Goal: Information Seeking & Learning: Learn about a topic

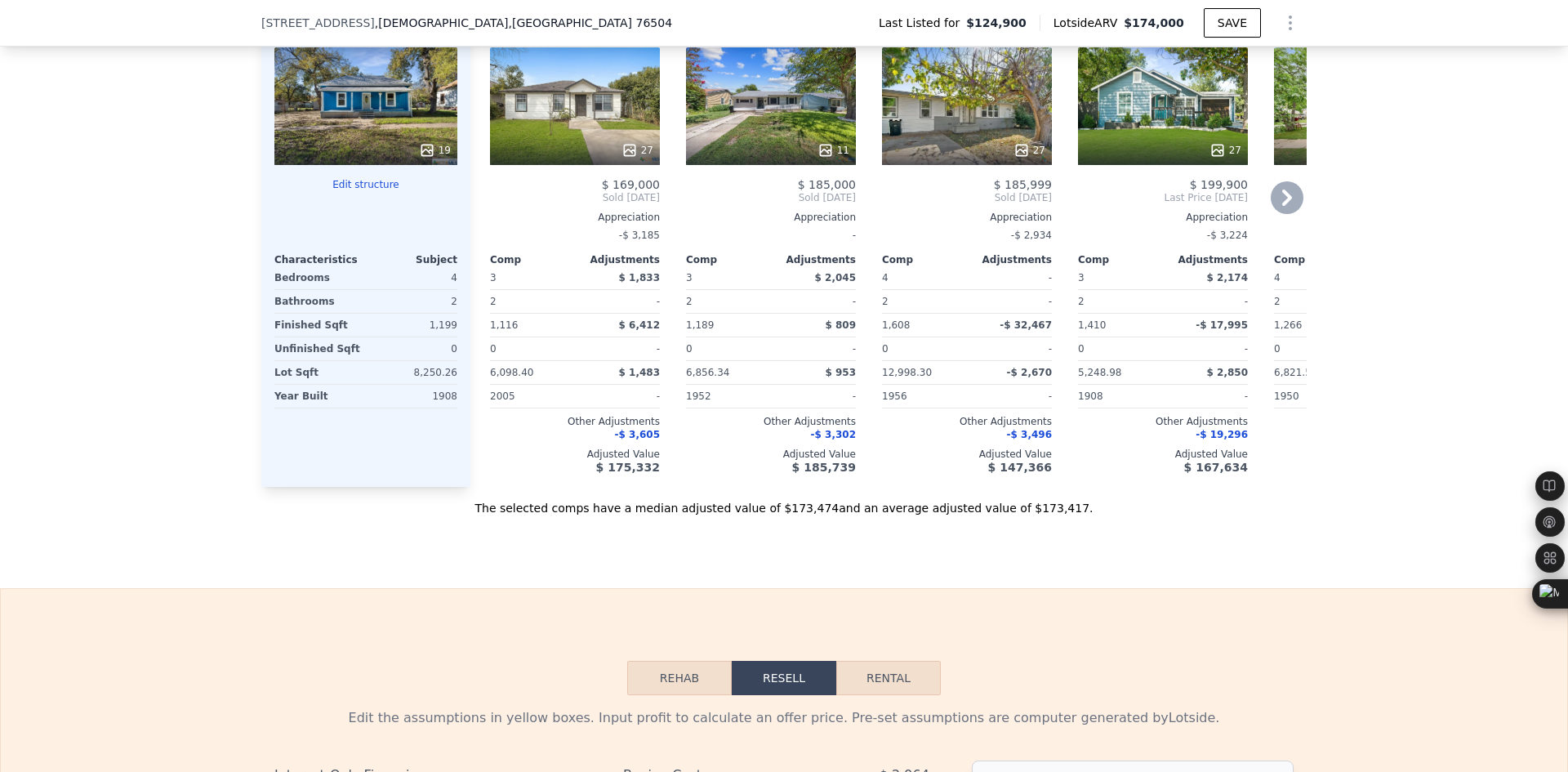
scroll to position [1628, 0]
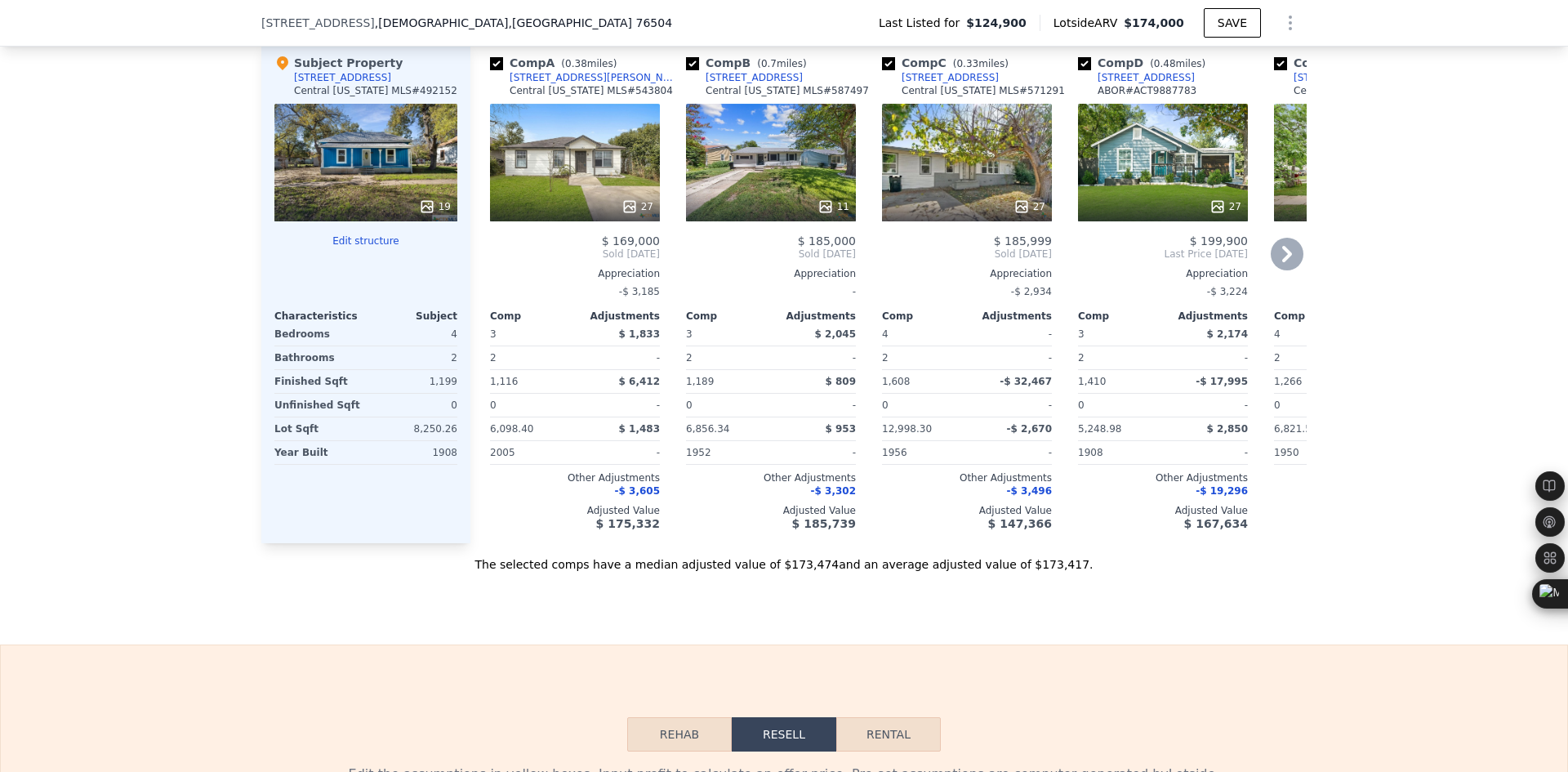
click at [1287, 270] on icon at bounding box center [1287, 254] width 32 height 32
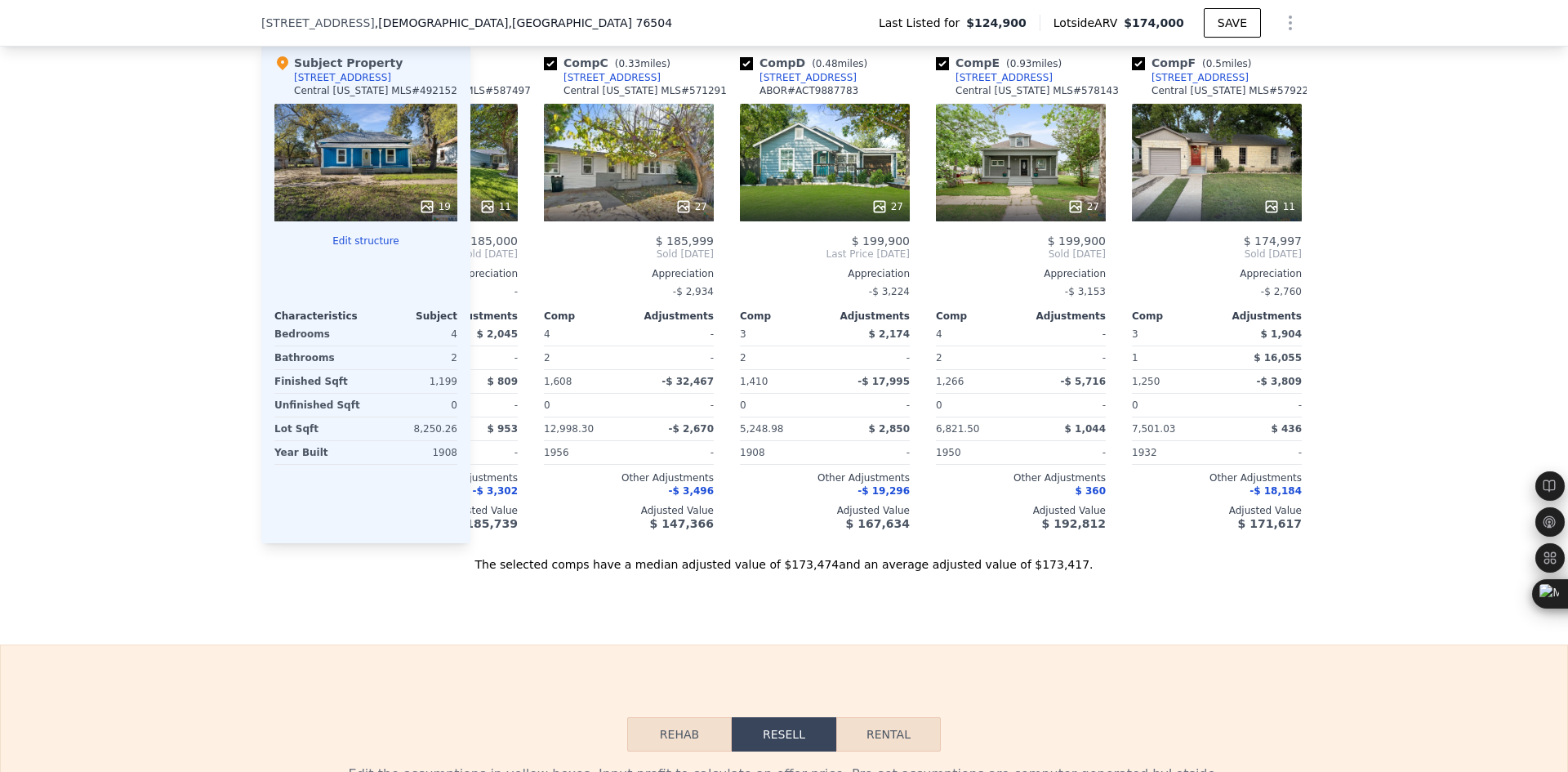
scroll to position [0, 392]
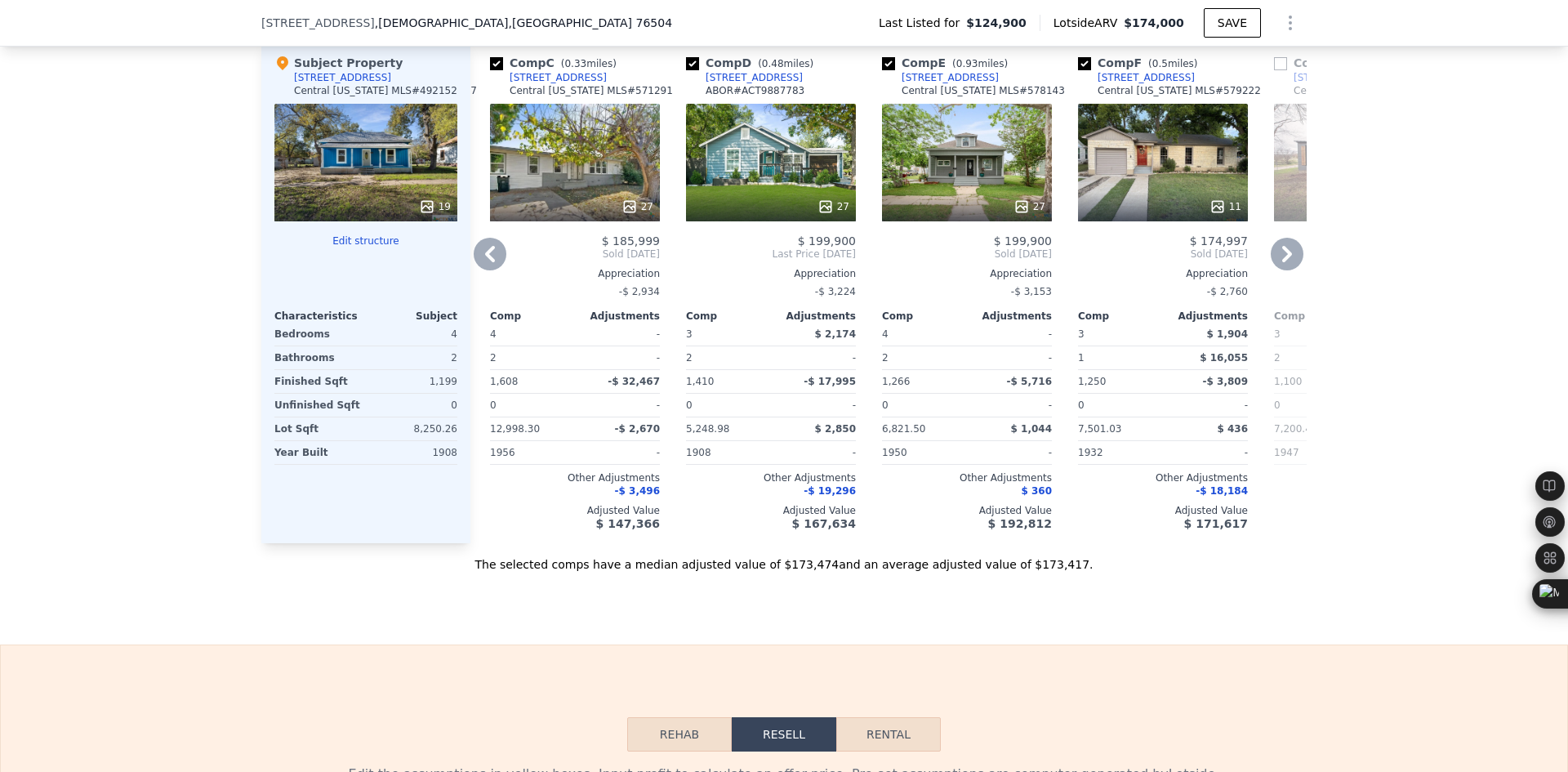
click at [938, 203] on div "27" at bounding box center [967, 162] width 170 height 117
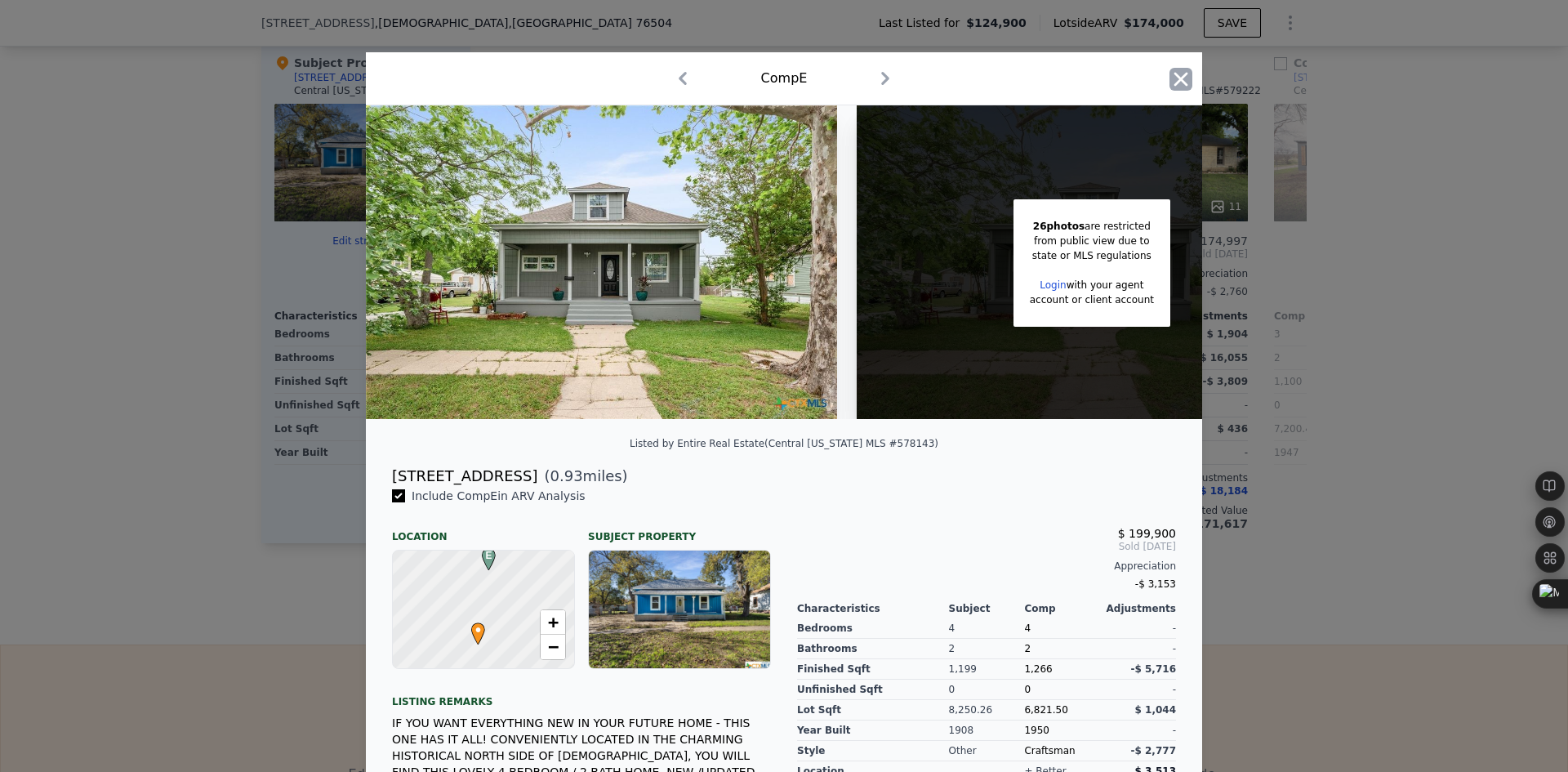
click at [1175, 78] on icon "button" at bounding box center [1181, 79] width 14 height 14
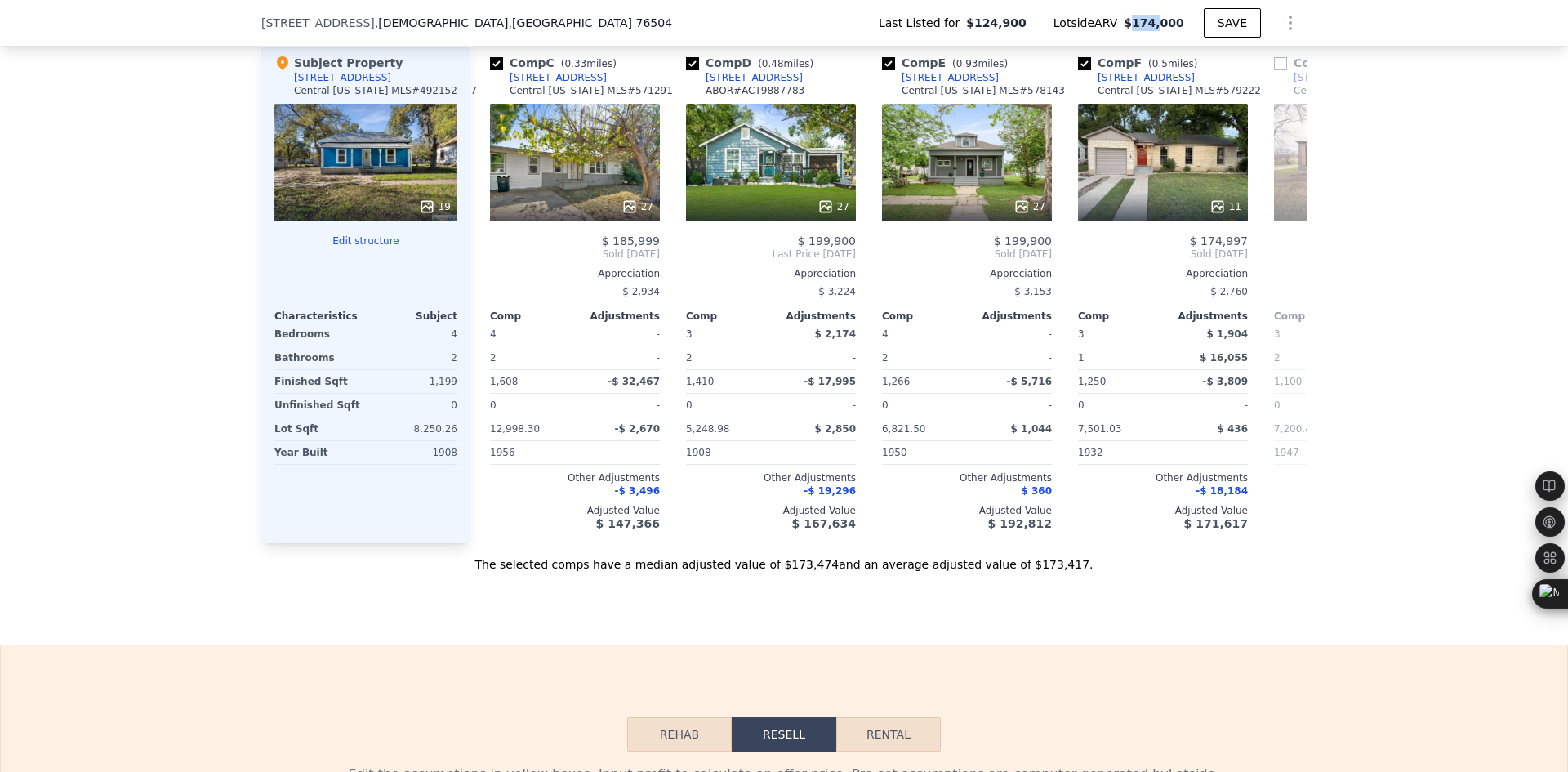
drag, startPoint x: 1137, startPoint y: 21, endPoint x: 1162, endPoint y: 26, distance: 25.5
click at [1162, 26] on span "$174,000" at bounding box center [1153, 22] width 60 height 13
click at [1407, 280] on div "We found 12 sales that match your search Listings provided by Central Texas MLS…" at bounding box center [784, 116] width 1568 height 913
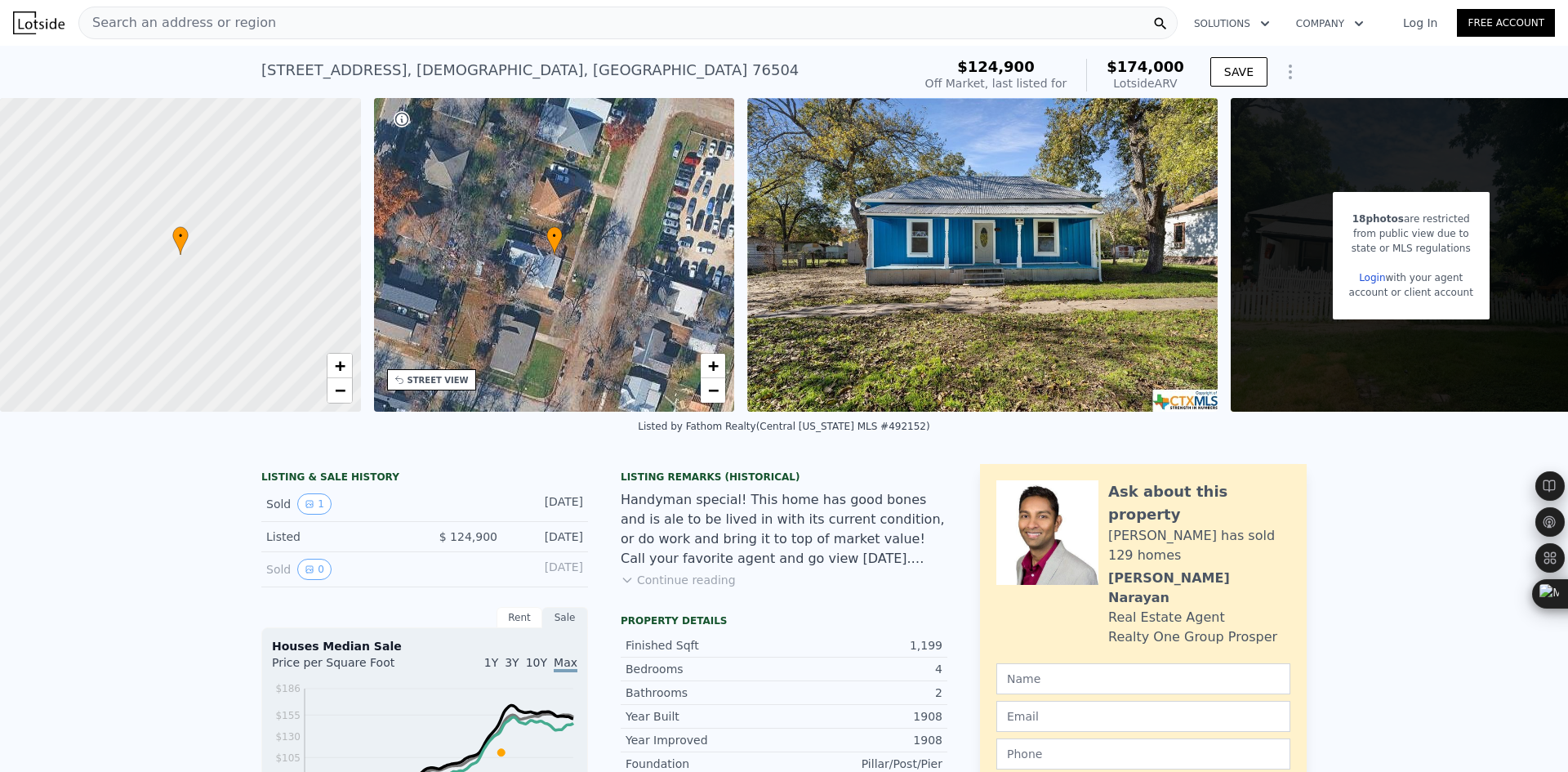
click at [675, 451] on div "Listed by Fathom Realty (Central Texas MLS #492152)" at bounding box center [784, 431] width 1568 height 39
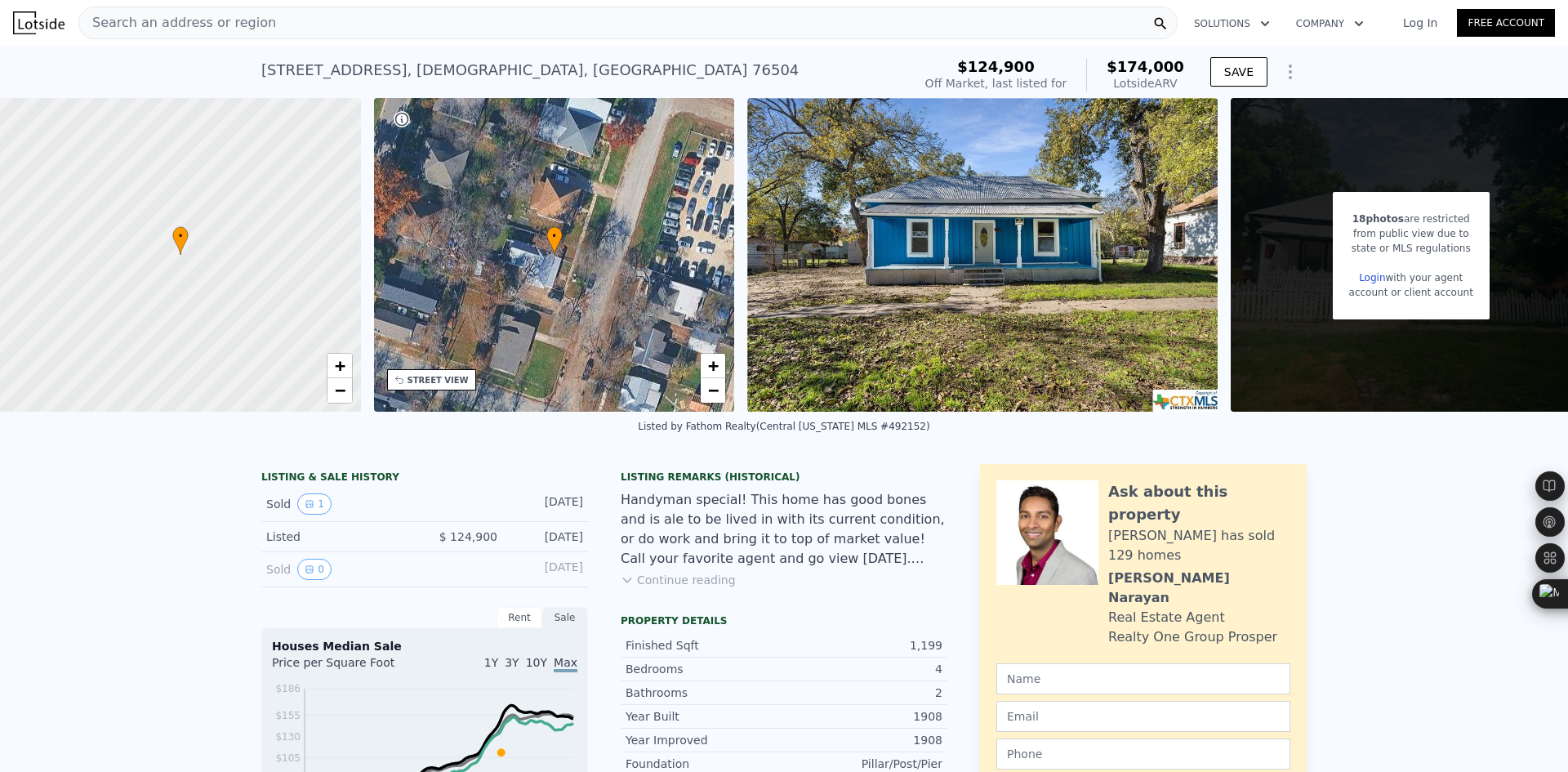
drag, startPoint x: 675, startPoint y: 459, endPoint x: 682, endPoint y: 467, distance: 10.6
drag, startPoint x: 491, startPoint y: 83, endPoint x: 258, endPoint y: 83, distance: 233.0
click at [262, 83] on div "1014 S 3rd St , Temple , TX 76504 No sales on record (~ARV $174k )" at bounding box center [584, 76] width 644 height 46
copy div "1014 S 3rd St , Temple , TX 76504"
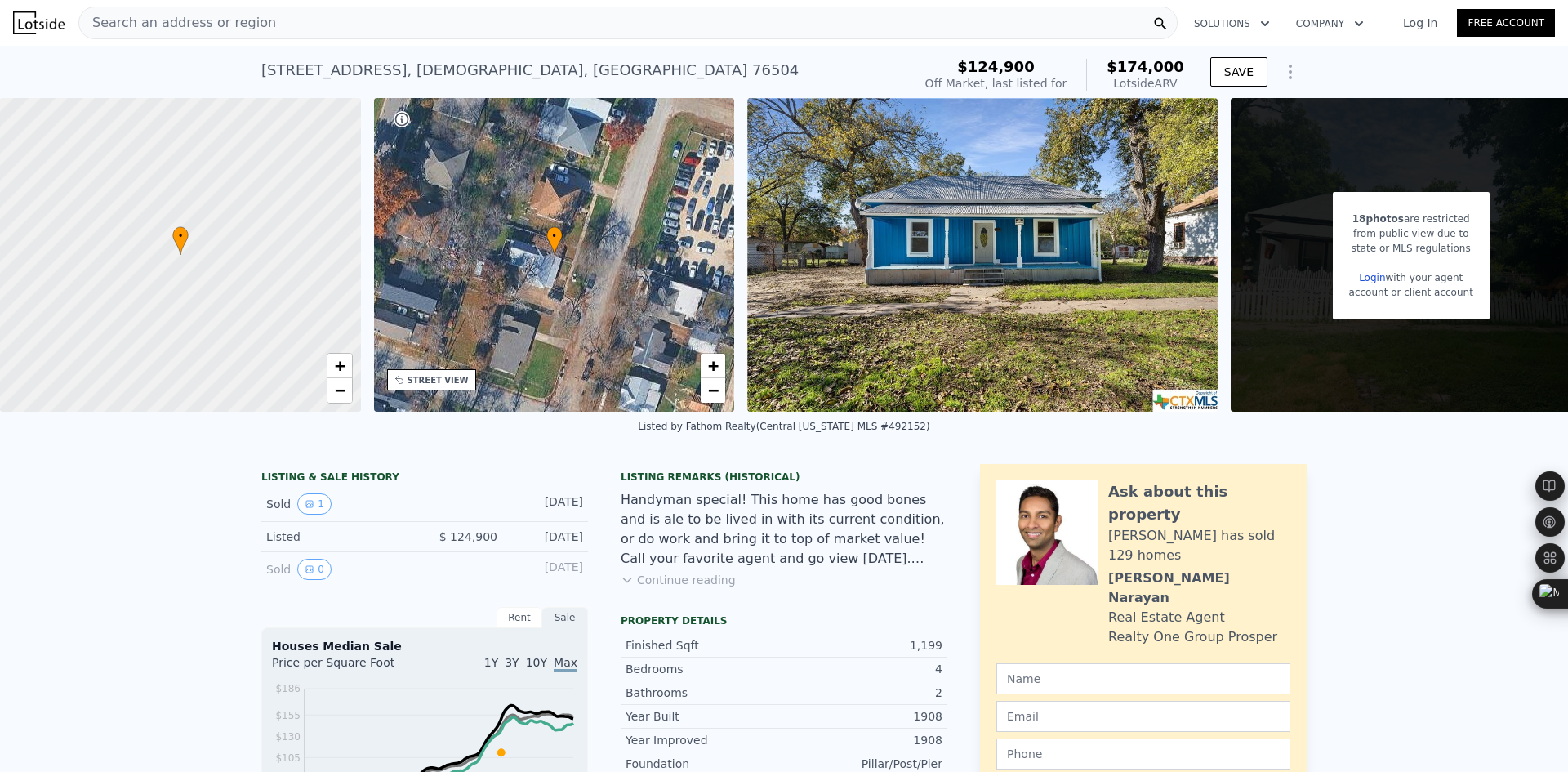
click at [392, 45] on nav "Search an address or region Solutions Company Open main menu Log In Free Account" at bounding box center [784, 23] width 1568 height 46
click at [396, 37] on div "Search an address or region" at bounding box center [627, 23] width 1099 height 32
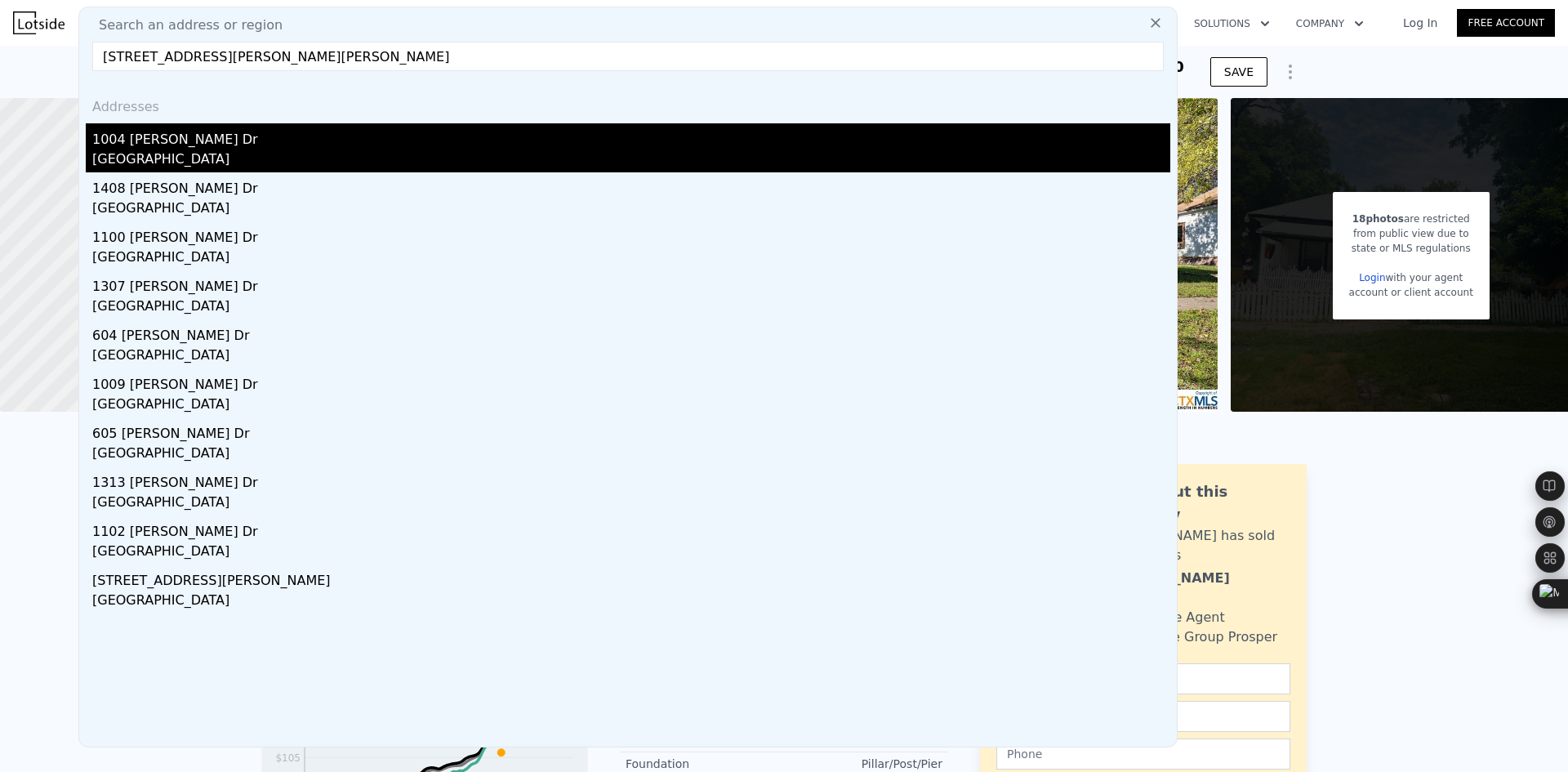
type input "1004 Estes Dr Killeen, TX 76541"
click at [267, 133] on div "1004 Estes Dr" at bounding box center [631, 136] width 1078 height 26
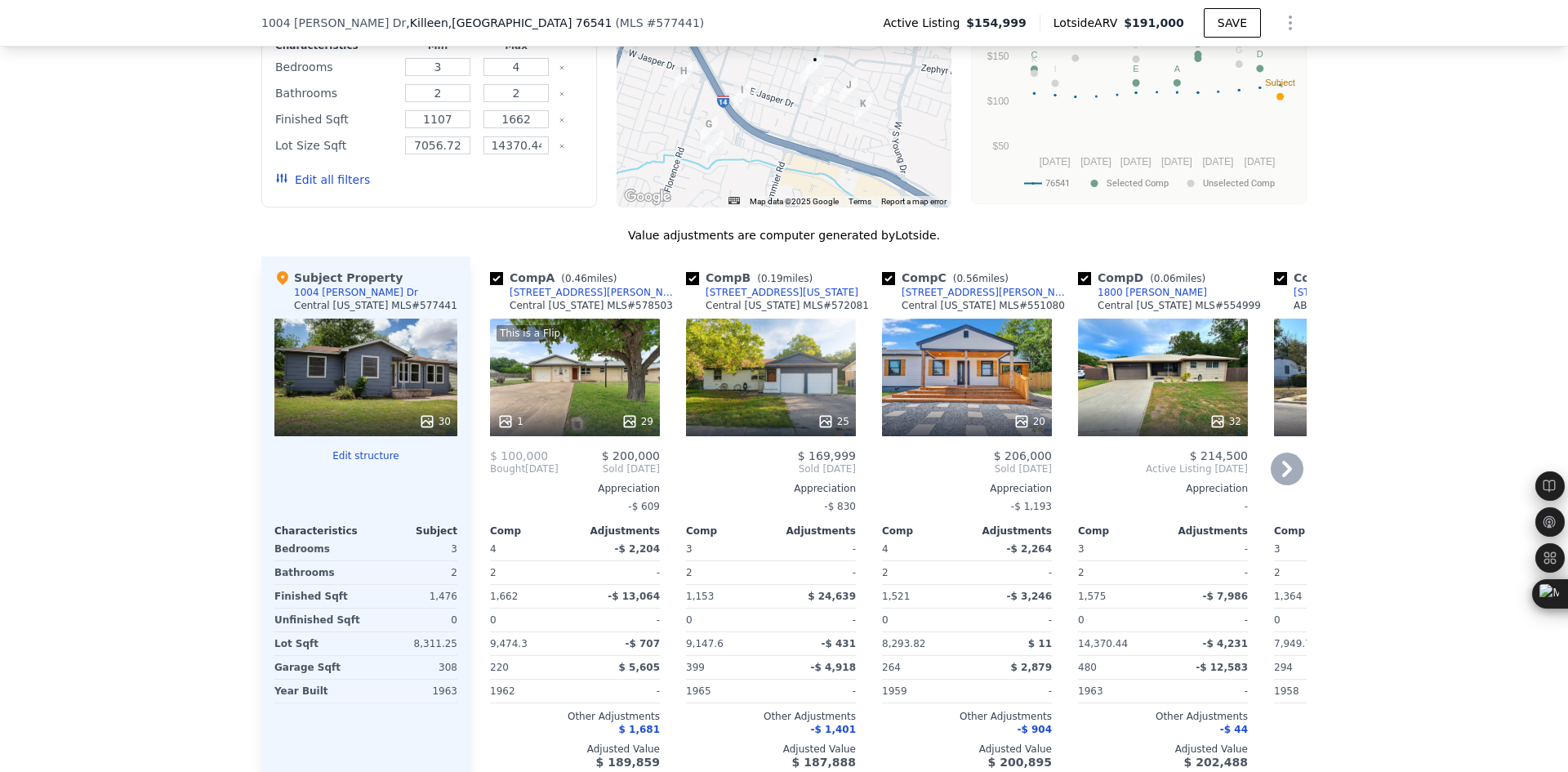
scroll to position [1900, 0]
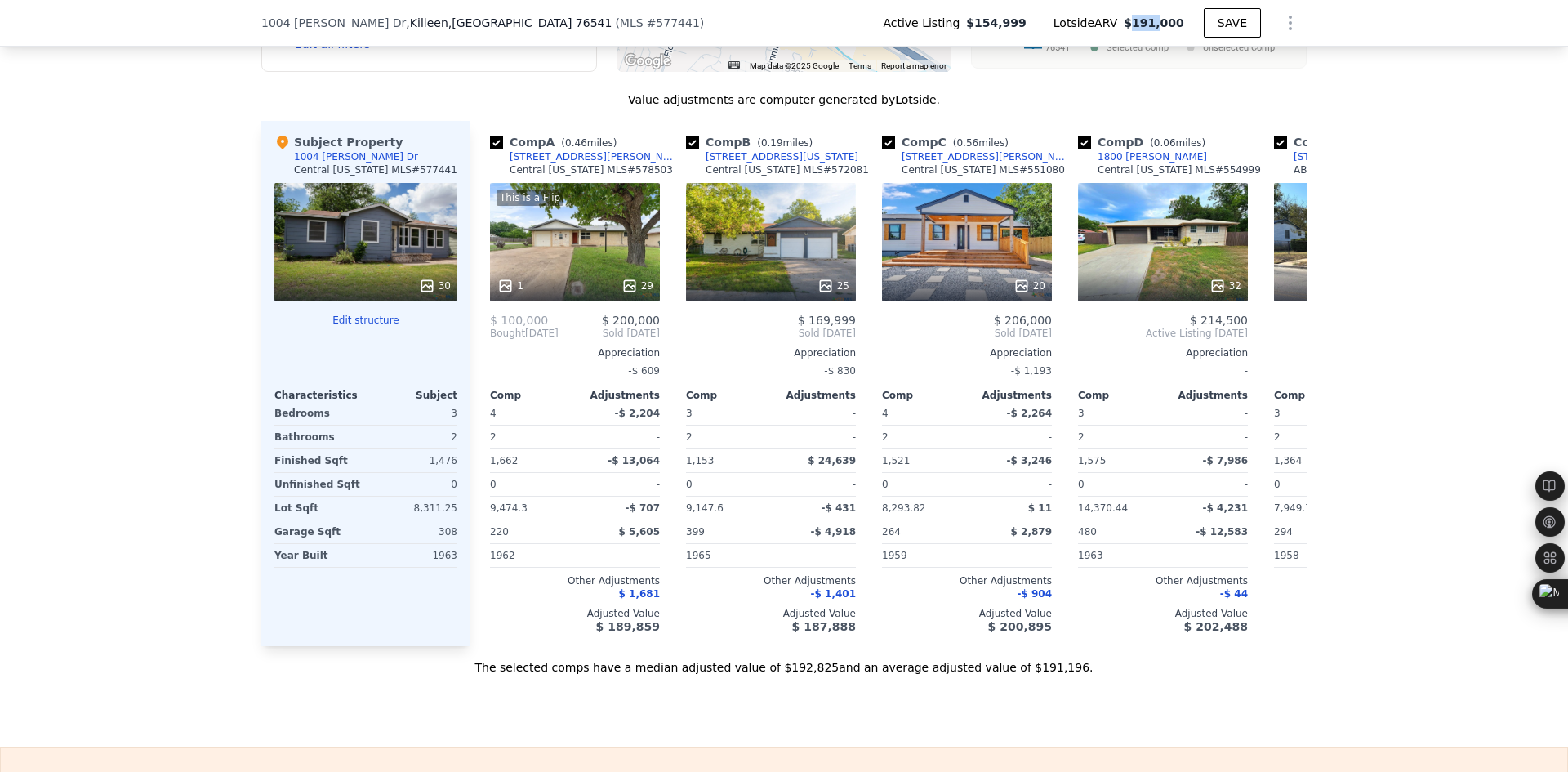
drag, startPoint x: 1138, startPoint y: 26, endPoint x: 1164, endPoint y: 31, distance: 26.5
click at [1164, 31] on div "Active Listing $154,999 Lotside ARV $191,000 SAVE" at bounding box center [1088, 23] width 437 height 32
click at [1288, 349] on icon at bounding box center [1287, 333] width 32 height 32
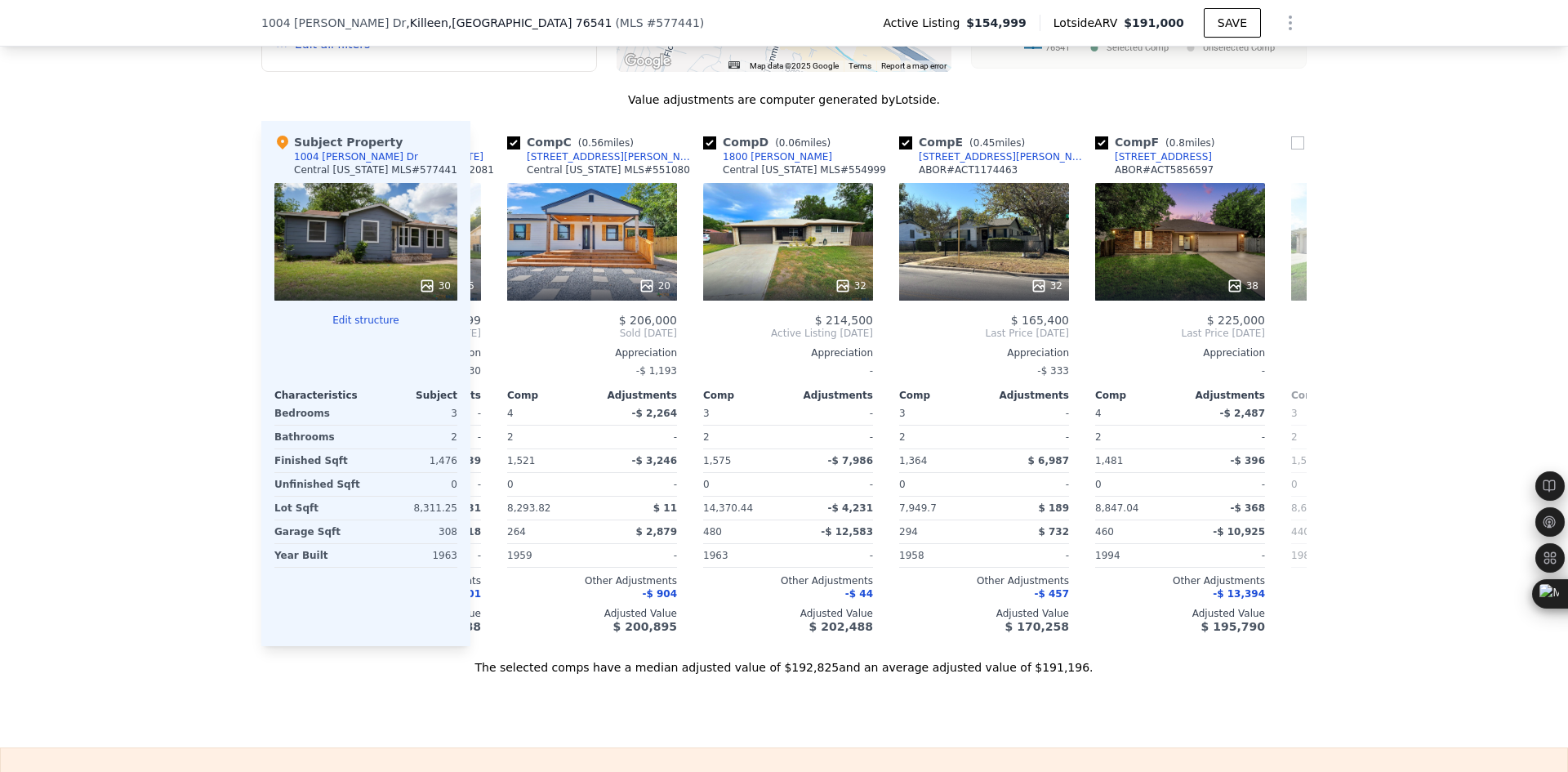
scroll to position [0, 392]
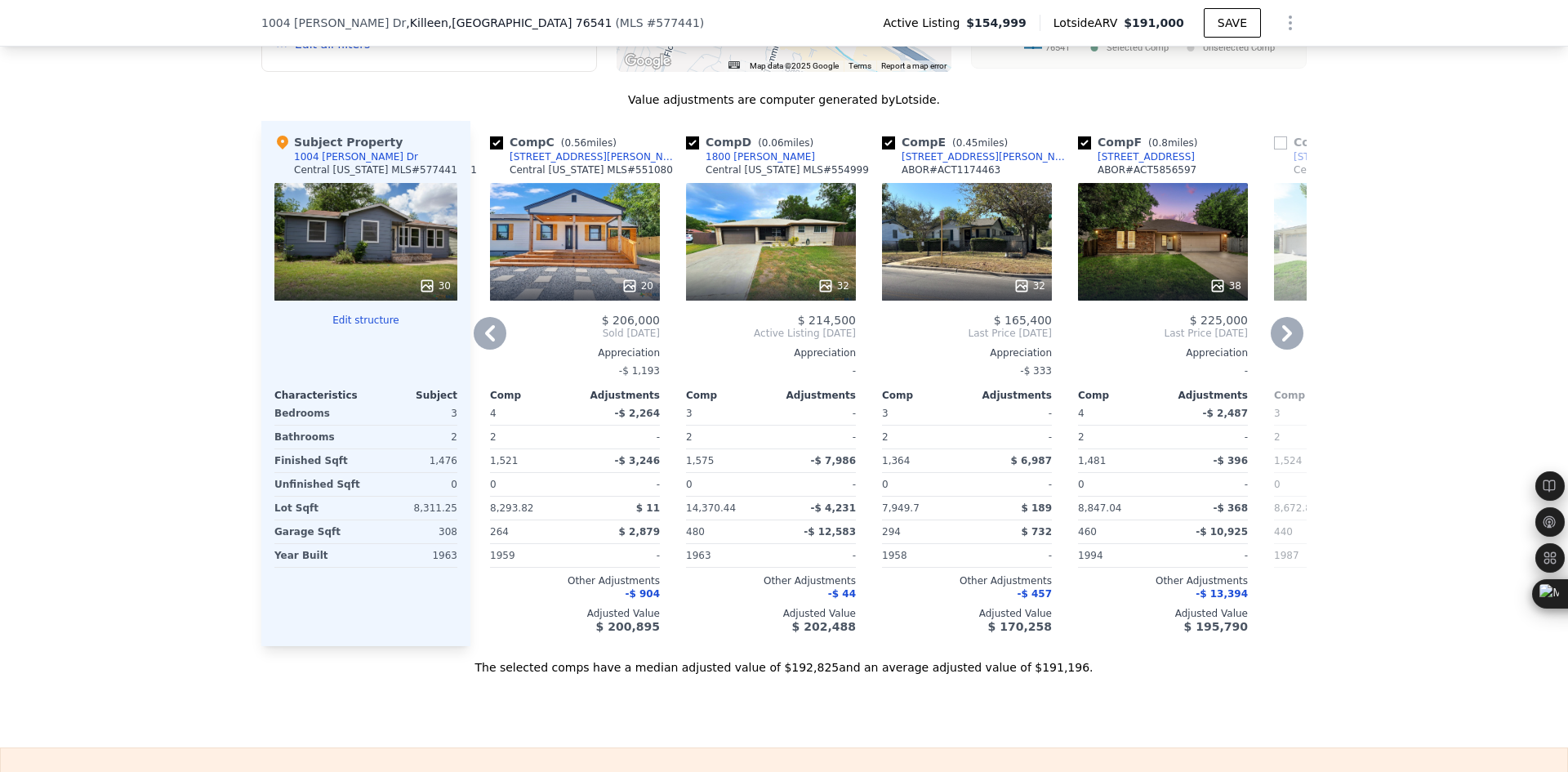
click at [1282, 342] on icon at bounding box center [1288, 332] width 10 height 16
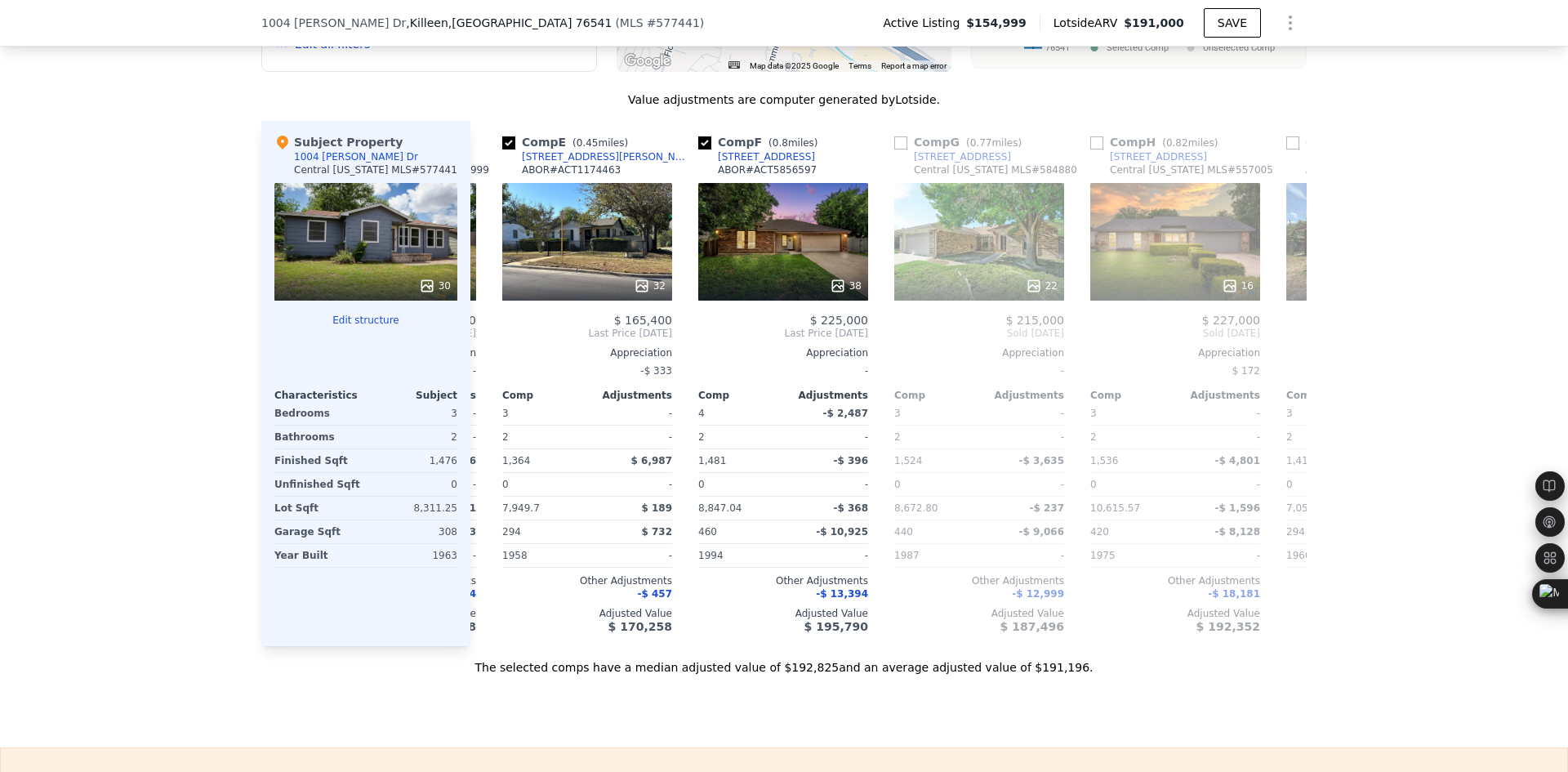
scroll to position [0, 784]
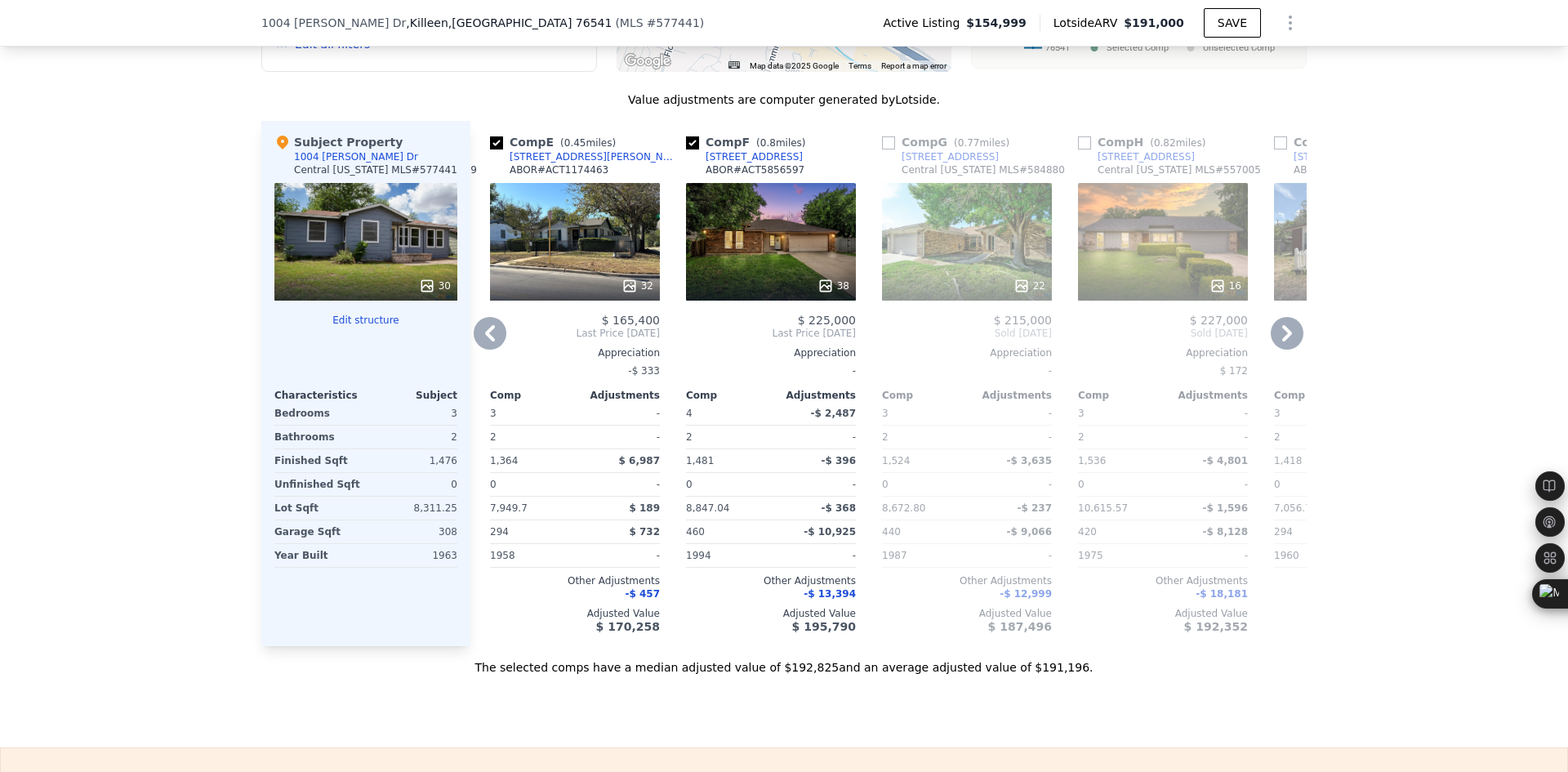
click at [190, 383] on div "We found 11 sales that match your search Listings provided by Central Texas MLS…" at bounding box center [784, 207] width 1568 height 937
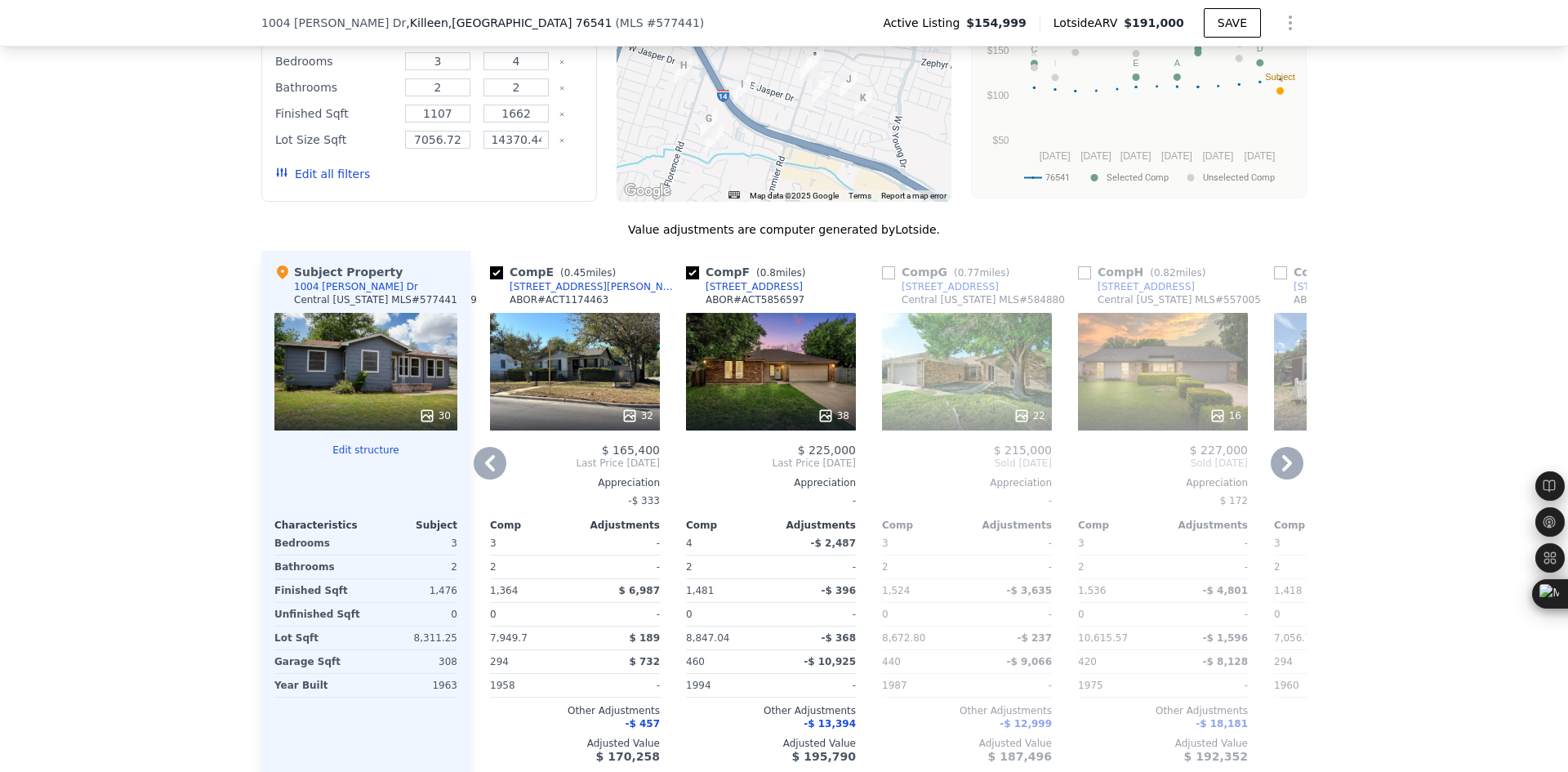
scroll to position [1906, 0]
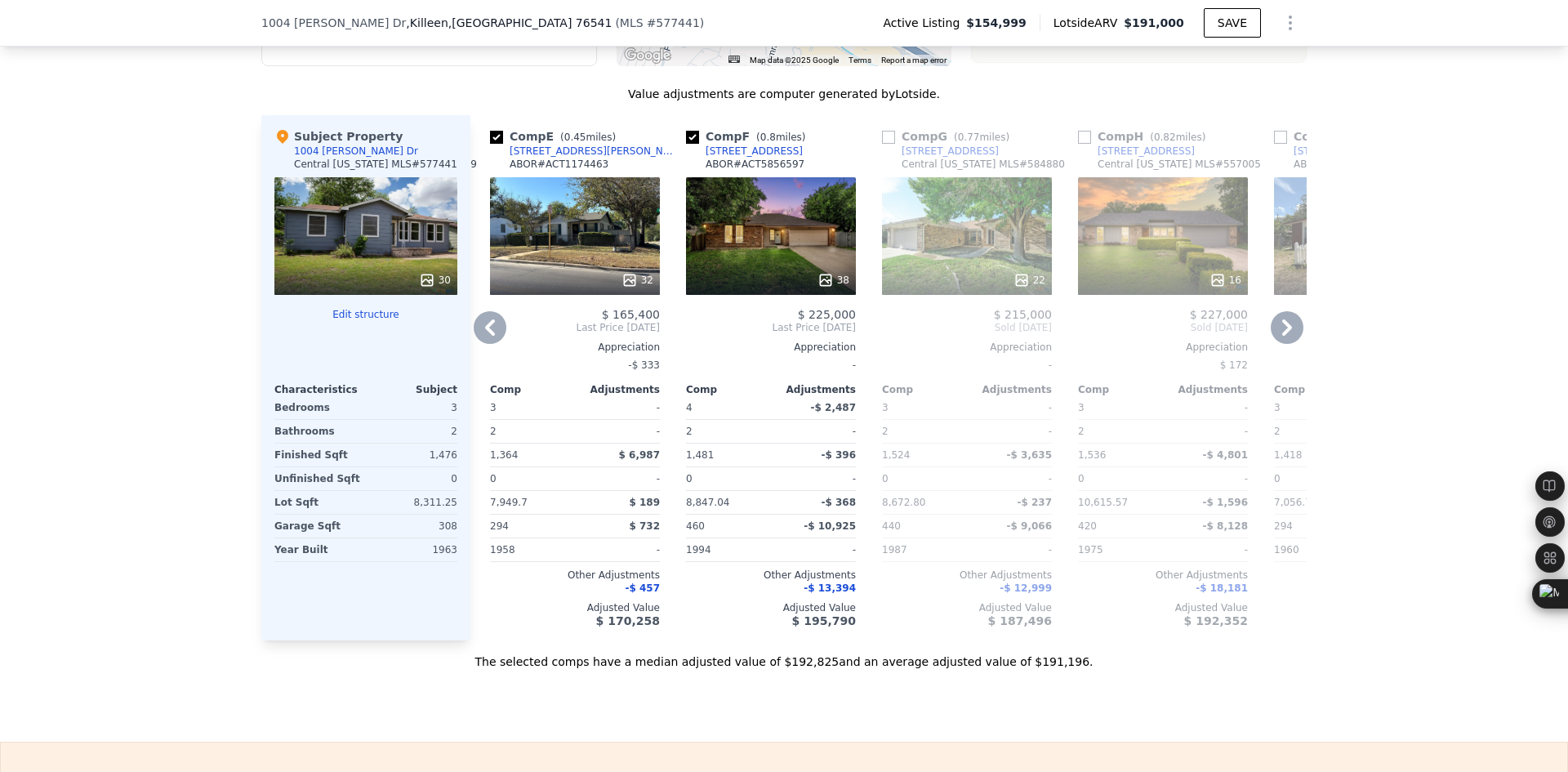
click at [473, 344] on icon at bounding box center [490, 327] width 32 height 32
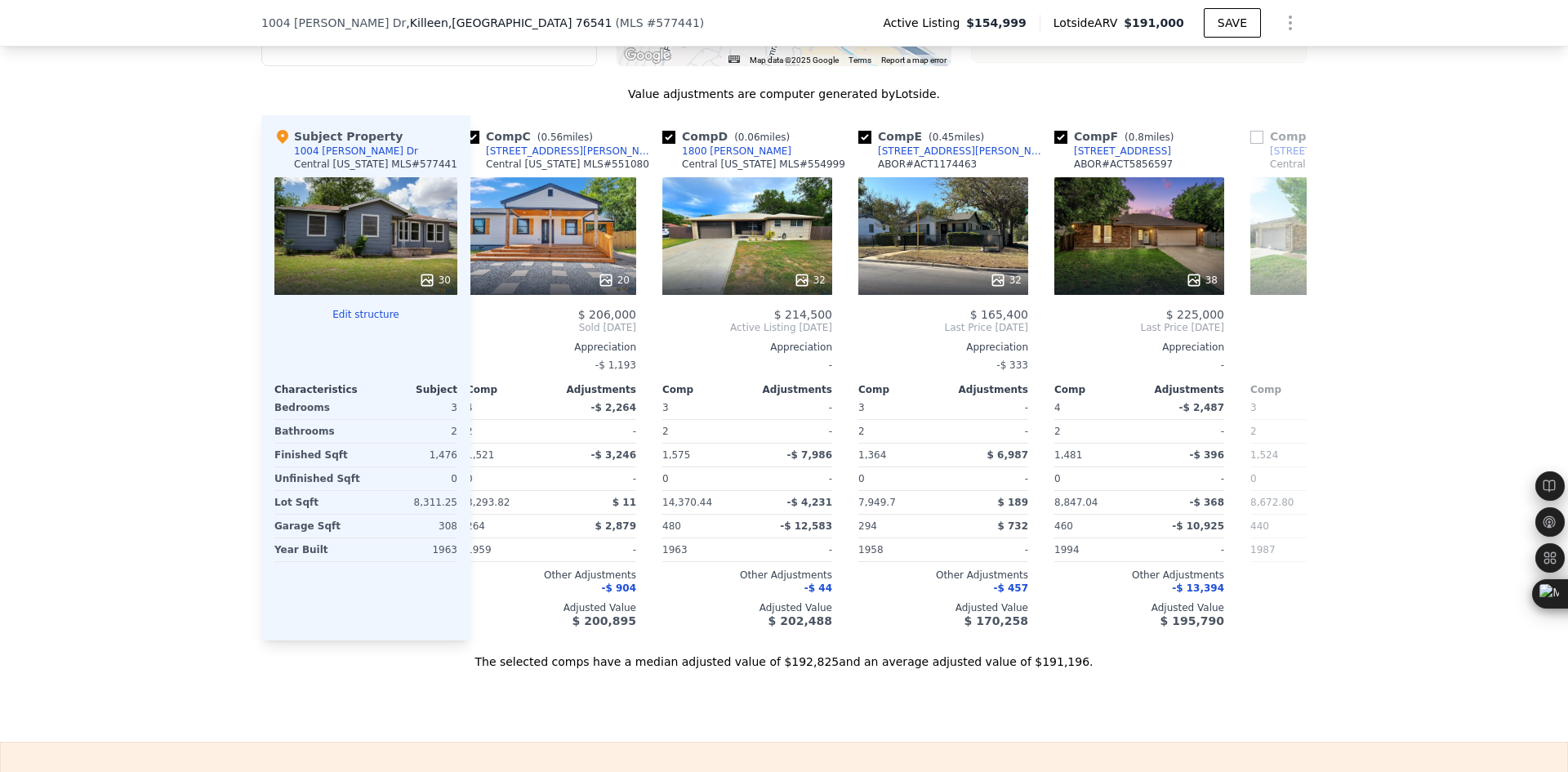
scroll to position [0, 392]
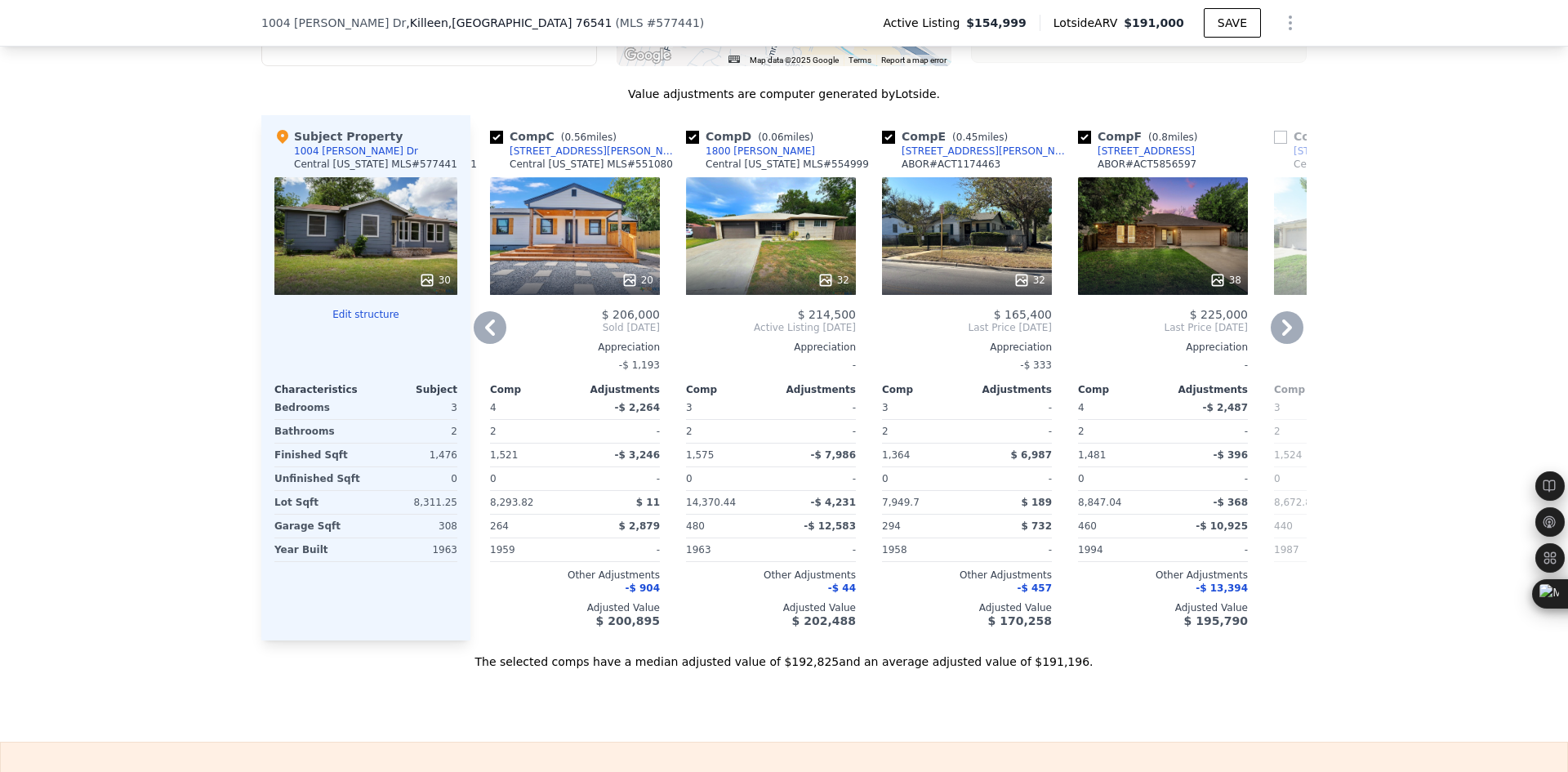
click at [490, 344] on icon at bounding box center [490, 327] width 32 height 32
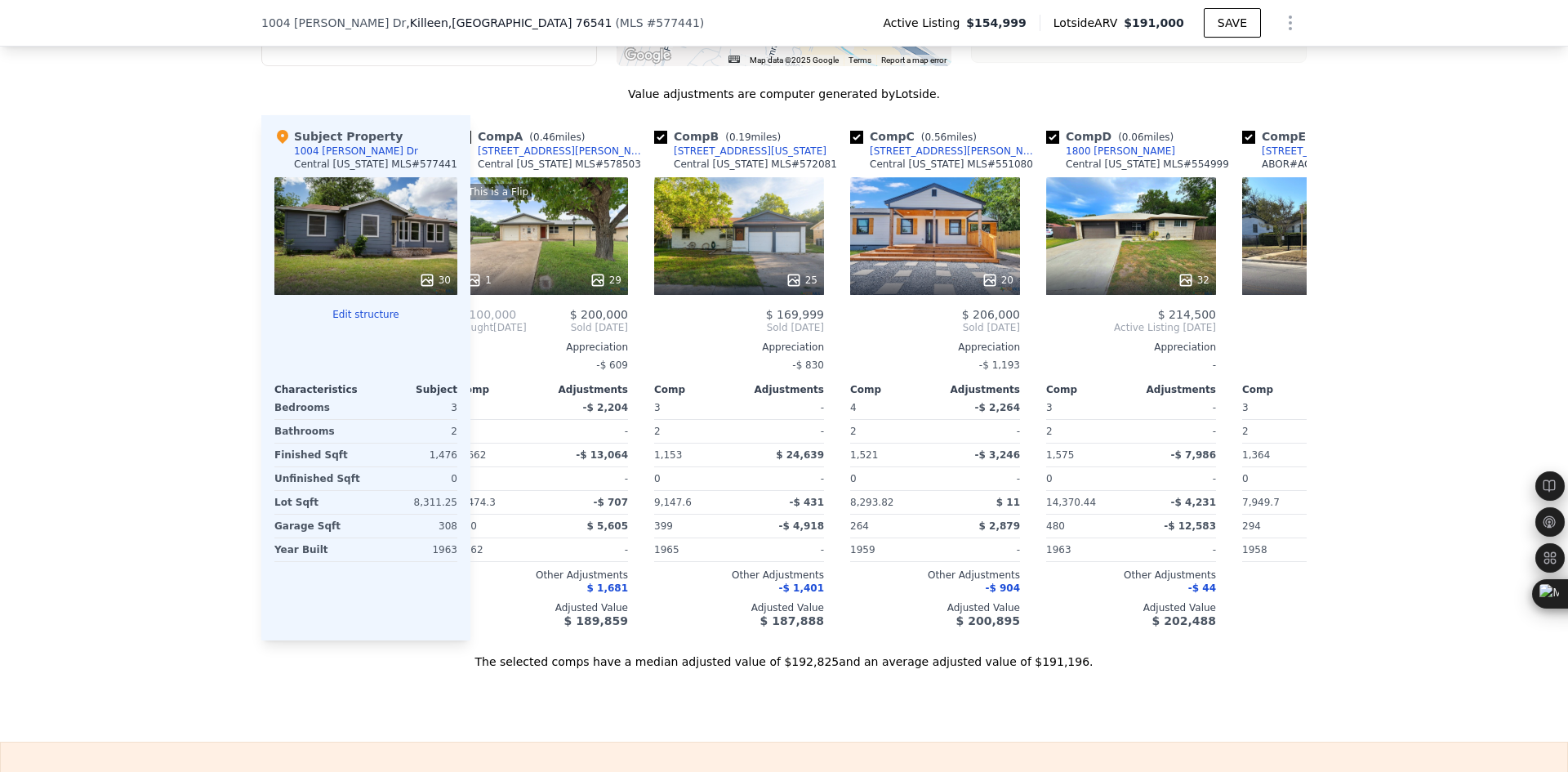
scroll to position [0, 0]
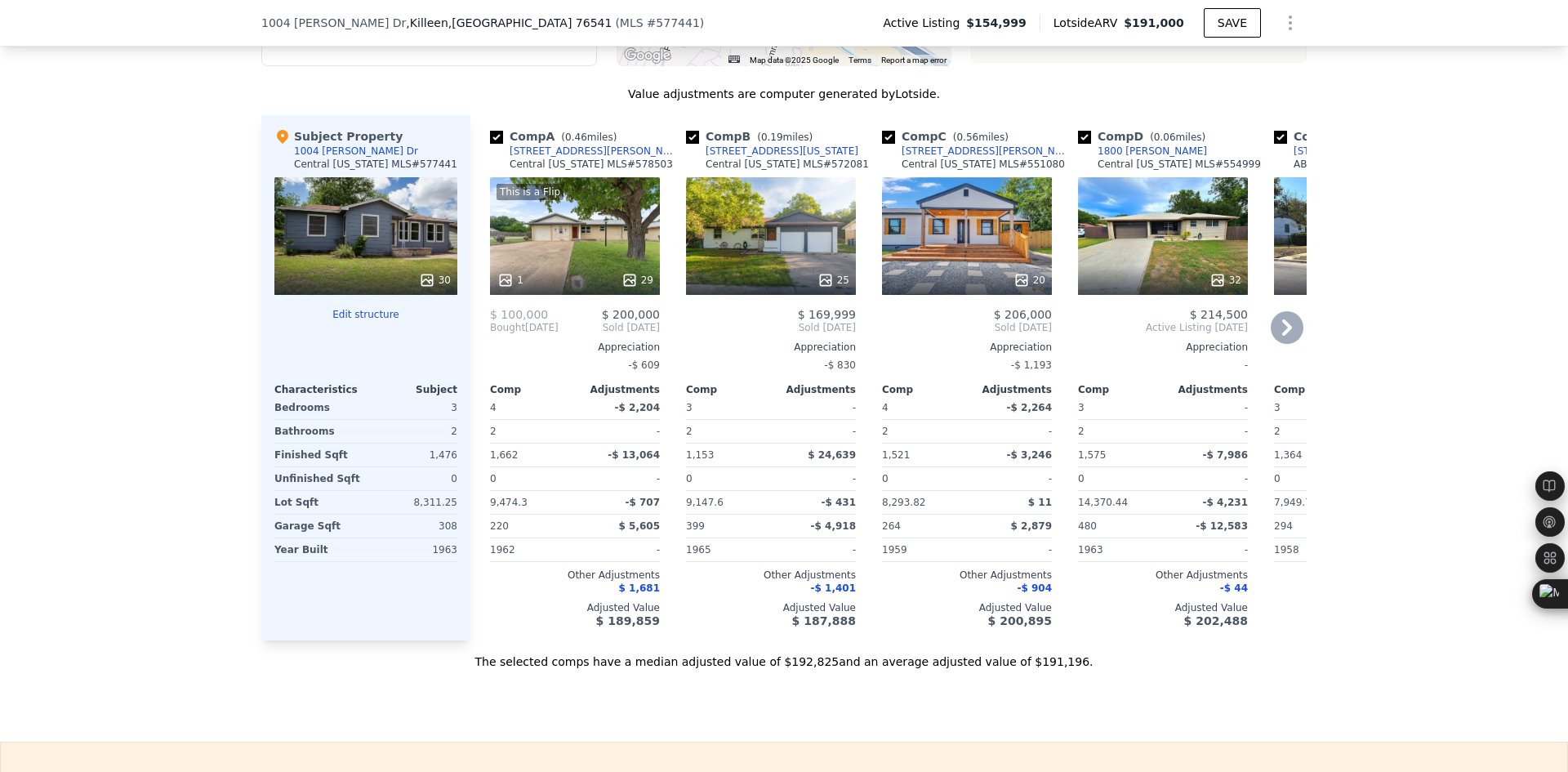
click at [862, 378] on div "Comp A ( 0.46 miles) 1501 Alta Mira Dr Central Texas MLS # 578503 This is a Fli…" at bounding box center [889, 377] width 836 height 525
click at [1282, 336] on icon at bounding box center [1288, 327] width 10 height 16
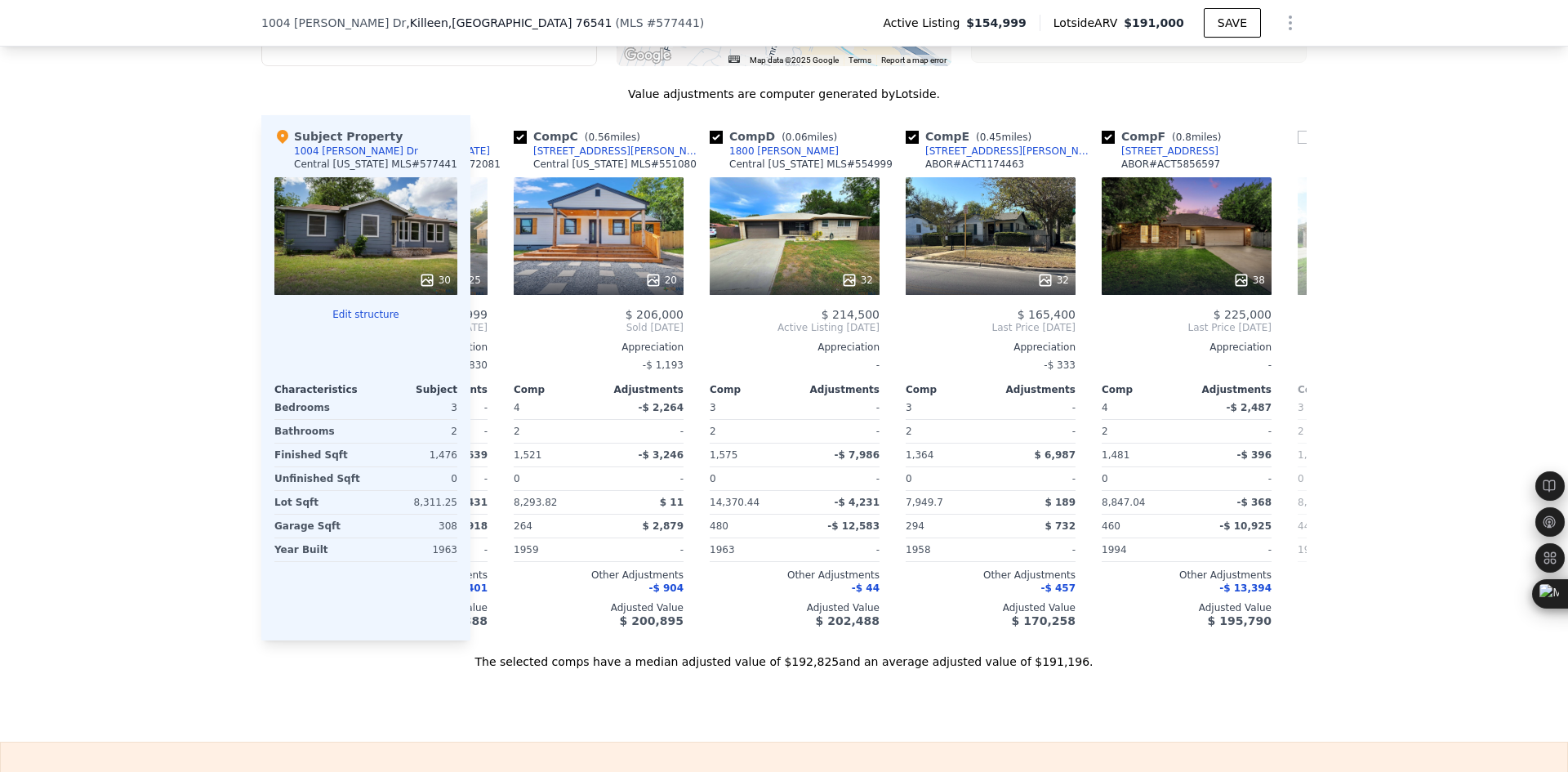
scroll to position [0, 392]
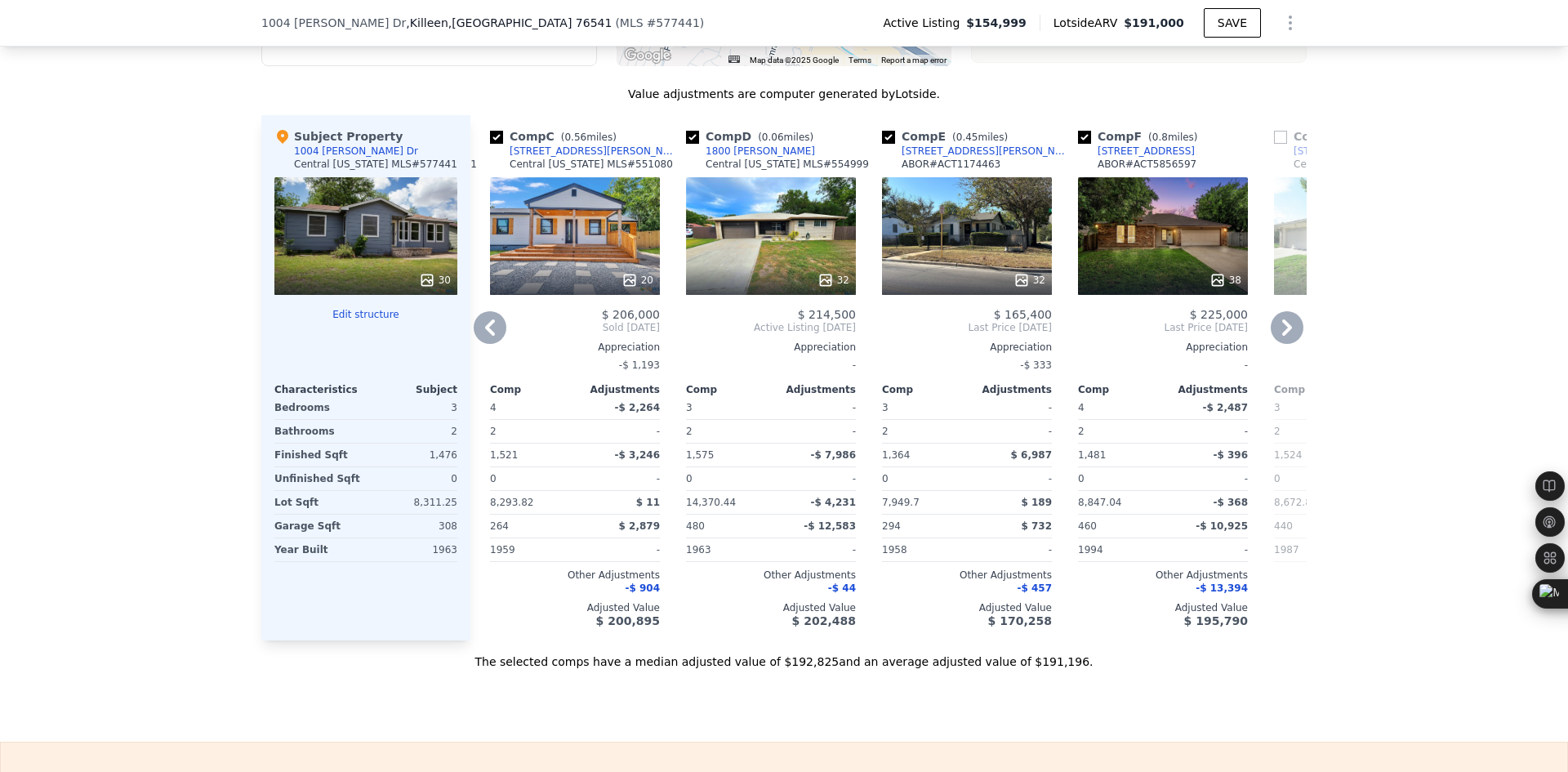
click at [1276, 344] on icon at bounding box center [1287, 327] width 32 height 32
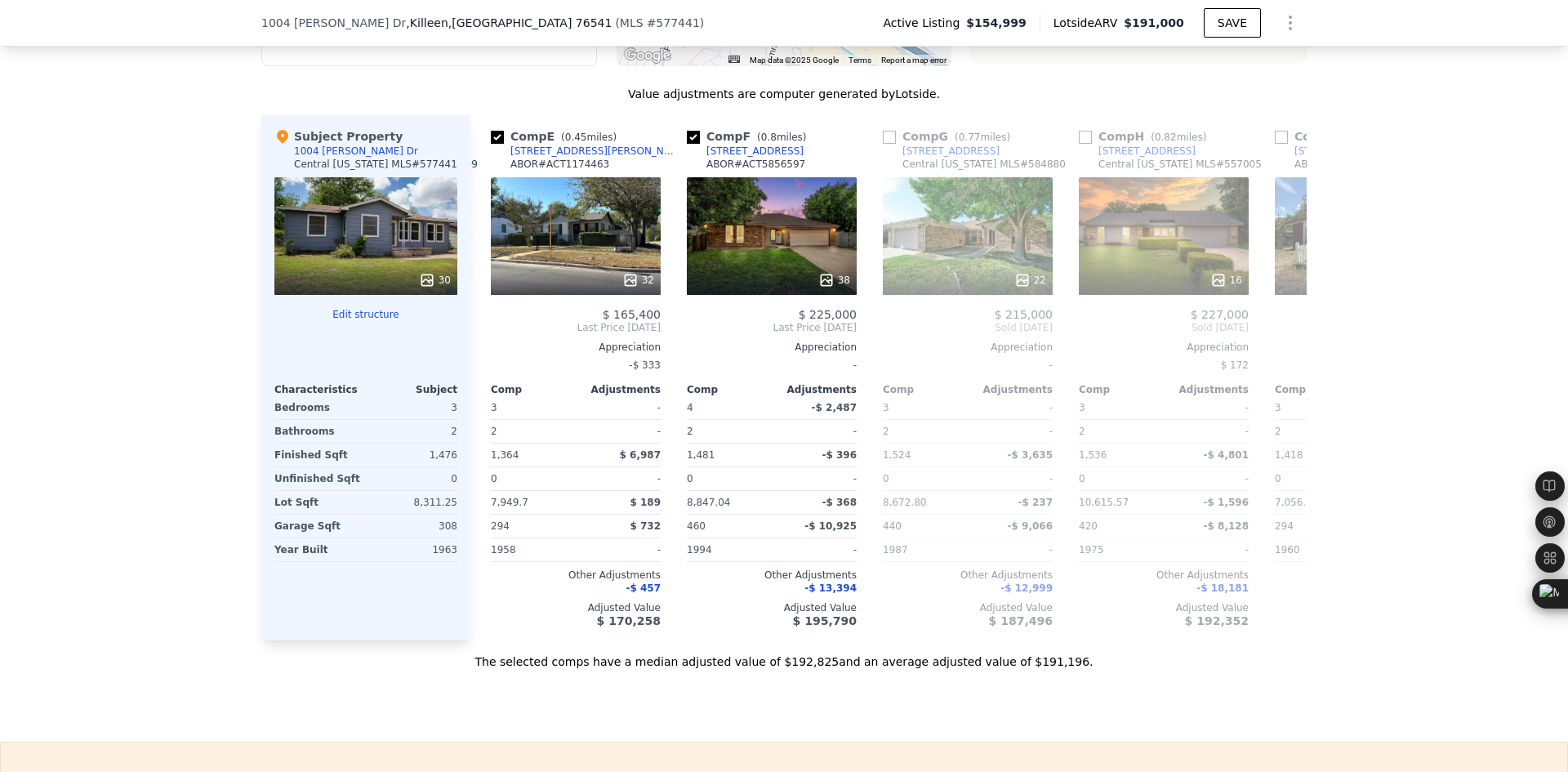
scroll to position [0, 784]
click at [1276, 344] on icon at bounding box center [1287, 327] width 32 height 32
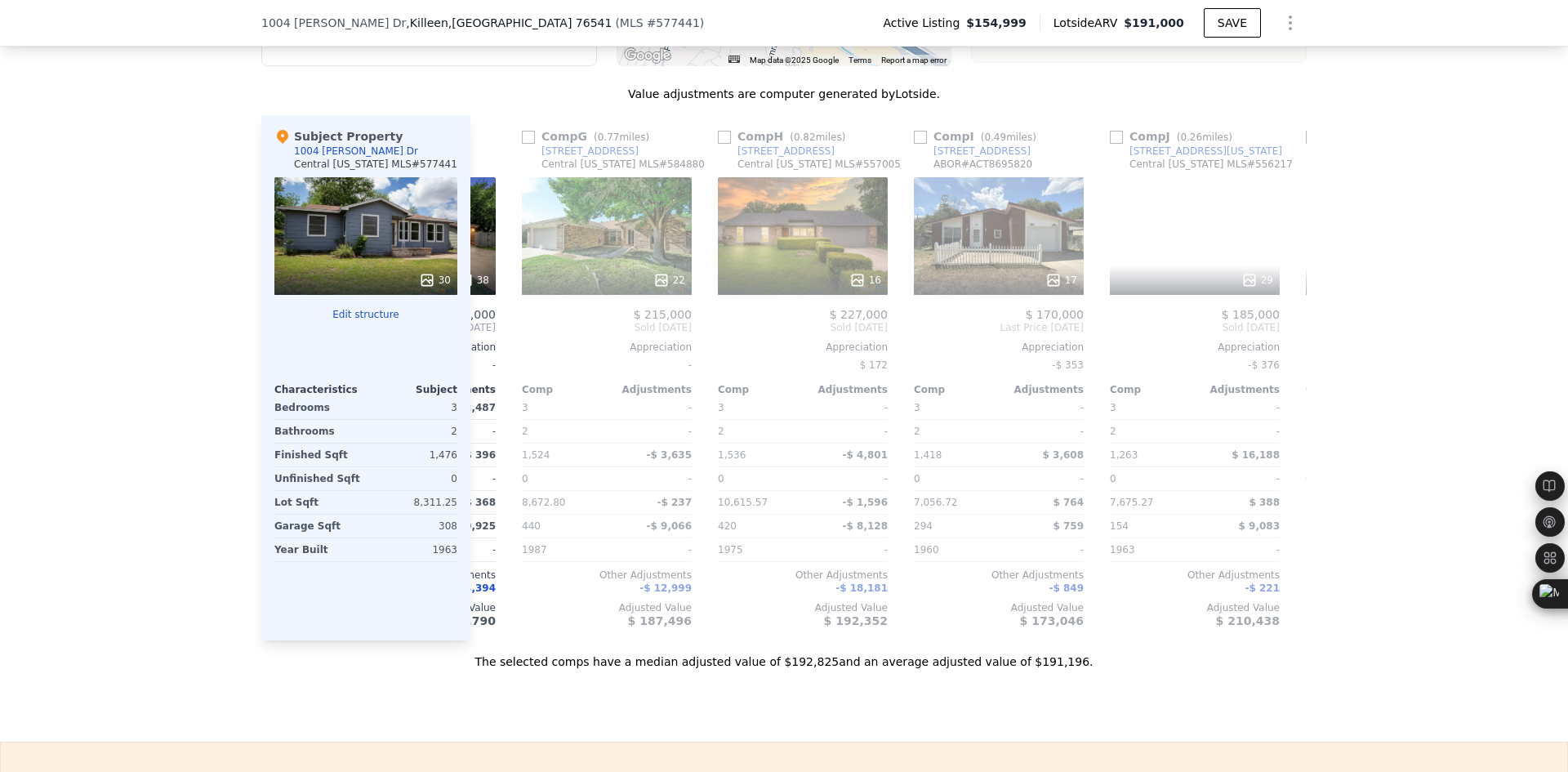
scroll to position [0, 1176]
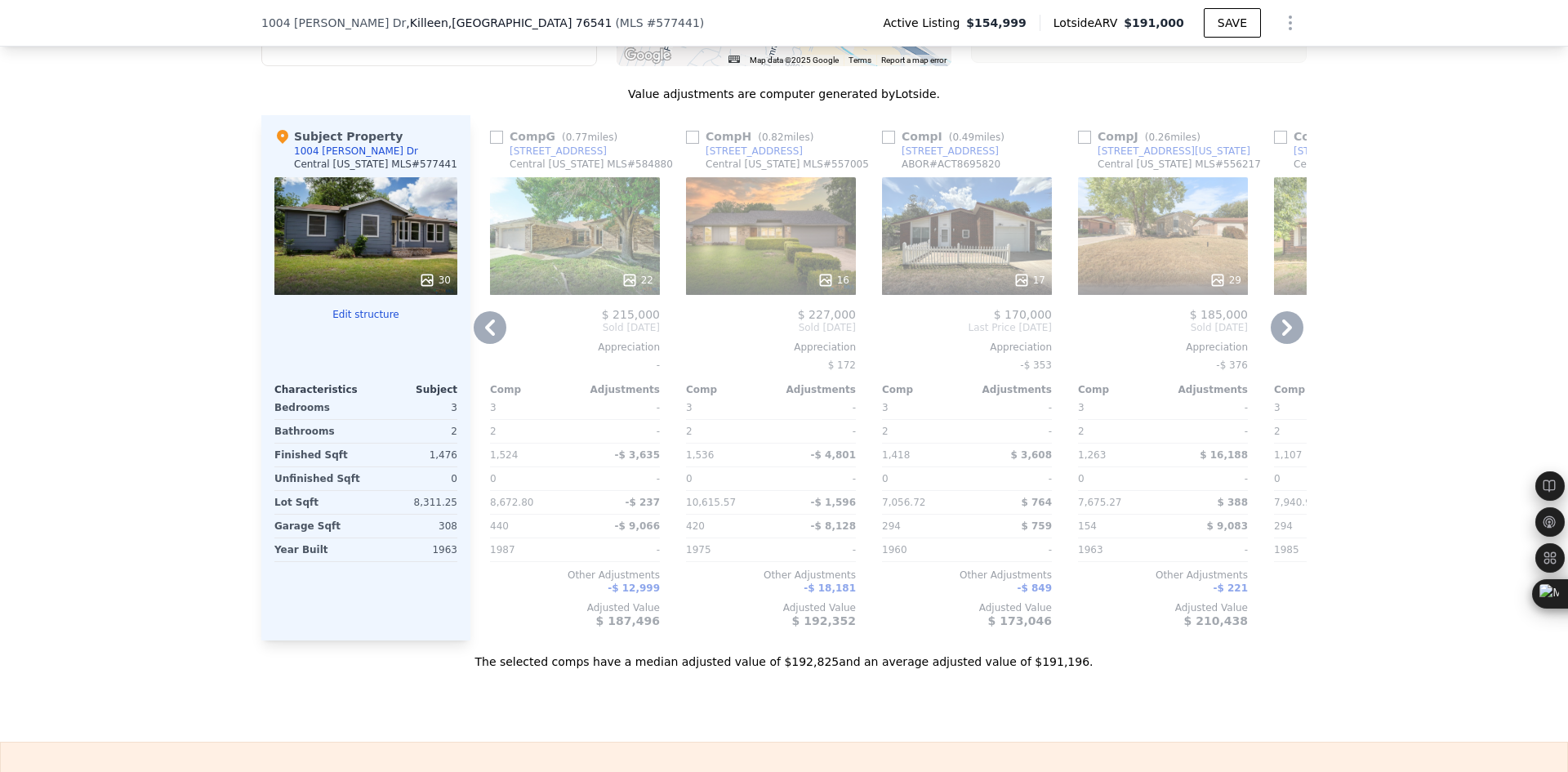
click at [473, 344] on icon at bounding box center [490, 327] width 32 height 32
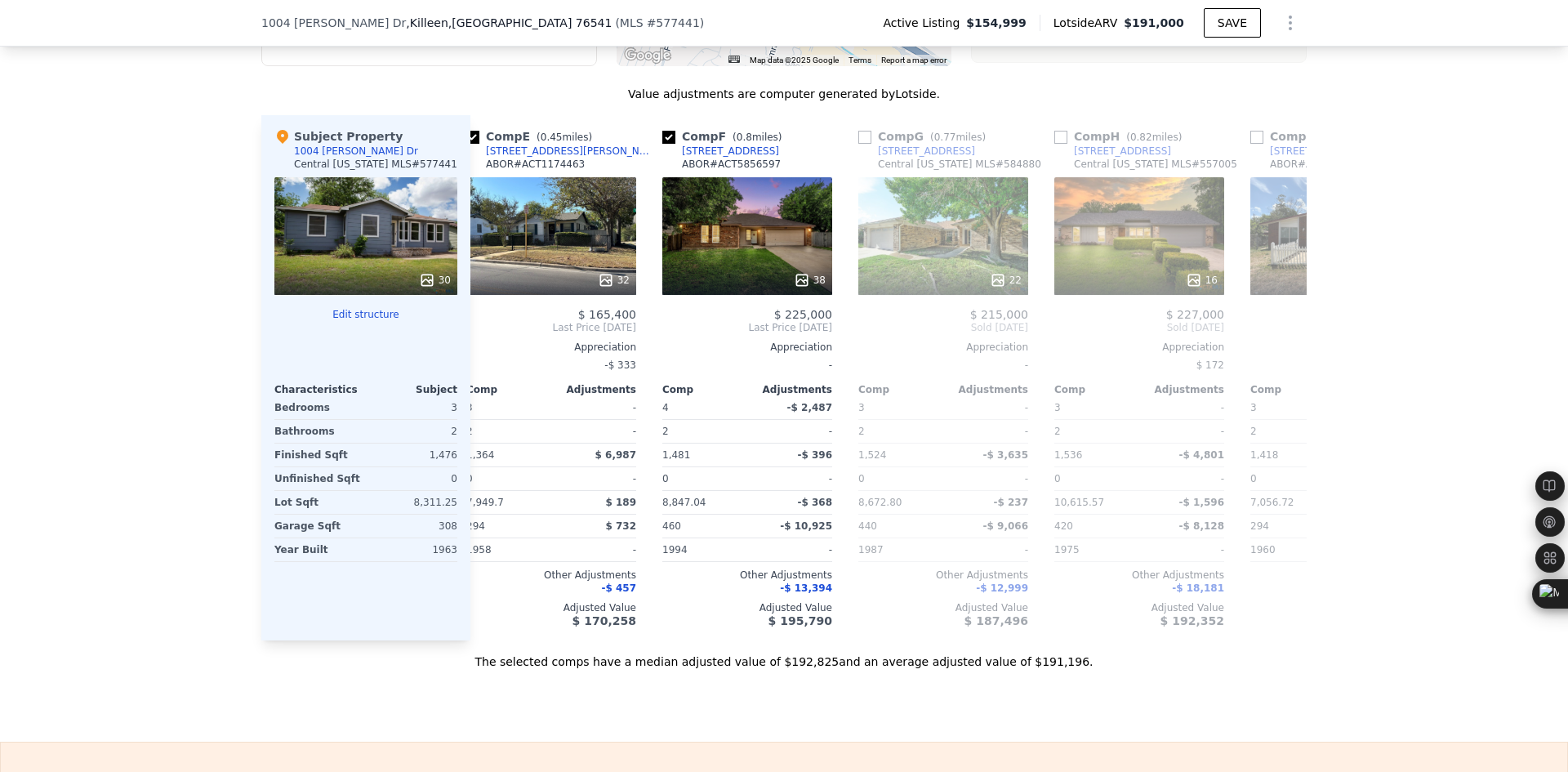
scroll to position [0, 784]
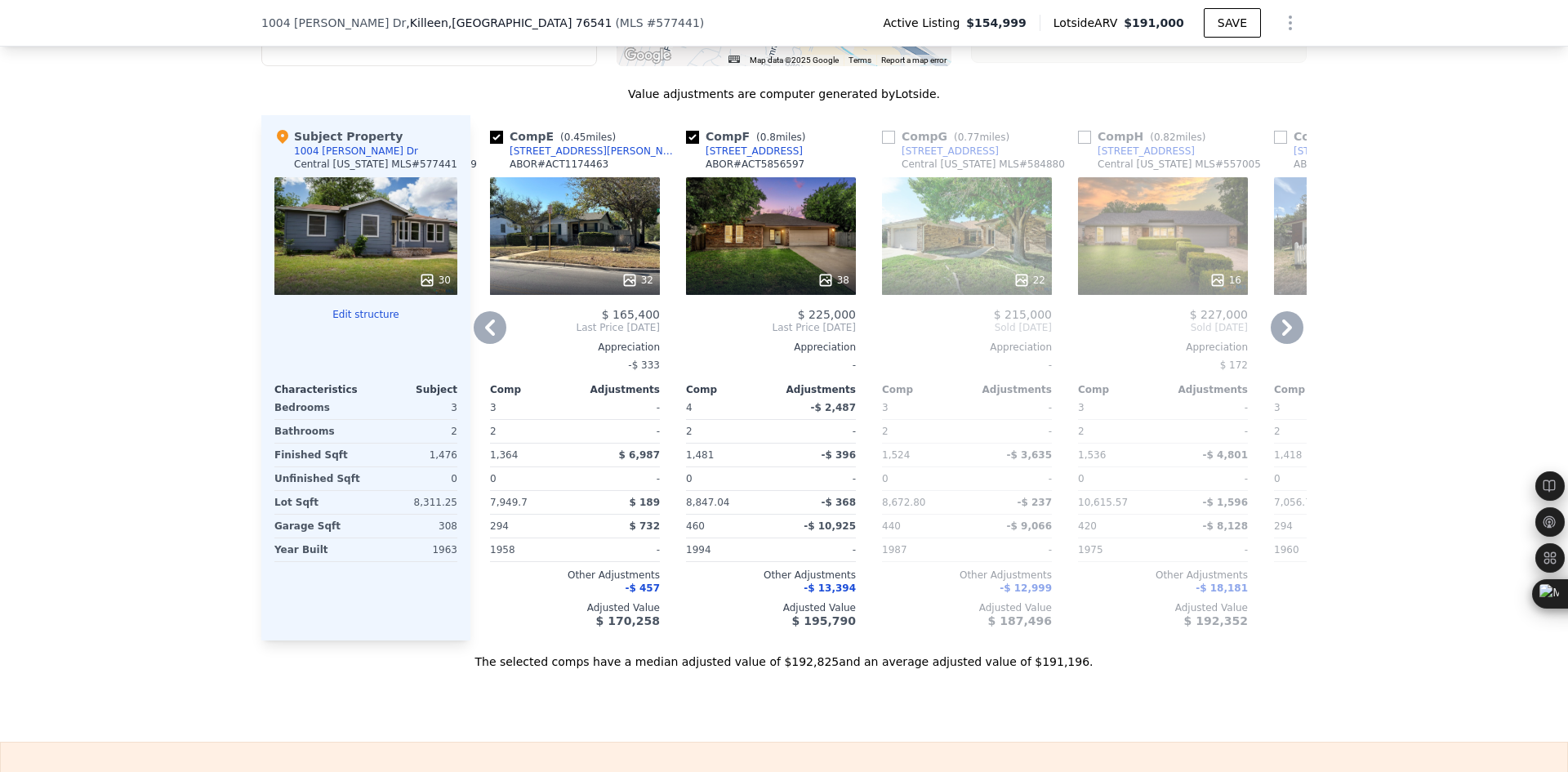
click at [481, 344] on icon at bounding box center [490, 327] width 32 height 32
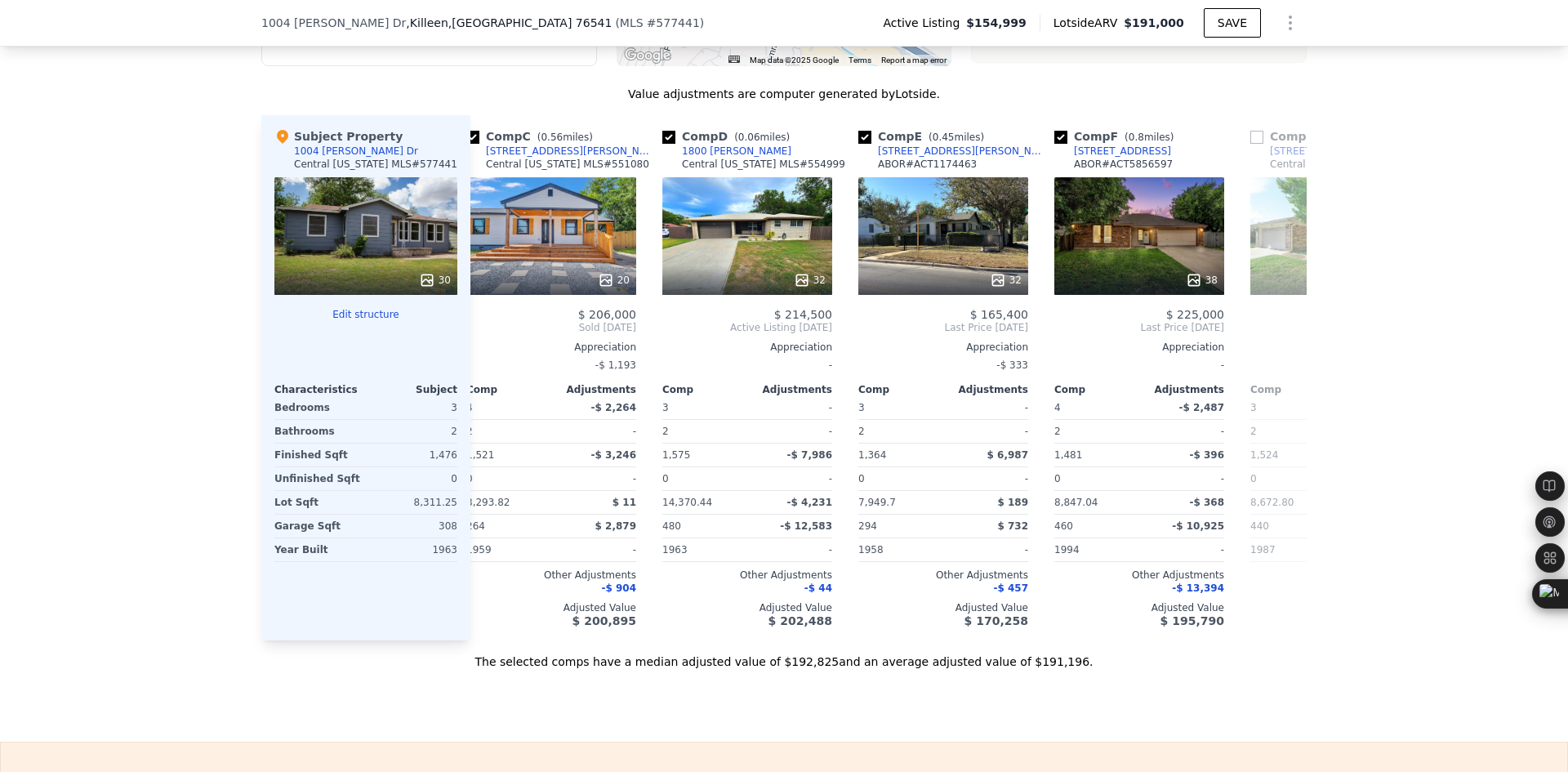
scroll to position [0, 392]
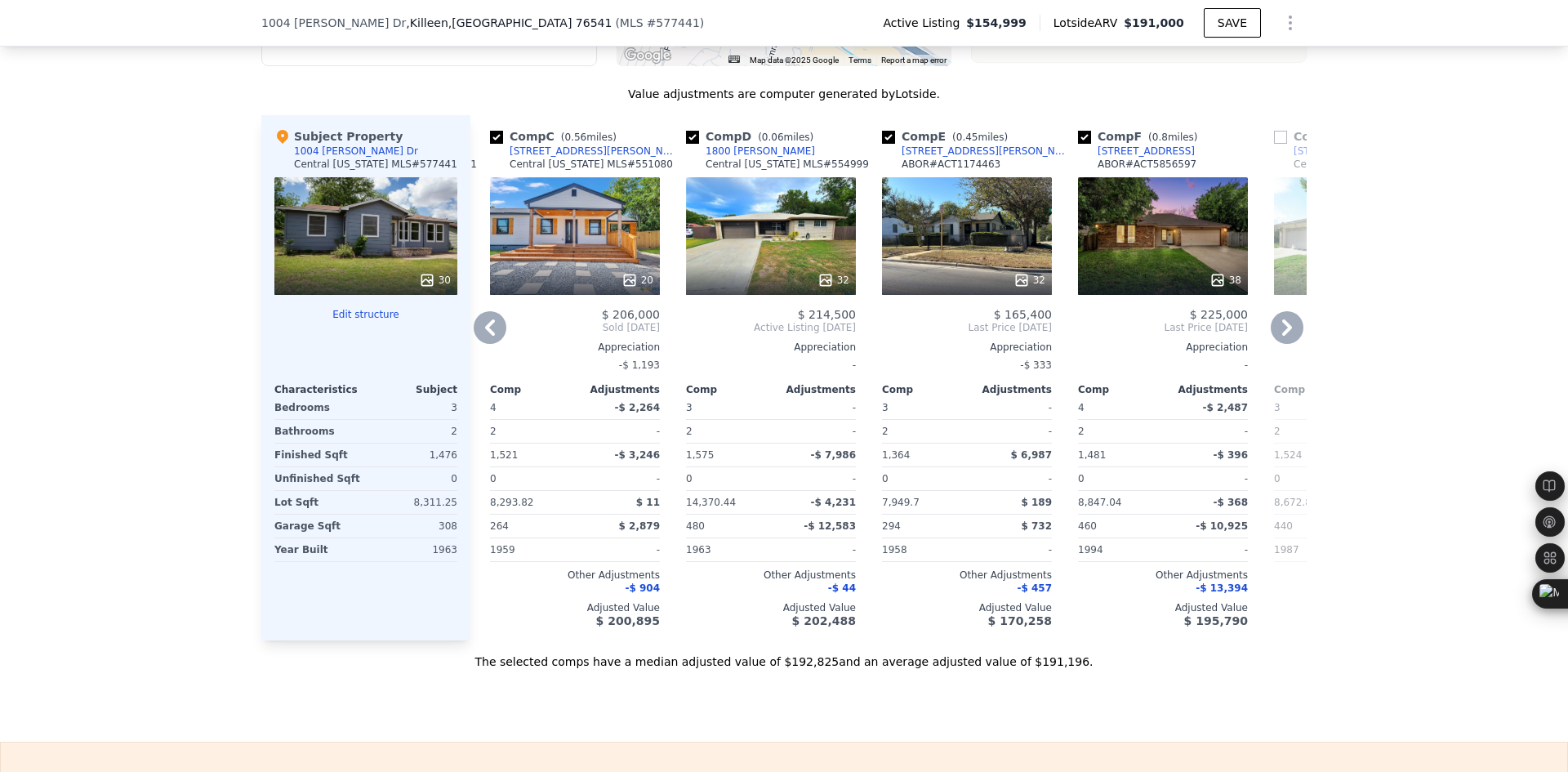
click at [484, 344] on icon at bounding box center [490, 327] width 32 height 32
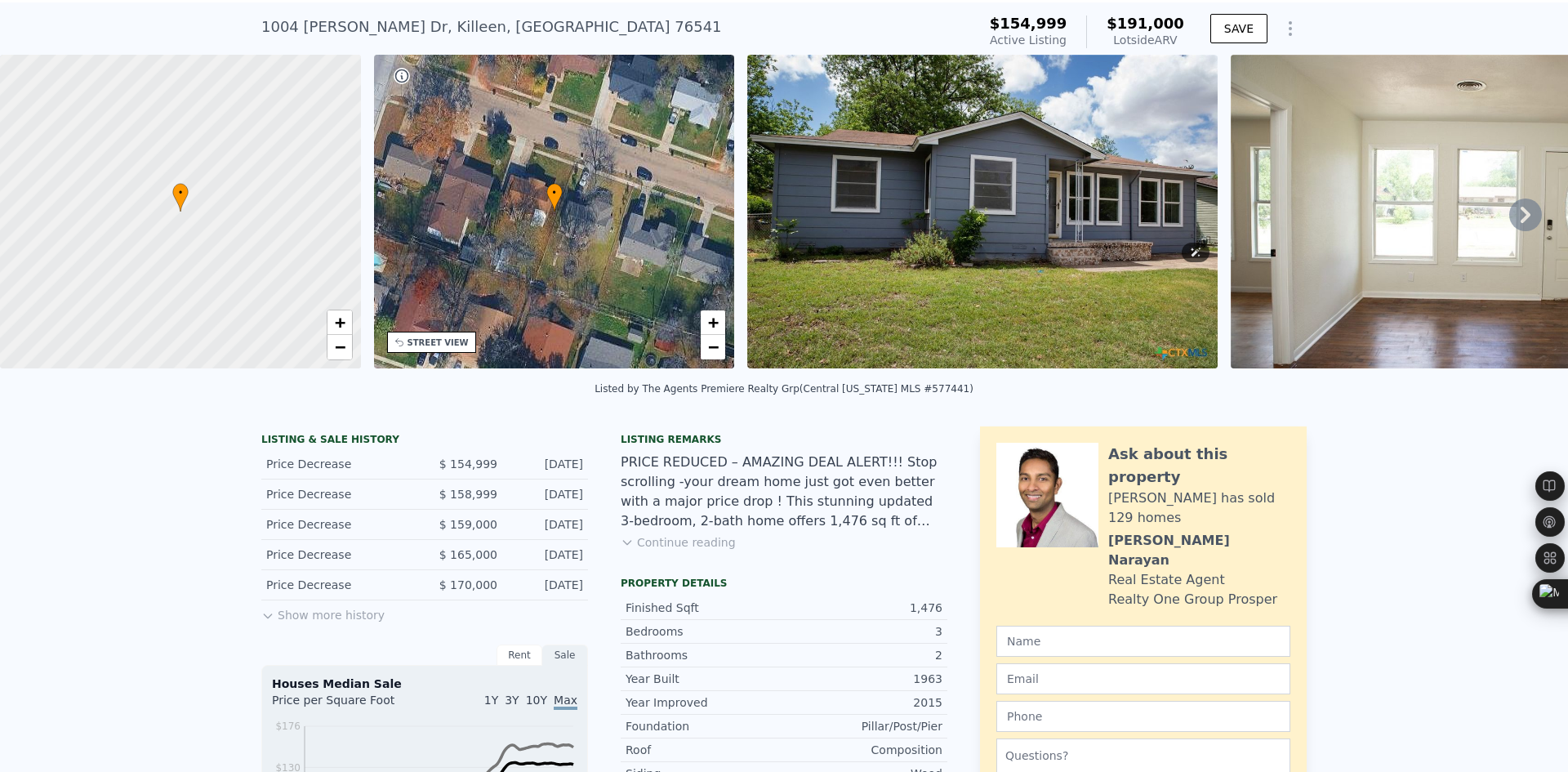
scroll to position [6, 0]
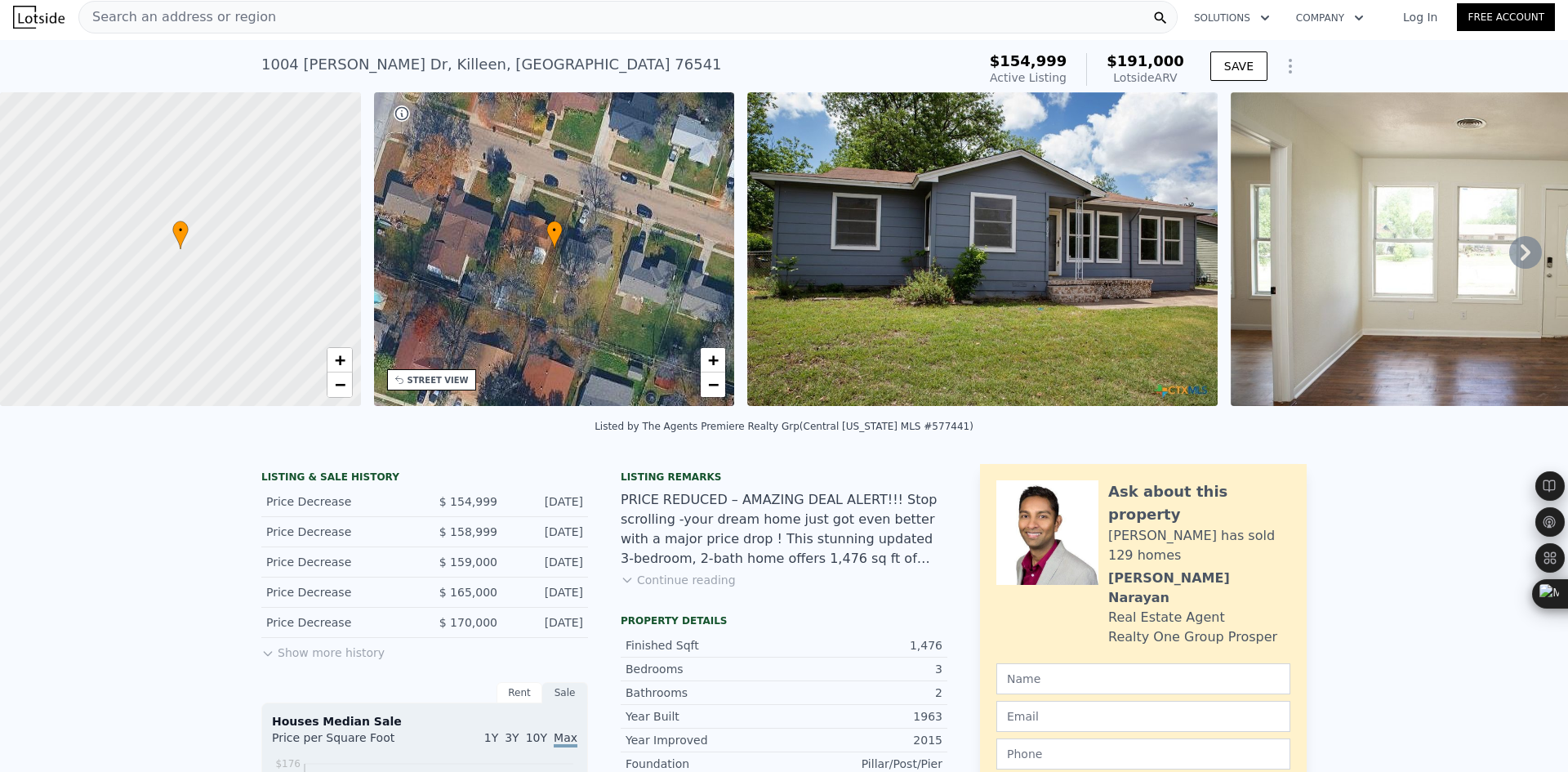
click at [1509, 247] on icon at bounding box center [1526, 253] width 32 height 32
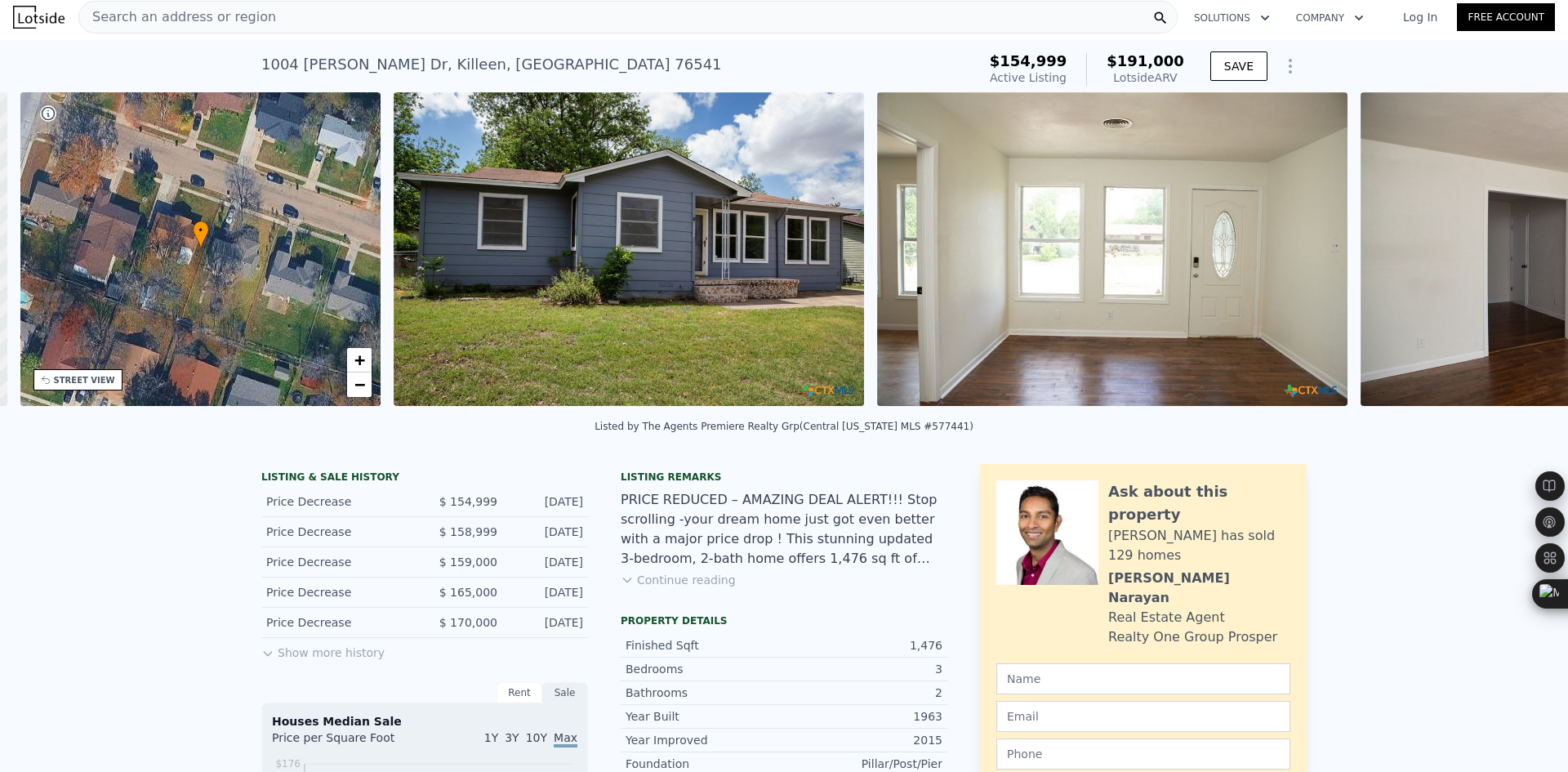
scroll to position [0, 381]
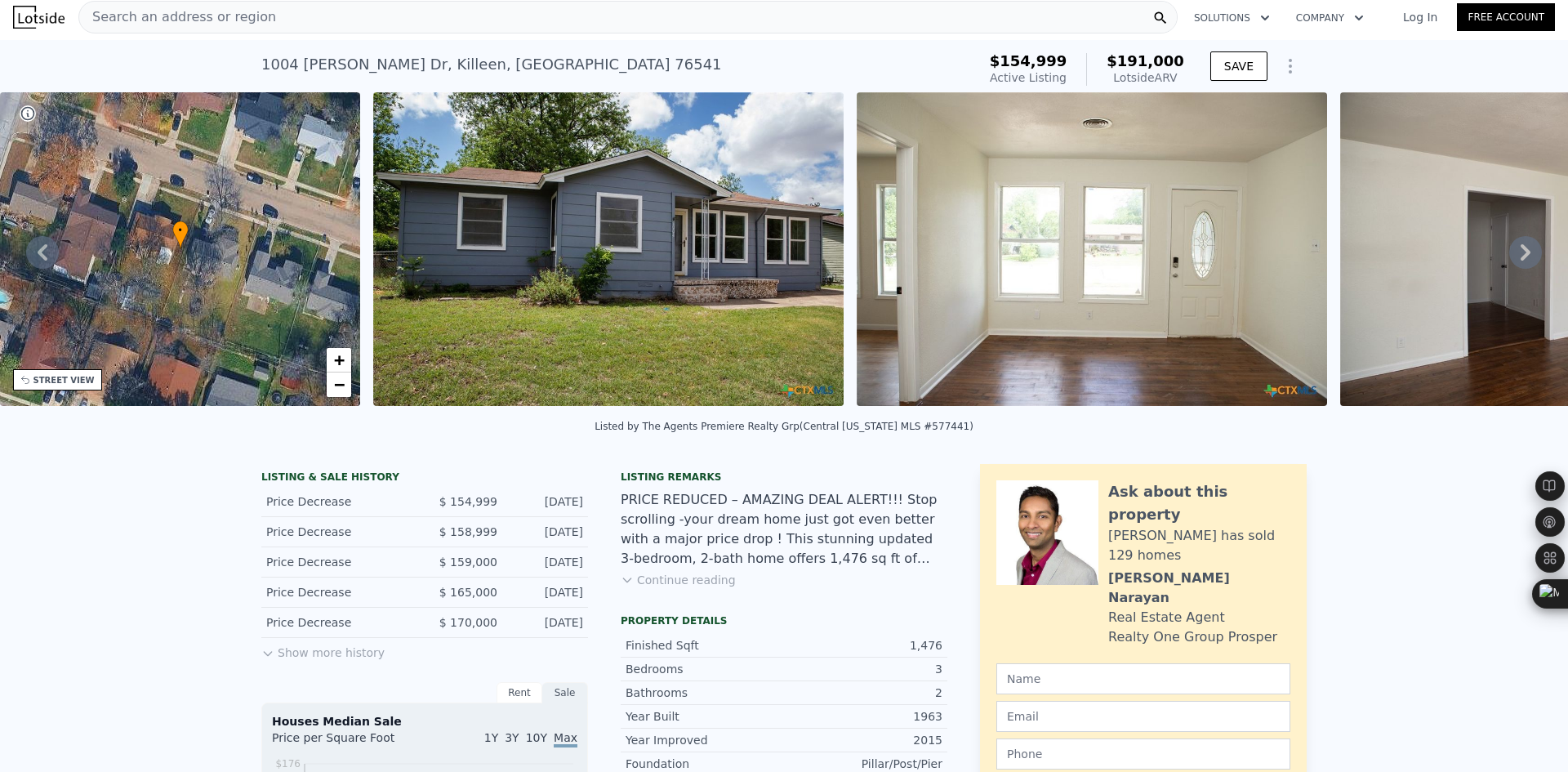
click at [1509, 263] on icon at bounding box center [1526, 253] width 32 height 32
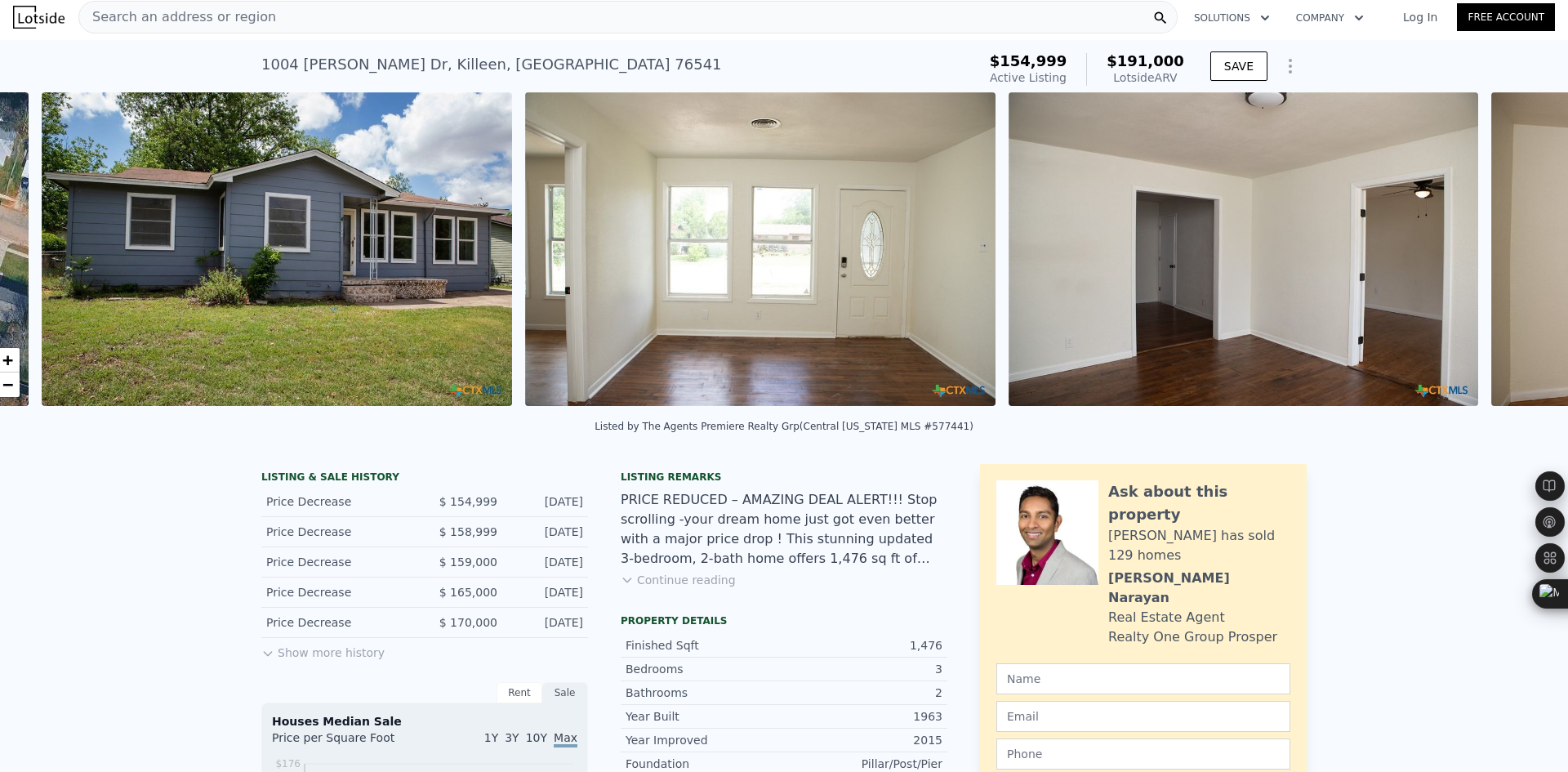
scroll to position [0, 747]
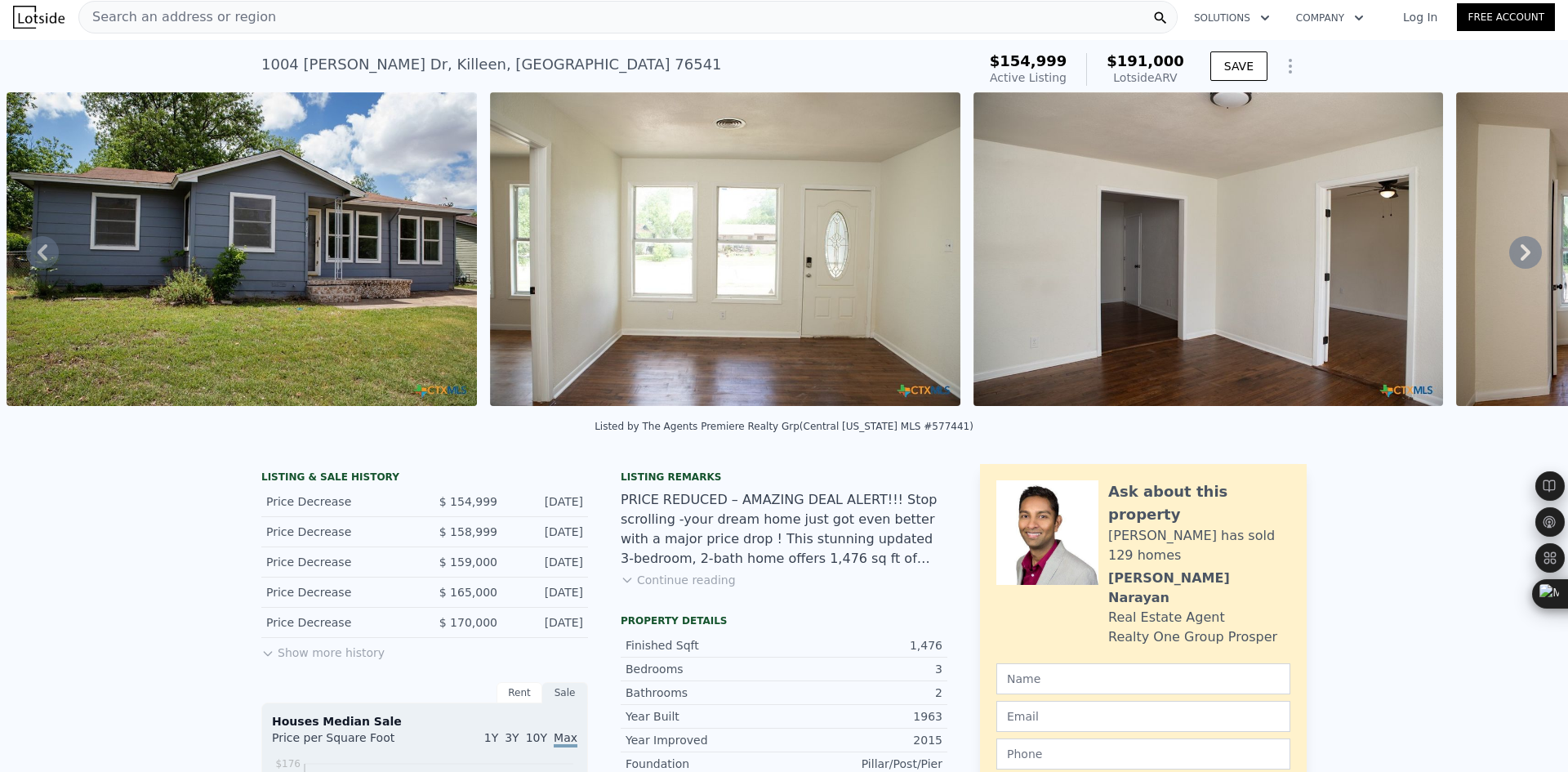
click at [221, 15] on span "Search an address or region" at bounding box center [178, 17] width 197 height 20
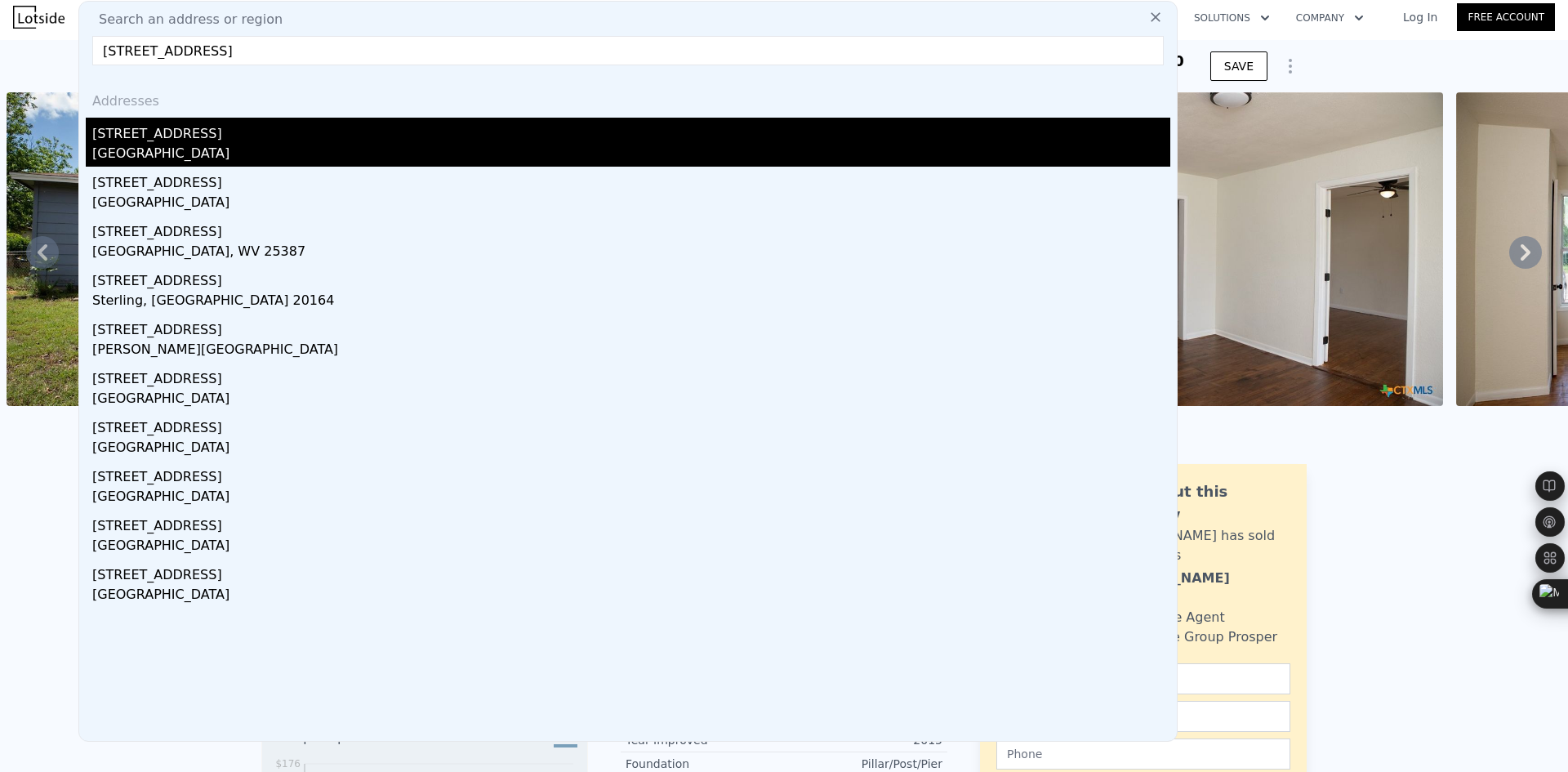
type input "1014 s 3rd st, tem"
click at [188, 142] on div "1014 S 3rd St" at bounding box center [631, 130] width 1078 height 26
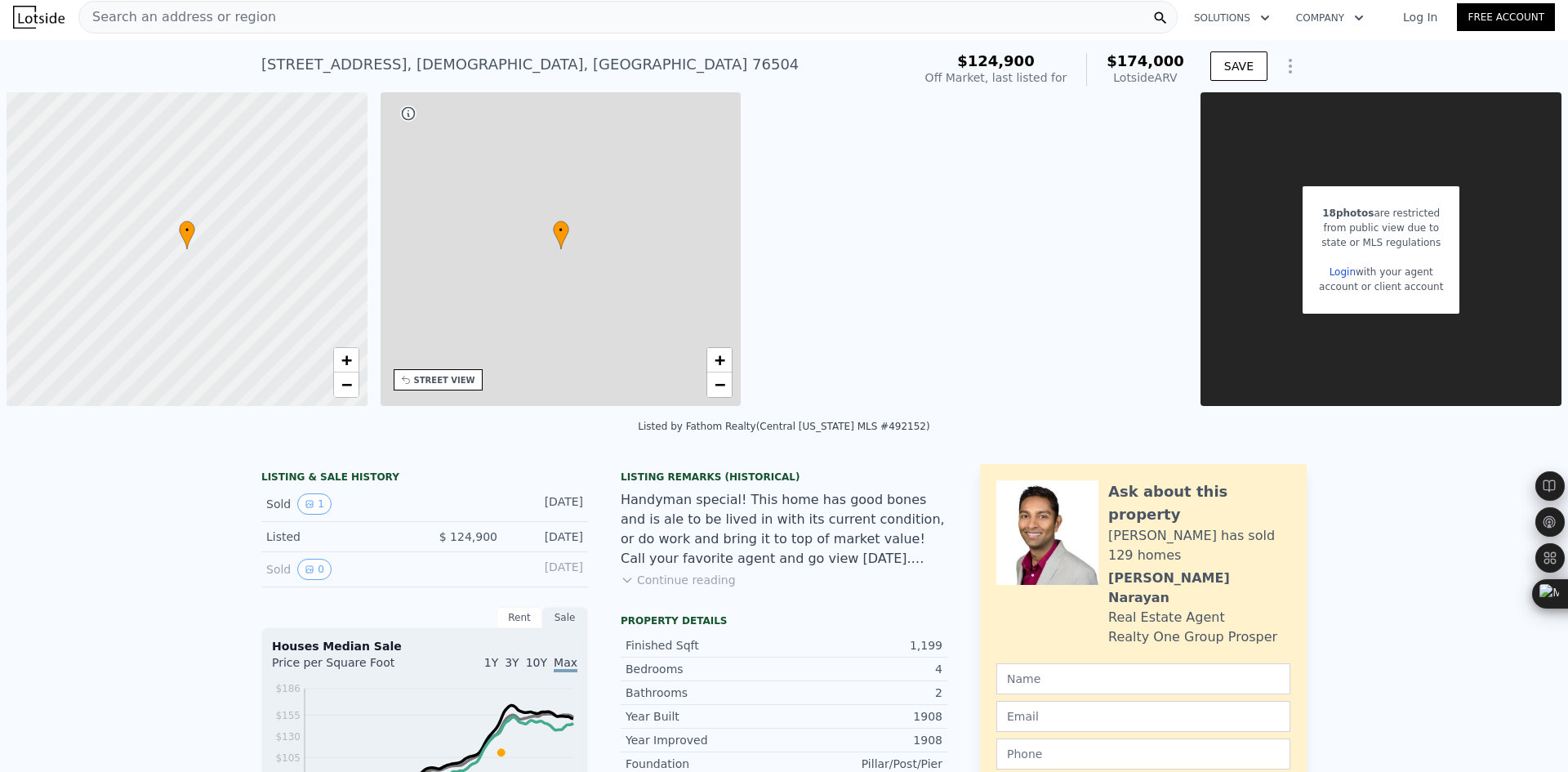
type input "2"
type input "1"
type input "980"
type input "1608"
type input "5248.98"
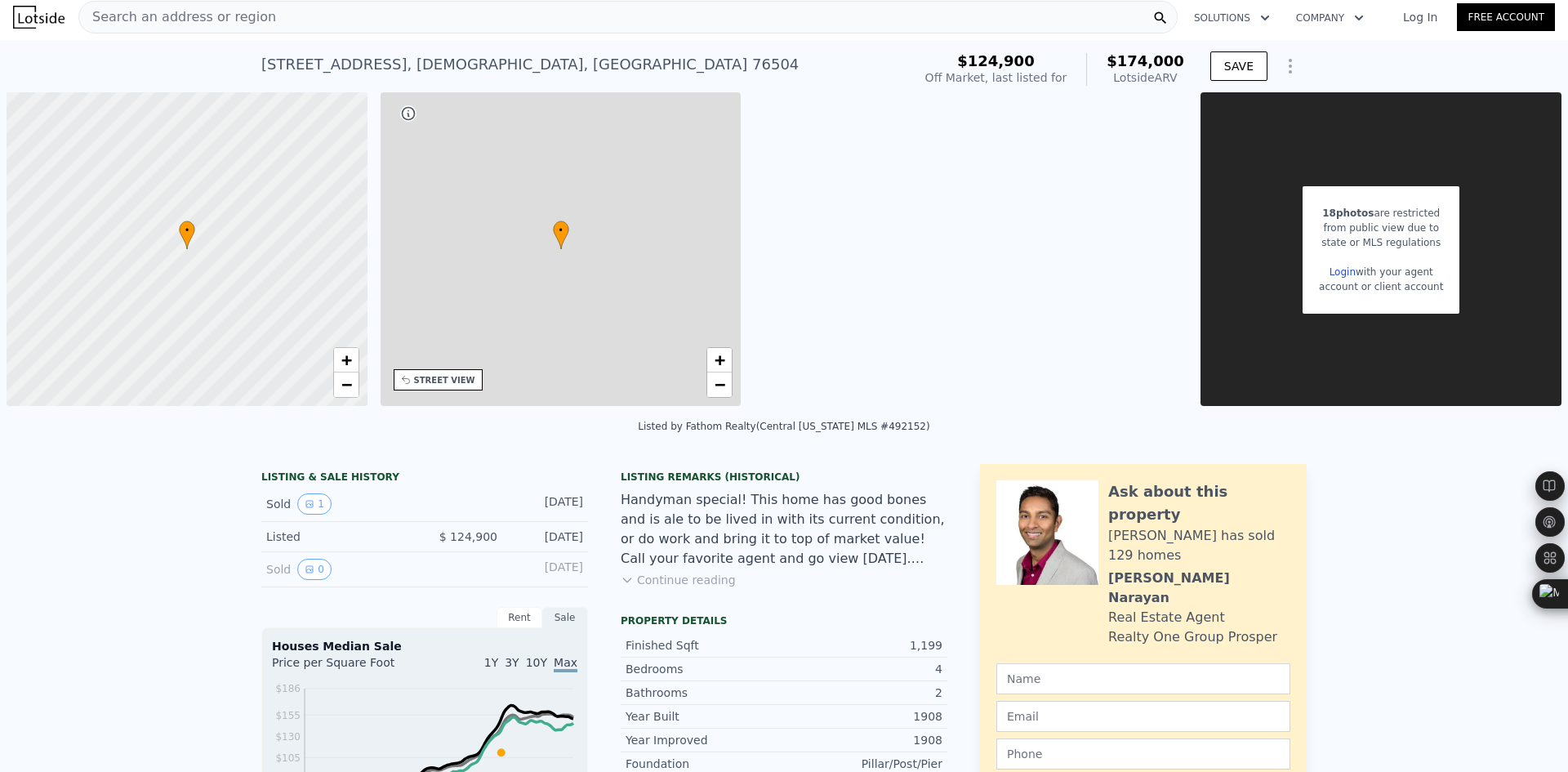
type input "12998.304"
type input "$ 174,000"
type input "5"
type input "$ 29,638"
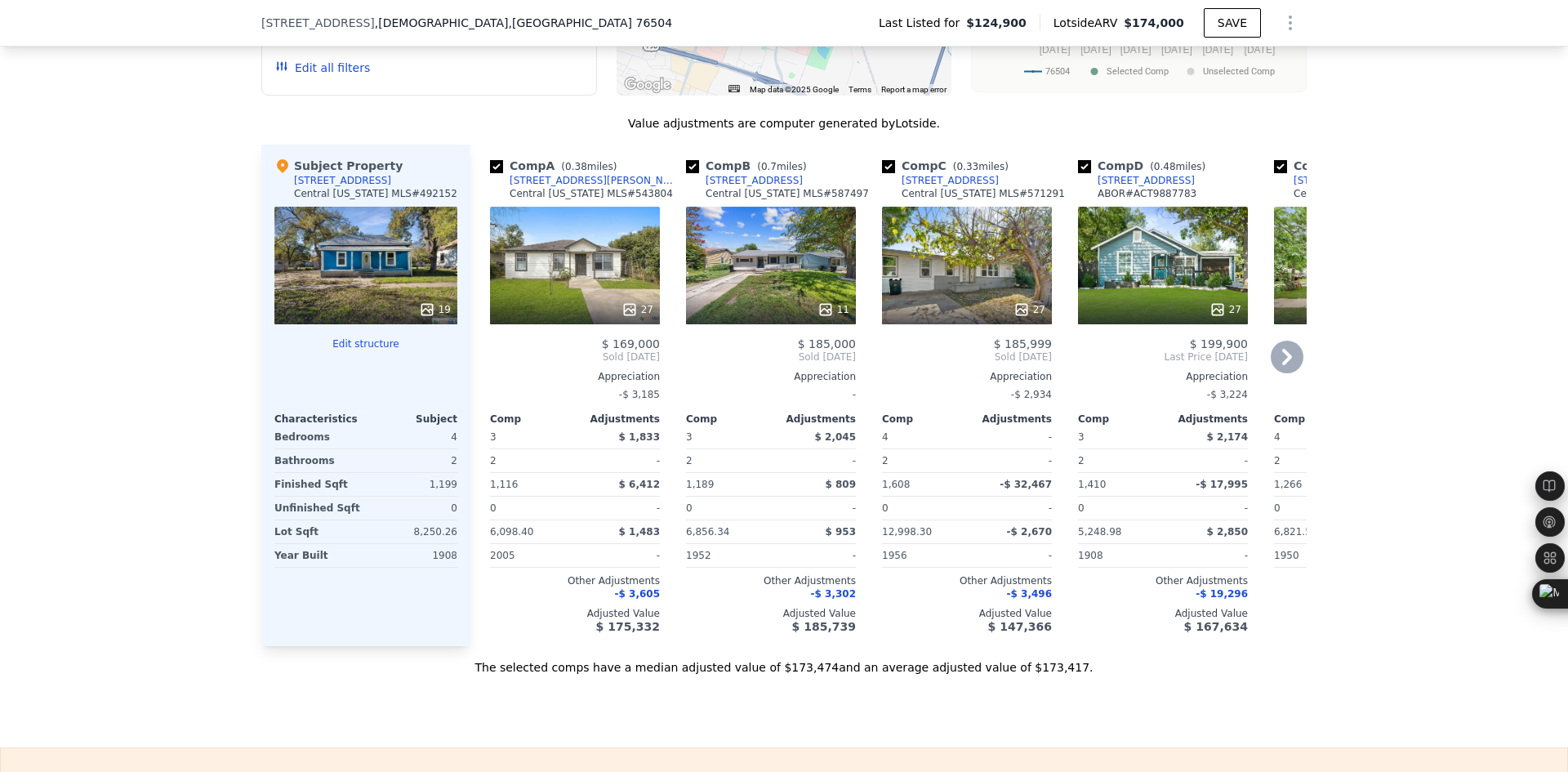
scroll to position [1634, 0]
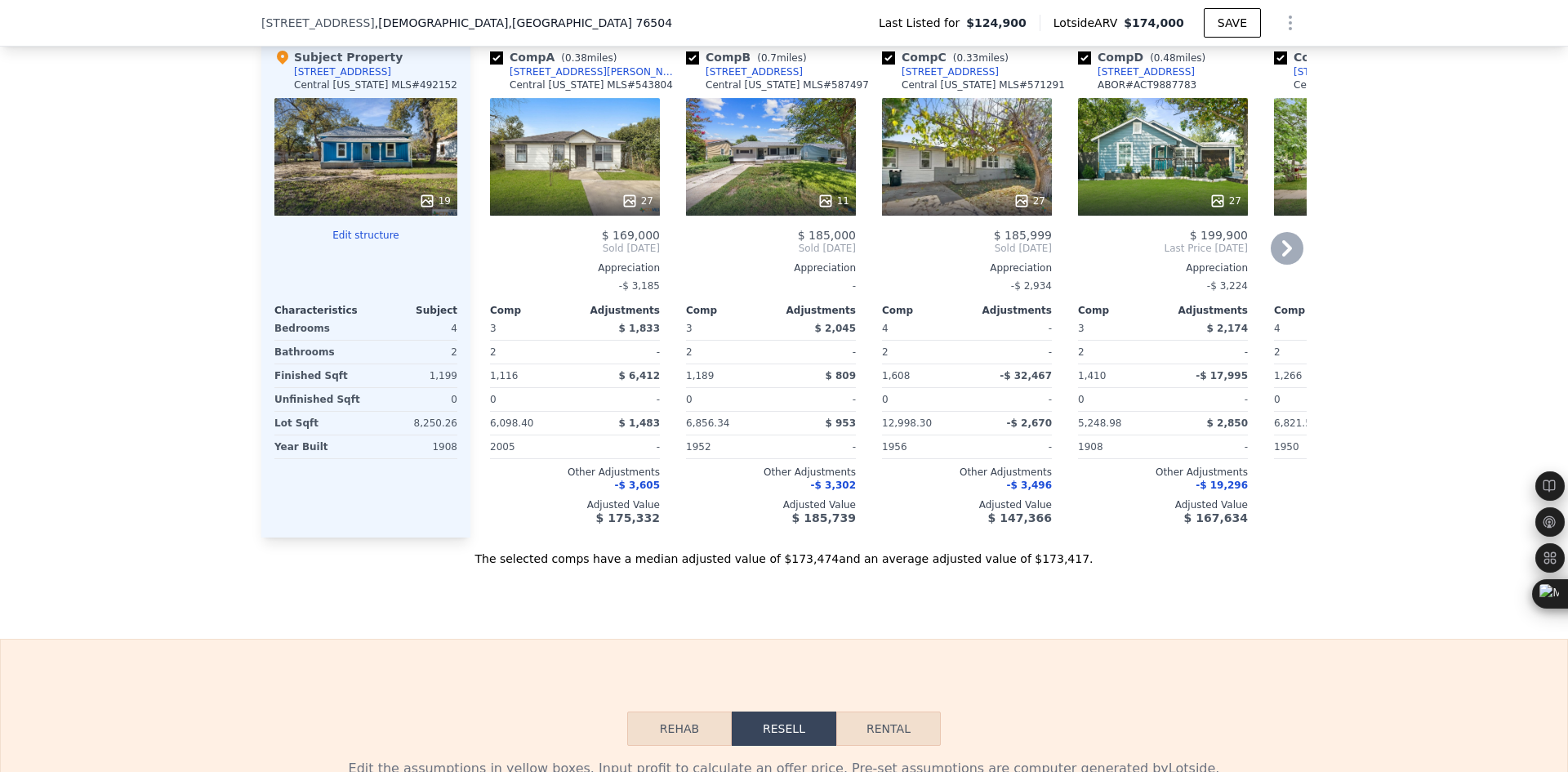
click at [1283, 257] on icon at bounding box center [1288, 248] width 10 height 16
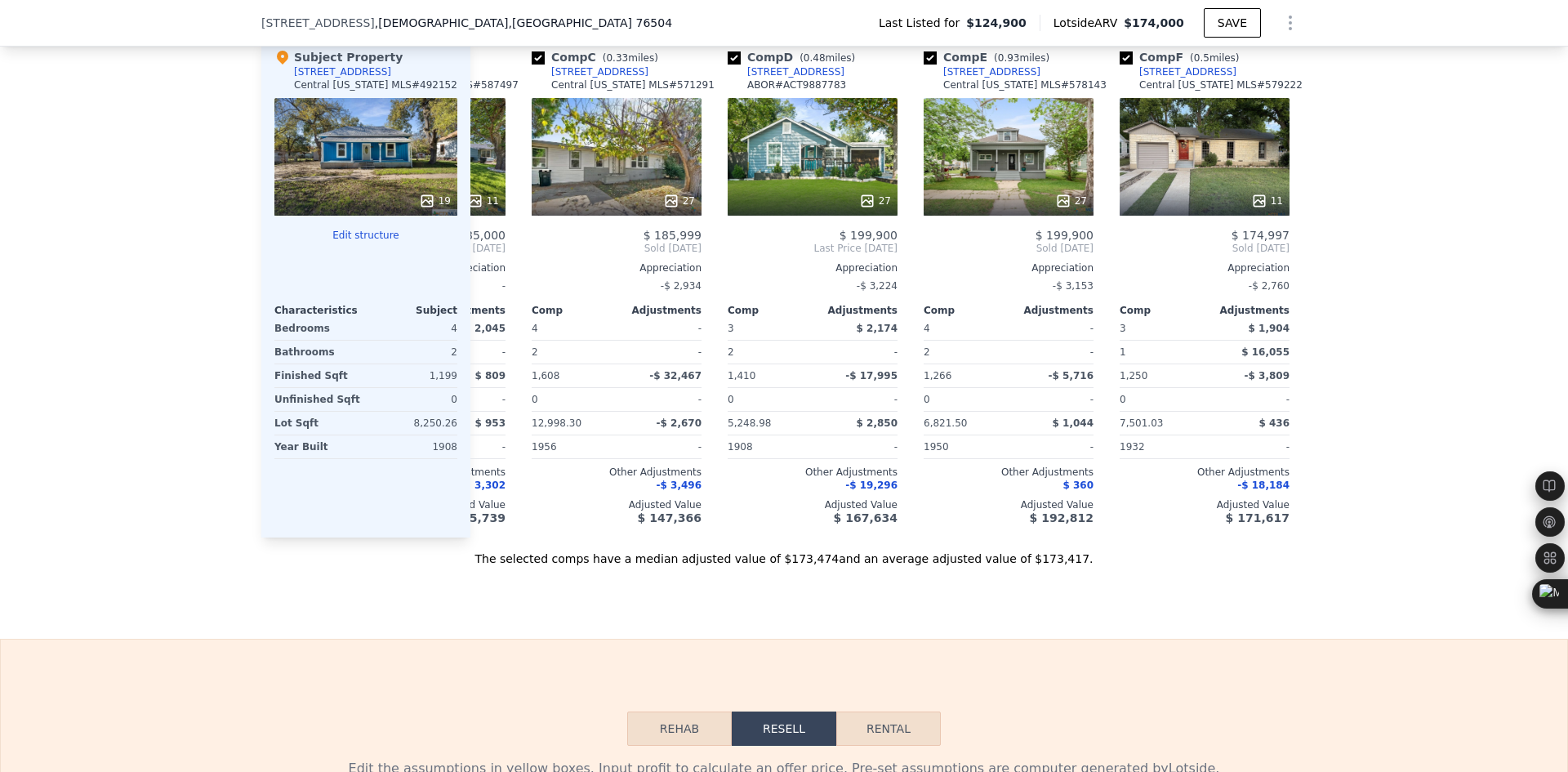
scroll to position [0, 392]
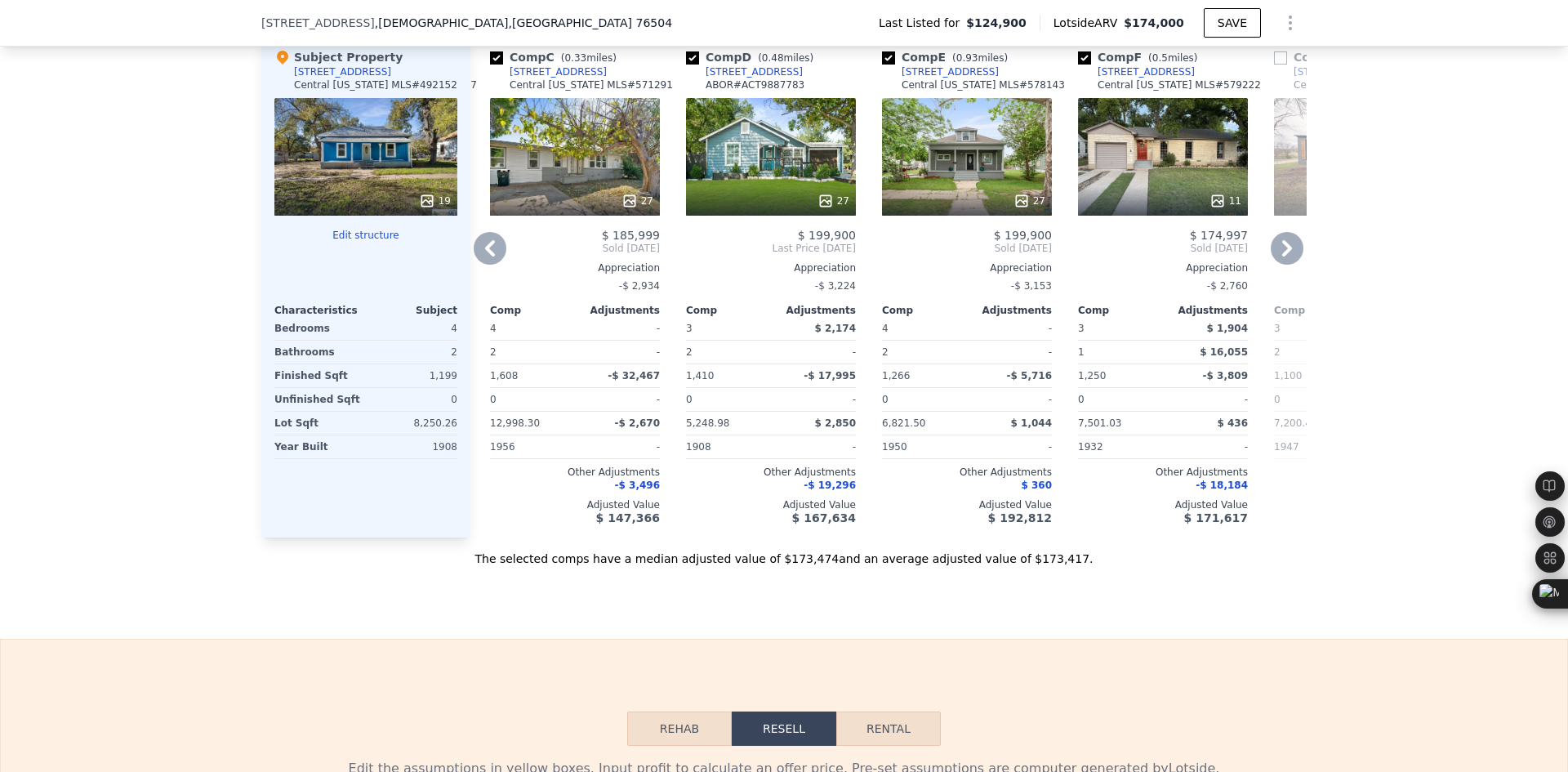
click at [490, 275] on div "Appreciation" at bounding box center [575, 268] width 170 height 13
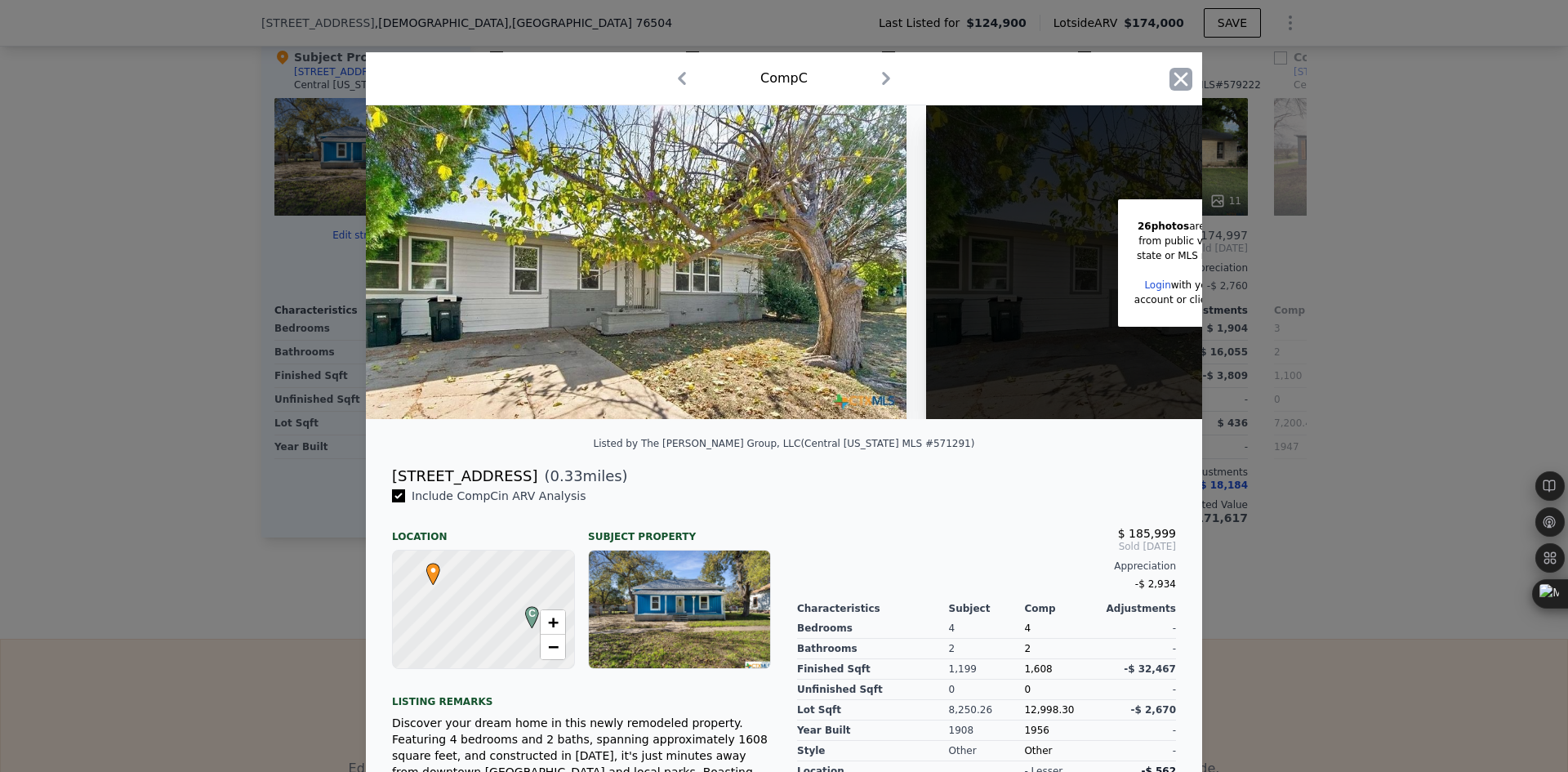
click at [1176, 87] on icon "button" at bounding box center [1180, 79] width 23 height 23
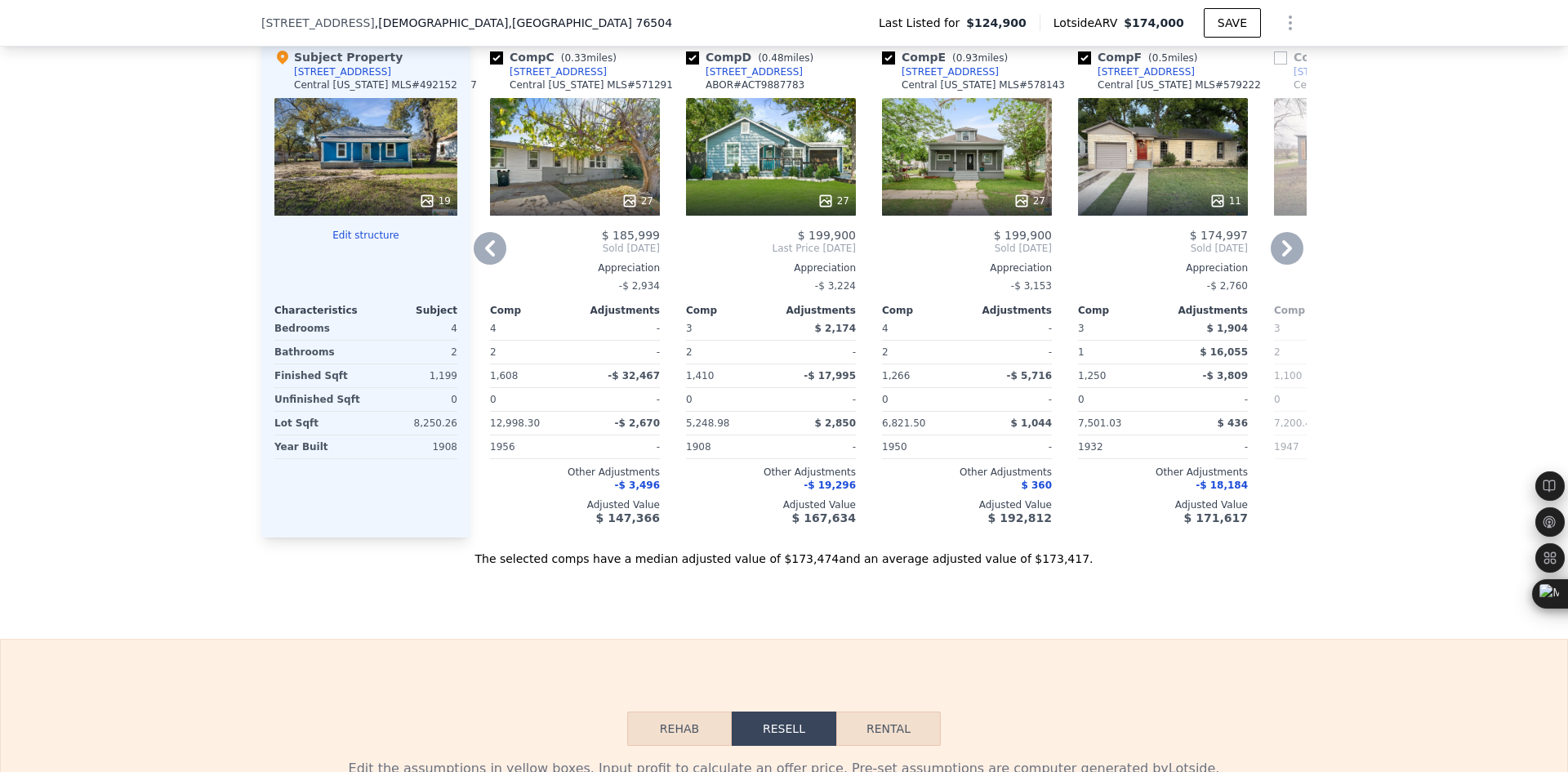
click at [485, 257] on icon at bounding box center [490, 248] width 10 height 16
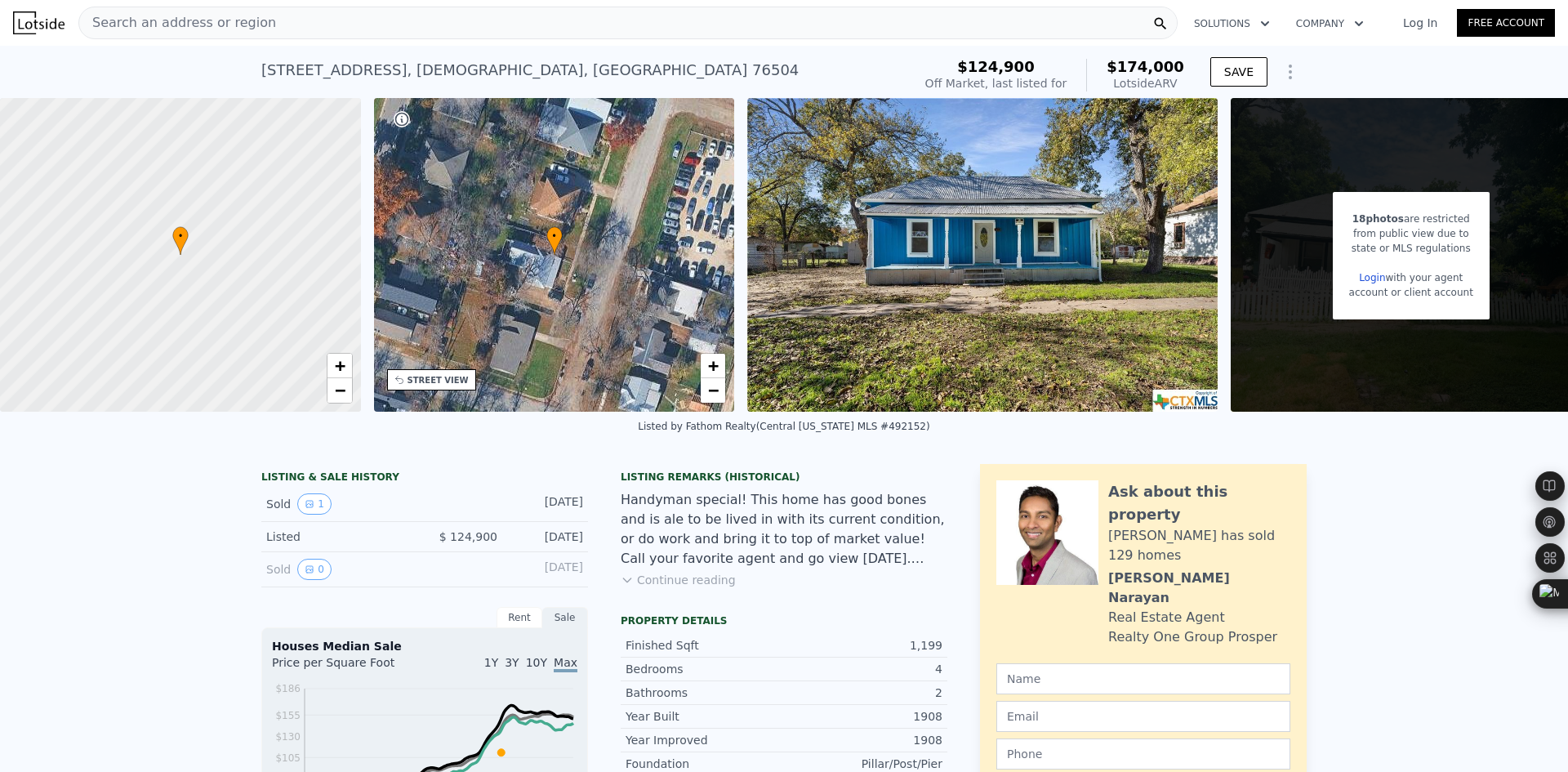
click at [284, 31] on div "Search an address or region" at bounding box center [627, 23] width 1099 height 32
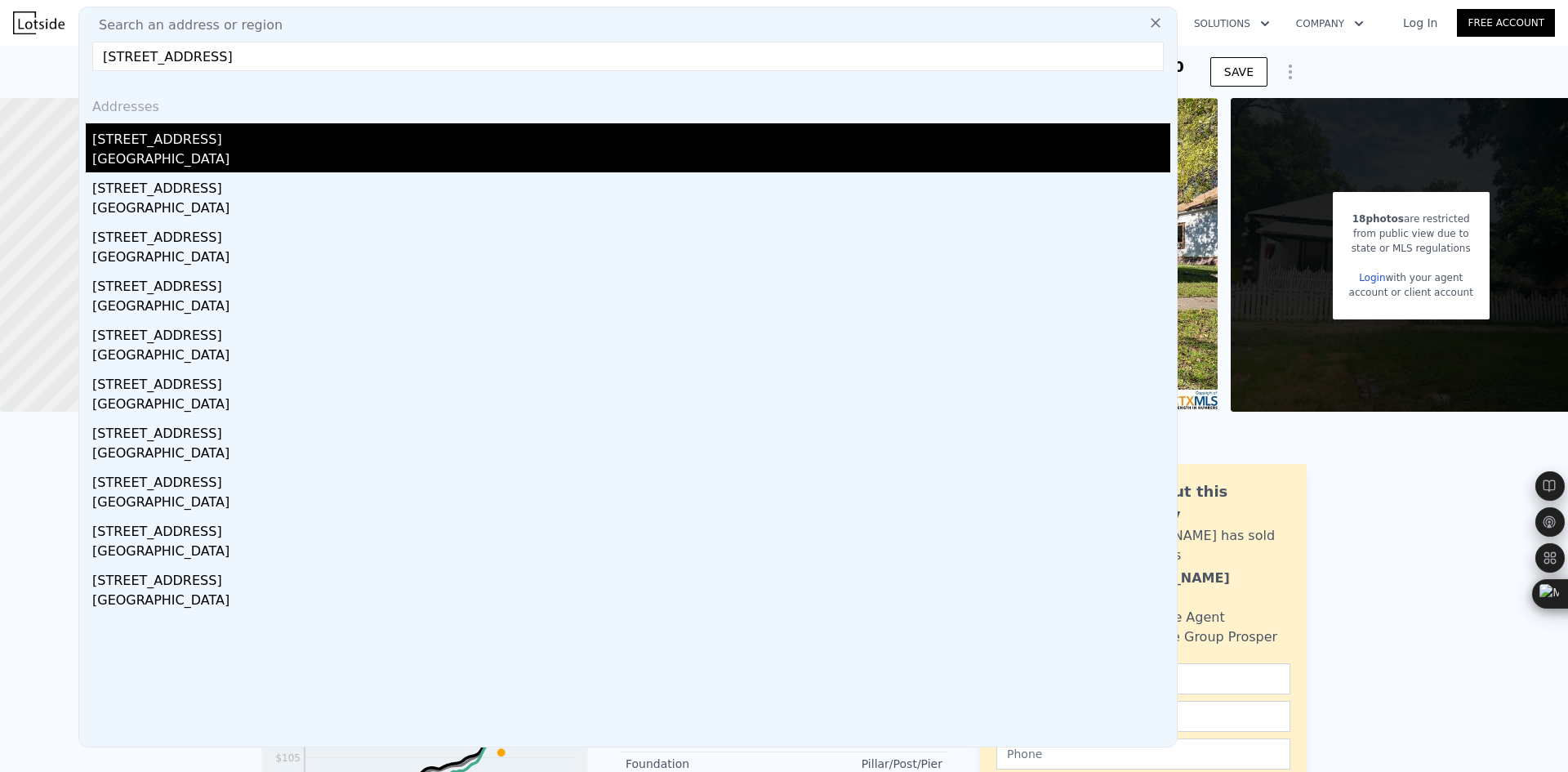
type input "7103 Howerington Cir, Austin, TX 78724"
click at [218, 158] on div "Austin, TX 78724" at bounding box center [631, 161] width 1078 height 23
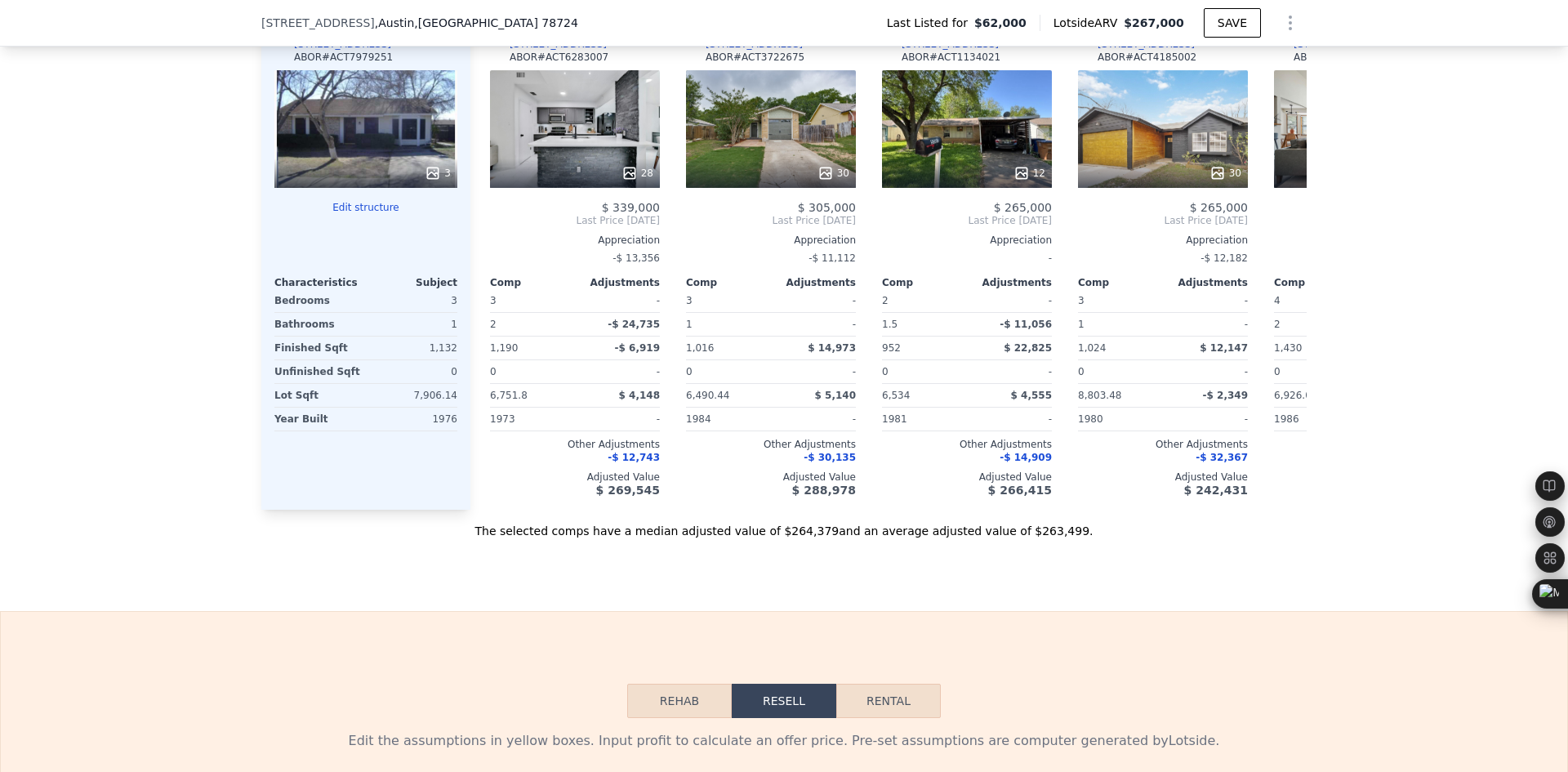
scroll to position [1492, 0]
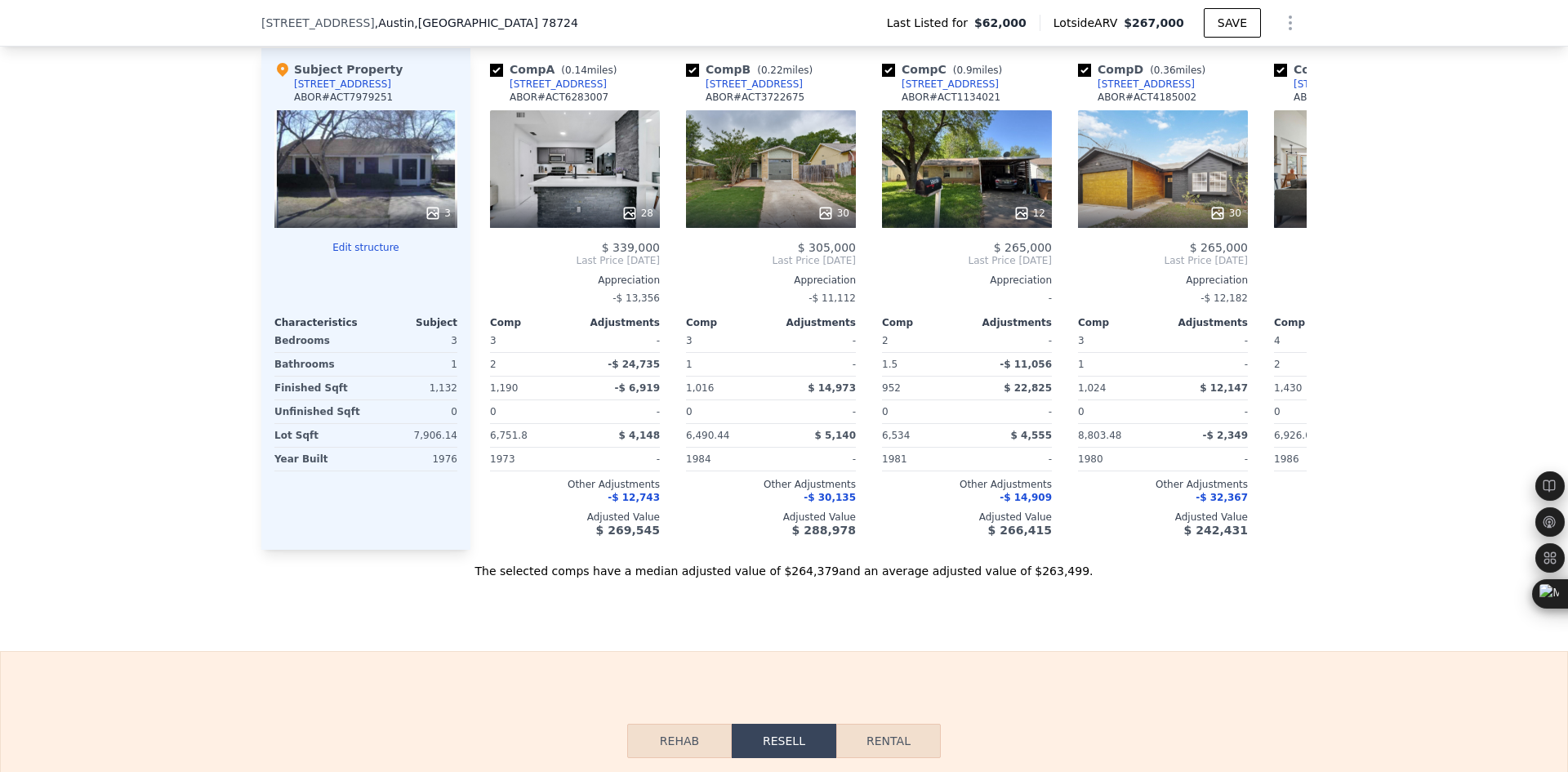
drag, startPoint x: 471, startPoint y: 639, endPoint x: 518, endPoint y: 635, distance: 47.2
click at [518, 635] on div "Sale Comps Rental Comps We found 12 sales that match your search Listings provi…" at bounding box center [784, 105] width 1568 height 1092
click at [1285, 277] on icon at bounding box center [1287, 260] width 32 height 32
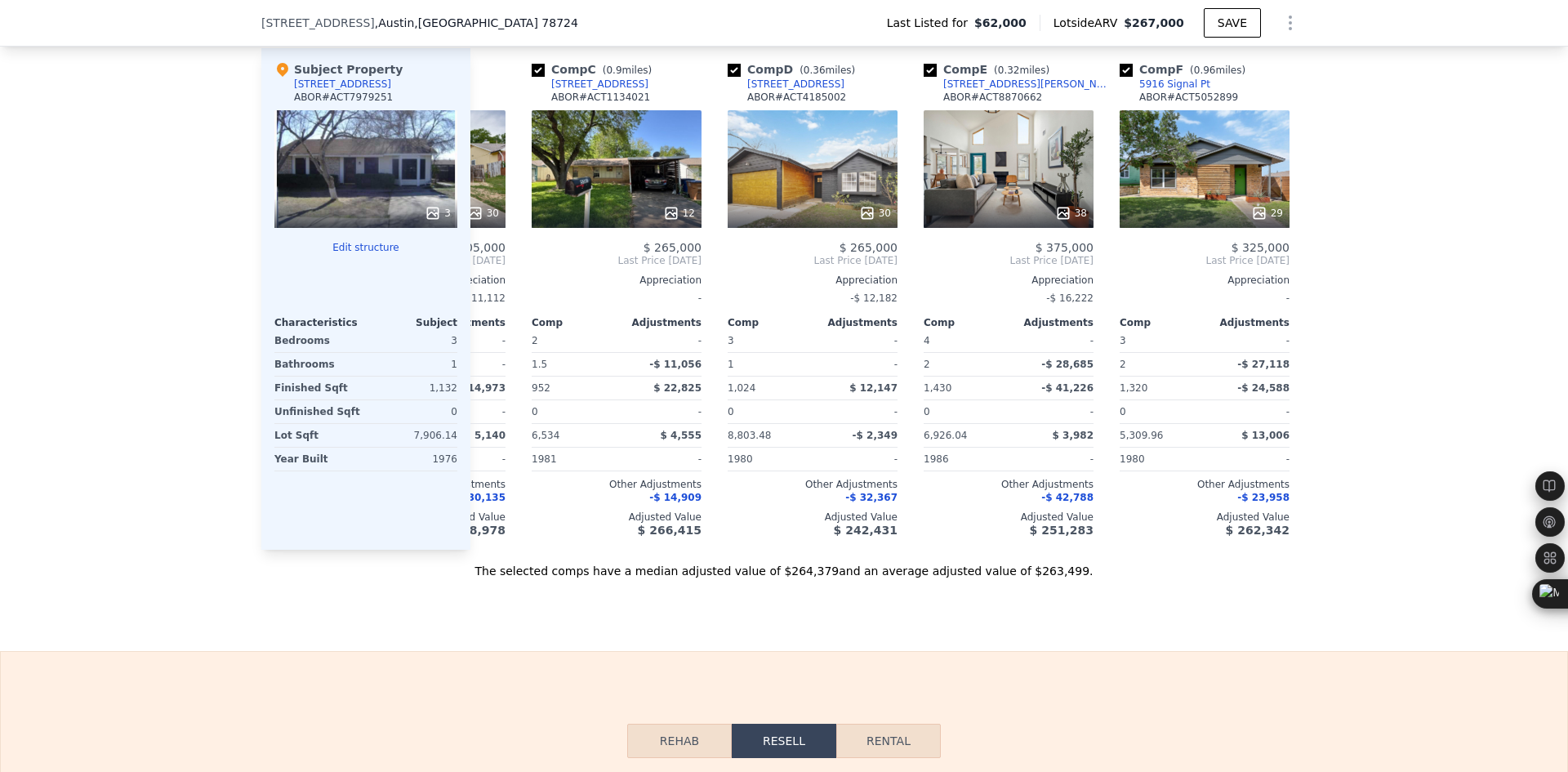
scroll to position [0, 392]
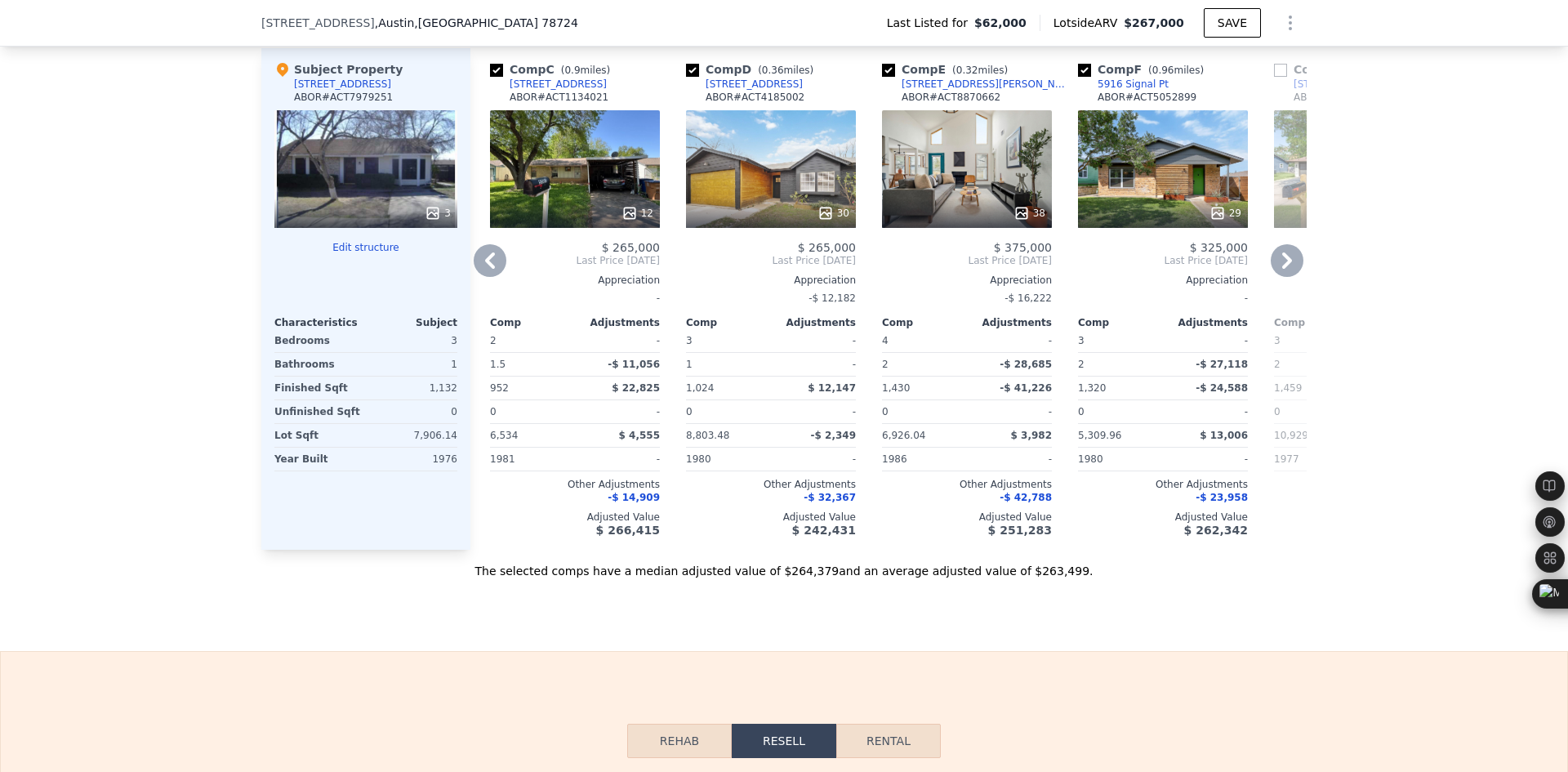
click at [1282, 269] on icon at bounding box center [1288, 260] width 10 height 16
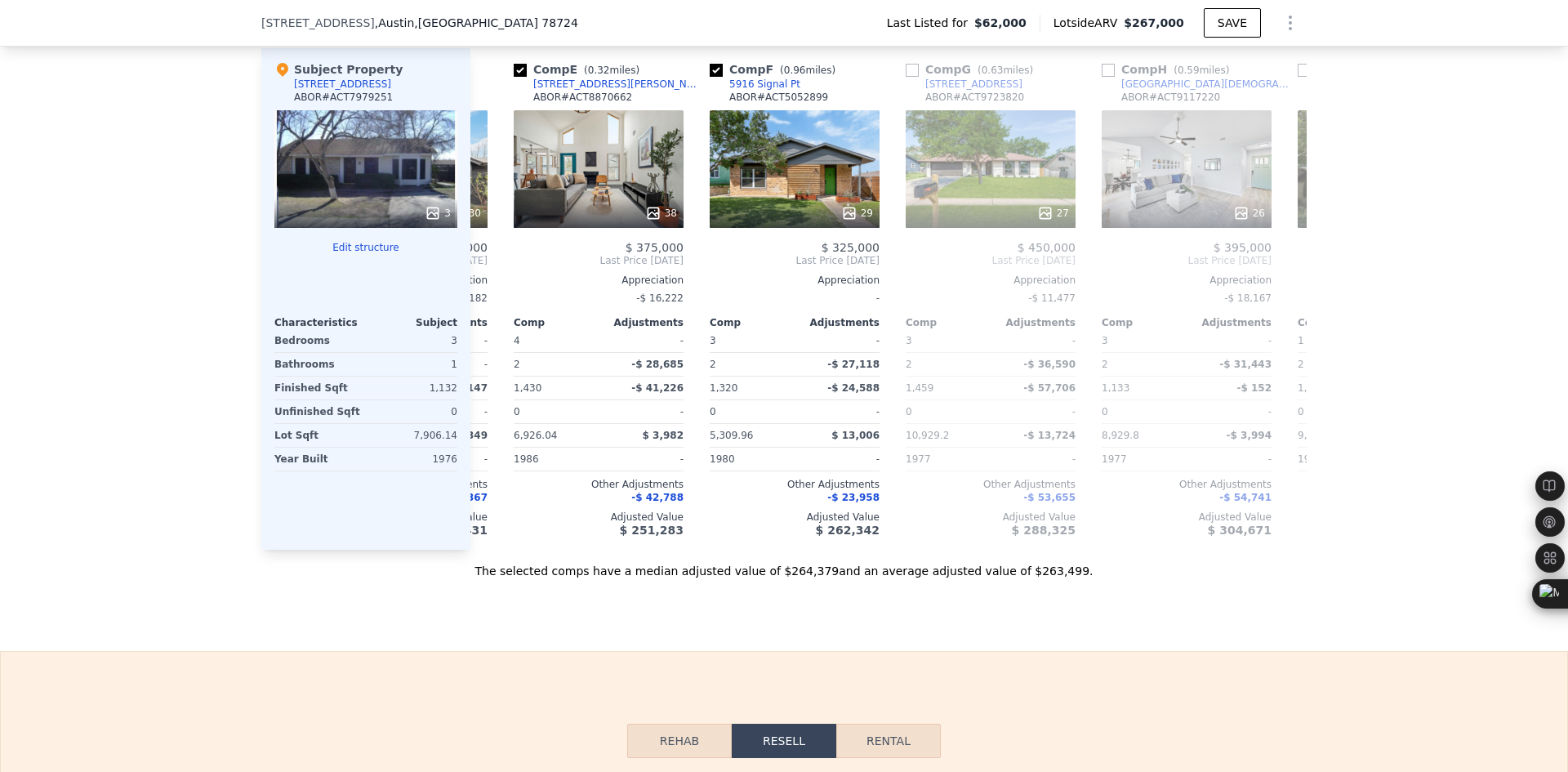
scroll to position [0, 784]
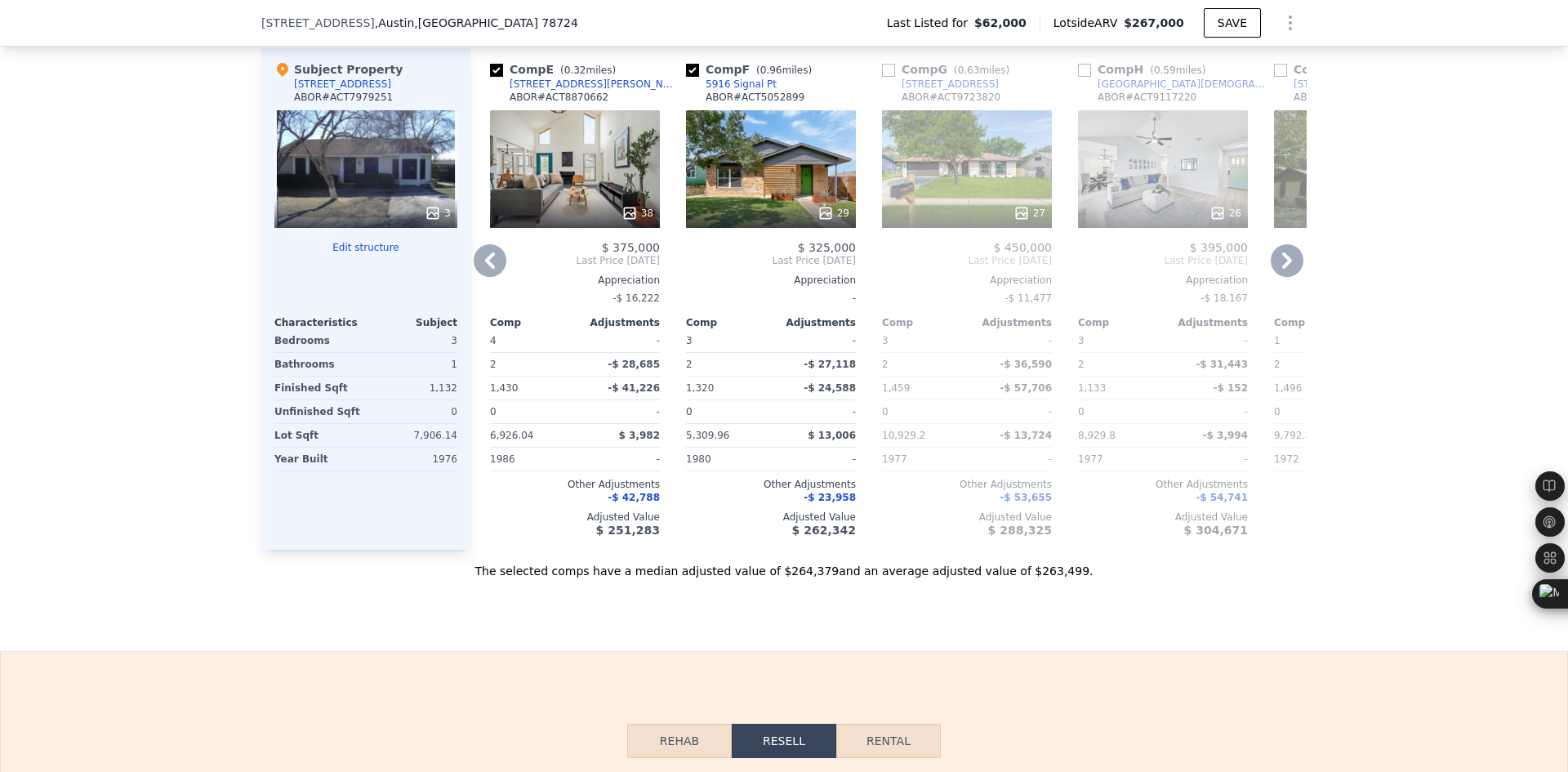
click at [1276, 277] on icon at bounding box center [1287, 260] width 32 height 32
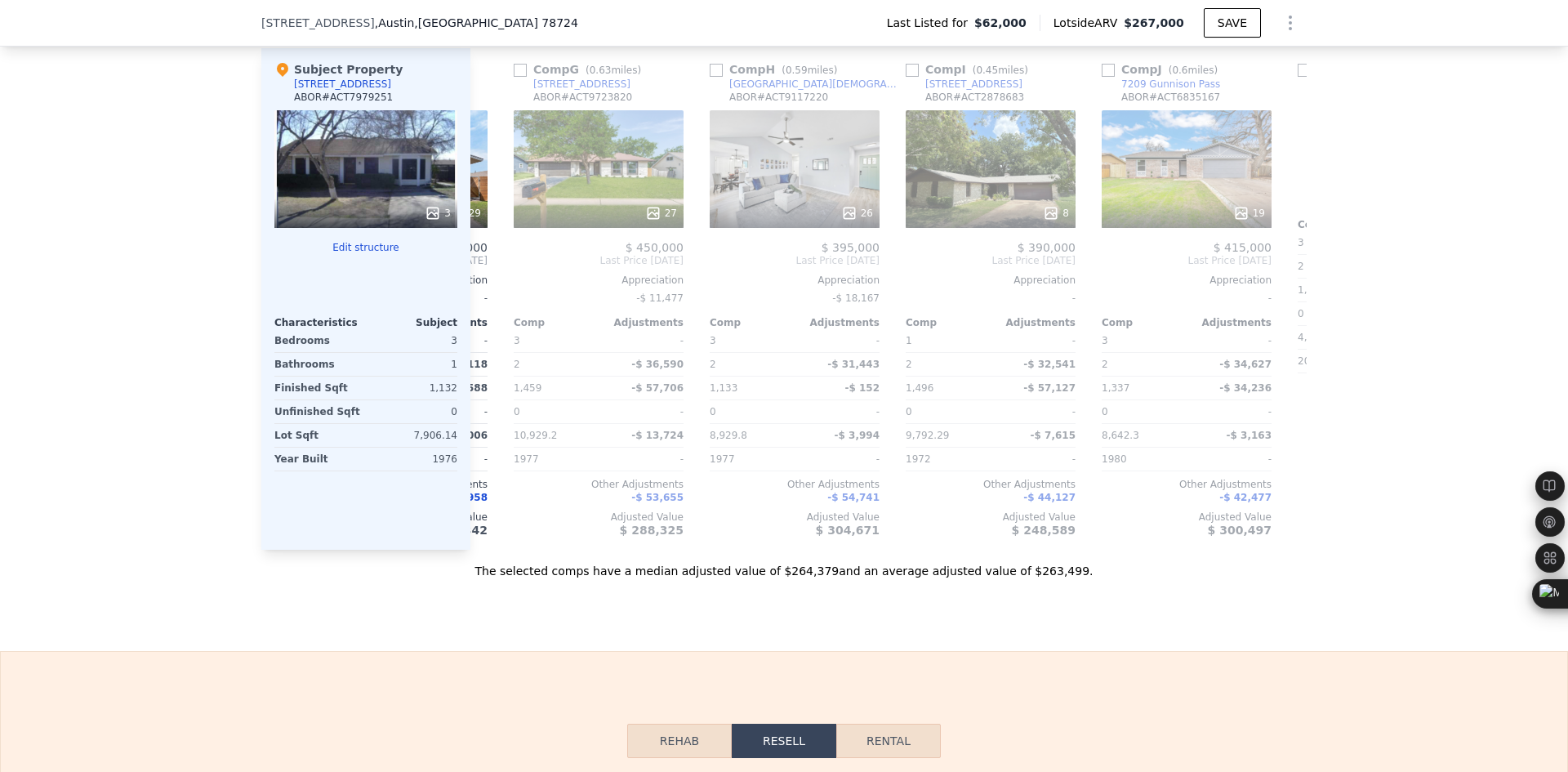
scroll to position [0, 1176]
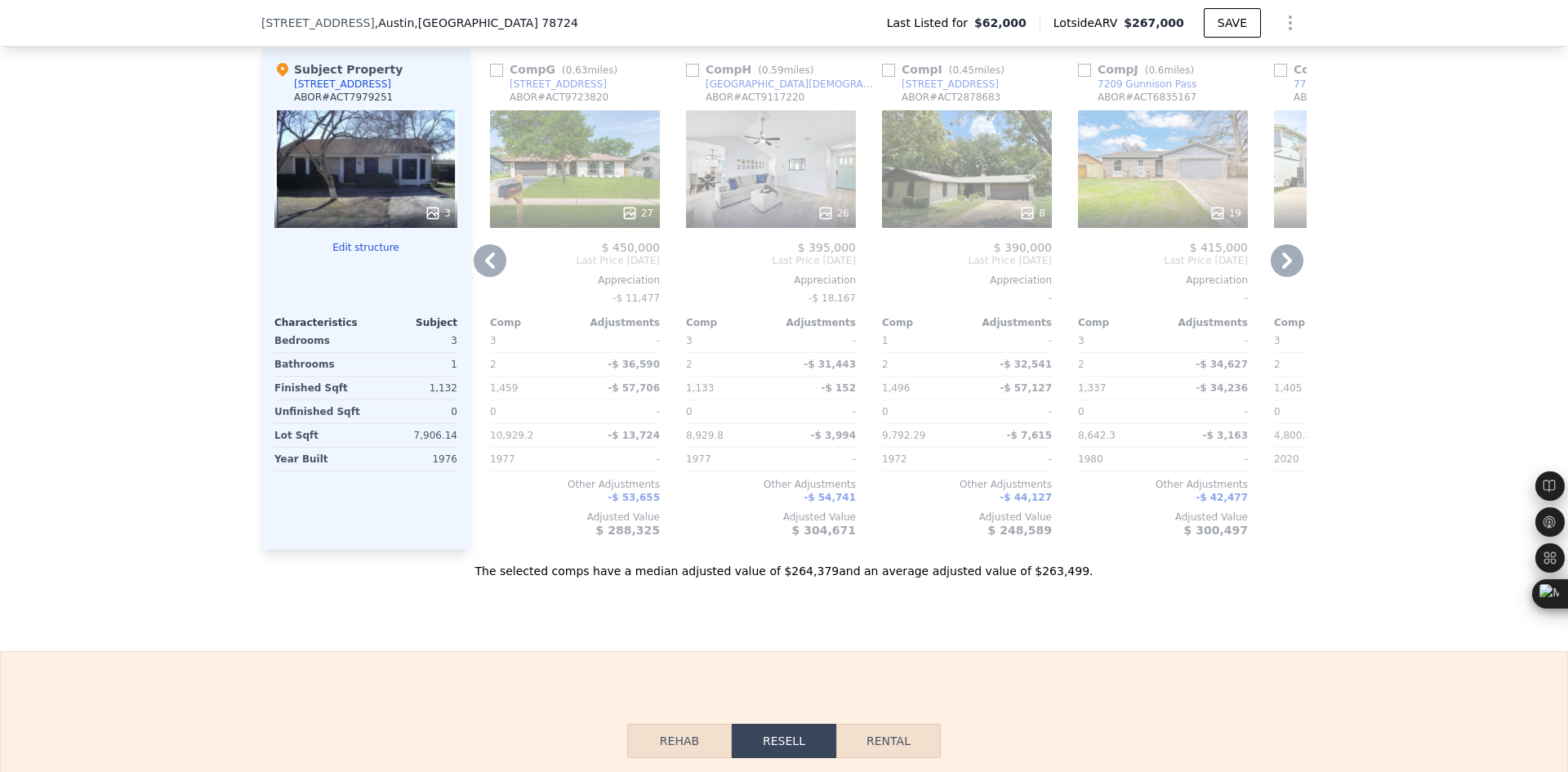
click at [1275, 277] on icon at bounding box center [1287, 260] width 32 height 32
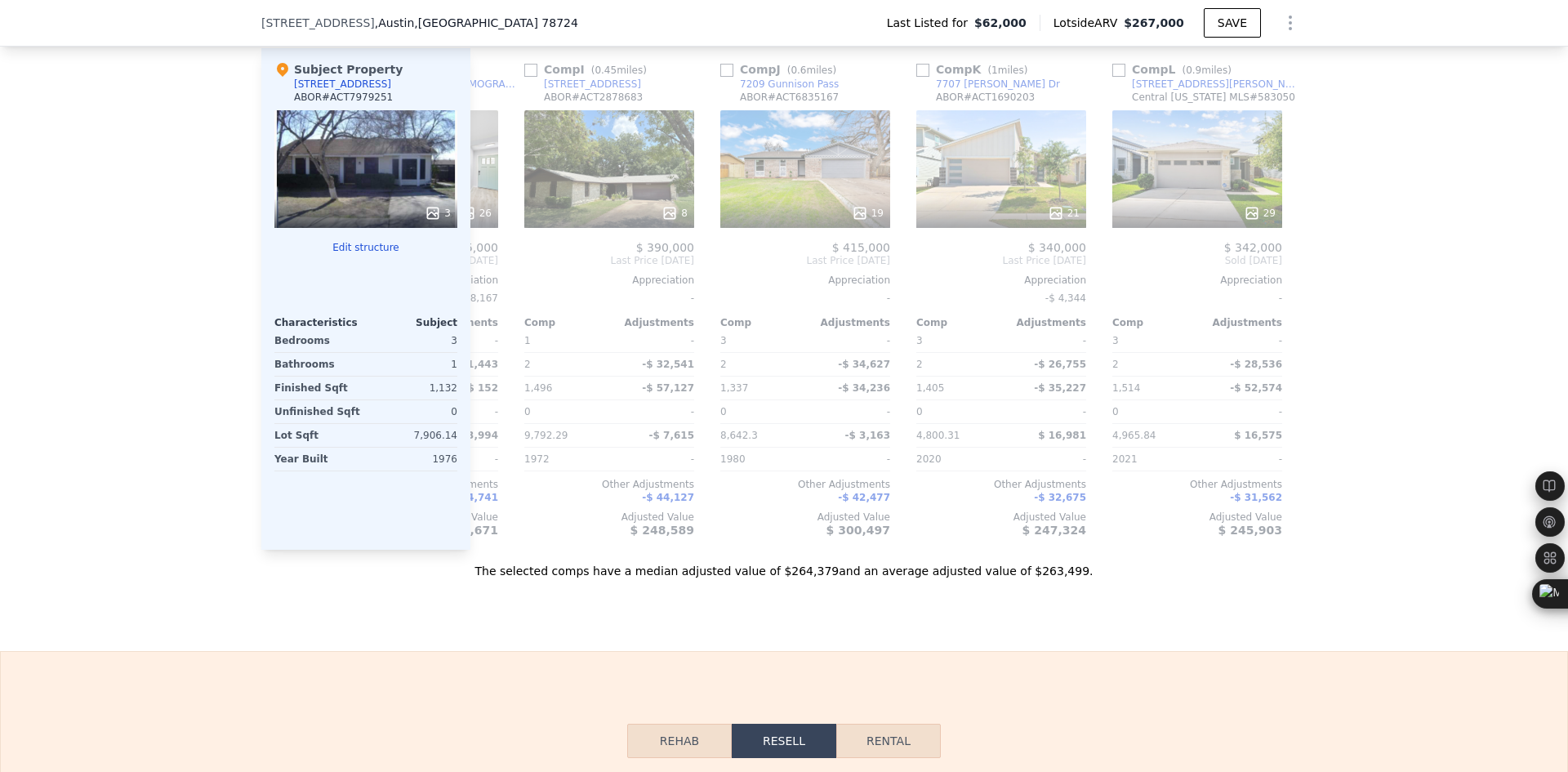
scroll to position [0, 1555]
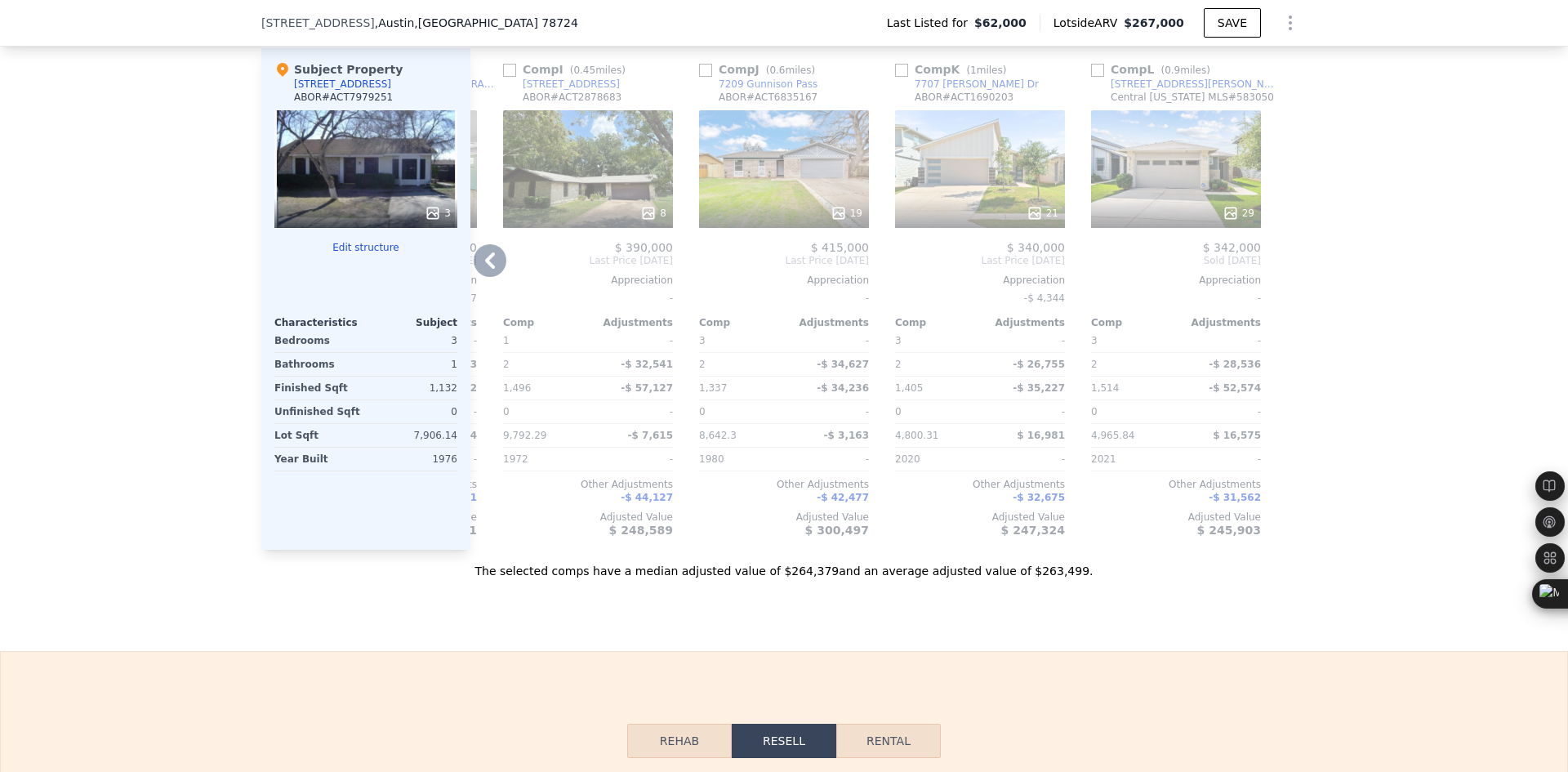
click at [478, 277] on icon at bounding box center [490, 260] width 32 height 32
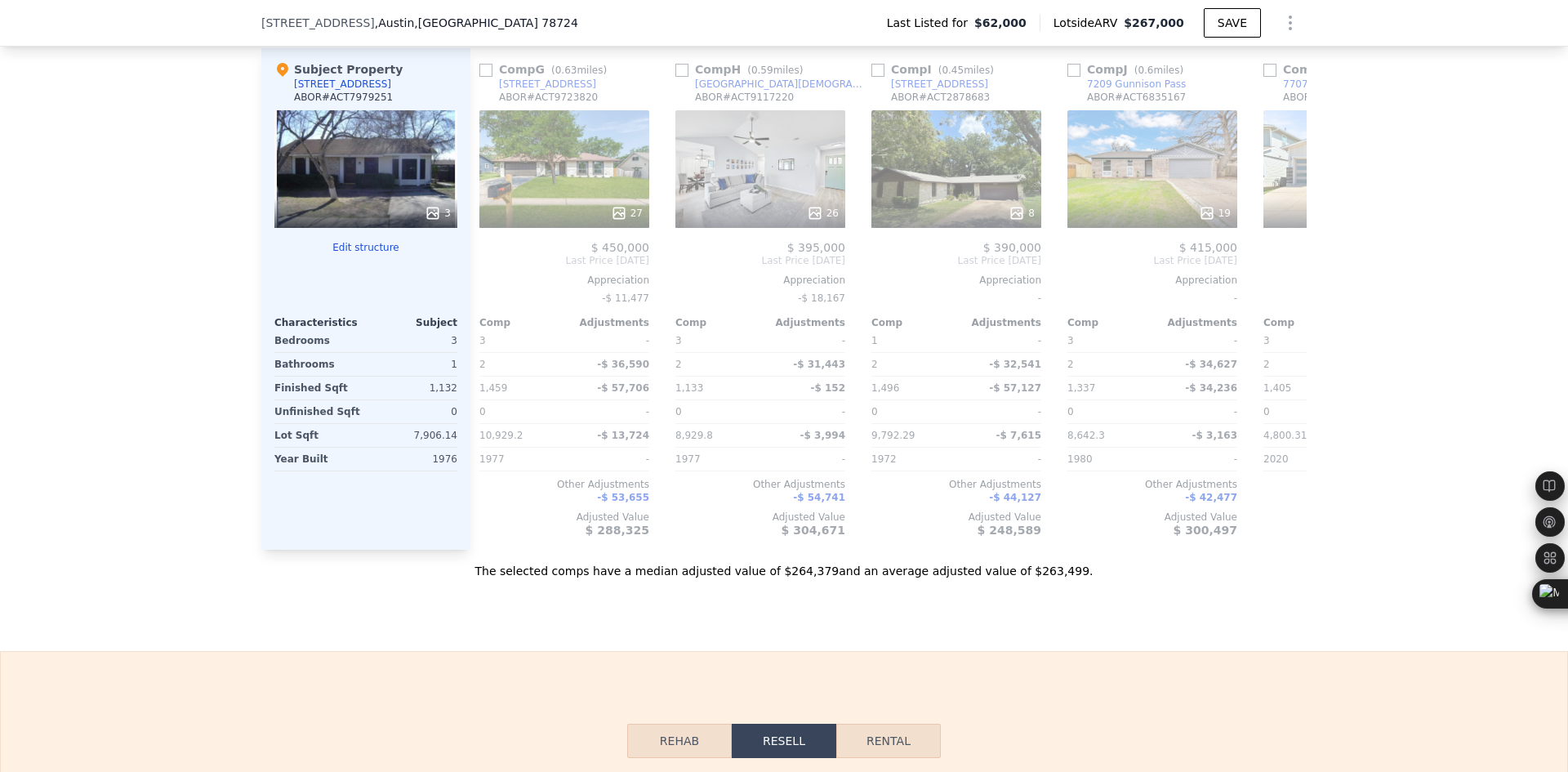
scroll to position [0, 1163]
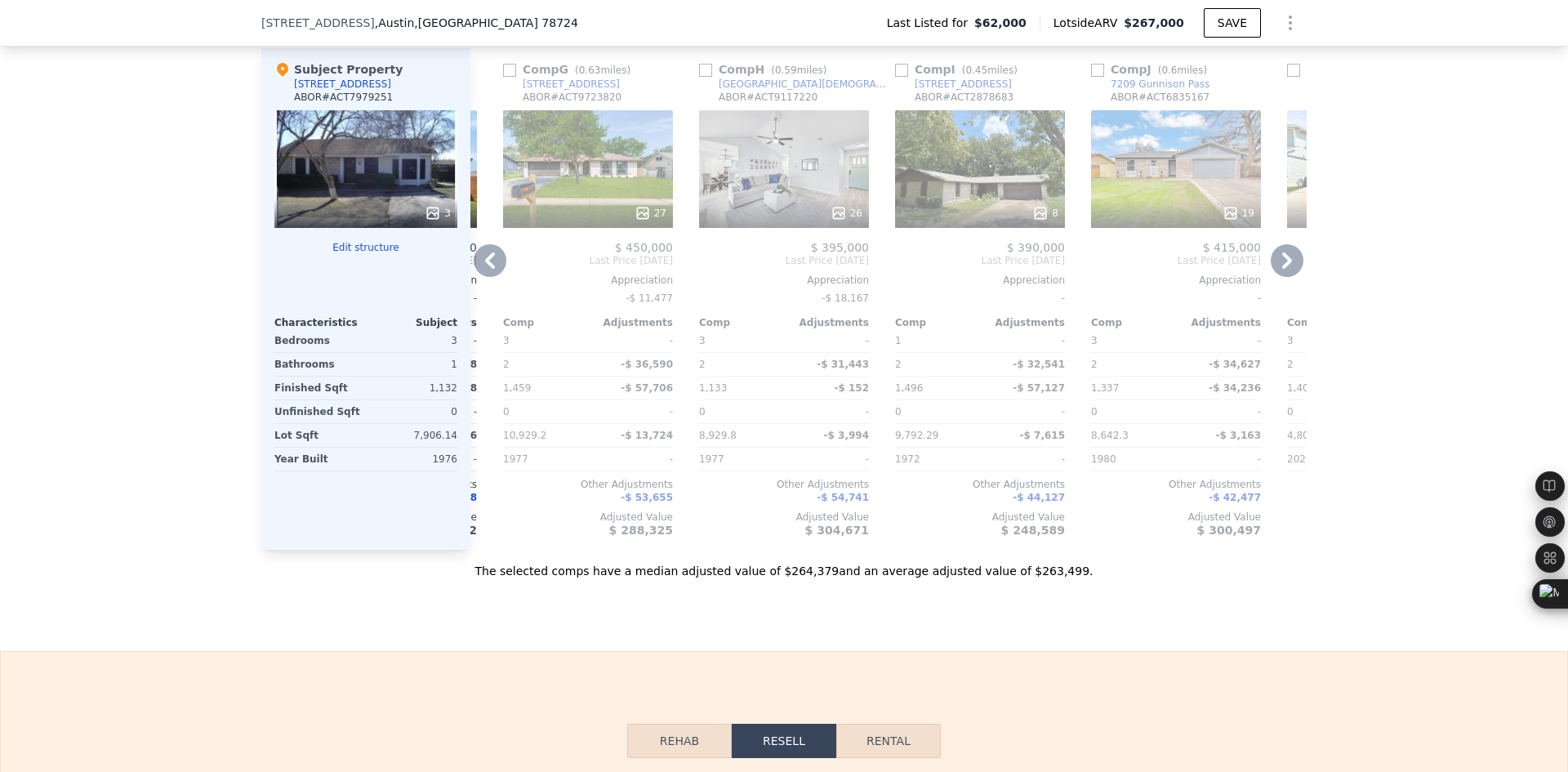
click at [485, 269] on icon at bounding box center [490, 260] width 10 height 16
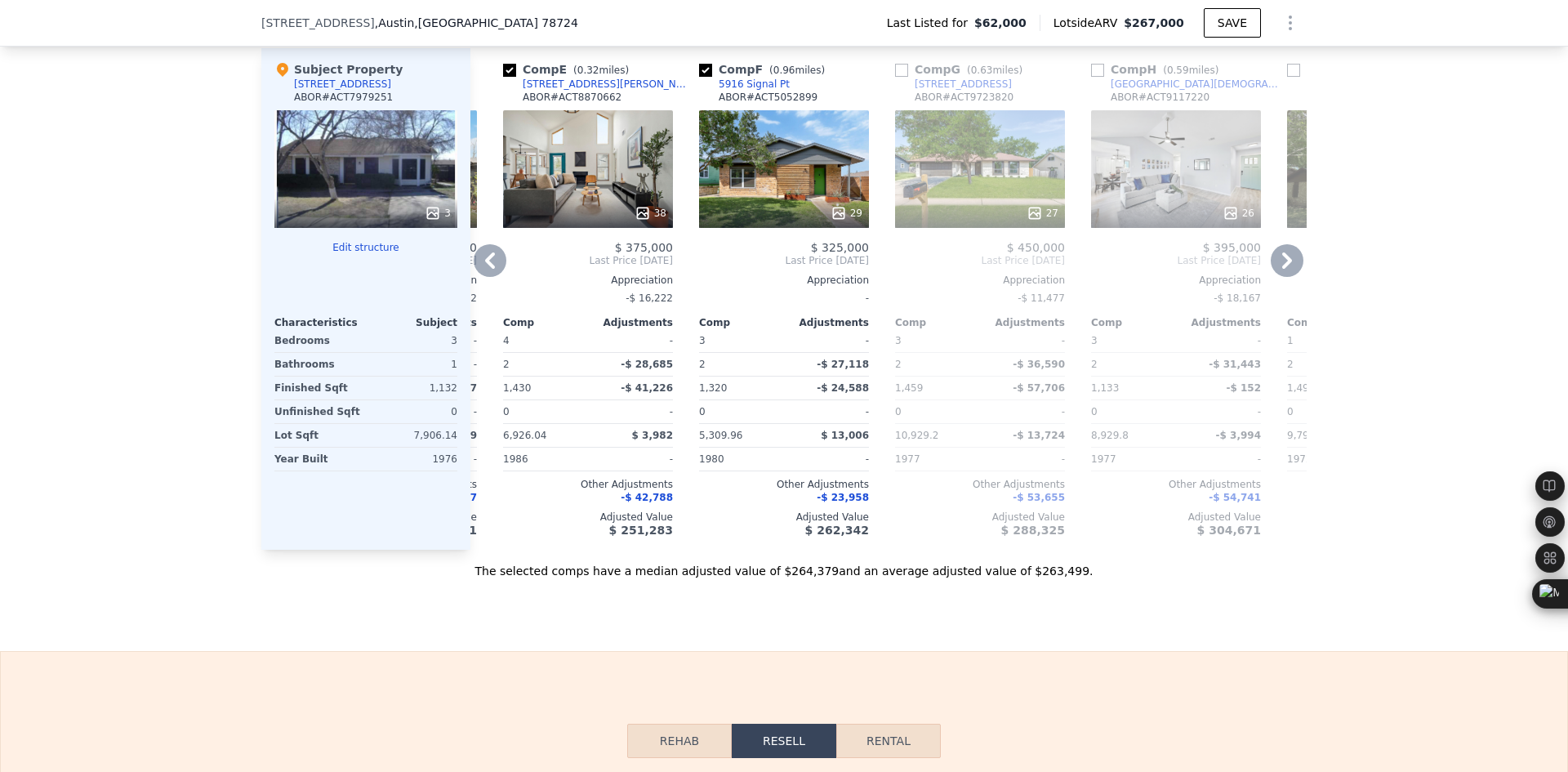
click at [489, 277] on icon at bounding box center [490, 260] width 32 height 32
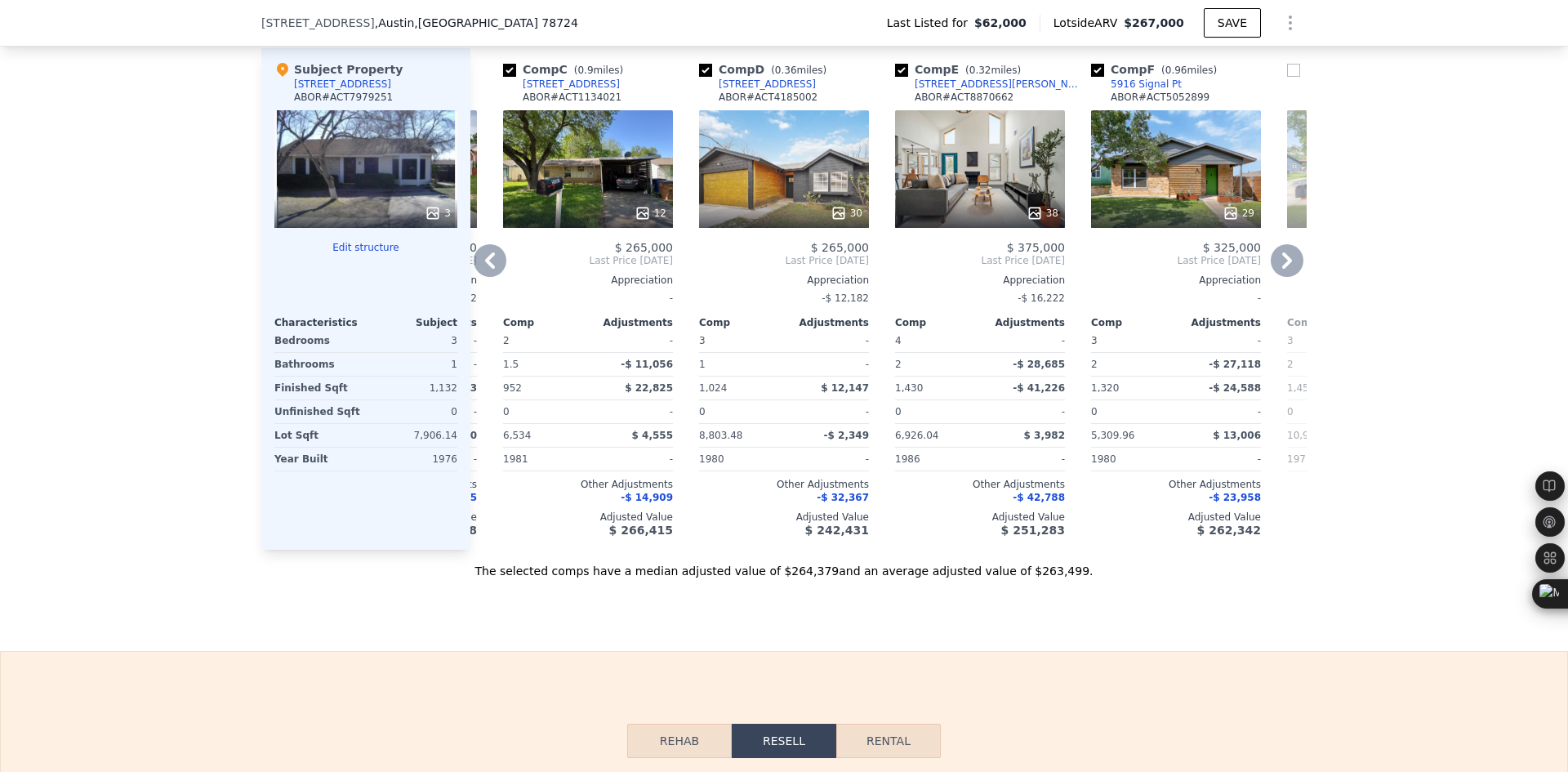
click at [489, 277] on icon at bounding box center [490, 260] width 32 height 32
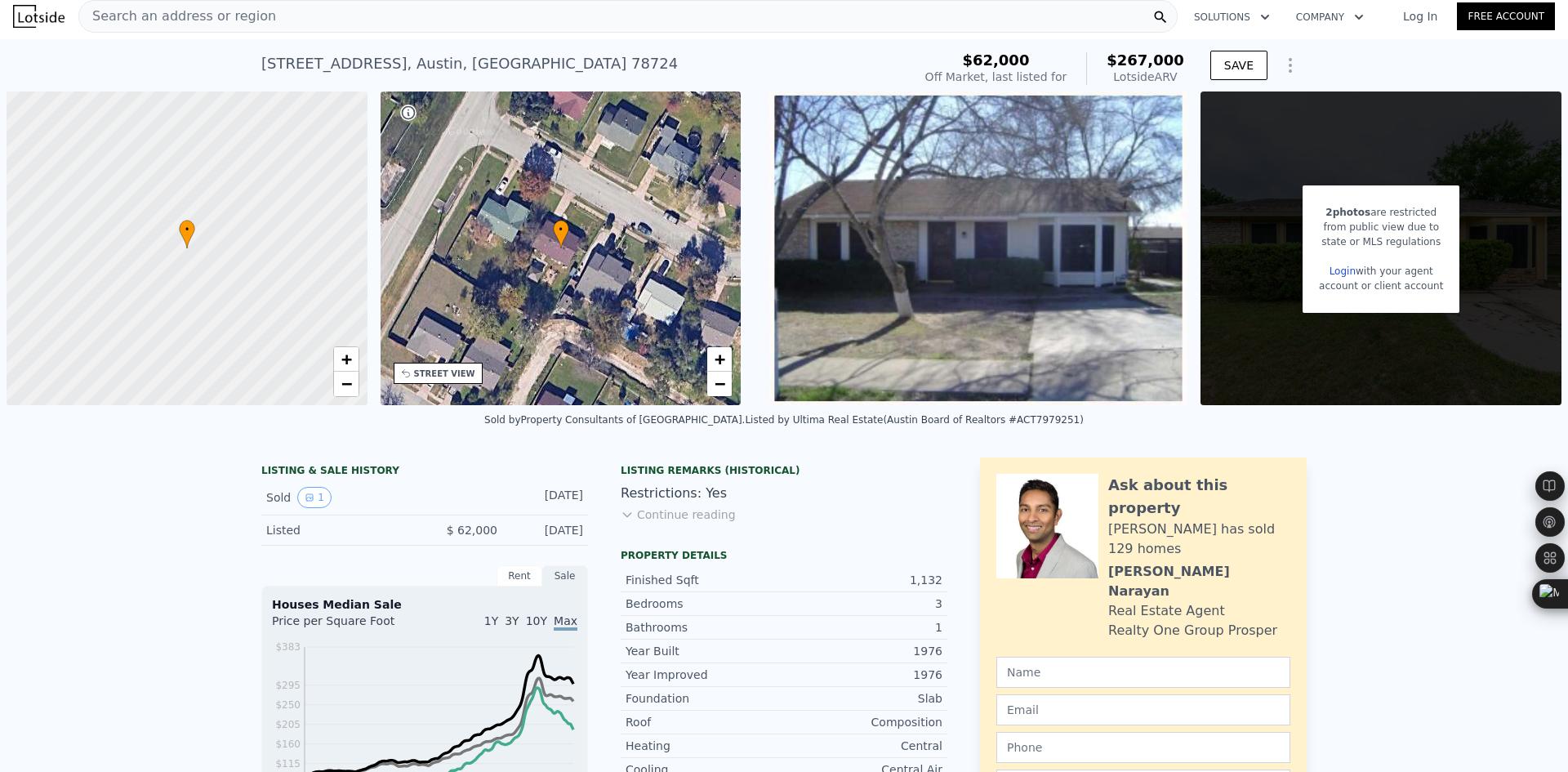
scroll to position [0, 0]
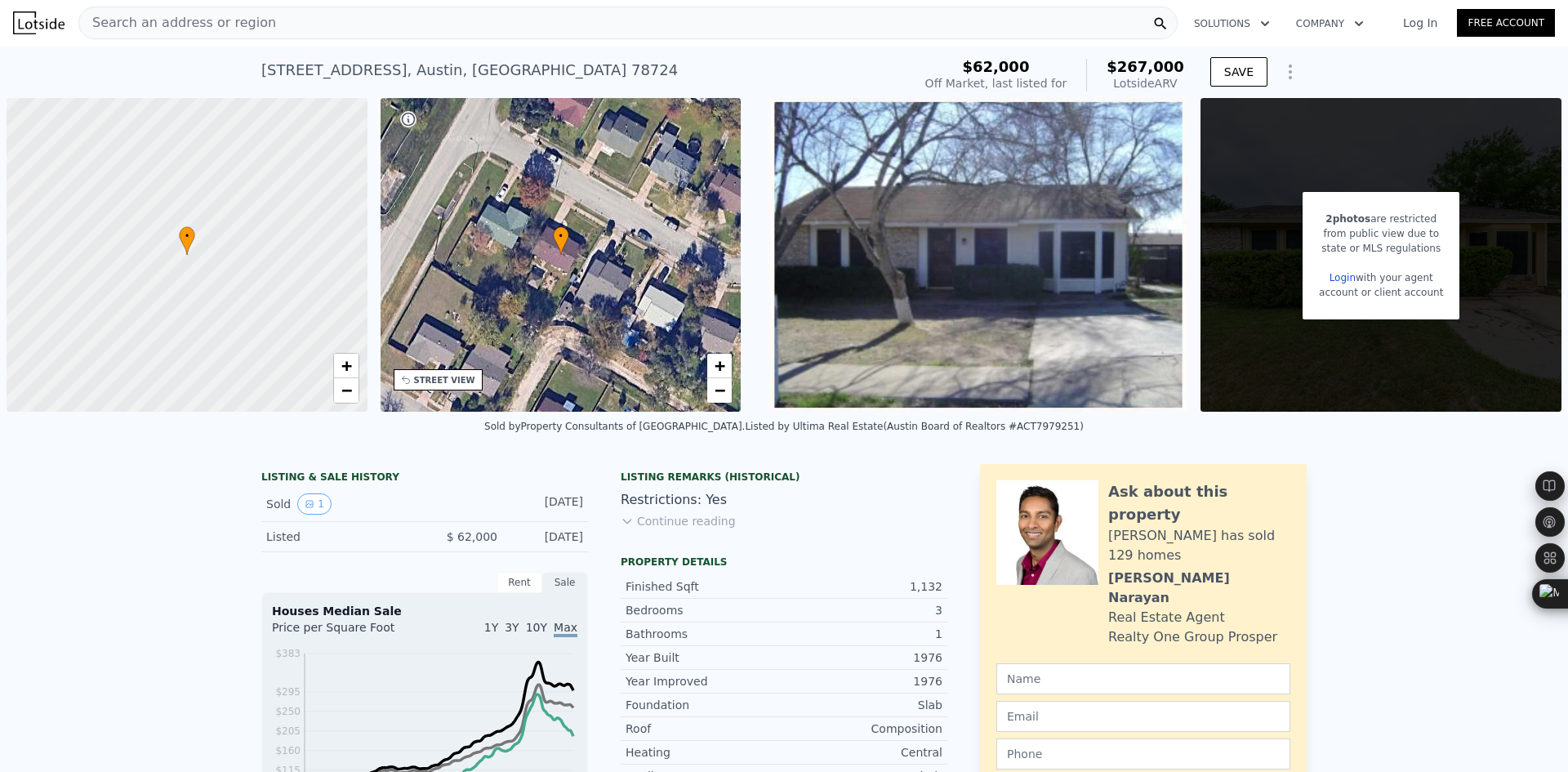
click at [269, 28] on div "Search an address or region" at bounding box center [627, 23] width 1099 height 32
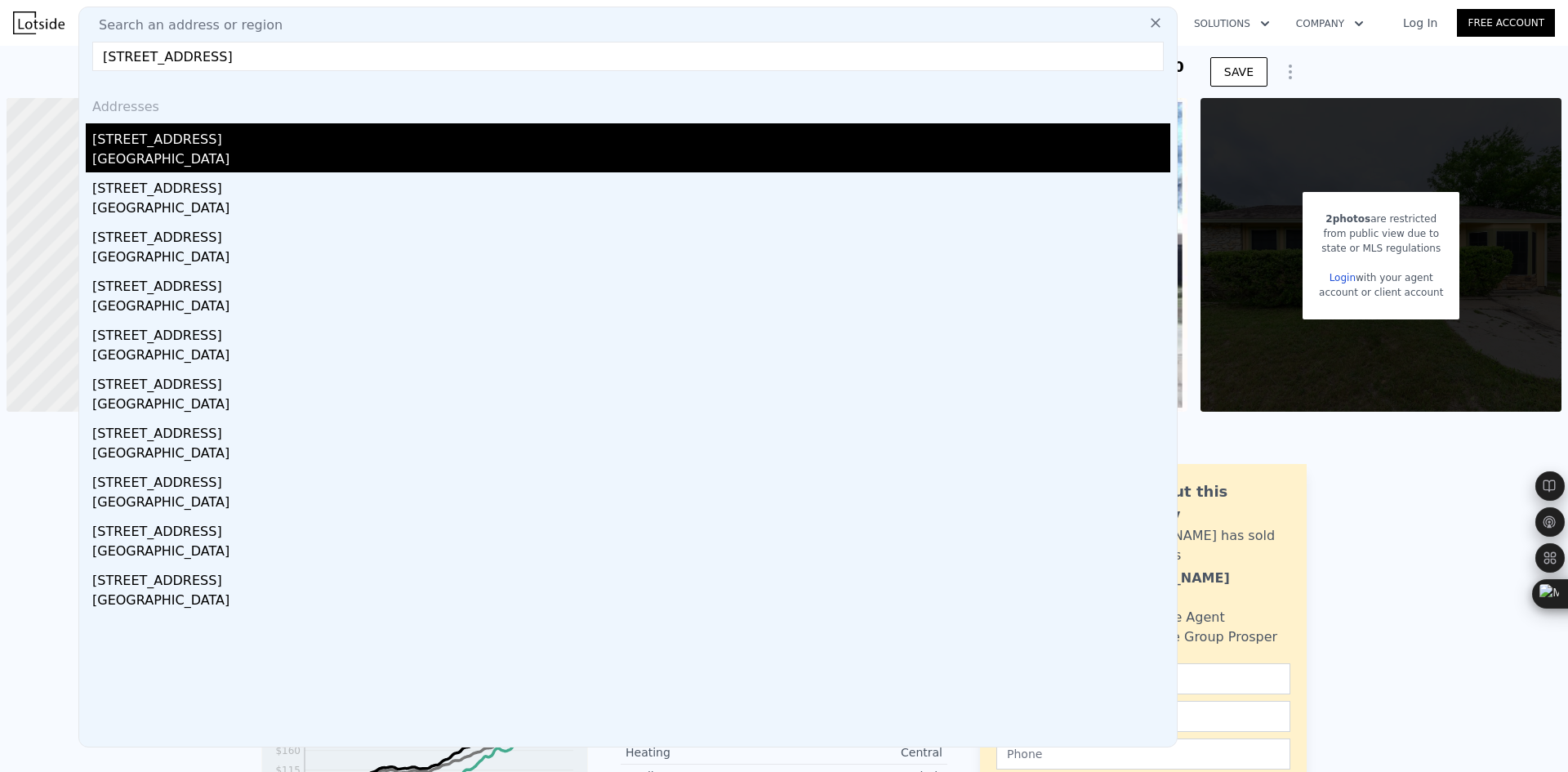
type input "812 northcreek blvd"
click at [205, 150] on div "Leander, TX 78641" at bounding box center [631, 161] width 1078 height 23
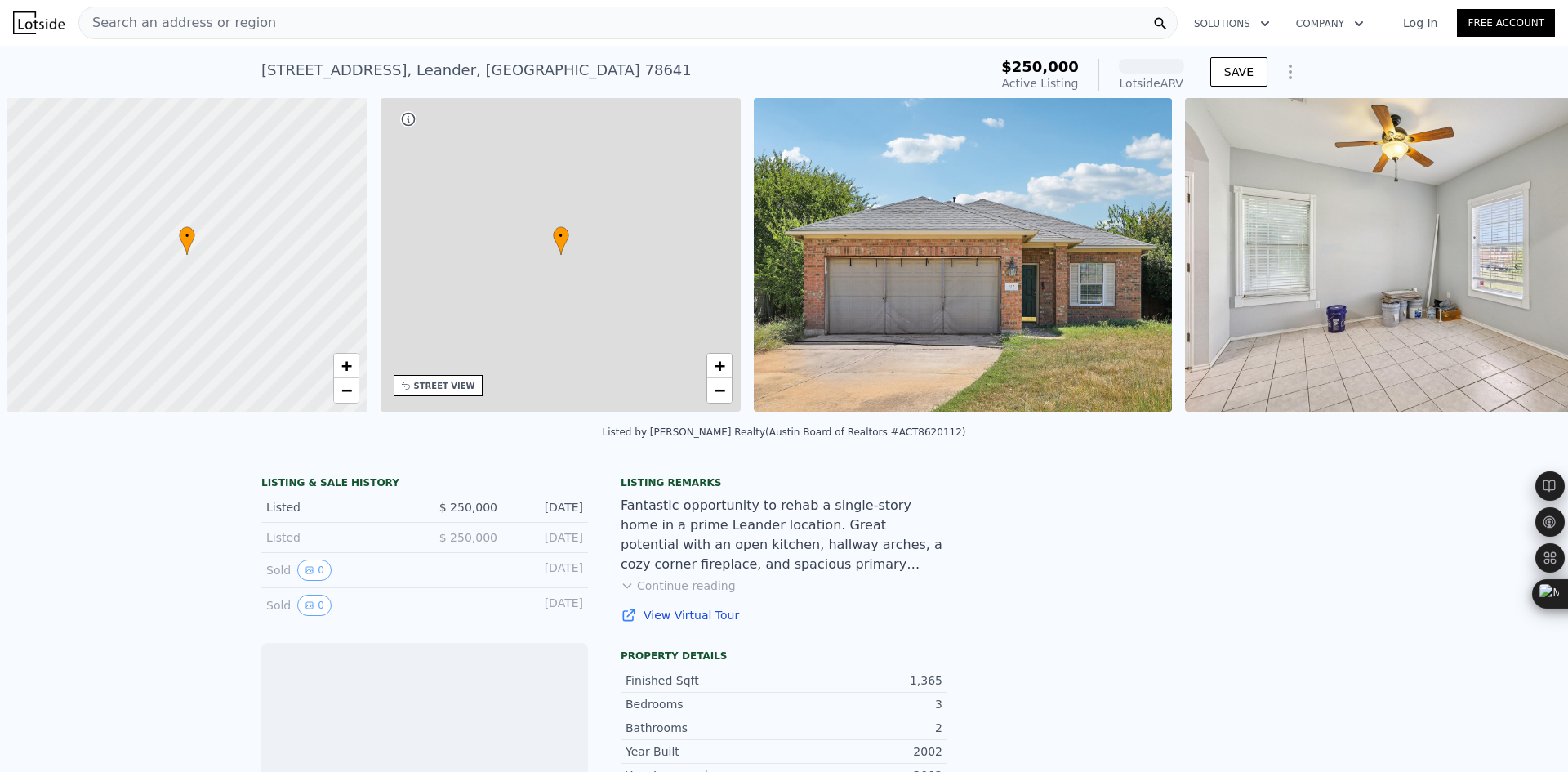
scroll to position [0, 7]
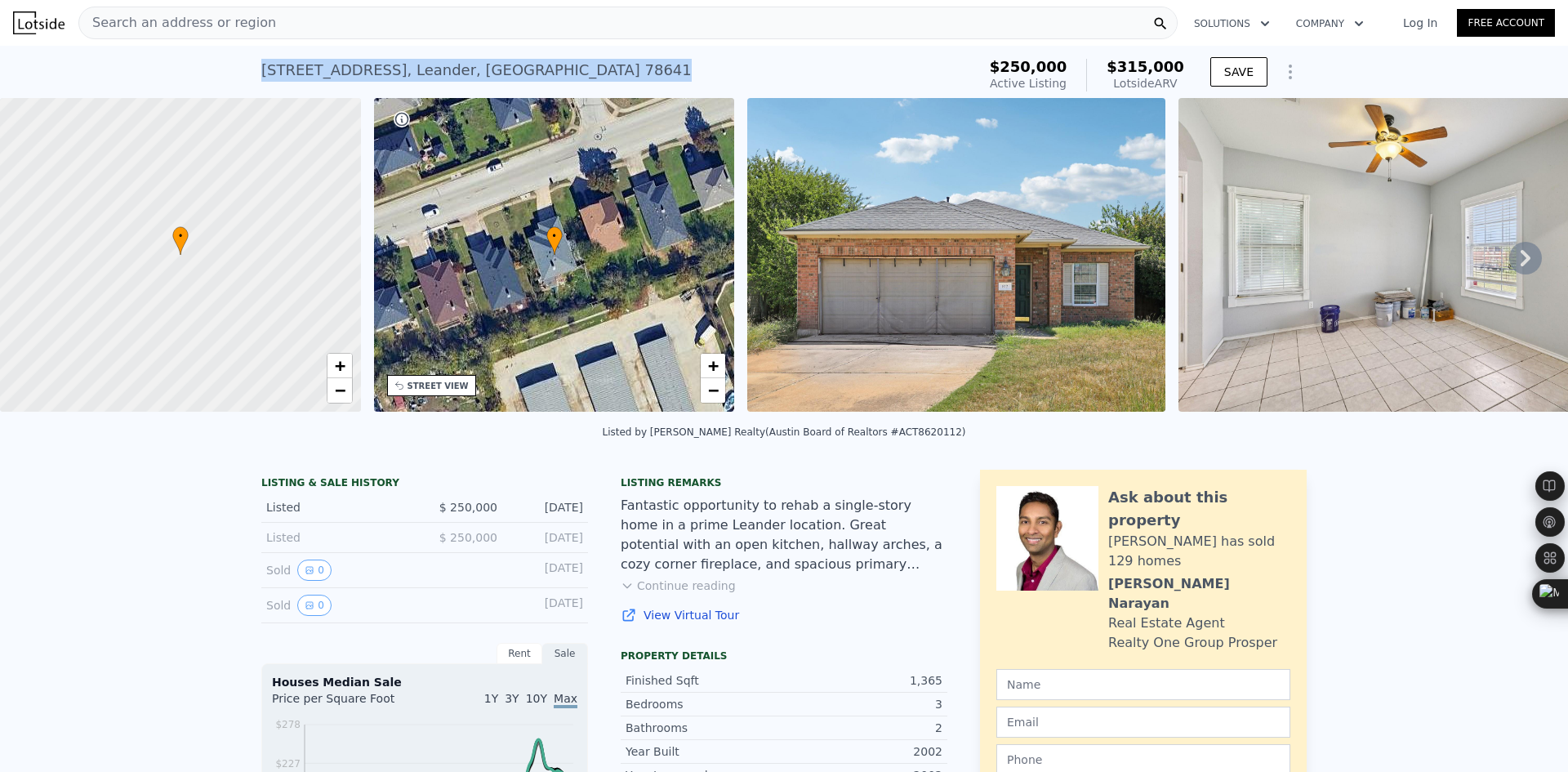
drag, startPoint x: 537, startPoint y: 70, endPoint x: 258, endPoint y: 74, distance: 279.0
click at [262, 74] on div "812 Northcreek Blvd , Leander , TX 78641 Active at $250k (~ARV $315k )" at bounding box center [616, 76] width 709 height 46
copy div "812 Northcreek Blvd , Leander , TX 78641"
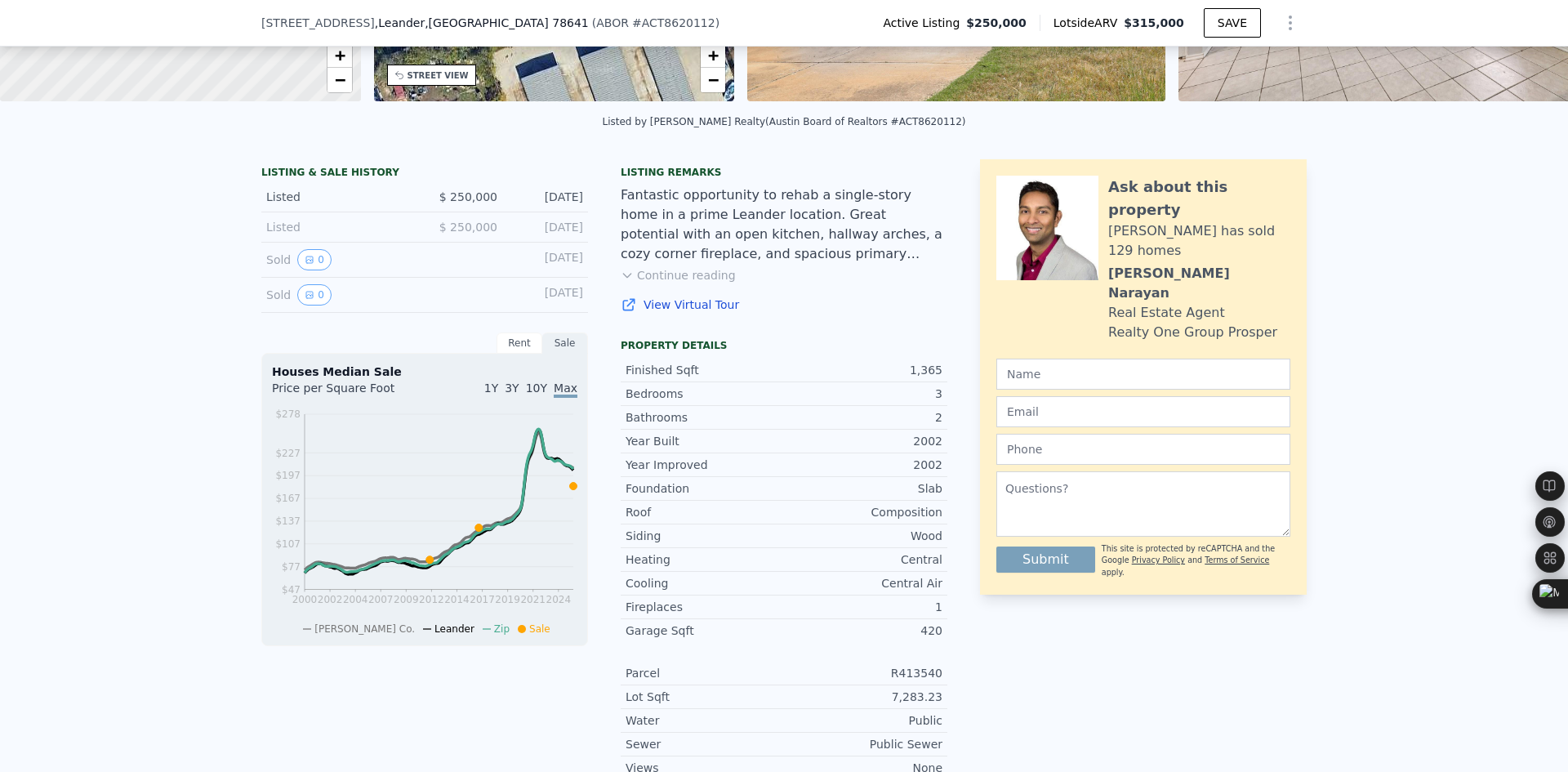
scroll to position [266, 0]
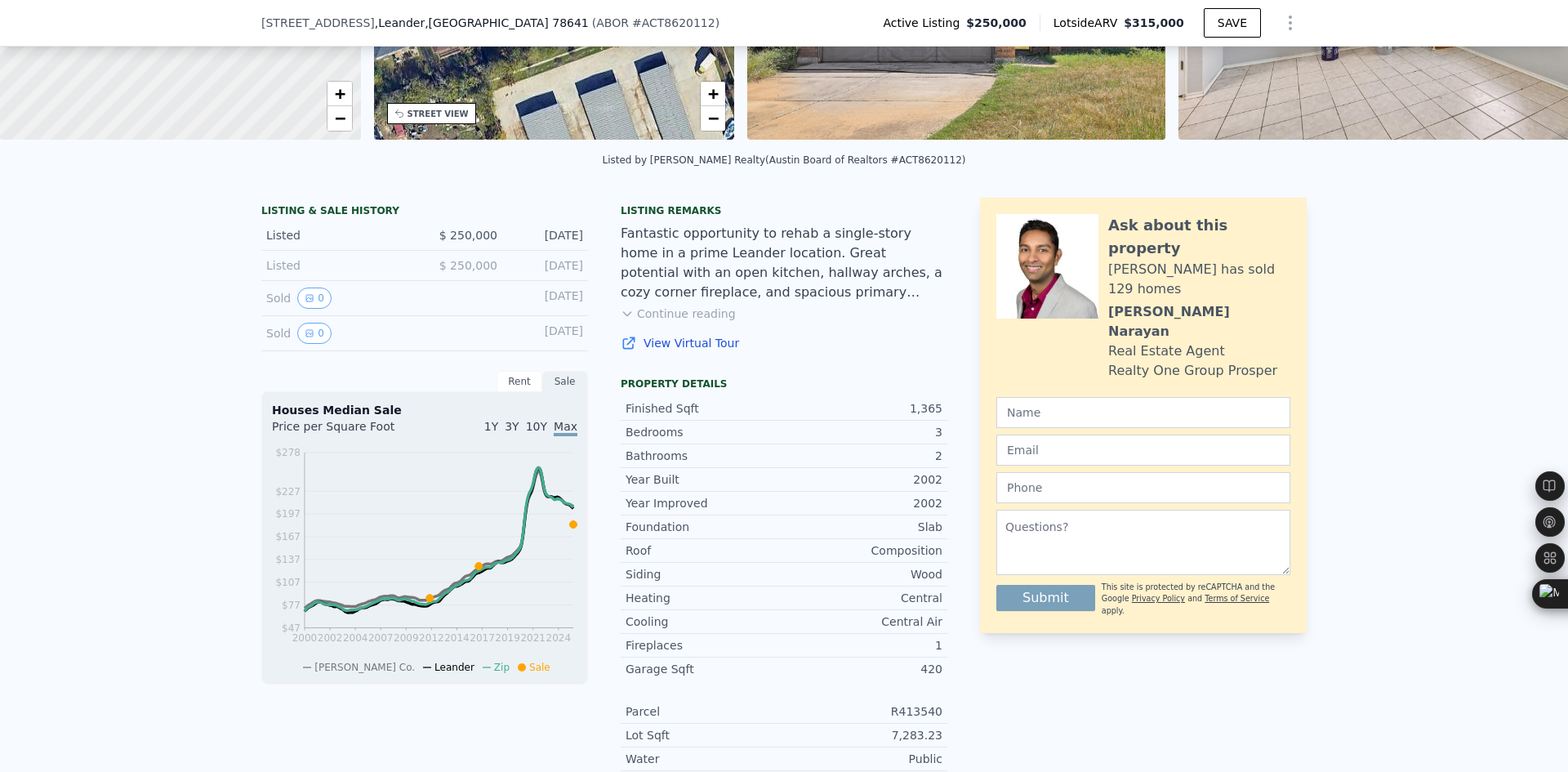
click at [231, 504] on div "LISTING & SALE HISTORY Listed $ 250,000 Sep 29, 2025 Listed $ 250,000 Sep 29, 2…" at bounding box center [784, 587] width 1568 height 805
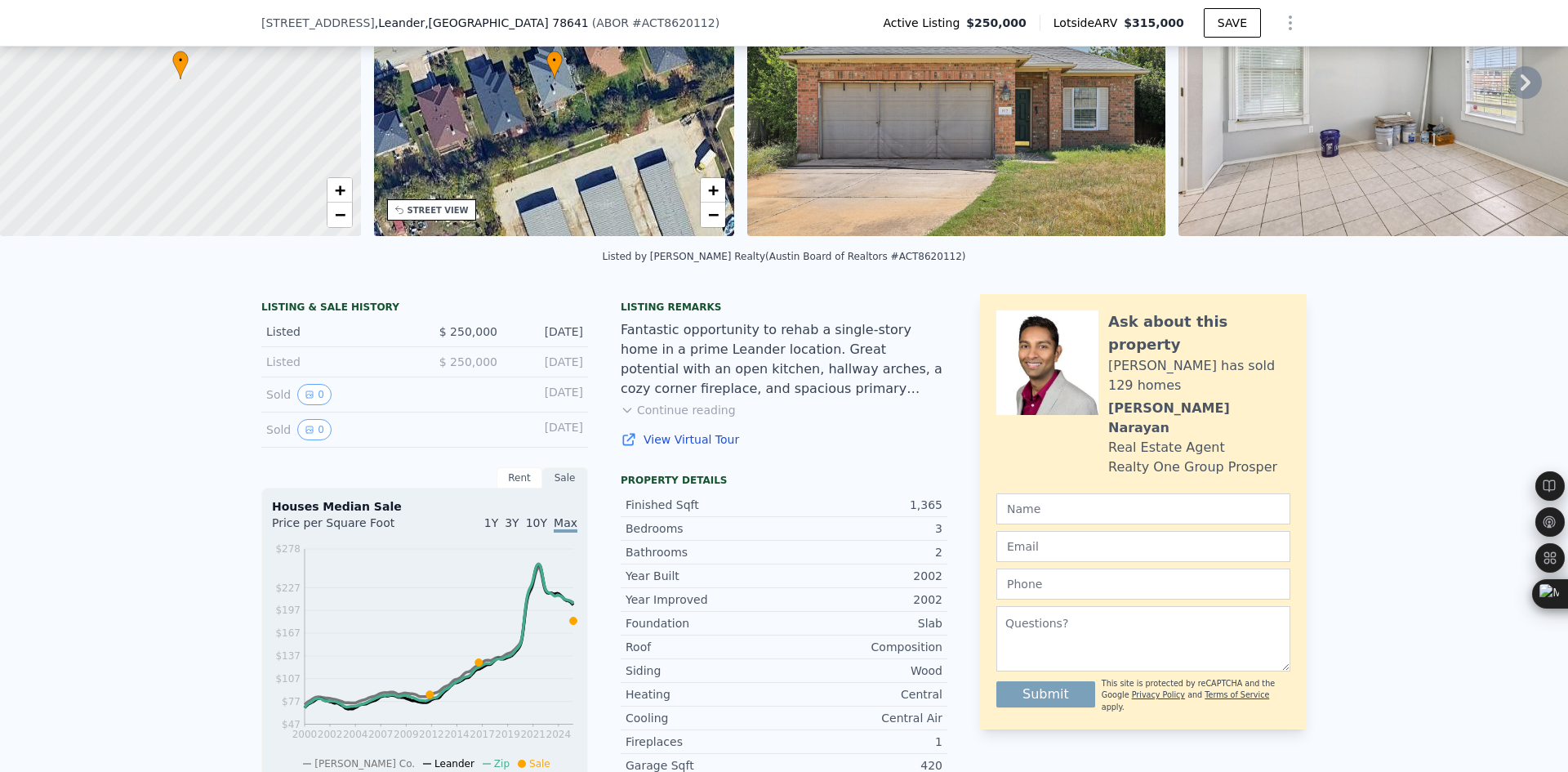
scroll to position [131, 0]
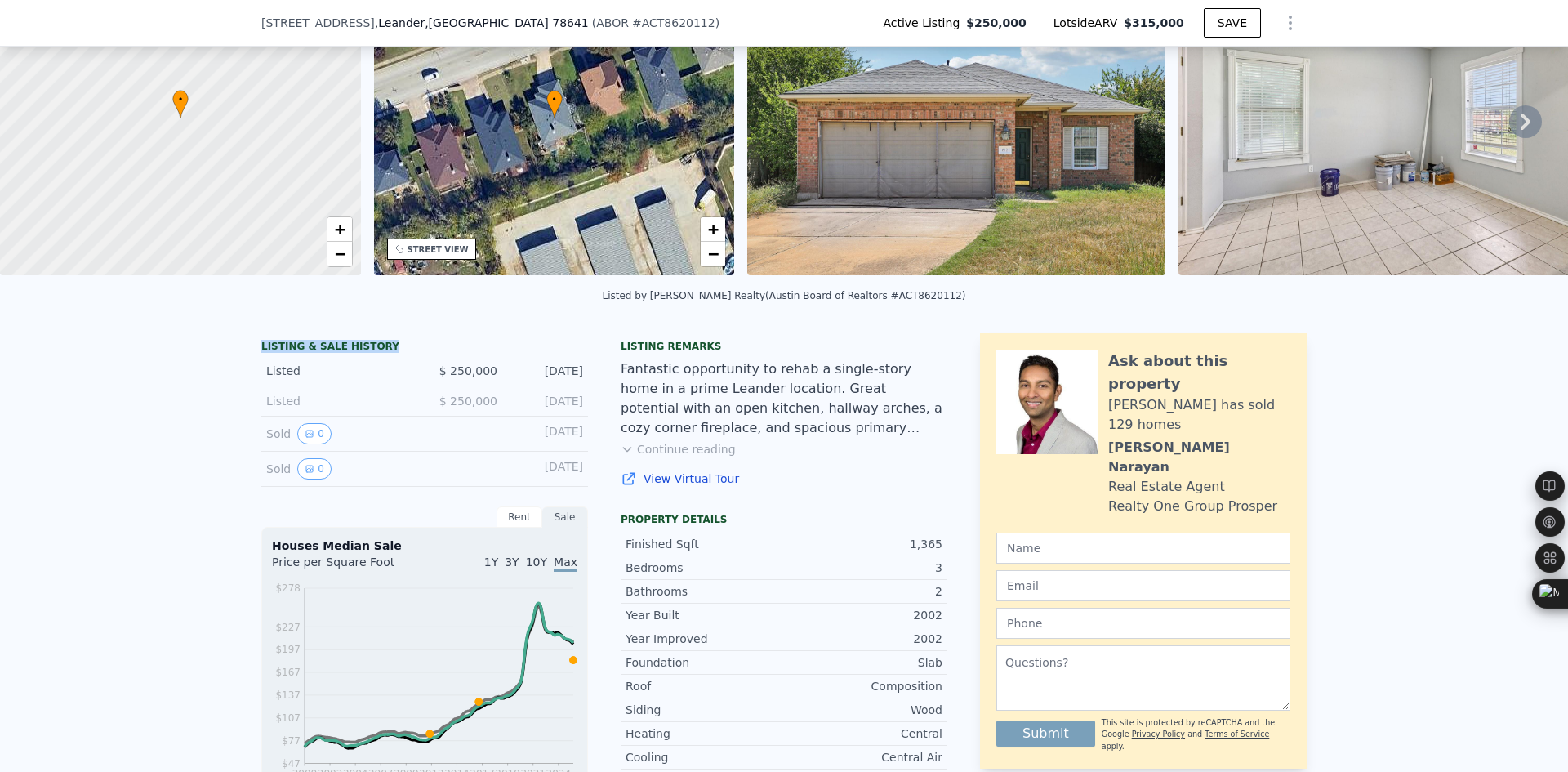
drag, startPoint x: 382, startPoint y: 355, endPoint x: 256, endPoint y: 360, distance: 126.1
click at [262, 356] on div "LISTING & SALE HISTORY" at bounding box center [425, 348] width 326 height 16
click at [379, 349] on div "LISTING & SALE HISTORY Listed $ 250,000 Sep 29, 2025 Listed $ 250,000 Sep 29, 2…" at bounding box center [425, 410] width 326 height 154
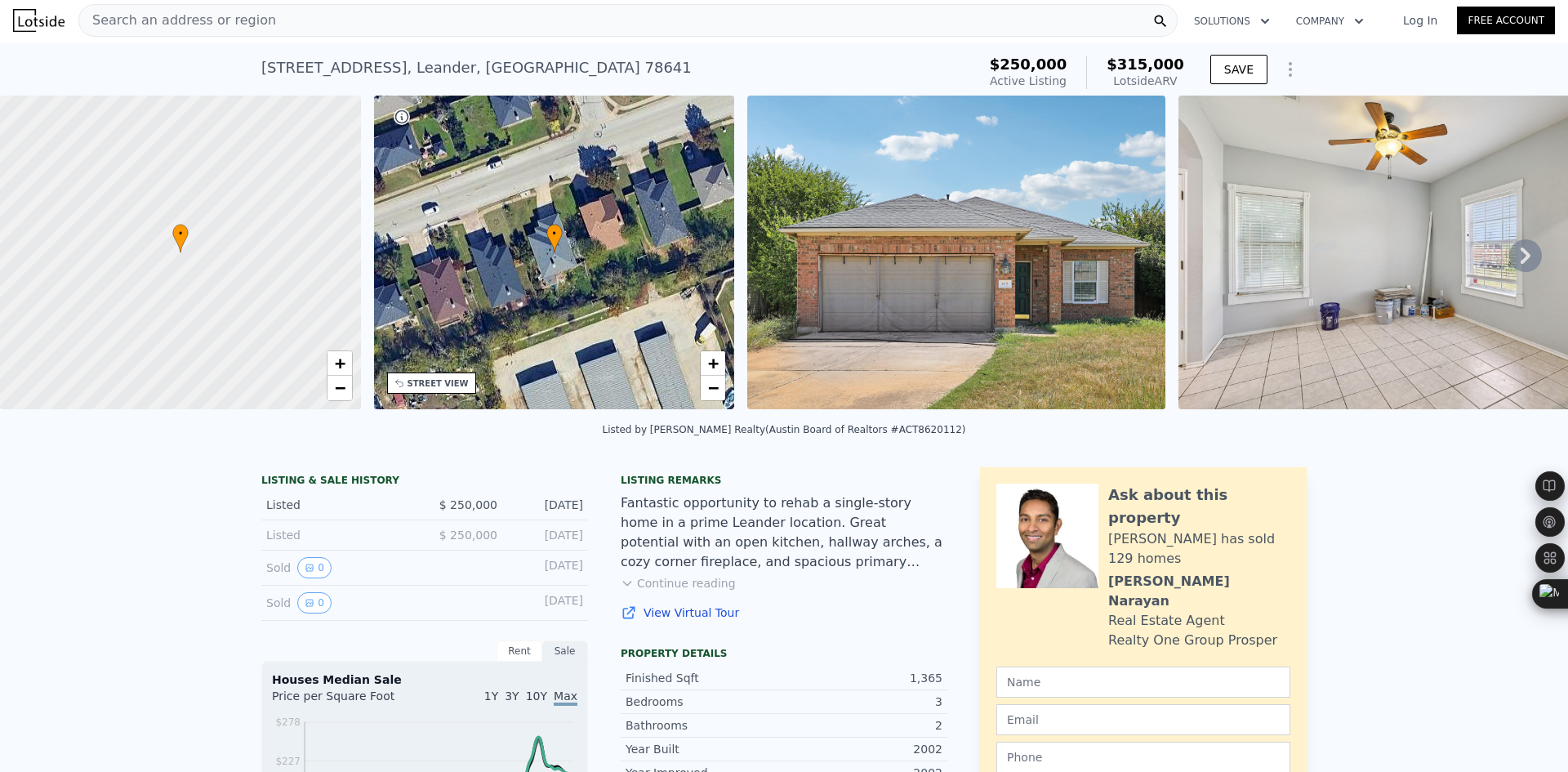
scroll to position [0, 0]
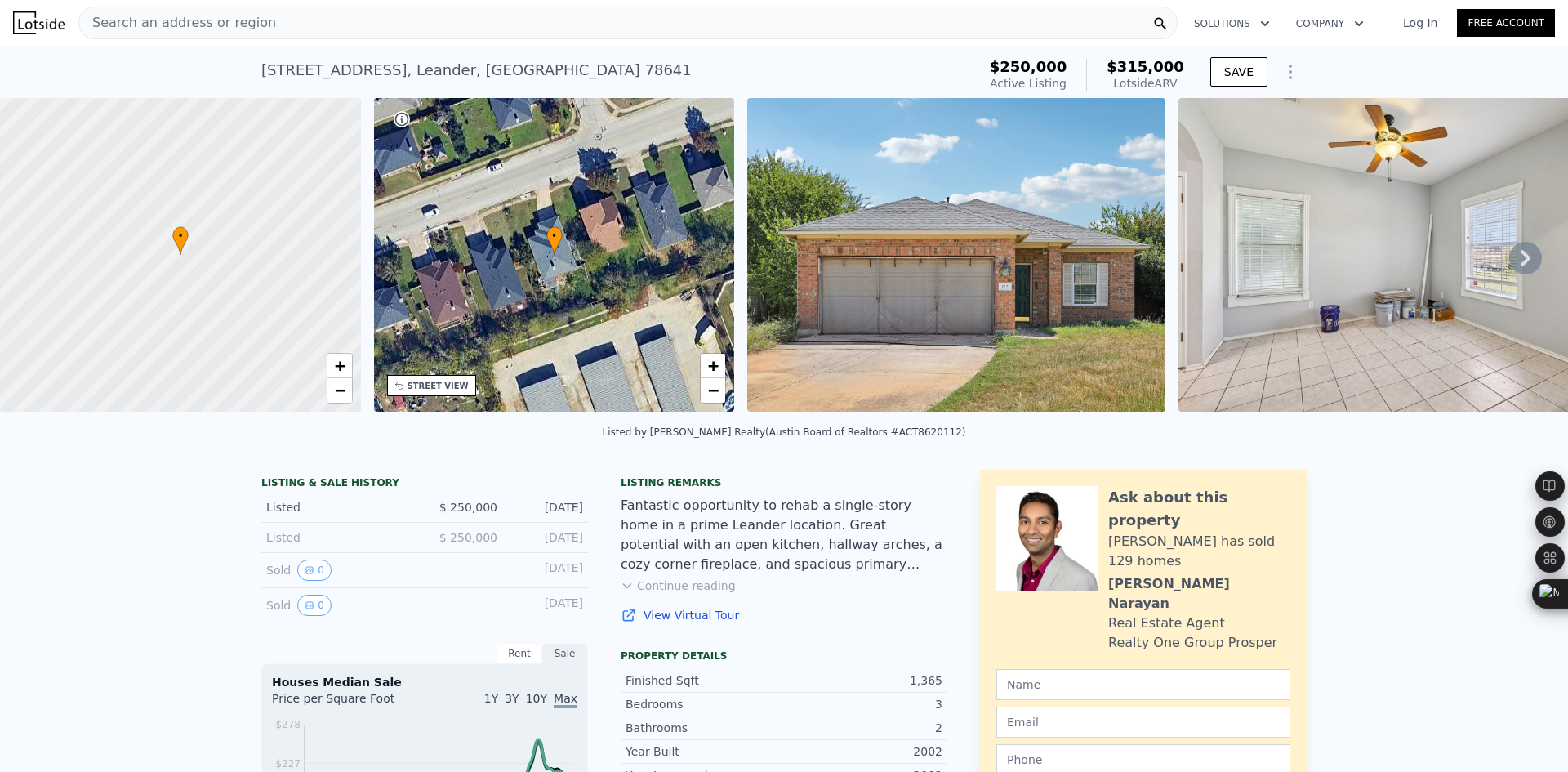
click at [281, 21] on div "Search an address or region" at bounding box center [627, 23] width 1099 height 32
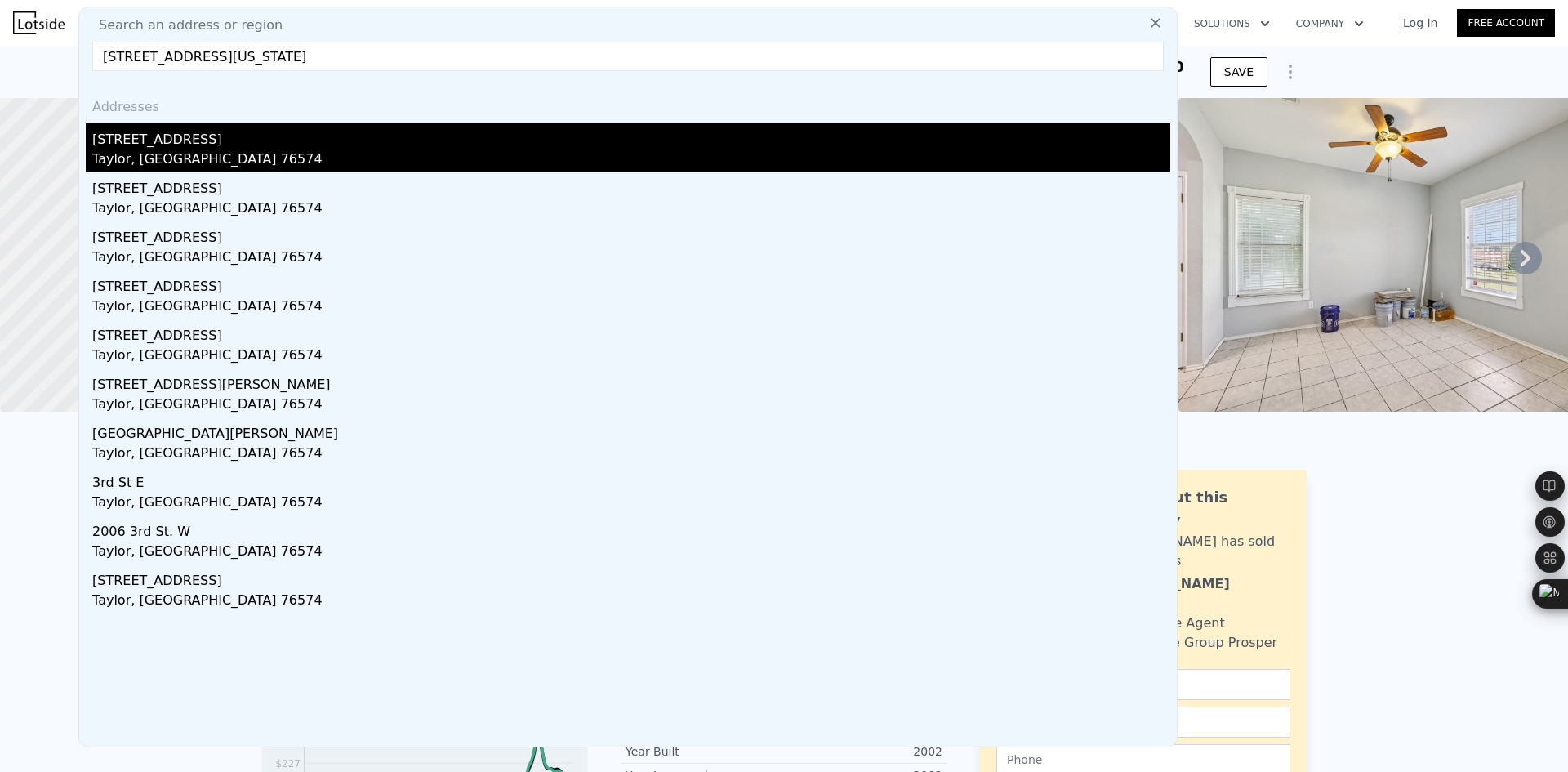
type input "1017 W 3rd St W, Taylor, Texas 76574"
click at [231, 140] on div "1017 W 3rd St" at bounding box center [631, 136] width 1078 height 26
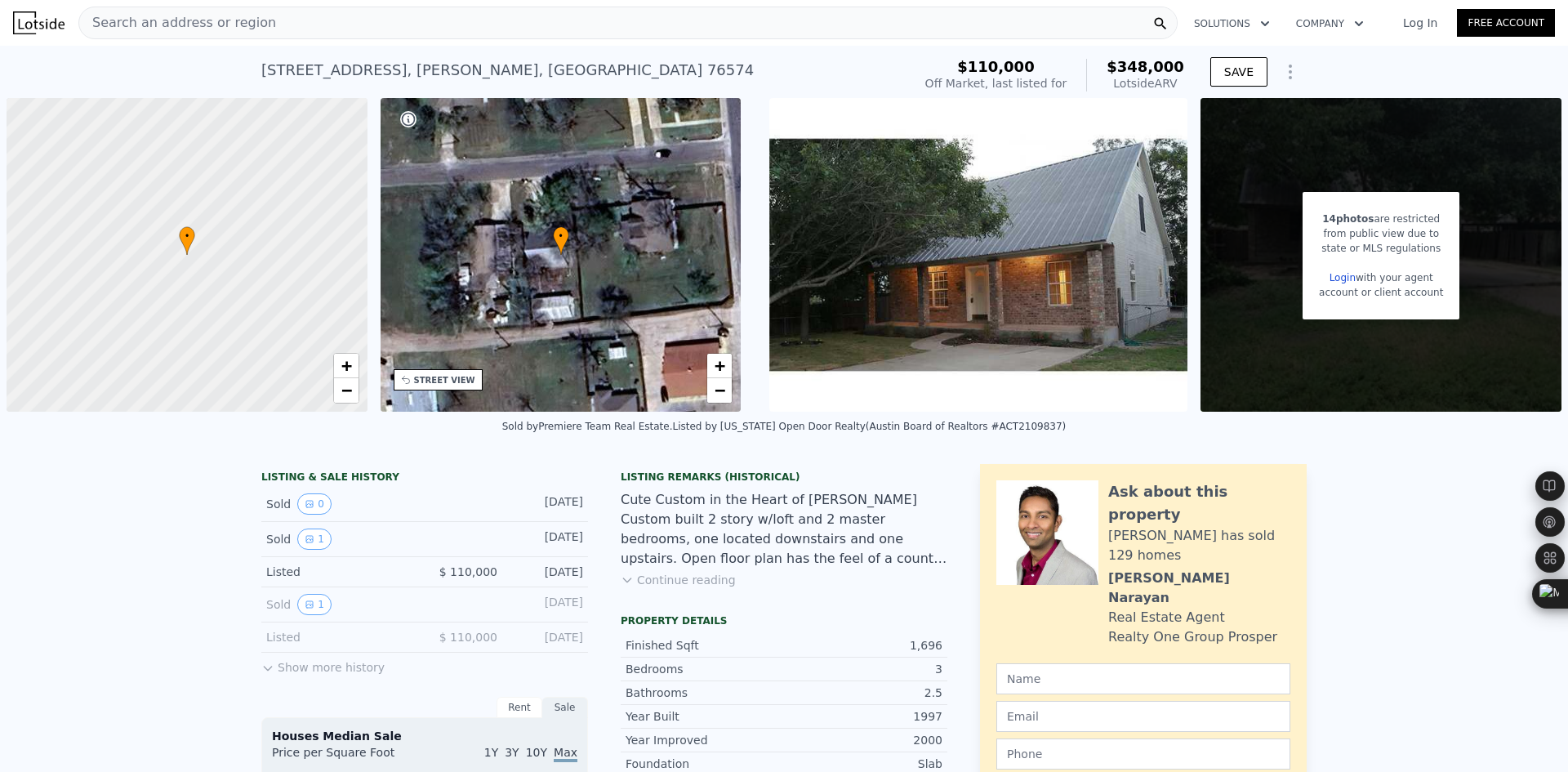
click at [299, 20] on div "Search an address or region" at bounding box center [627, 23] width 1099 height 32
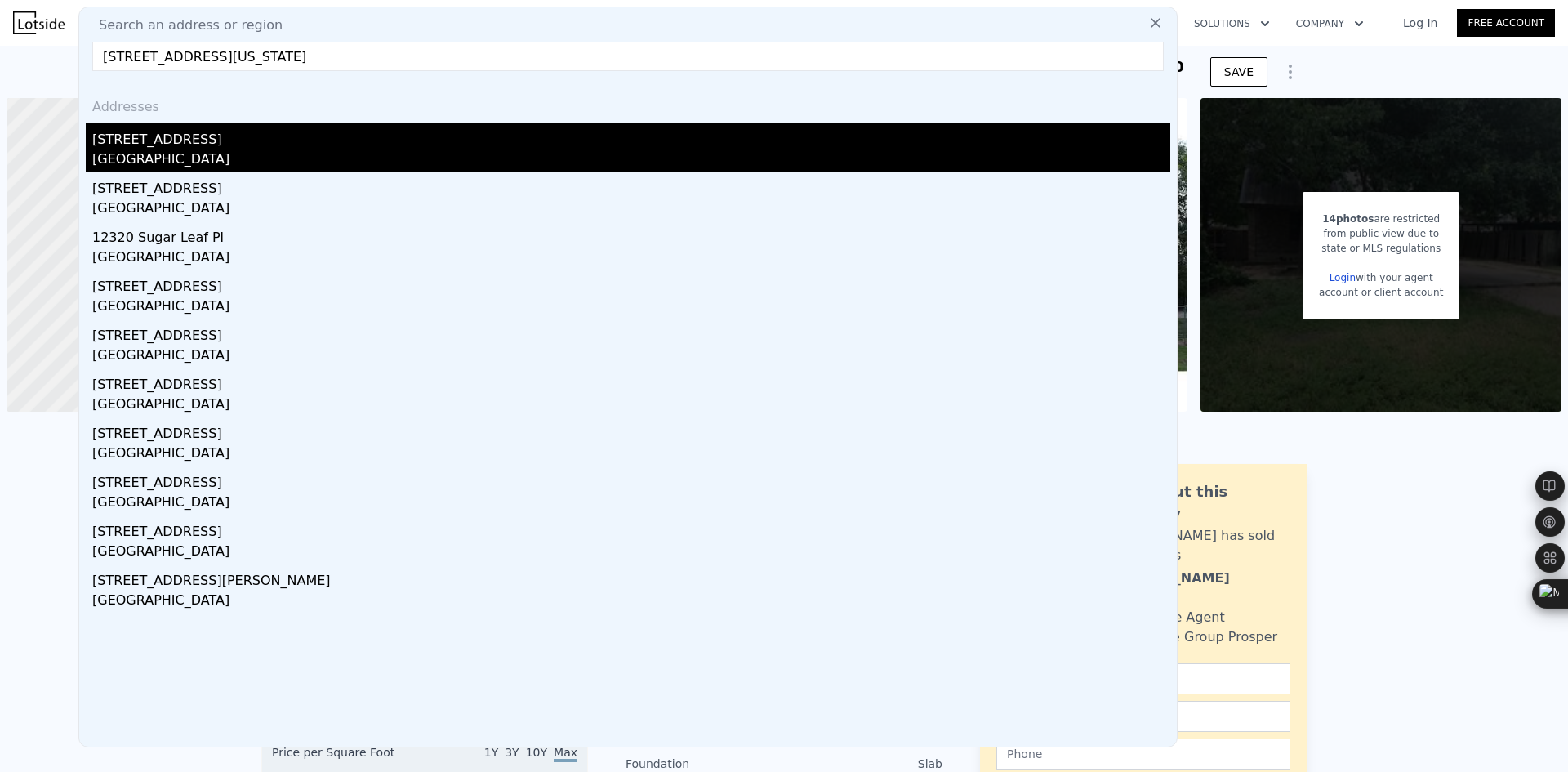
type input "12316 Sugar Leaf Pl, Austin, Texas 78748"
click at [241, 149] on div "12316 Sugar Leaf Pl" at bounding box center [631, 136] width 1078 height 26
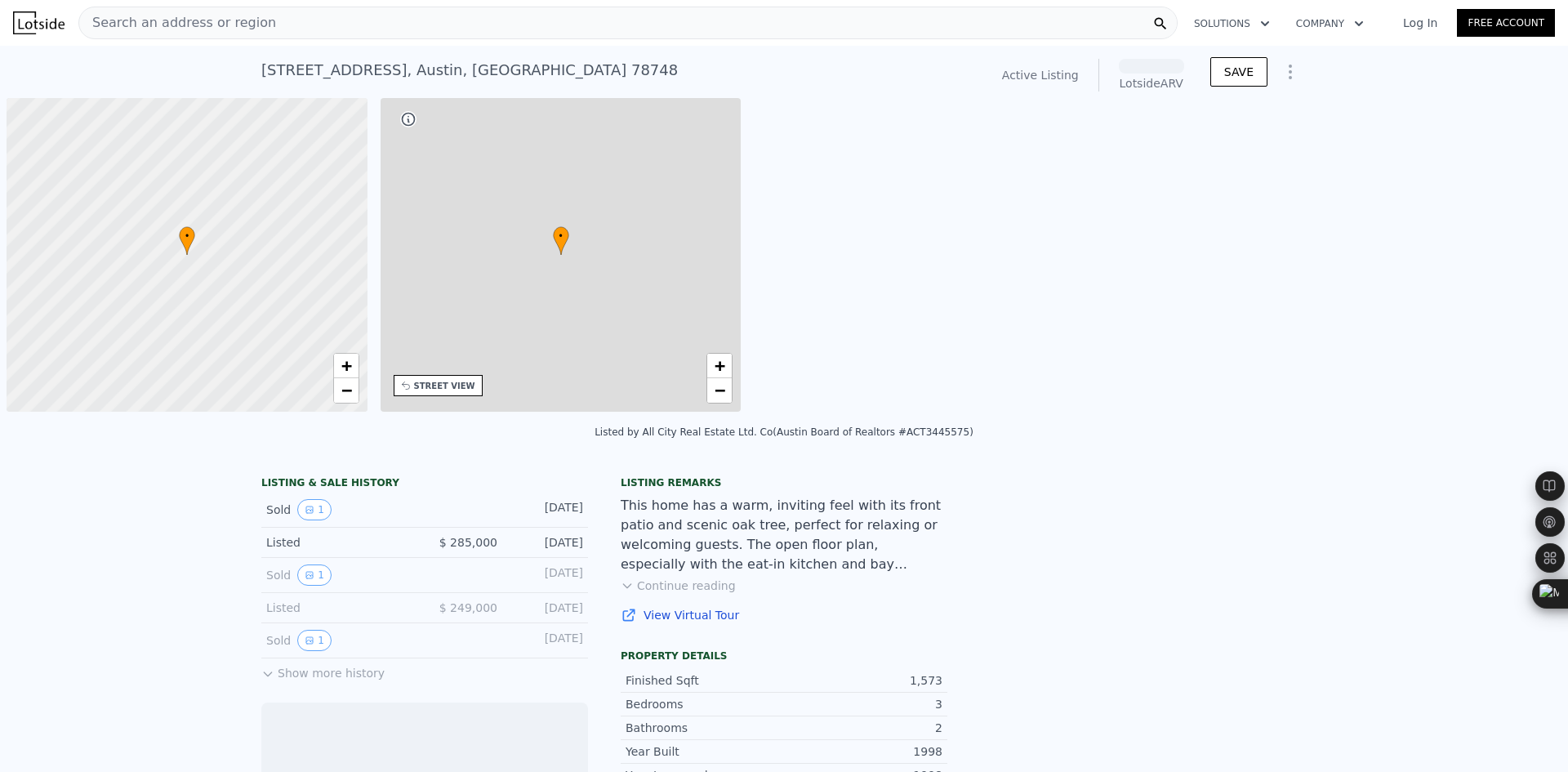
scroll to position [0, 7]
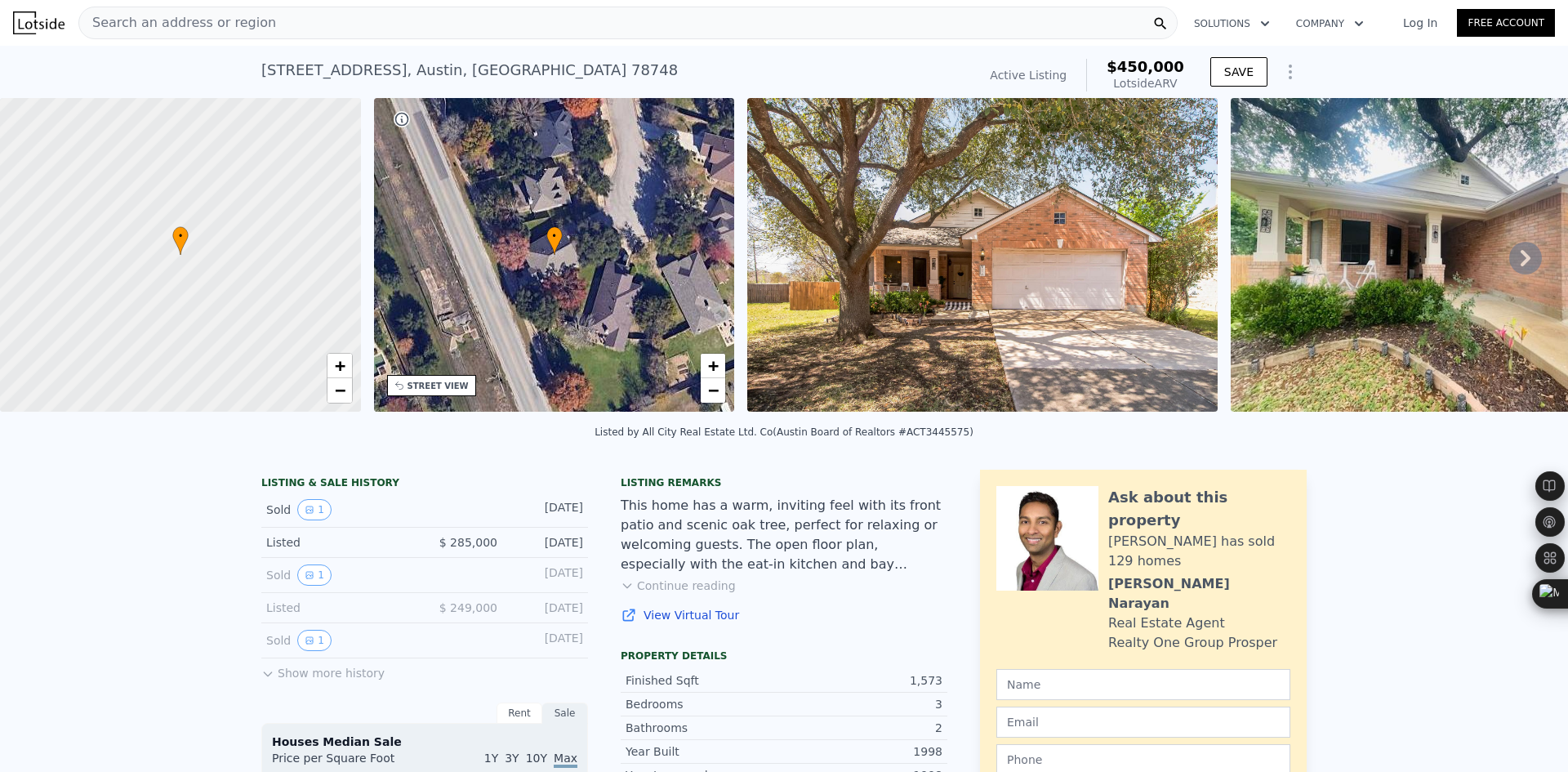
click at [292, 24] on div "Search an address or region" at bounding box center [627, 23] width 1099 height 32
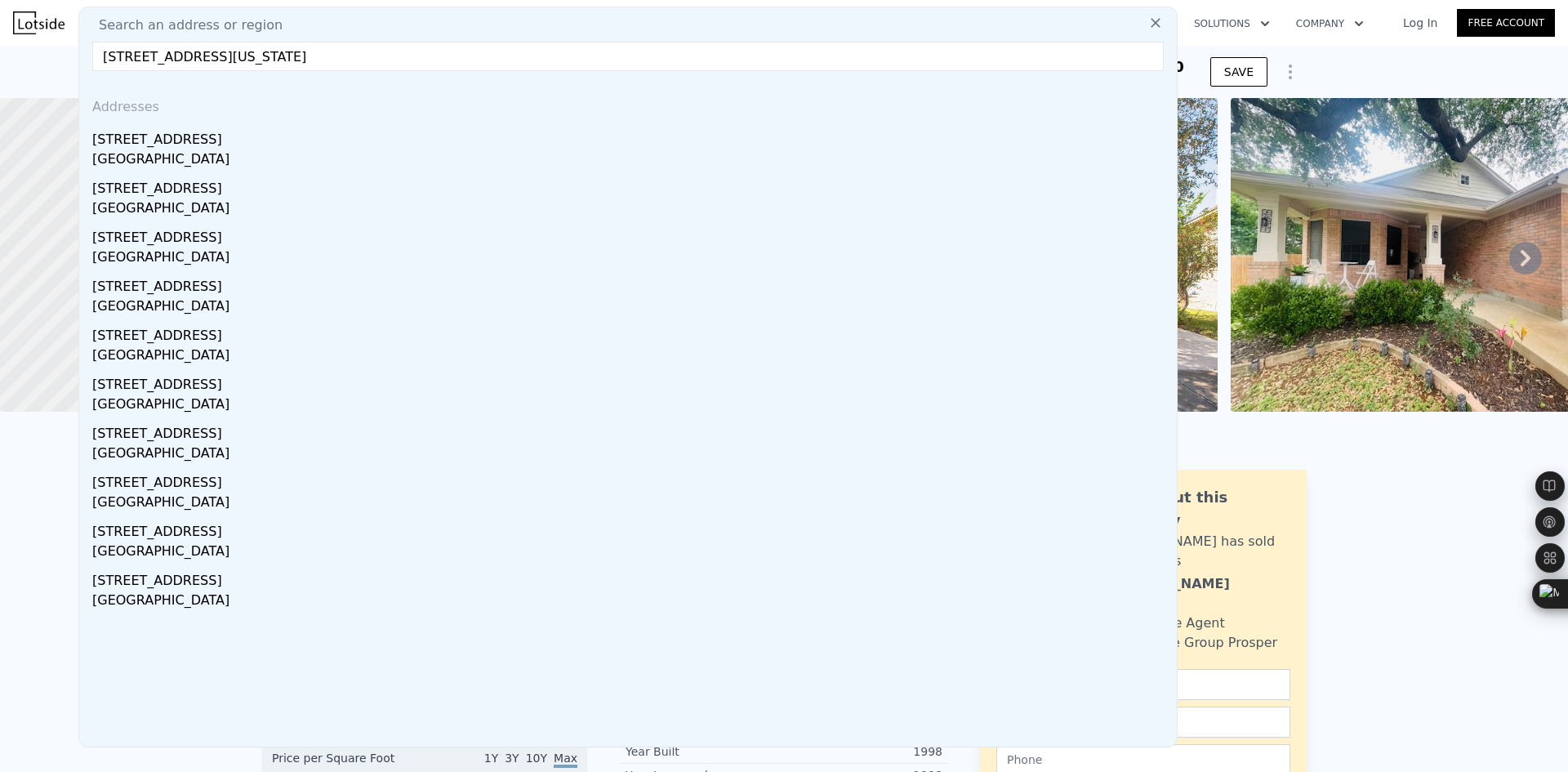
type input "2503 Lakehurst Dr, Austin, Texas 78744"
click at [229, 139] on div "2503 Lakehurst Dr" at bounding box center [631, 136] width 1078 height 26
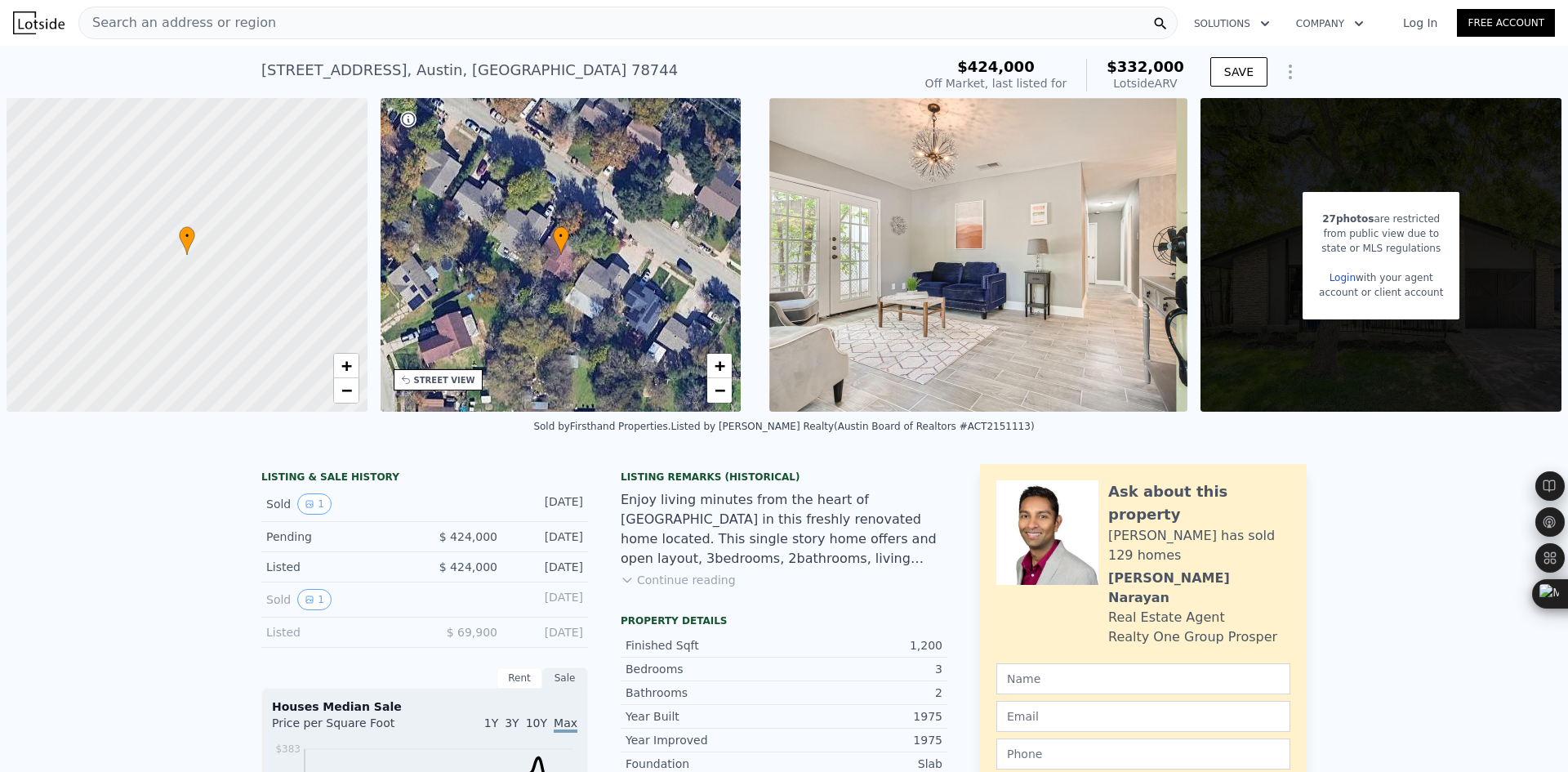
click at [256, 19] on div "Search an address or region" at bounding box center [627, 23] width 1099 height 32
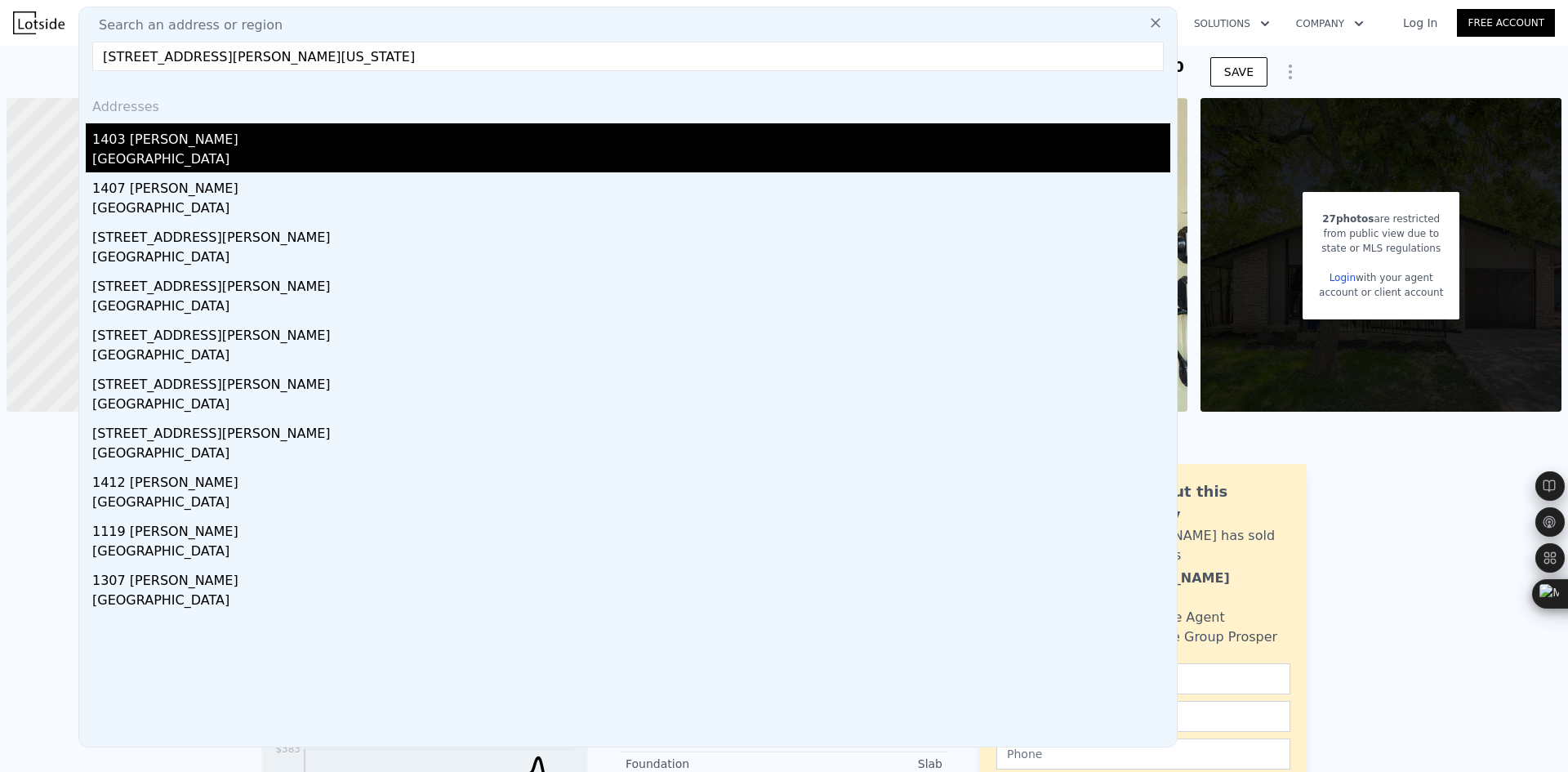
type input "1403 Byers Ln, Austin, Texas 78753"
click at [209, 139] on div "1403 Byers Ln" at bounding box center [631, 136] width 1078 height 26
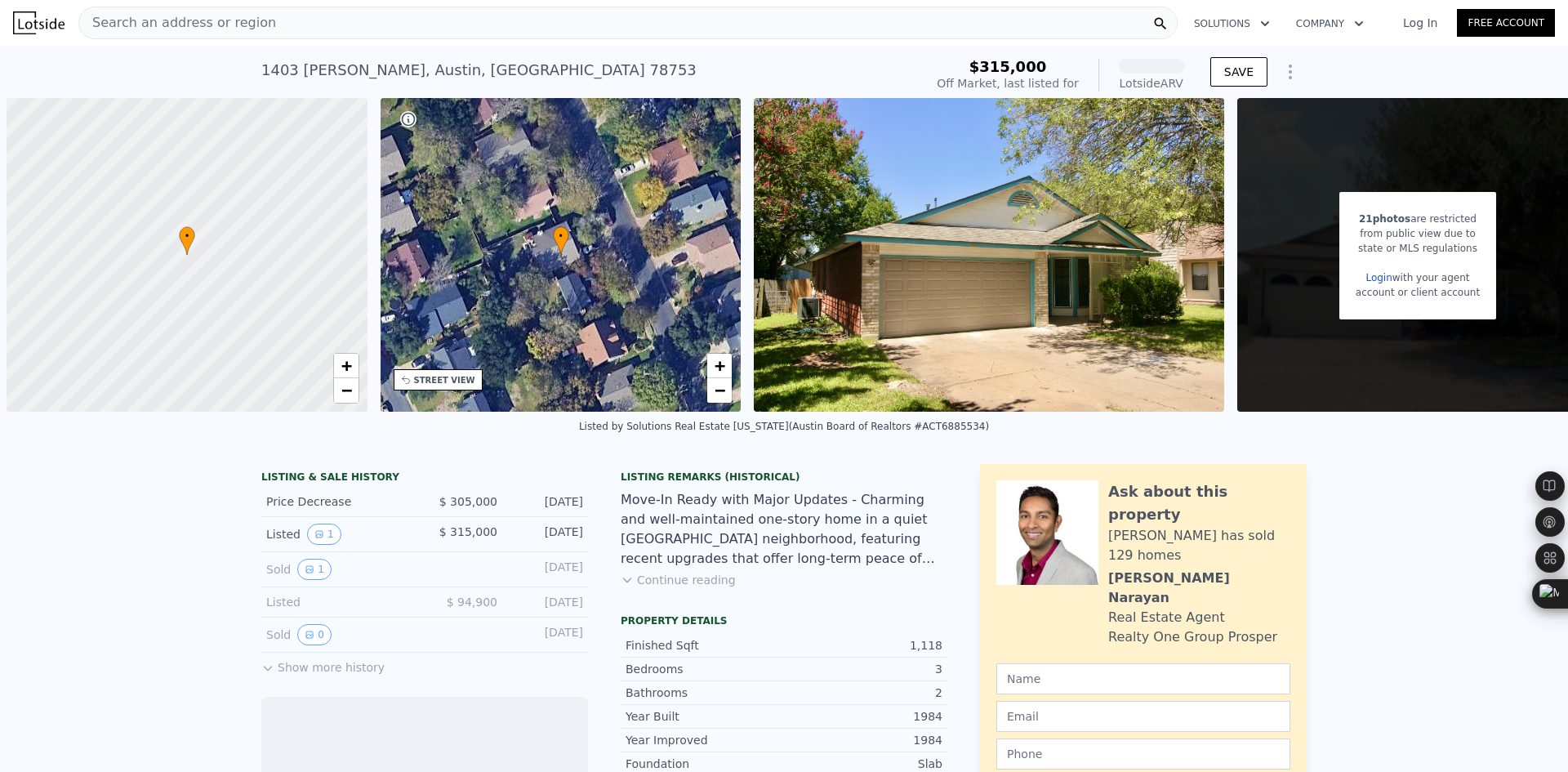
scroll to position [0, 7]
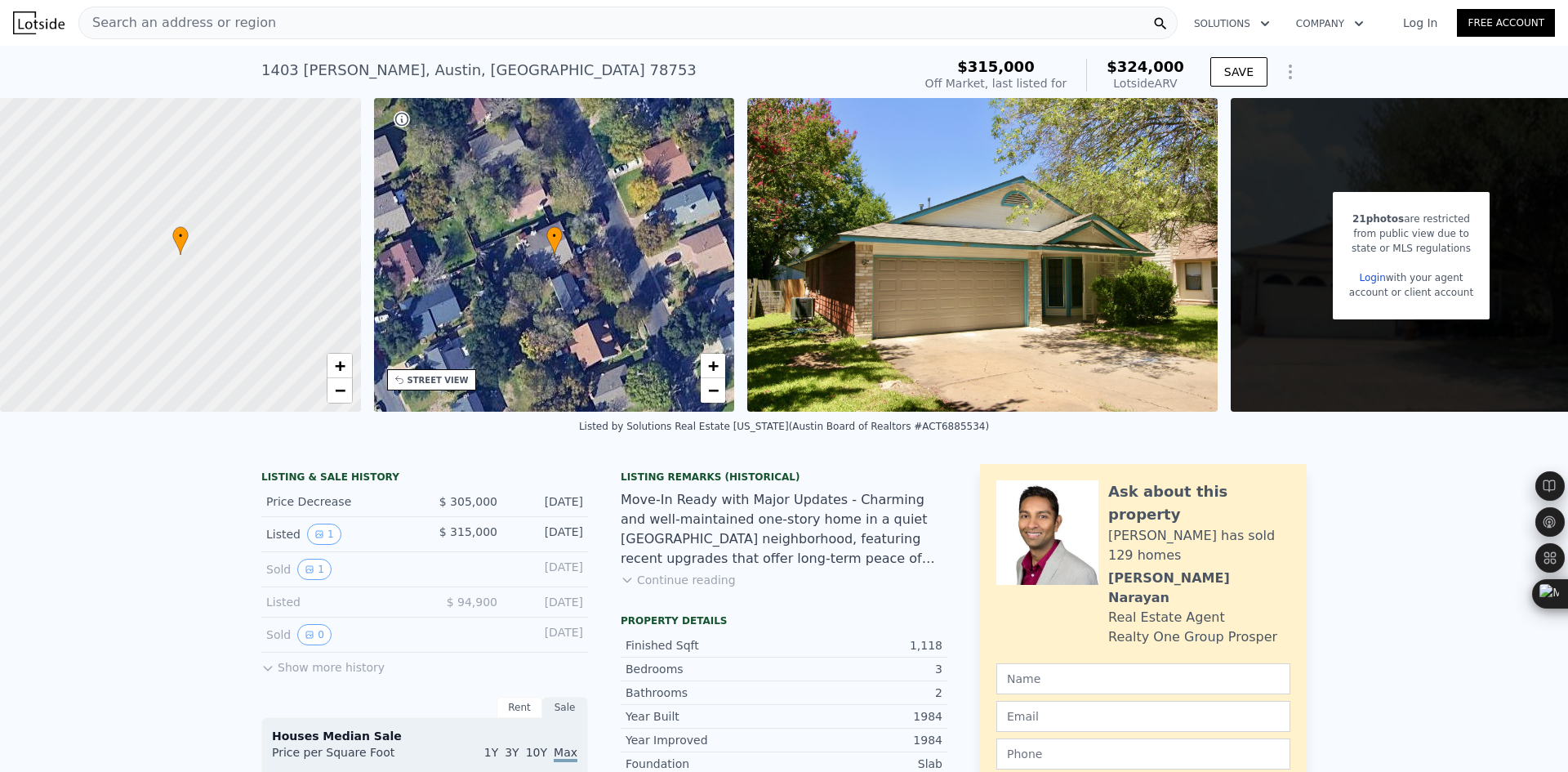
click at [303, 31] on div "Search an address or region" at bounding box center [627, 23] width 1099 height 32
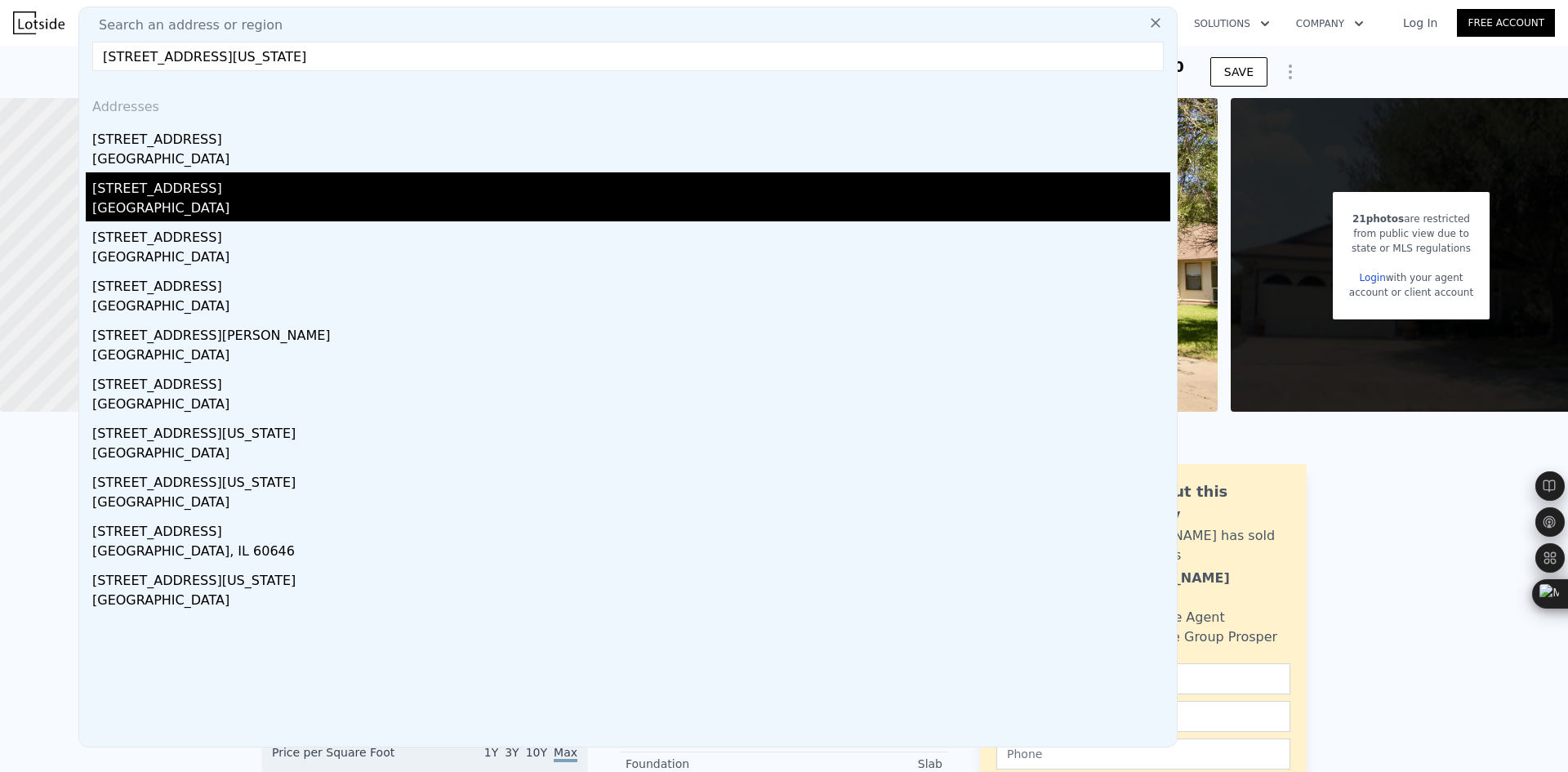
type input "5708 Avenue F, Austin, Texas 78752"
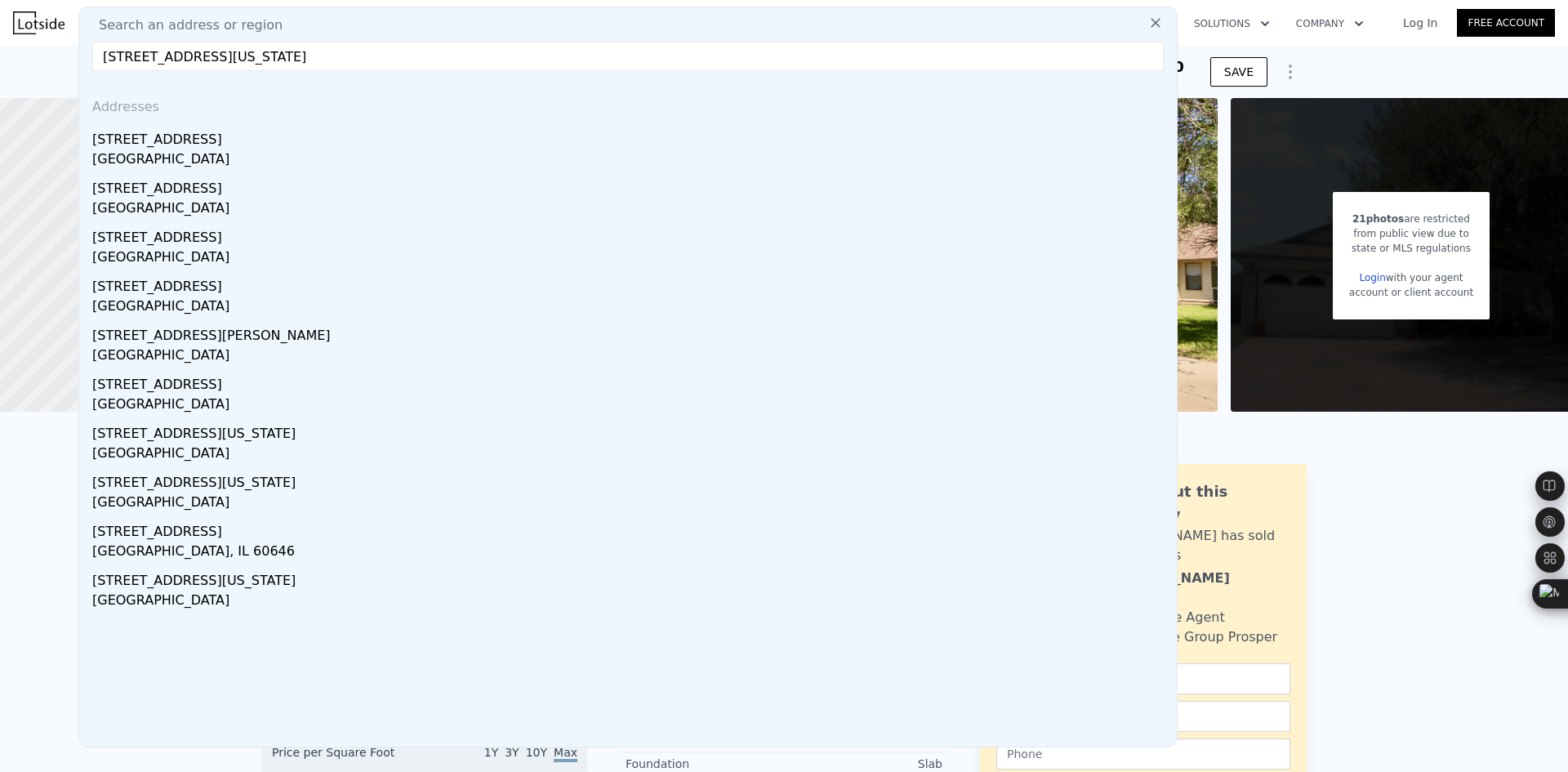
click at [217, 200] on div "Austin, TX 78752" at bounding box center [631, 210] width 1078 height 23
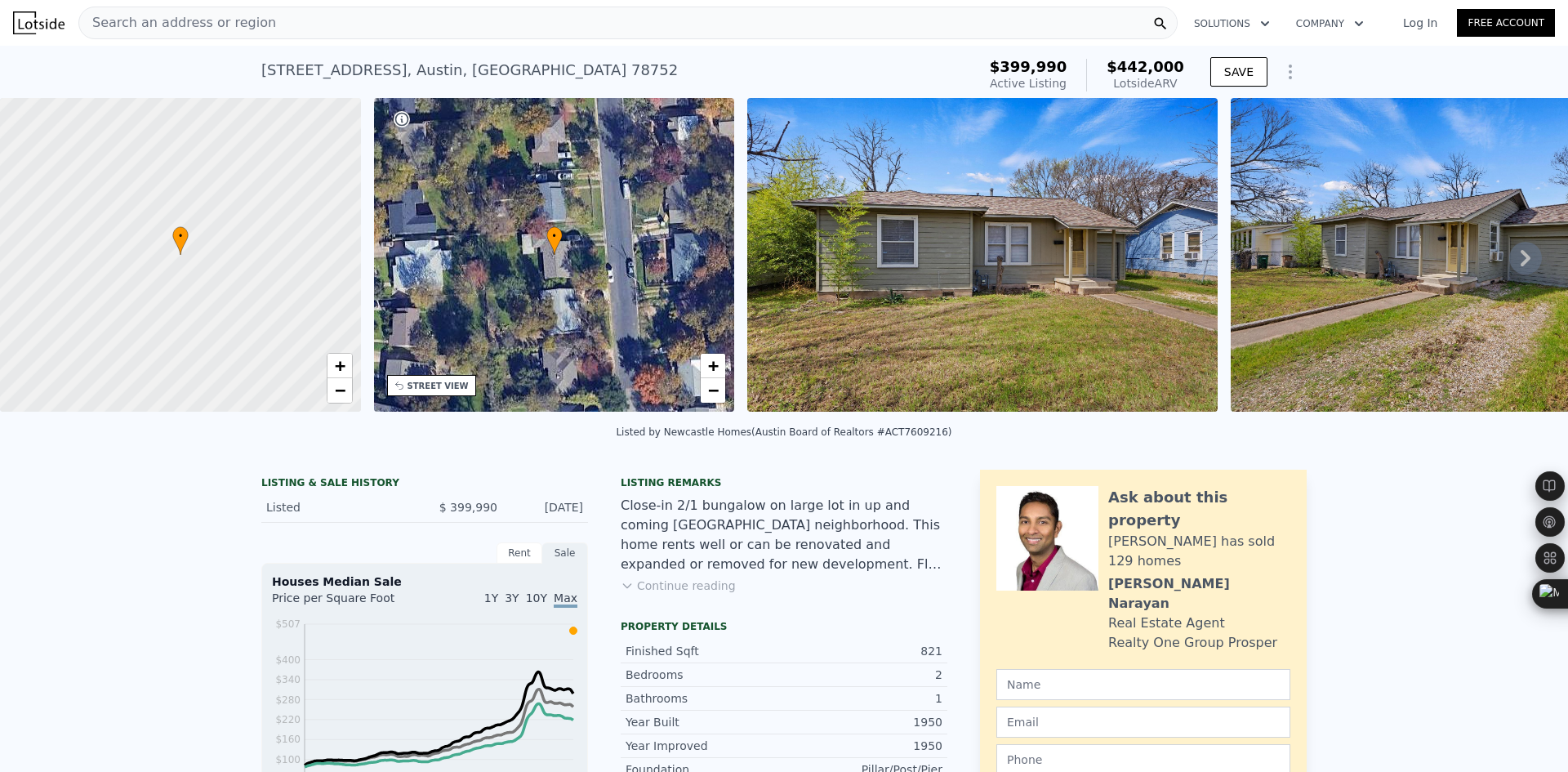
click at [396, 17] on div "Search an address or region" at bounding box center [627, 23] width 1099 height 32
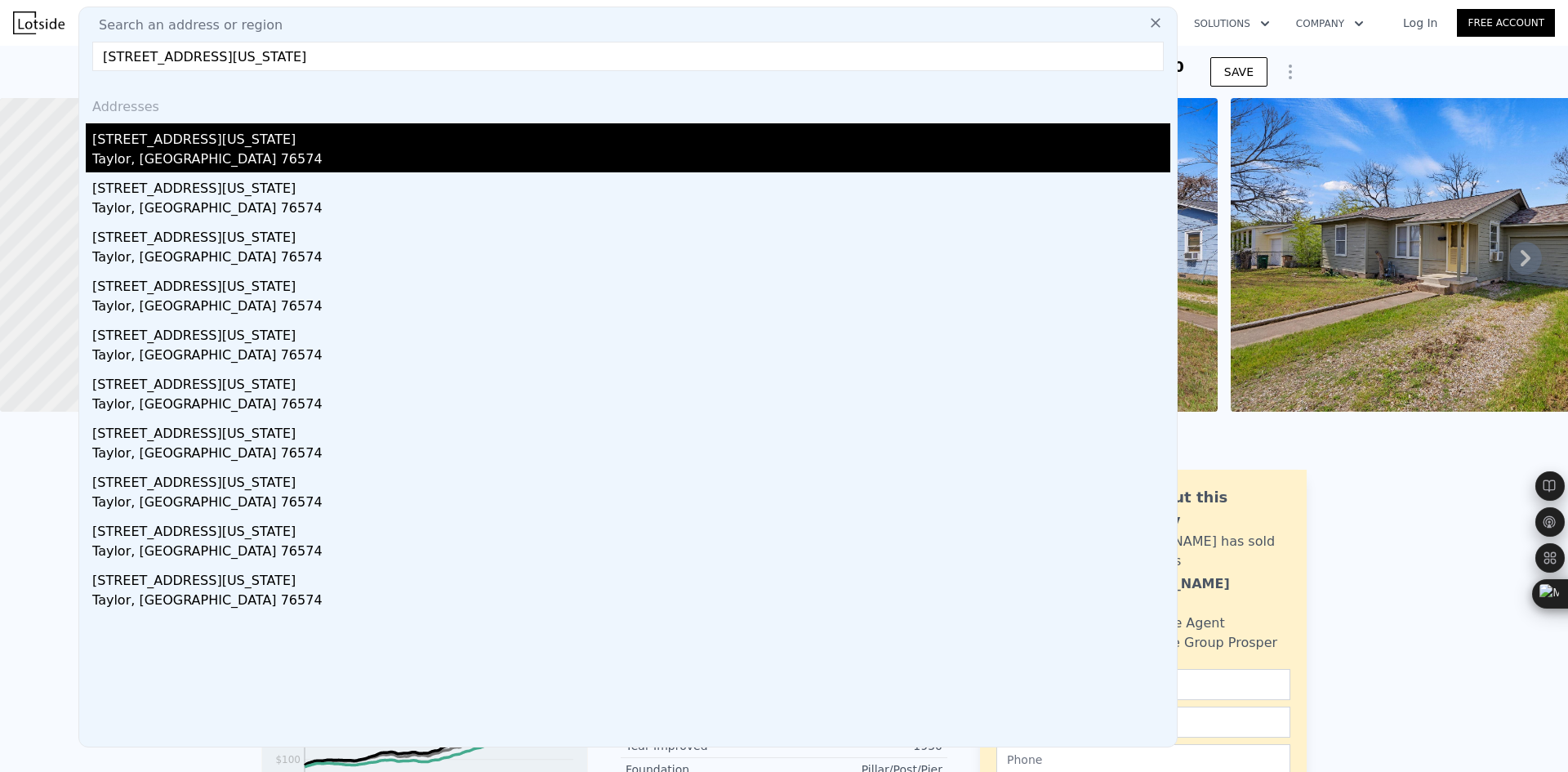
type input "109 Tennessee St, Taylor, TX 76574"
click at [284, 139] on div "[STREET_ADDRESS][US_STATE]" at bounding box center [631, 136] width 1078 height 26
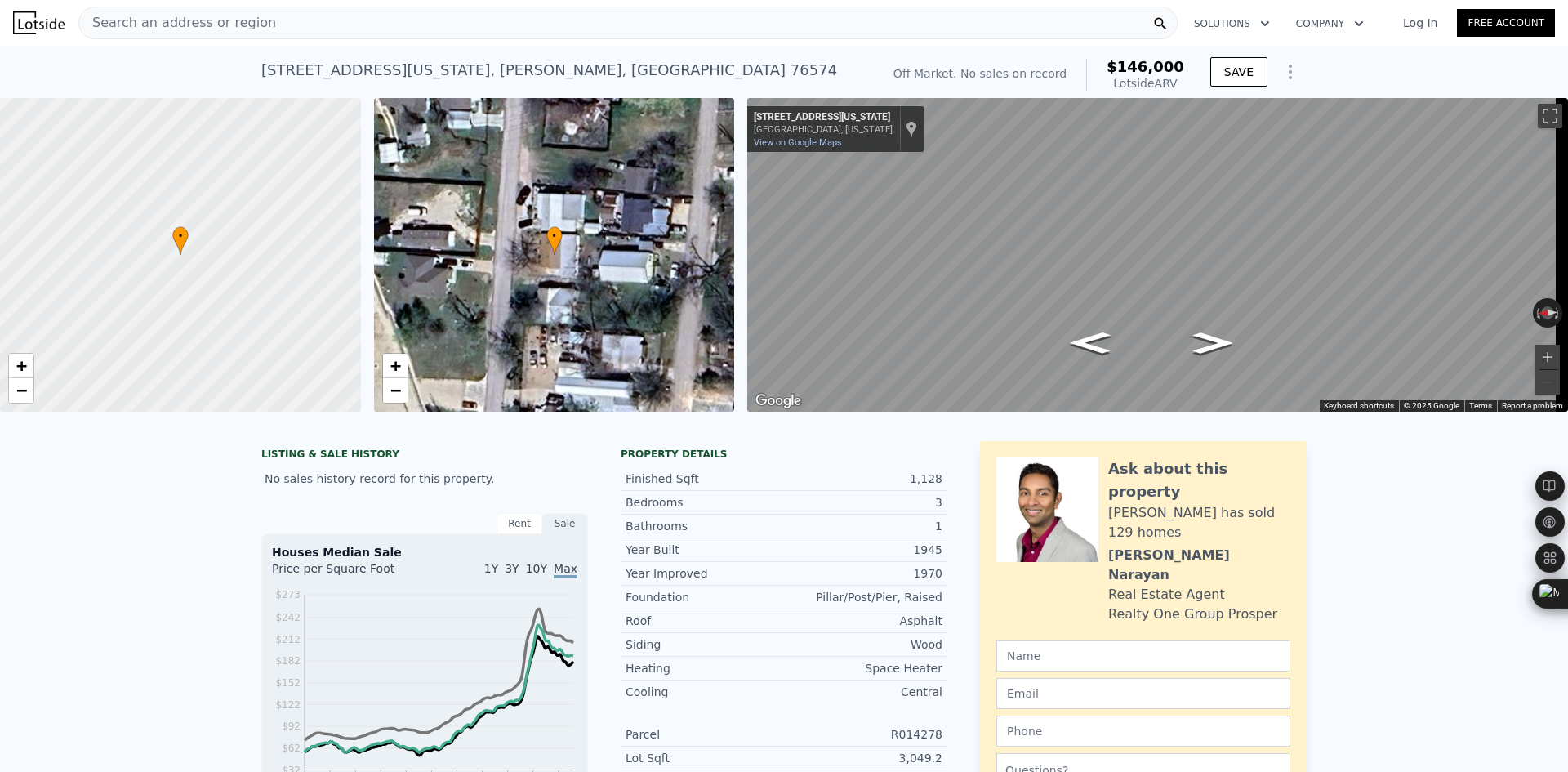
click at [262, 25] on div "Search an address or region" at bounding box center [627, 23] width 1099 height 32
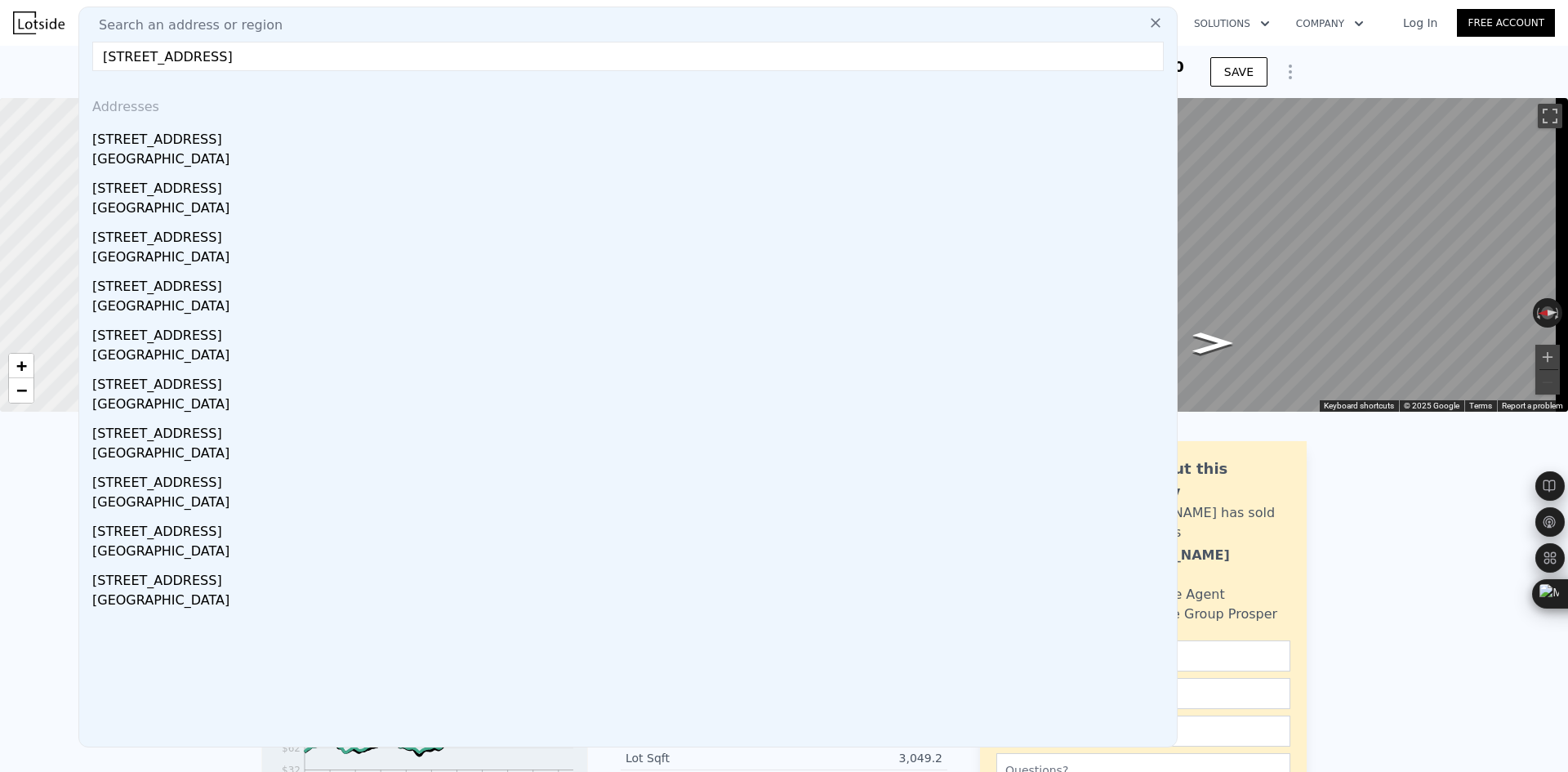
type input "107 W Caddo St, Austin, TX 78753"
click at [241, 138] on div "[STREET_ADDRESS]" at bounding box center [631, 136] width 1078 height 26
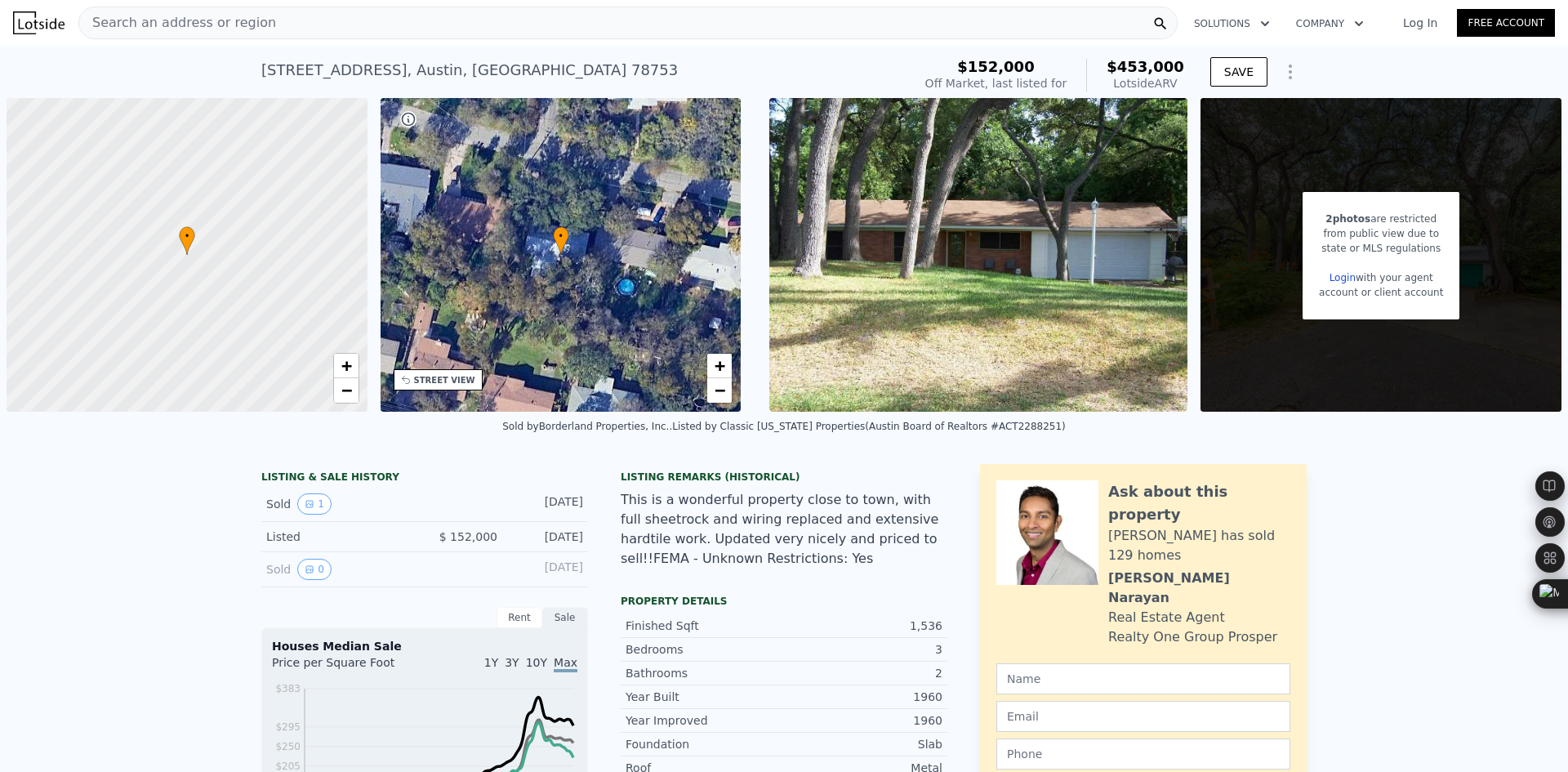
click at [199, 24] on span "Search an address or region" at bounding box center [178, 22] width 197 height 20
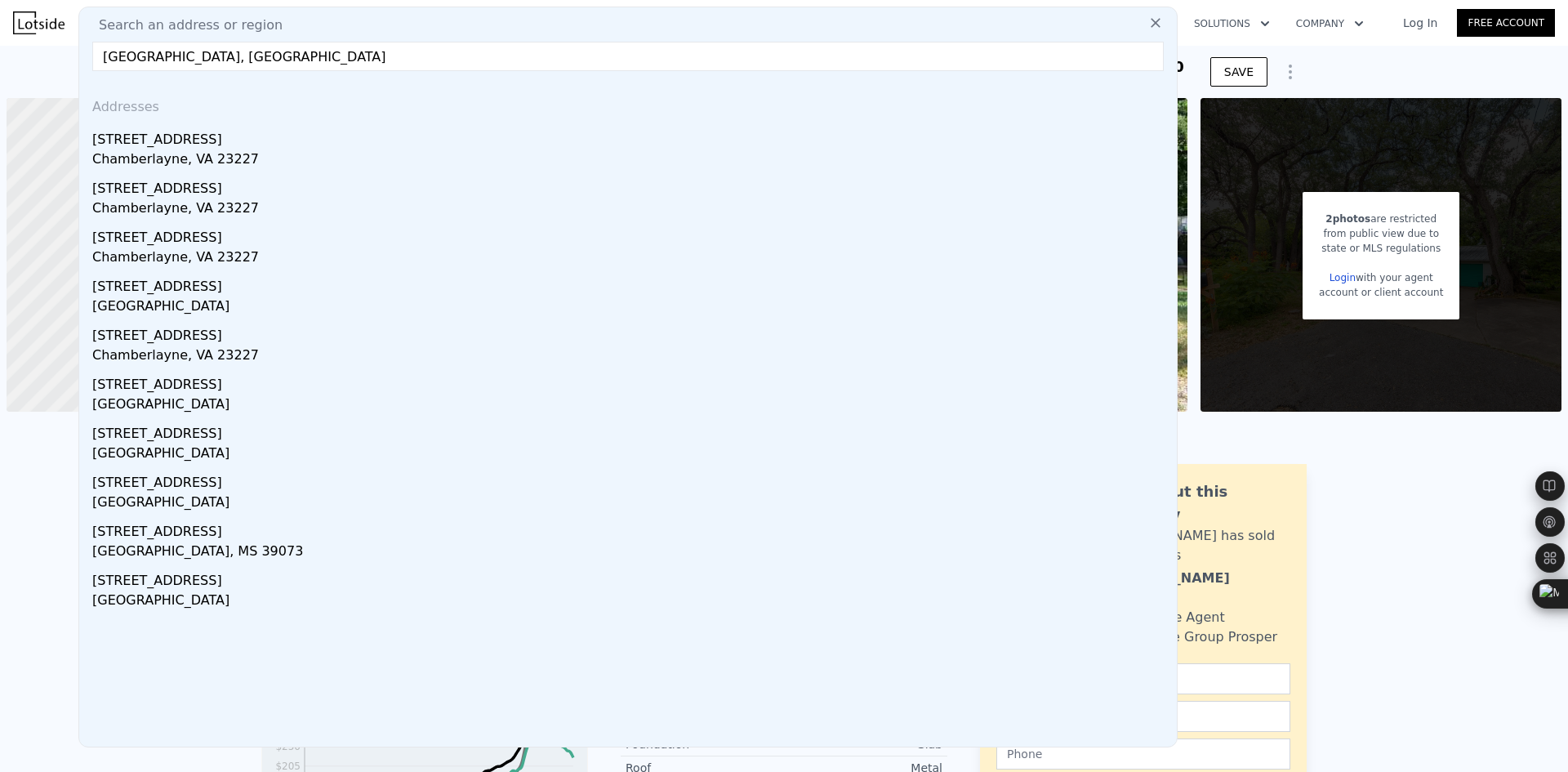
drag, startPoint x: 269, startPoint y: 56, endPoint x: 67, endPoint y: 52, distance: 202.0
paste input "Brookfield Dr, Garland, TX 75040"
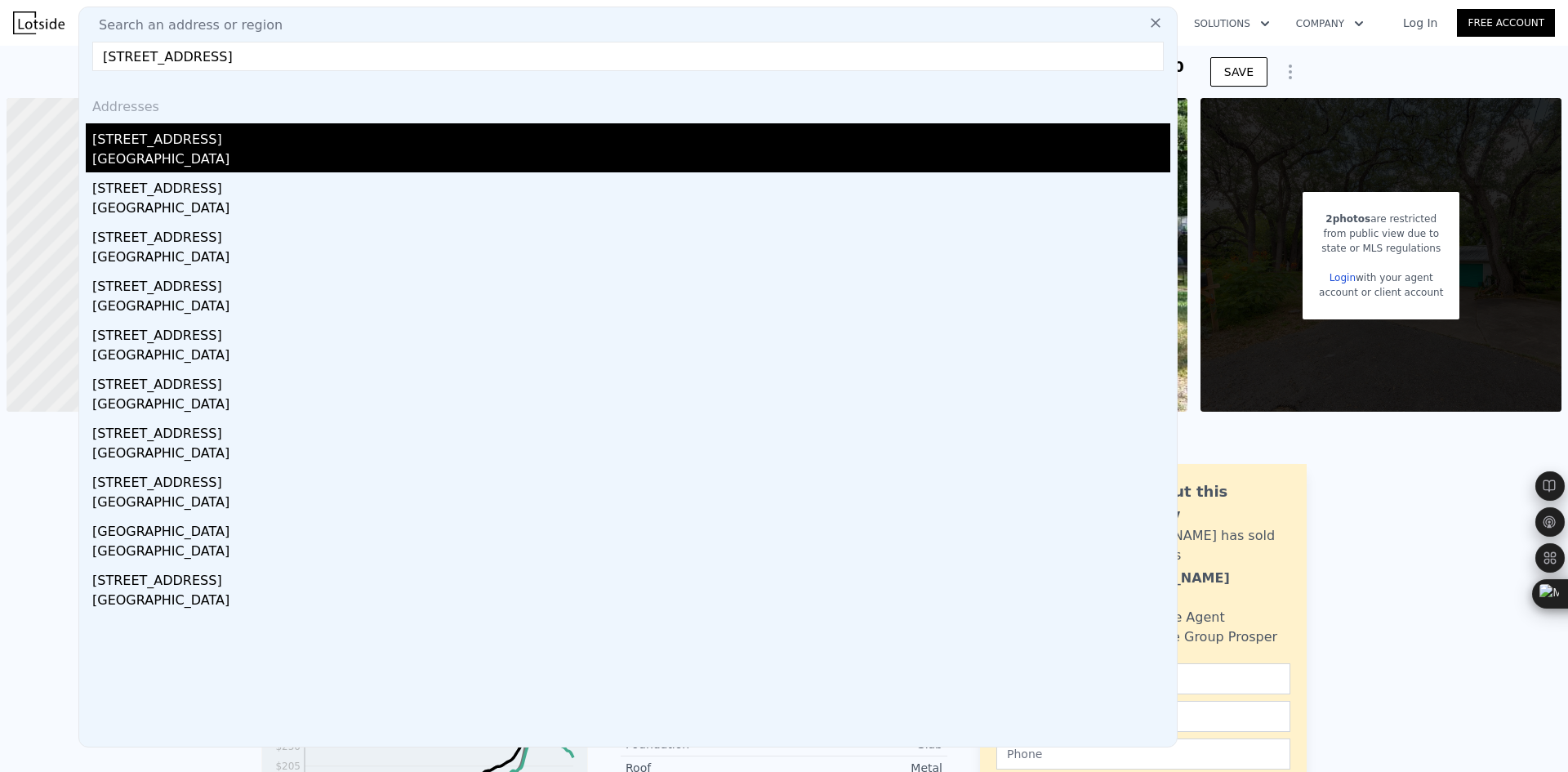
type input "602 Brookfield Dr, Garland, TX 75040"
click at [458, 150] on div "Garland, TX 75040" at bounding box center [631, 161] width 1078 height 23
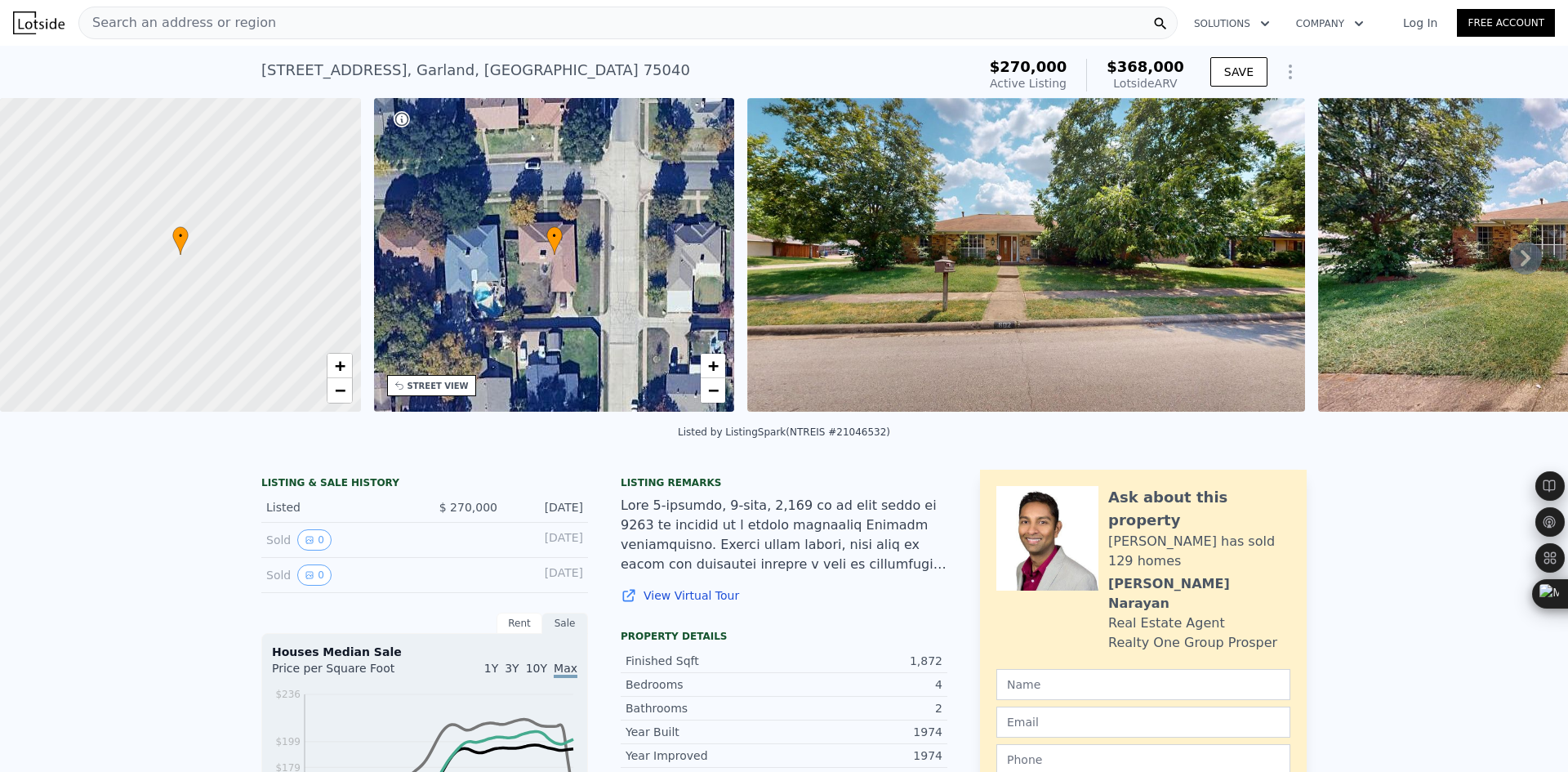
click at [738, 415] on div "• + − • + − STREET VIEW ← Move left → Move right ↑ Move up ↓ Move down + Zoom i…" at bounding box center [784, 258] width 1568 height 320
click at [736, 86] on div "602 Brookfield Dr , Garland , TX 75040 Active at $270k (~ARV $368k )" at bounding box center [616, 76] width 709 height 46
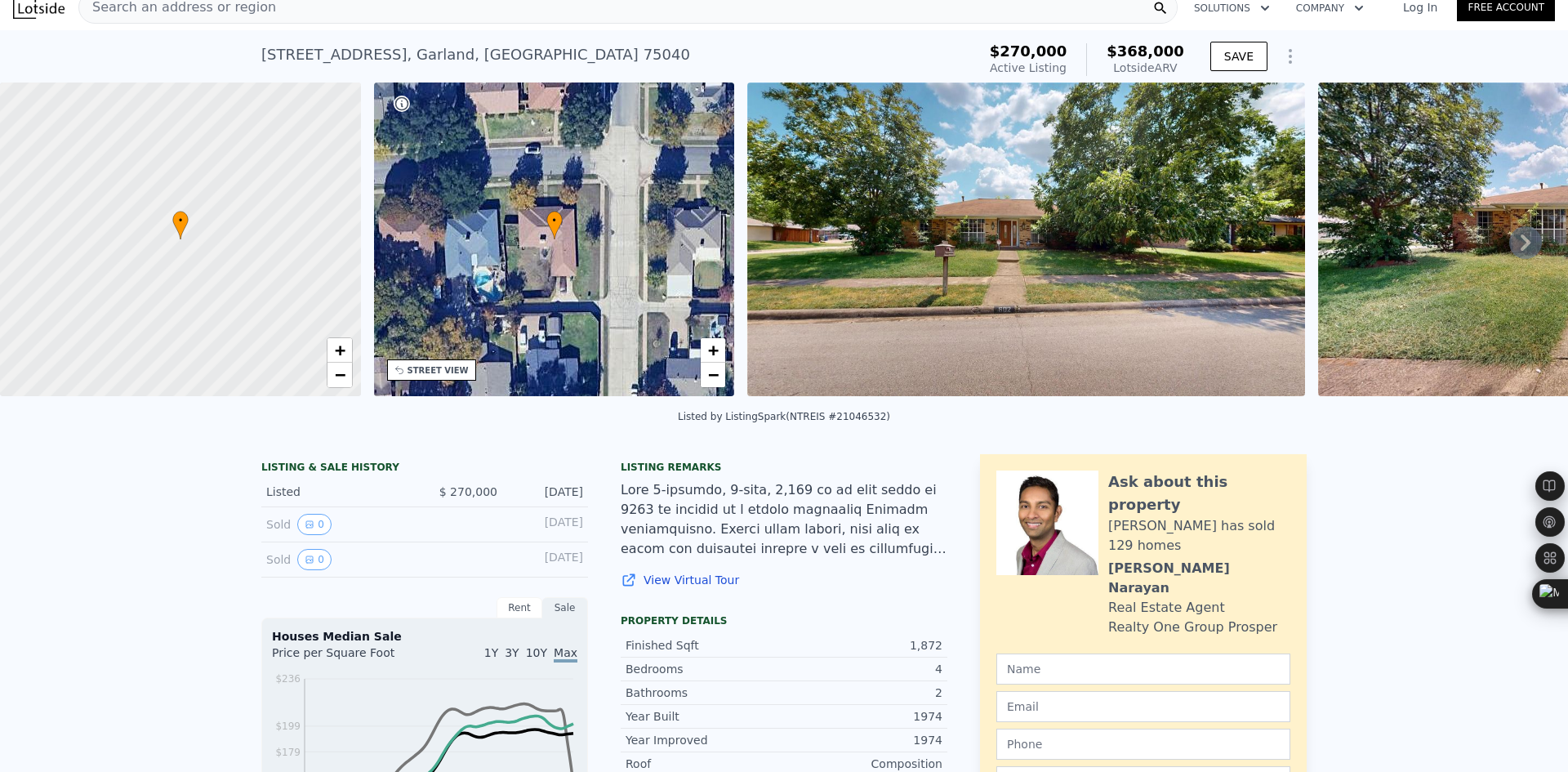
scroll to position [6, 0]
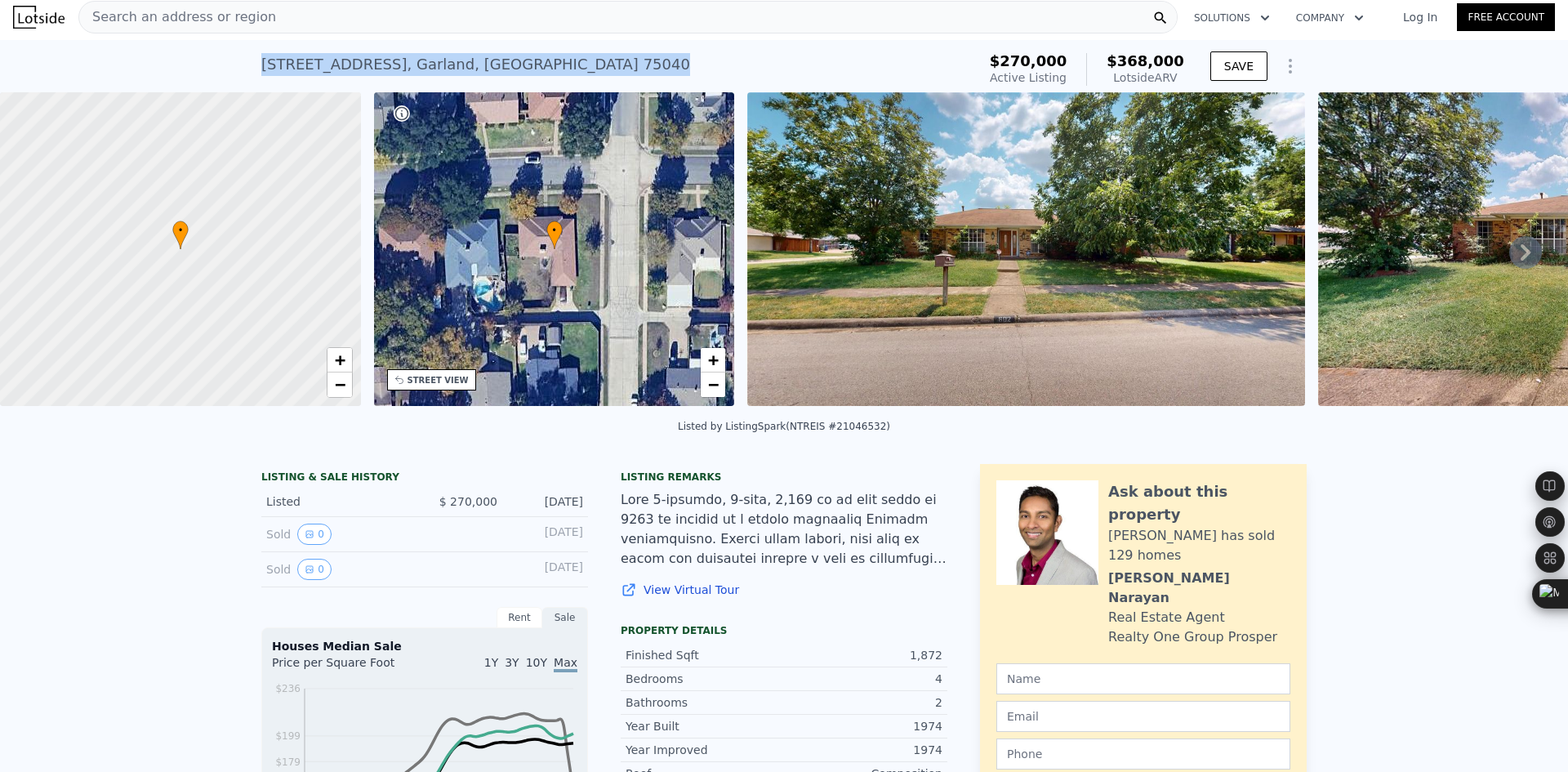
drag, startPoint x: 523, startPoint y: 72, endPoint x: 252, endPoint y: 73, distance: 271.0
click at [252, 73] on div "602 Brookfield Dr , Garland , TX 75040 Active at $270k (~ARV $368k ) $270,000 A…" at bounding box center [784, 66] width 1568 height 53
copy div "602 Brookfield Dr , Garland , TX 75040"
click at [274, 25] on div "Search an address or region" at bounding box center [627, 17] width 1099 height 32
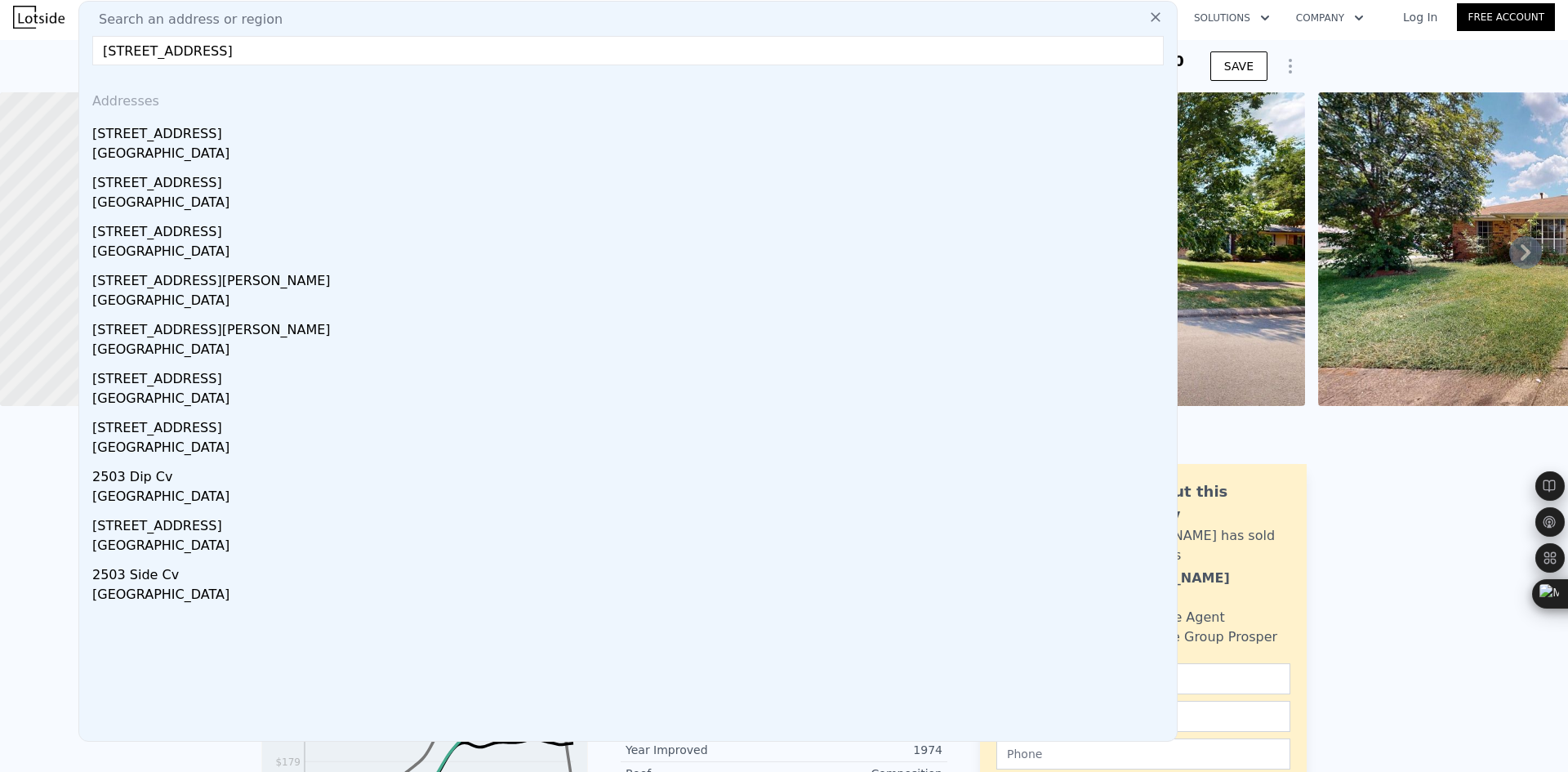
type input "2503 S 4th St, Austin, TX 78704"
click at [253, 136] on div "2503 S 4th St" at bounding box center [631, 130] width 1078 height 26
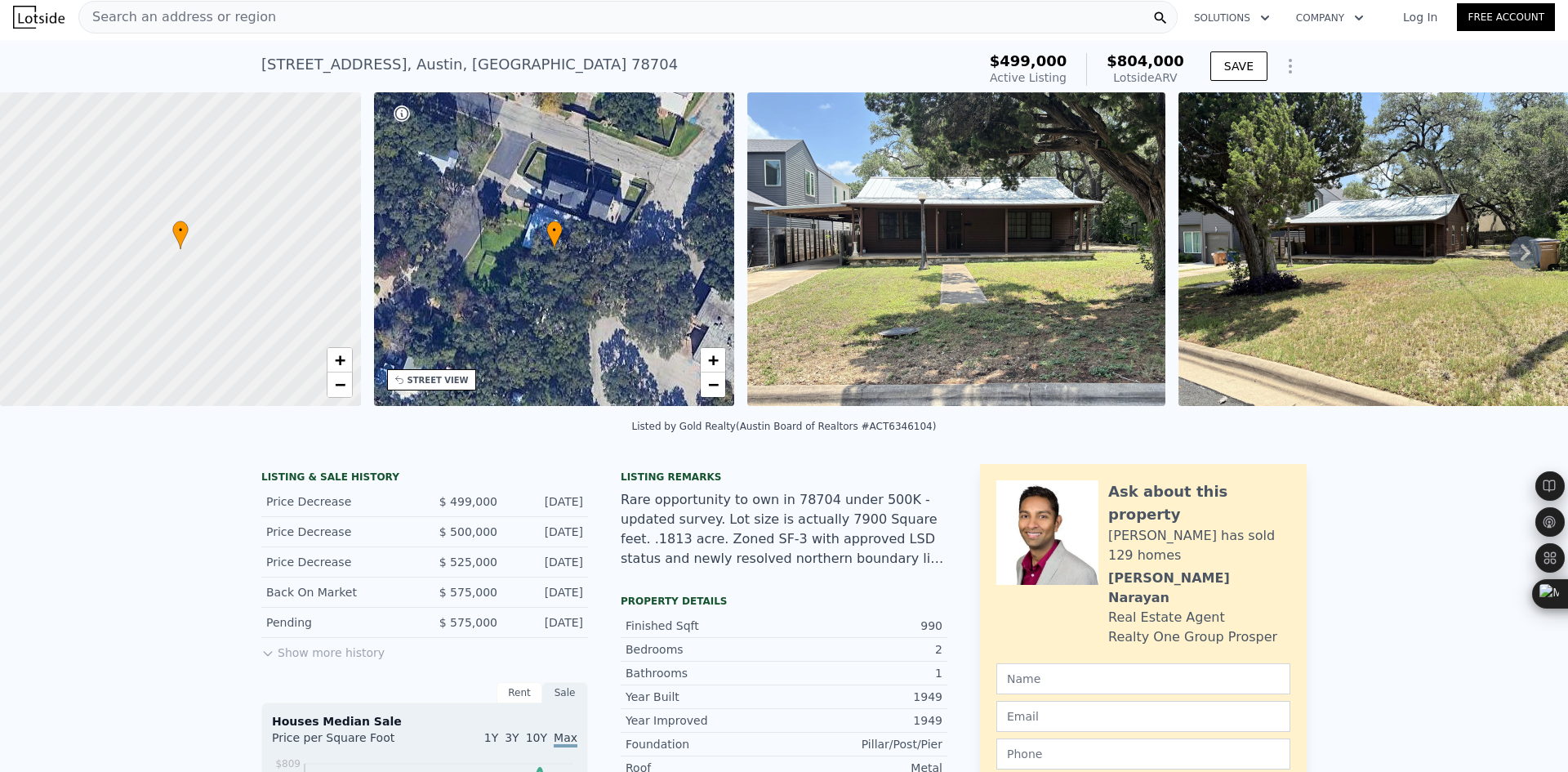
click at [267, 26] on div "Search an address or region" at bounding box center [627, 17] width 1099 height 32
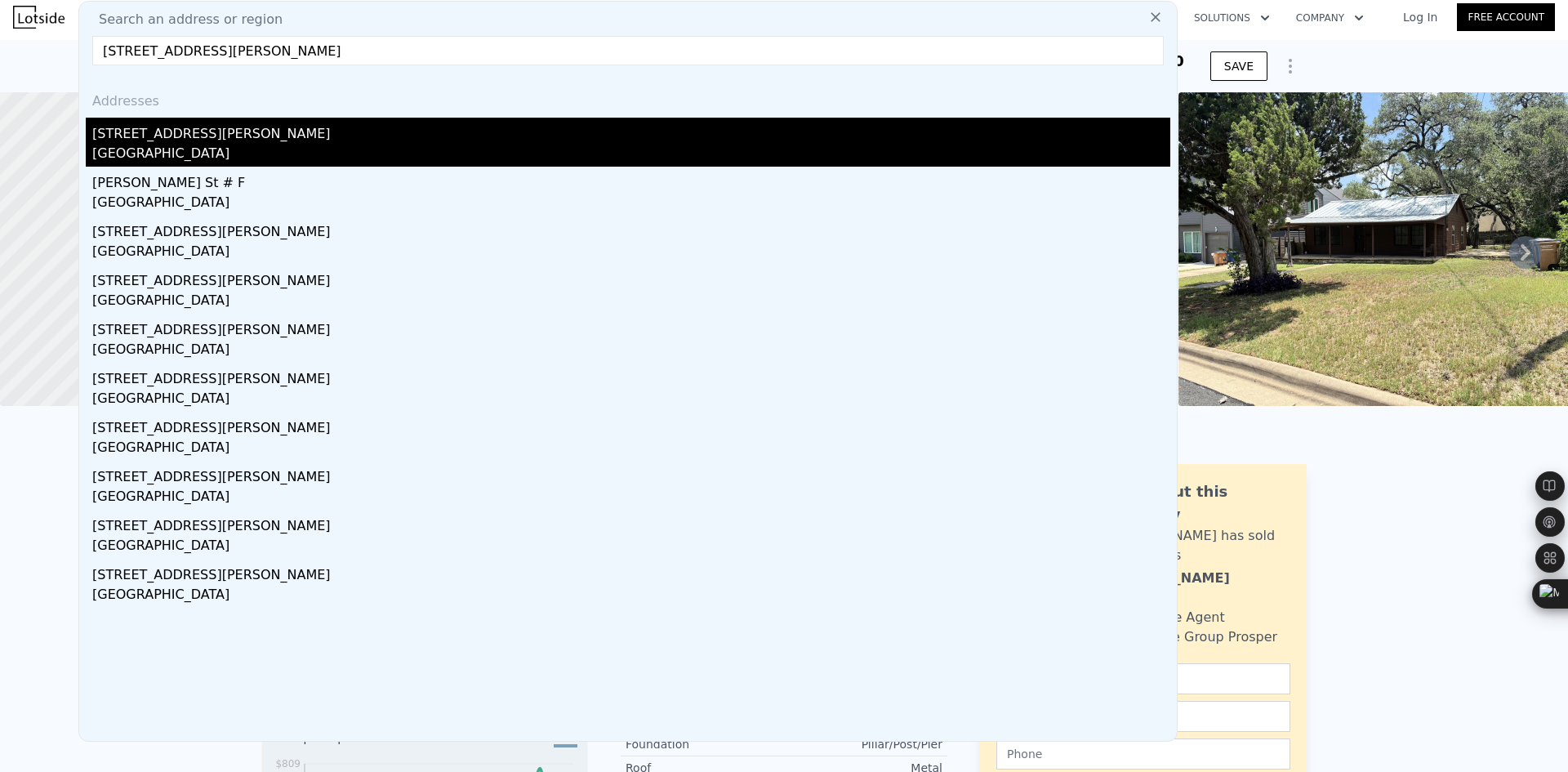
type input "1206 Marcy St, Austin, TX 78745"
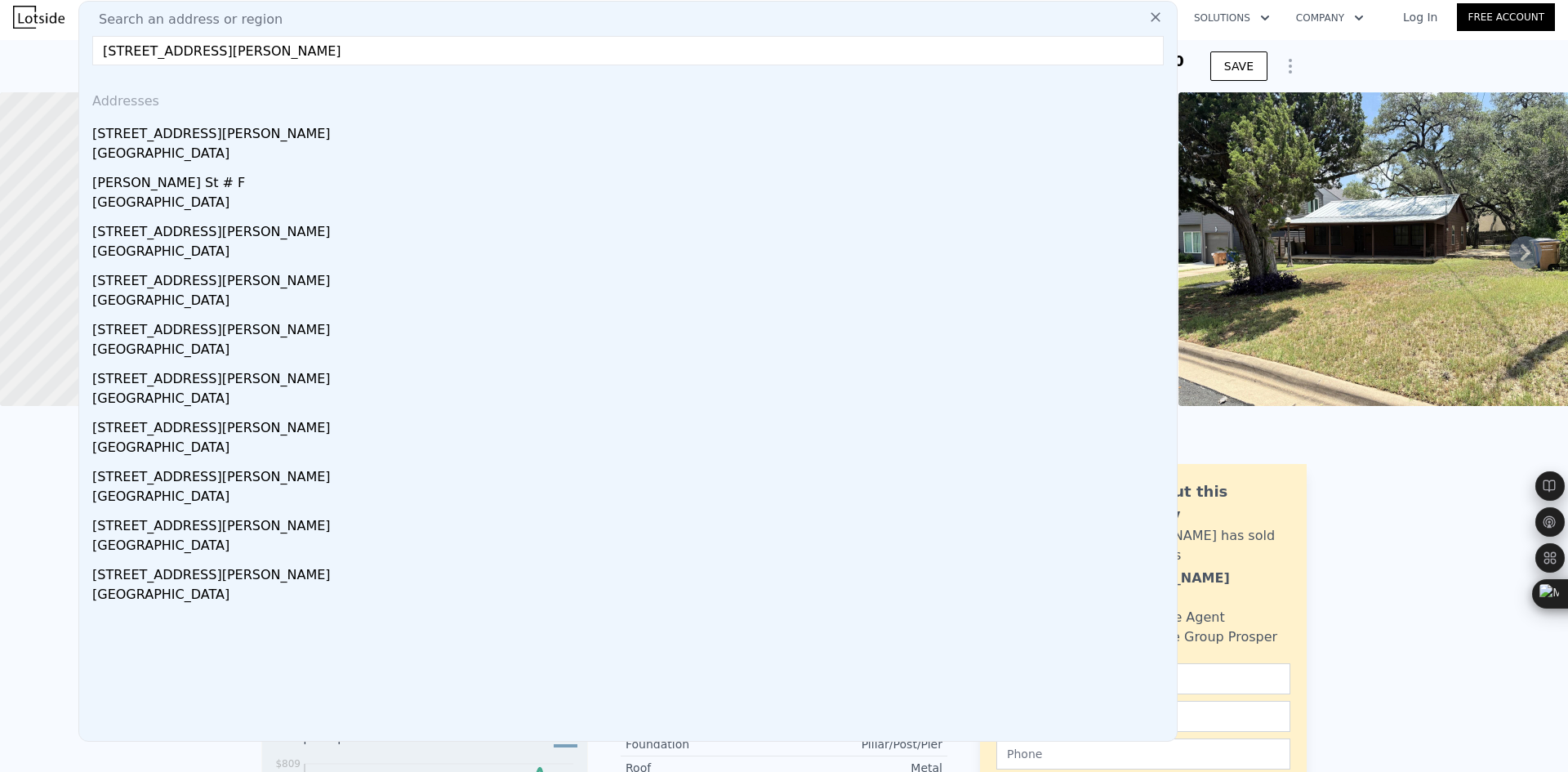
drag, startPoint x: 145, startPoint y: 150, endPoint x: 229, endPoint y: 248, distance: 129.1
click at [145, 150] on div "Austin, TX 78745" at bounding box center [631, 155] width 1078 height 23
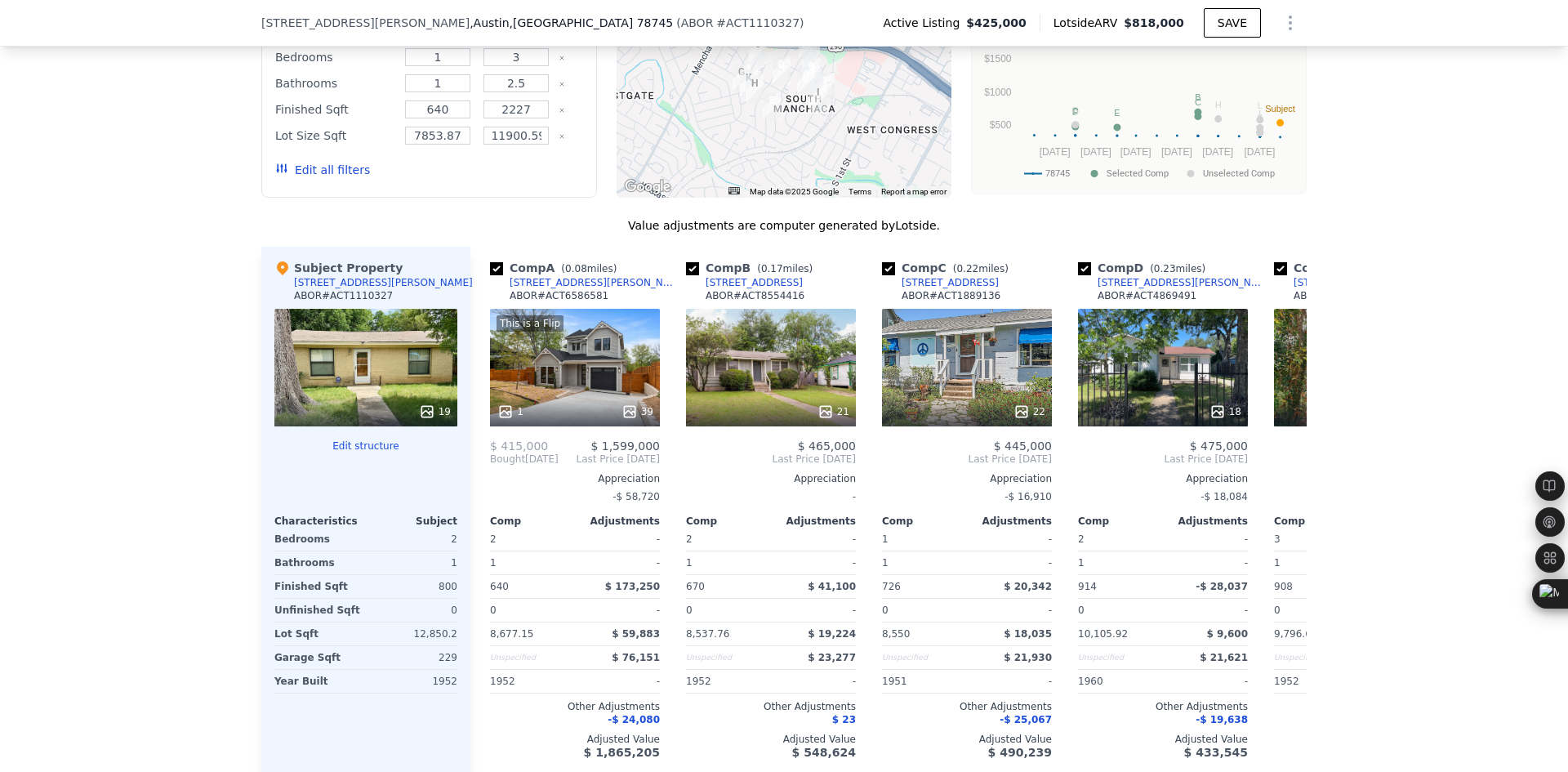
scroll to position [1497, 0]
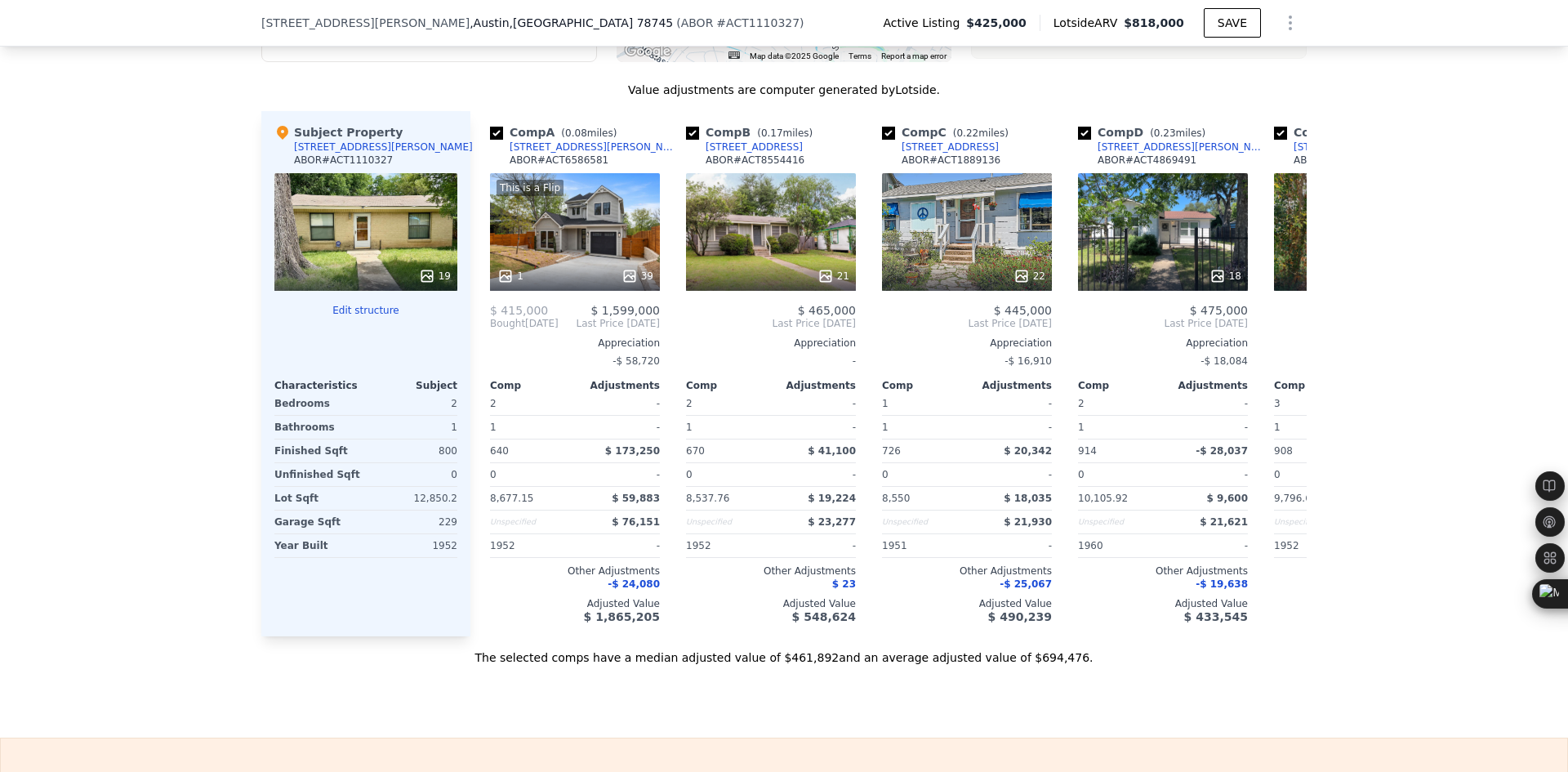
click at [1343, 147] on div "We found 12 sales that match your search Listings provided by Austin Board of R…" at bounding box center [784, 197] width 1568 height 937
click at [1275, 340] on icon at bounding box center [1287, 323] width 32 height 32
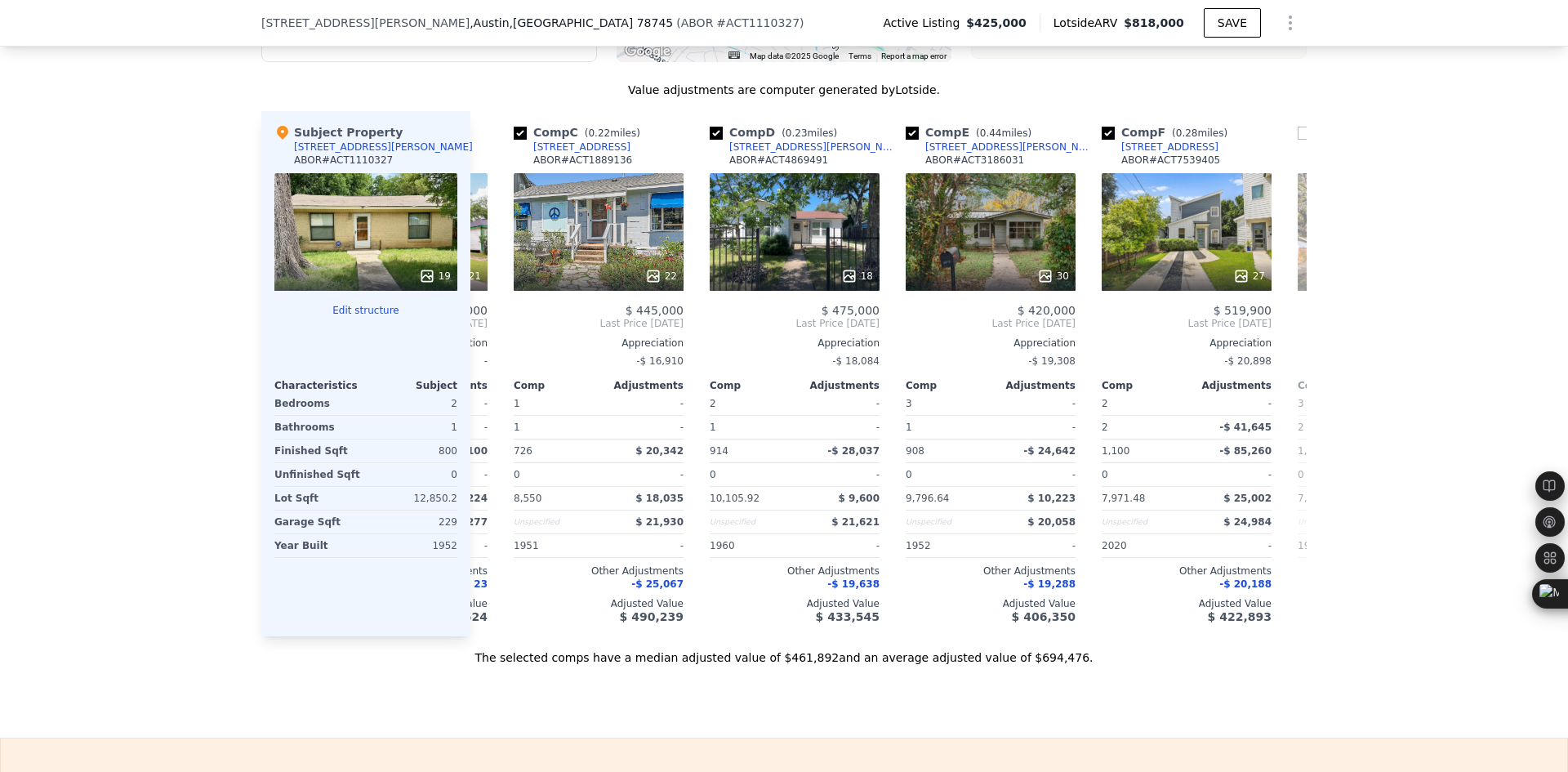
scroll to position [0, 392]
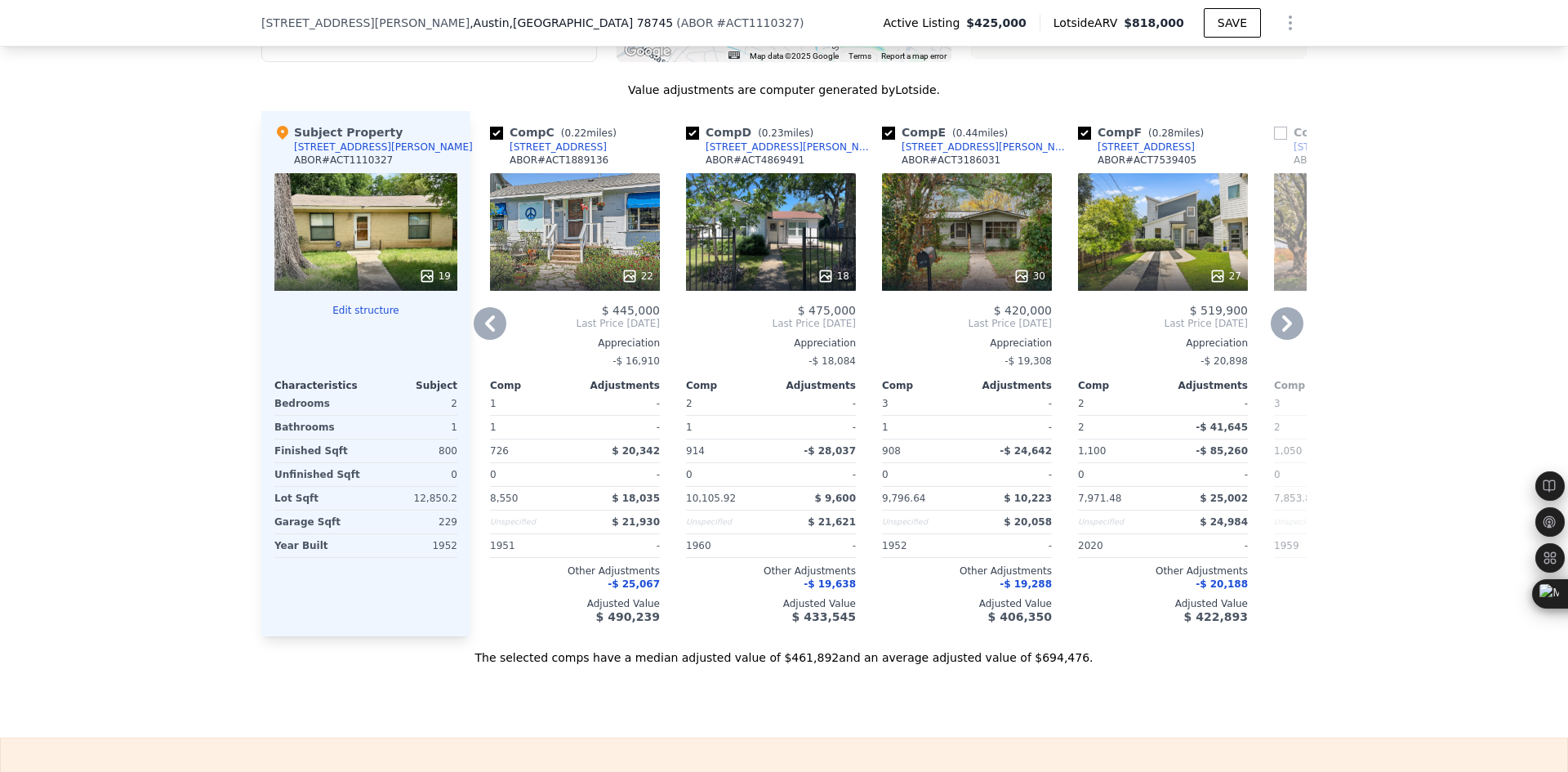
click at [478, 340] on icon at bounding box center [490, 323] width 32 height 32
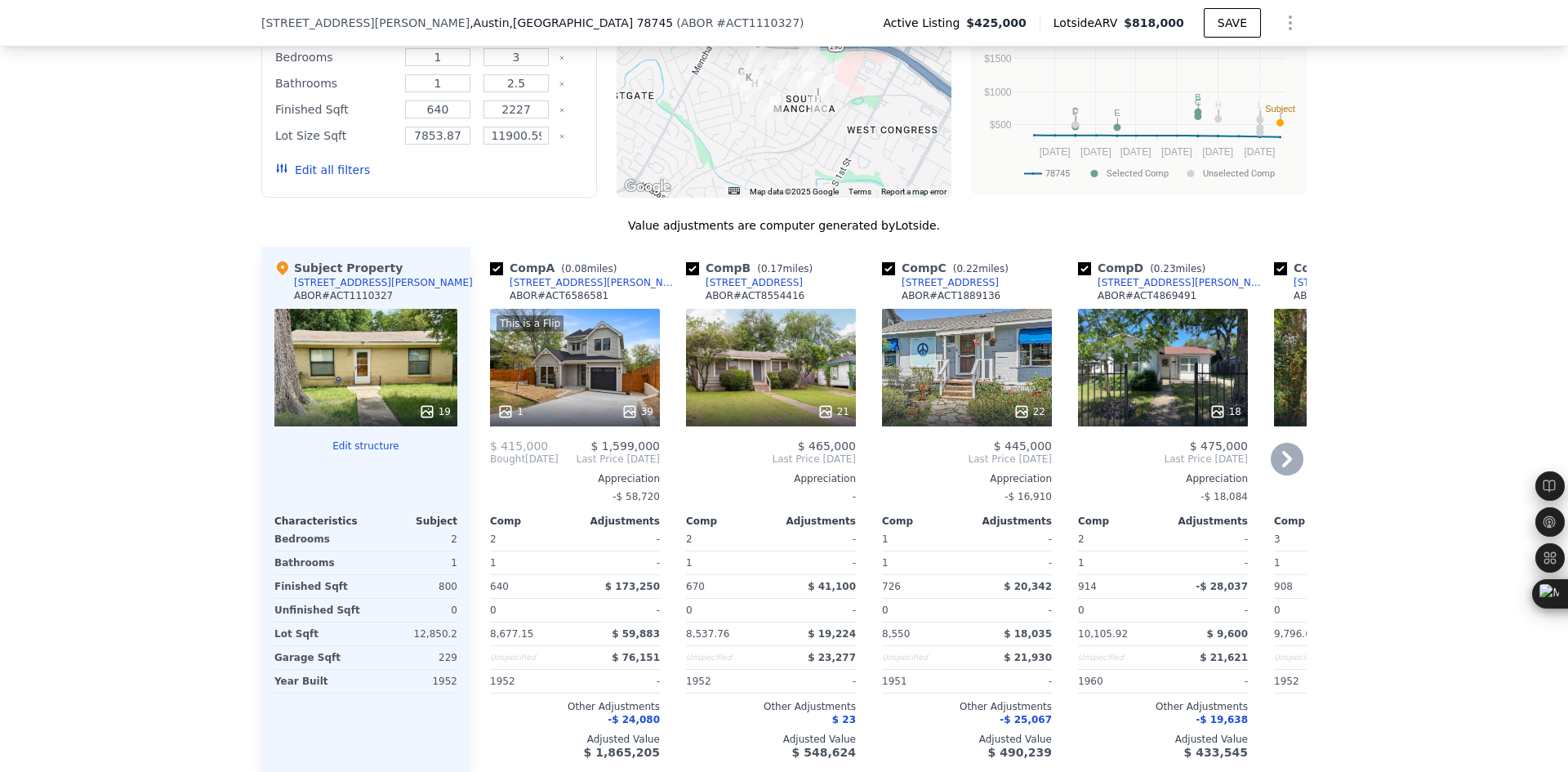
scroll to position [1497, 0]
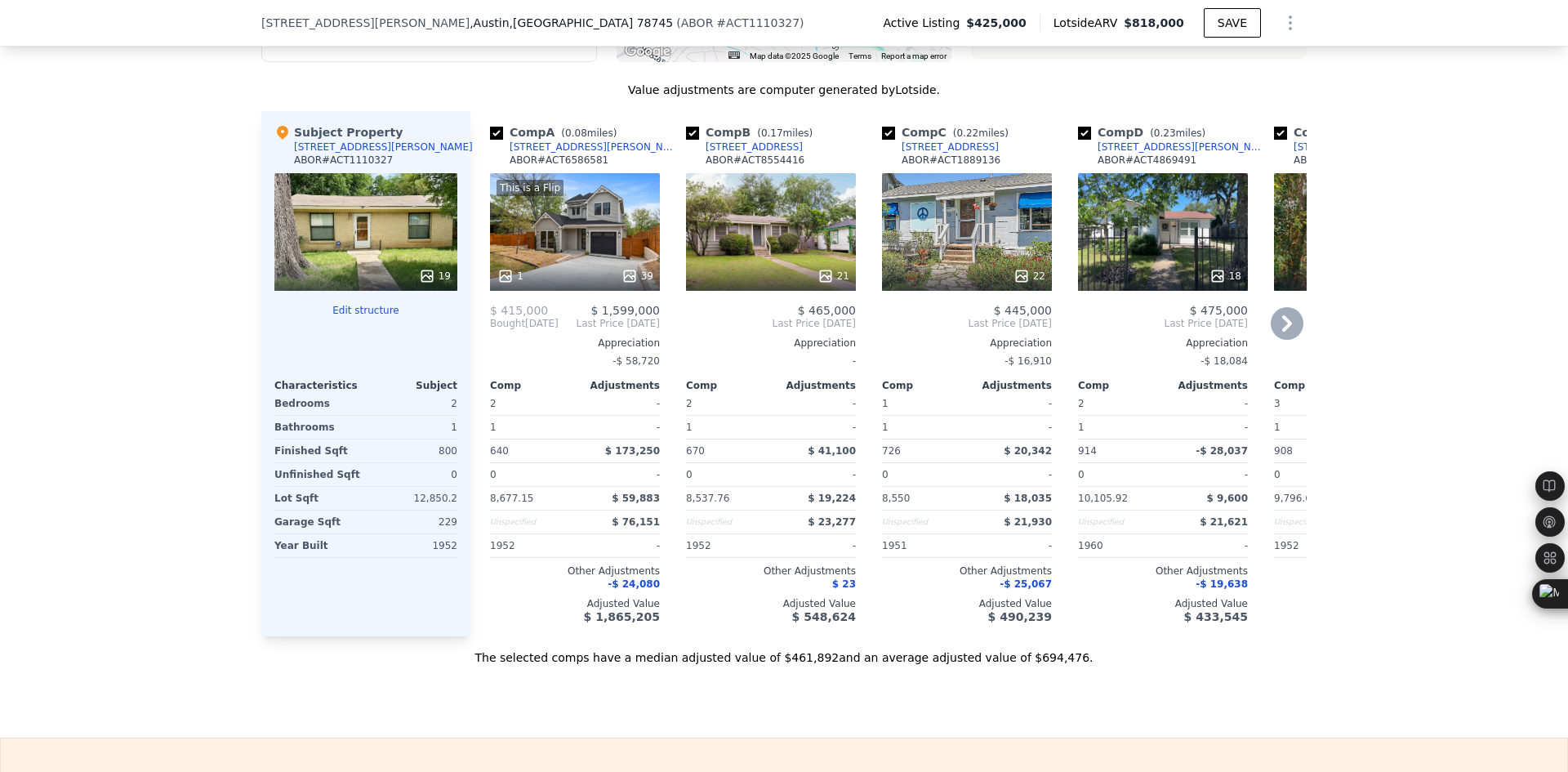
click at [1286, 340] on icon at bounding box center [1287, 323] width 32 height 32
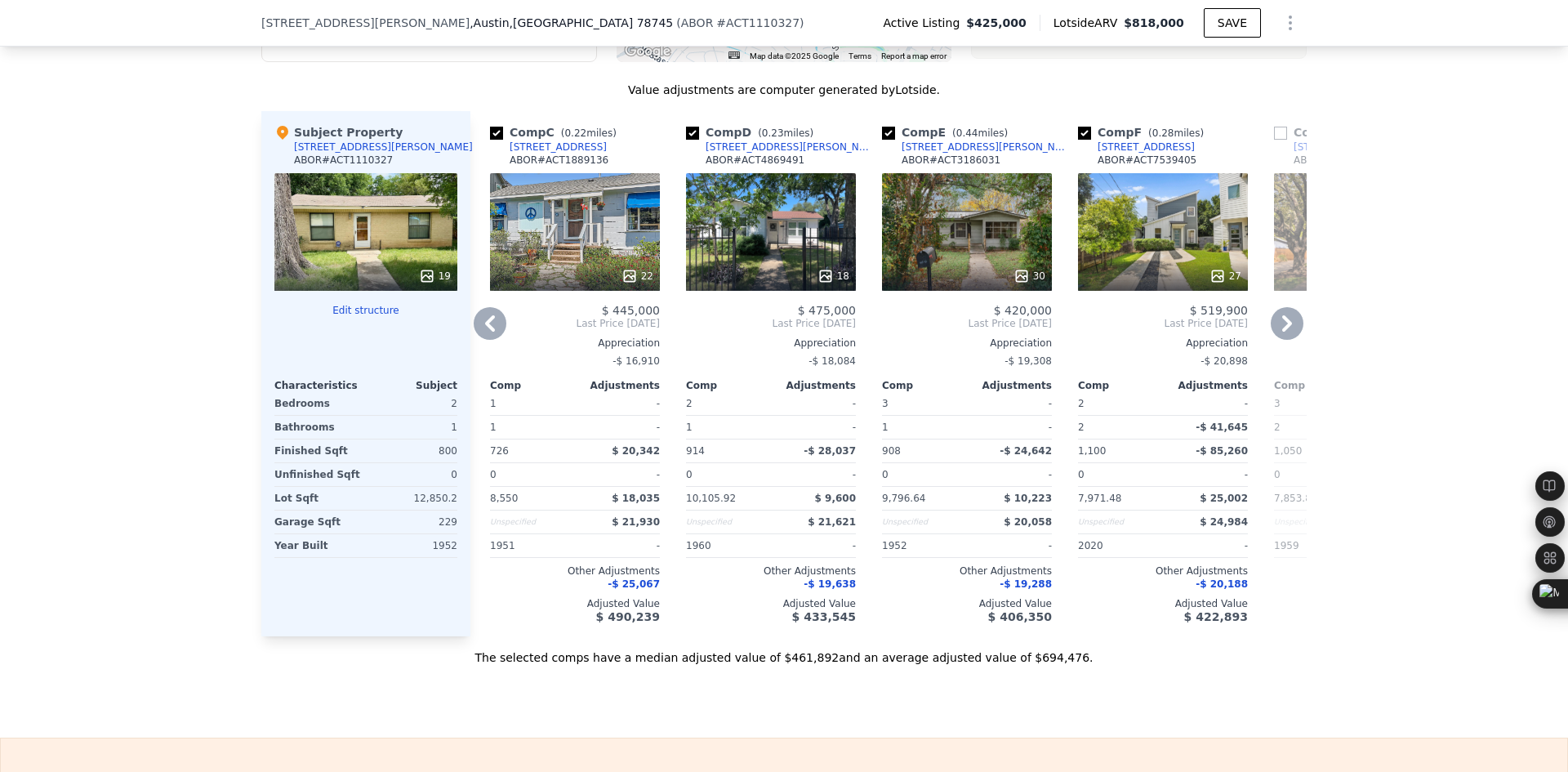
click at [1286, 332] on icon at bounding box center [1288, 323] width 10 height 16
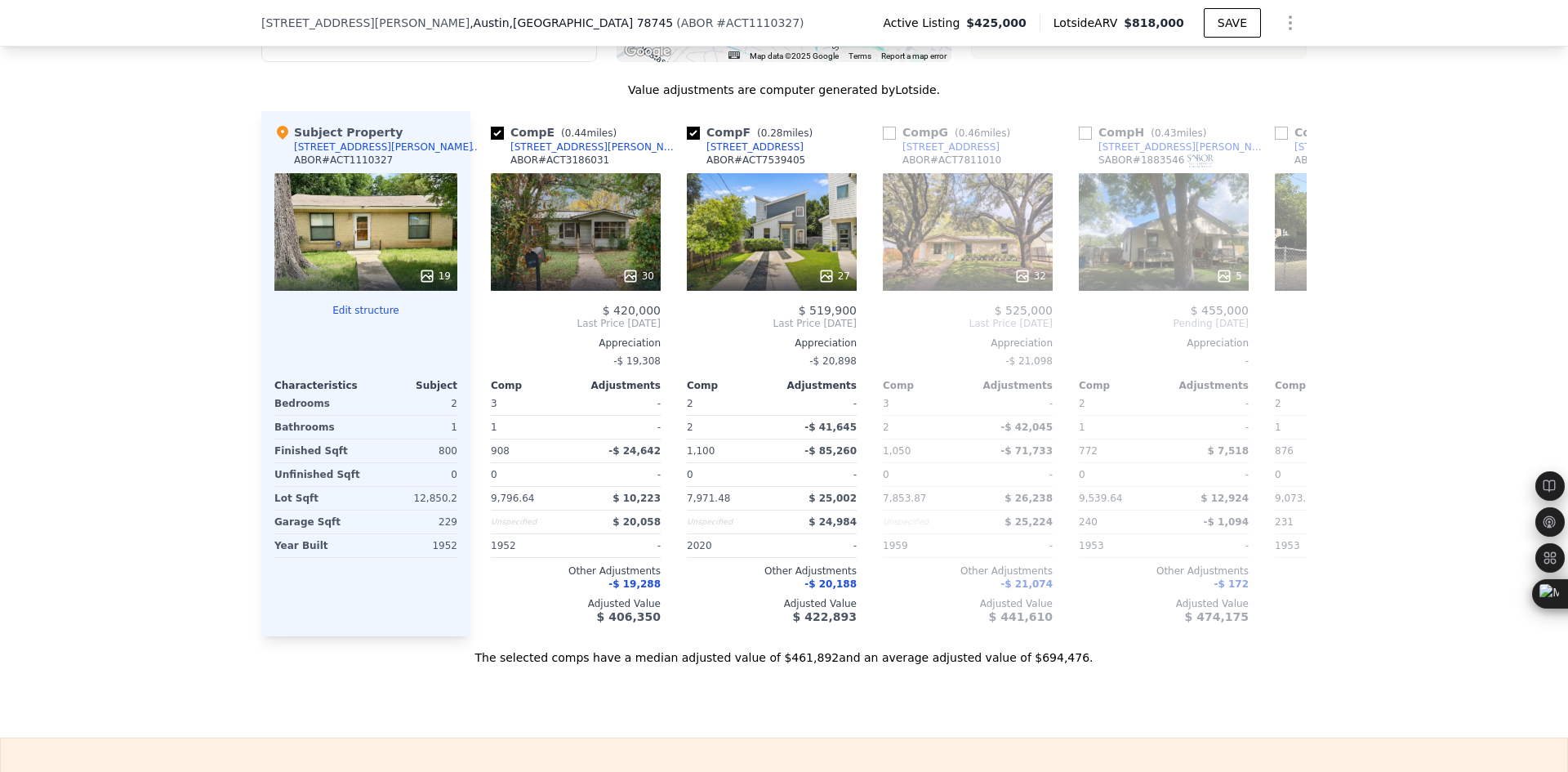
scroll to position [0, 784]
click at [1286, 332] on icon at bounding box center [1288, 323] width 10 height 16
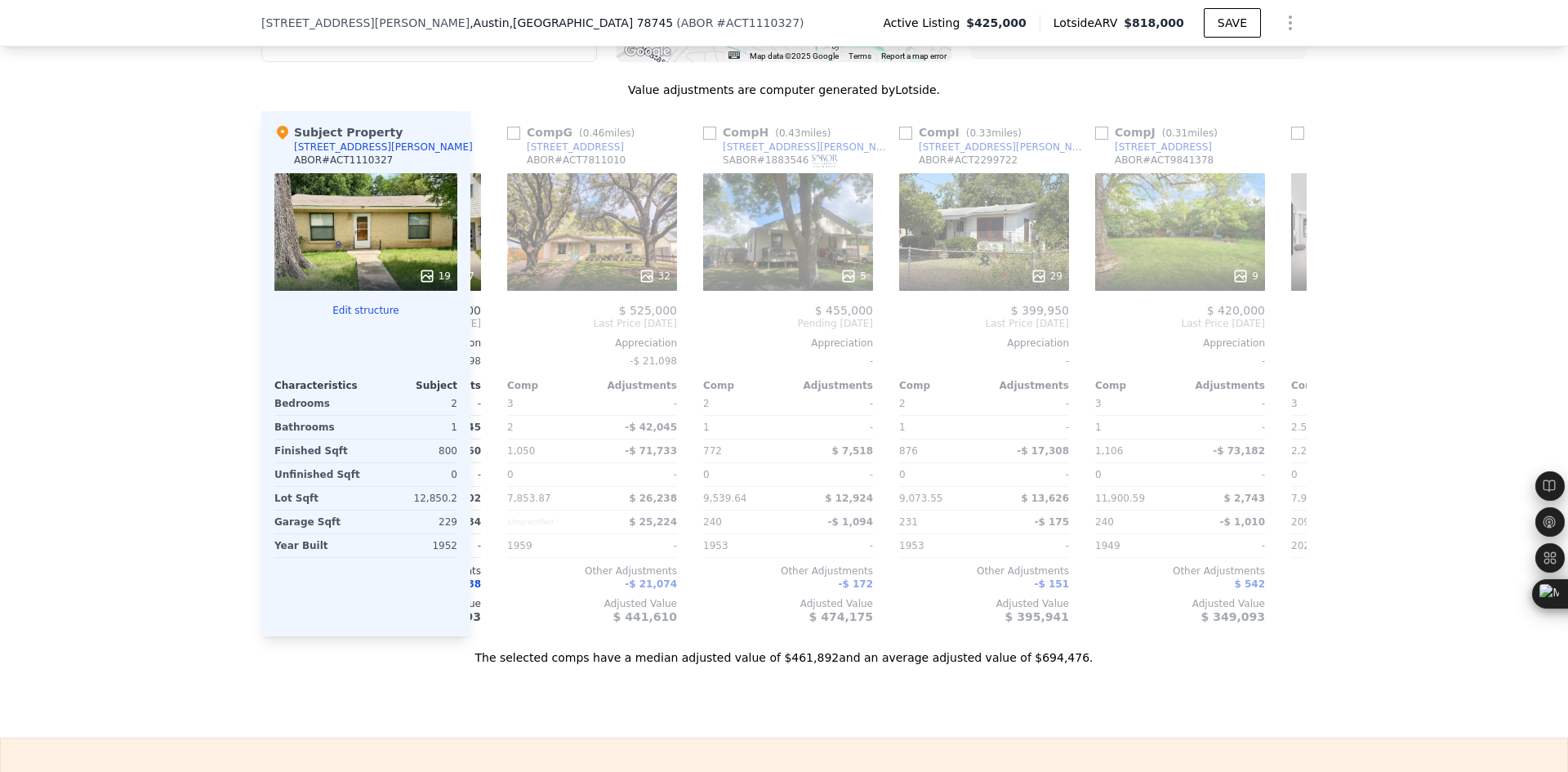
scroll to position [0, 1176]
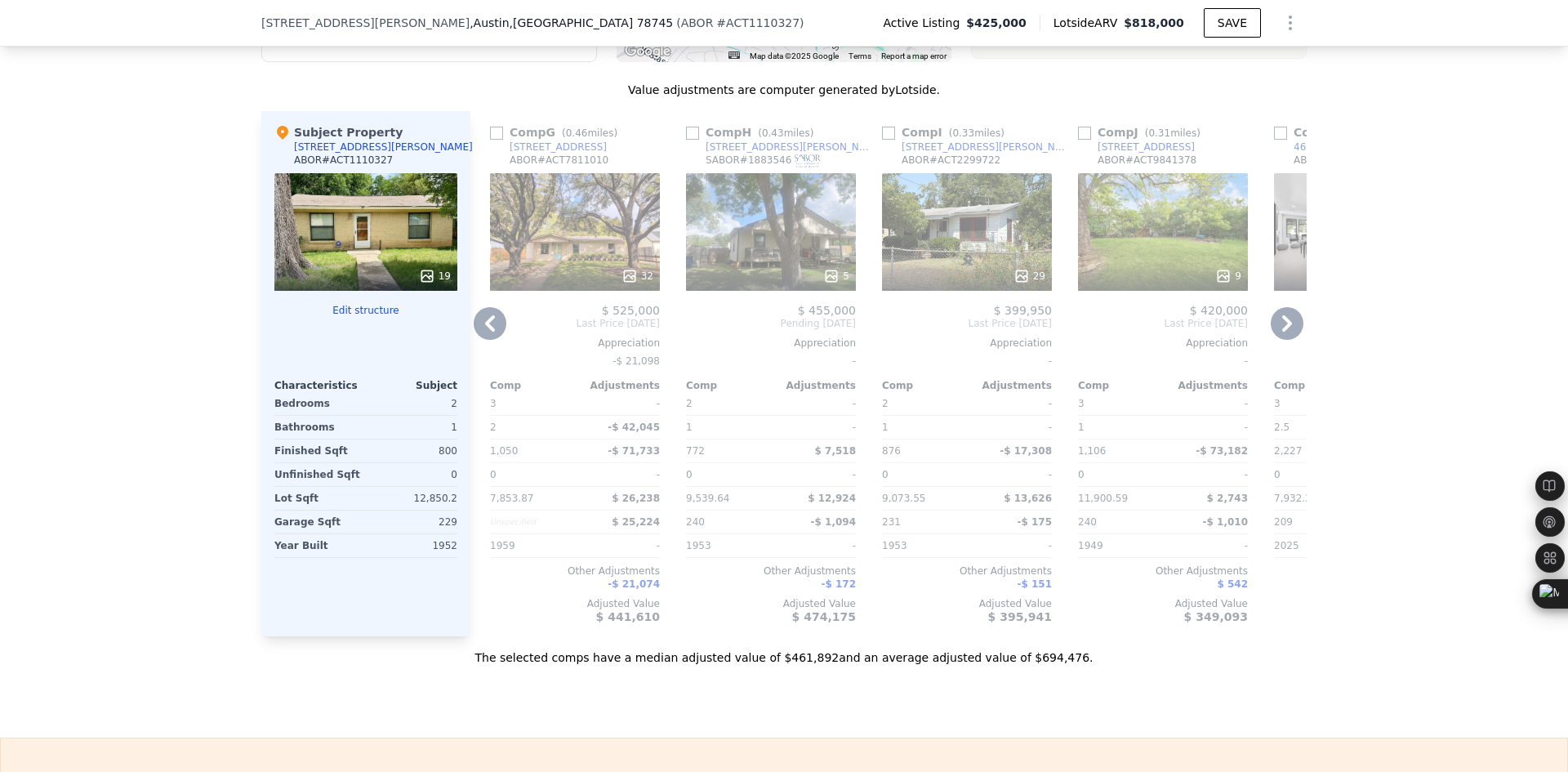
click at [1286, 332] on icon at bounding box center [1288, 323] width 10 height 16
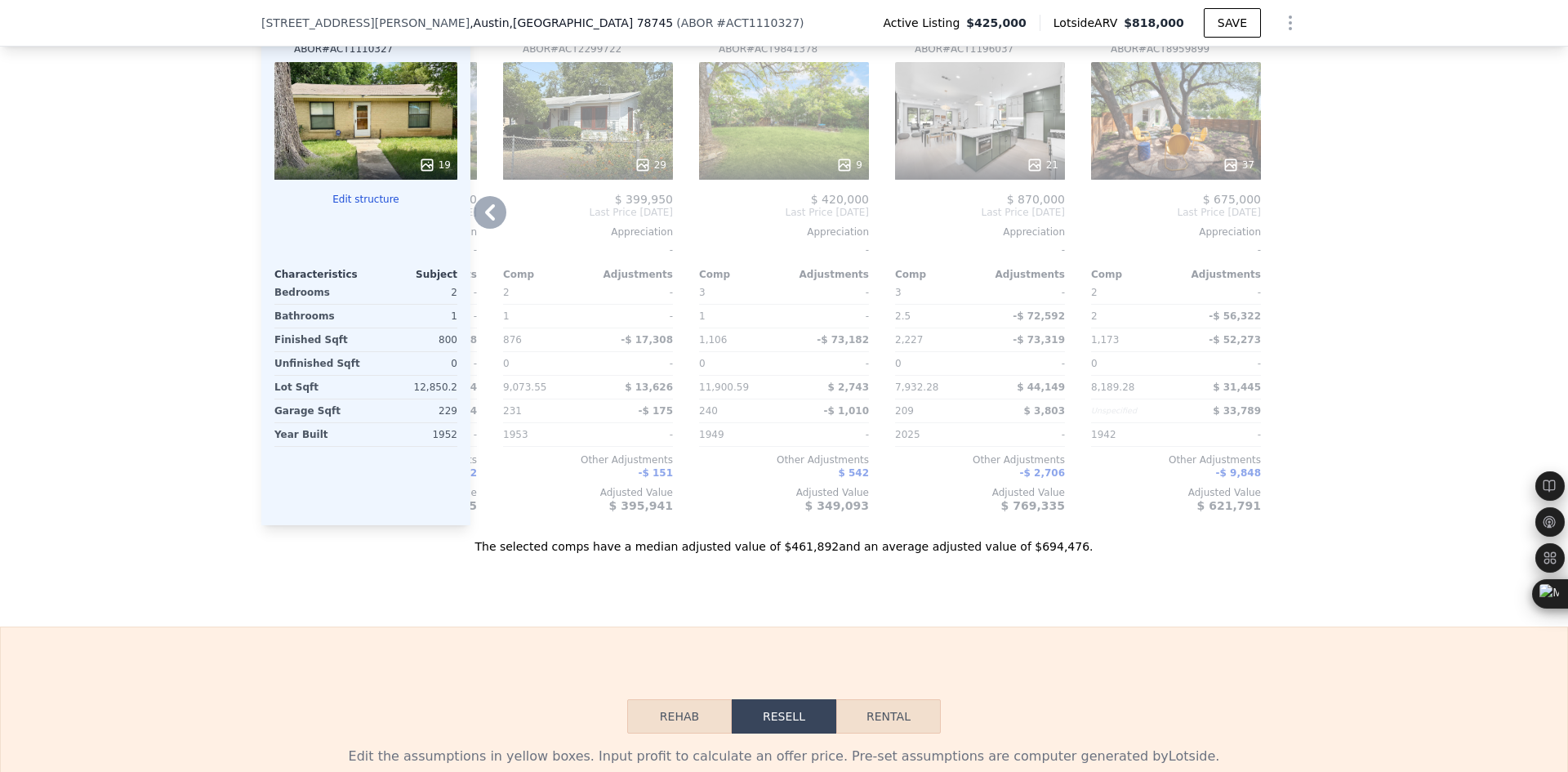
scroll to position [1628, 0]
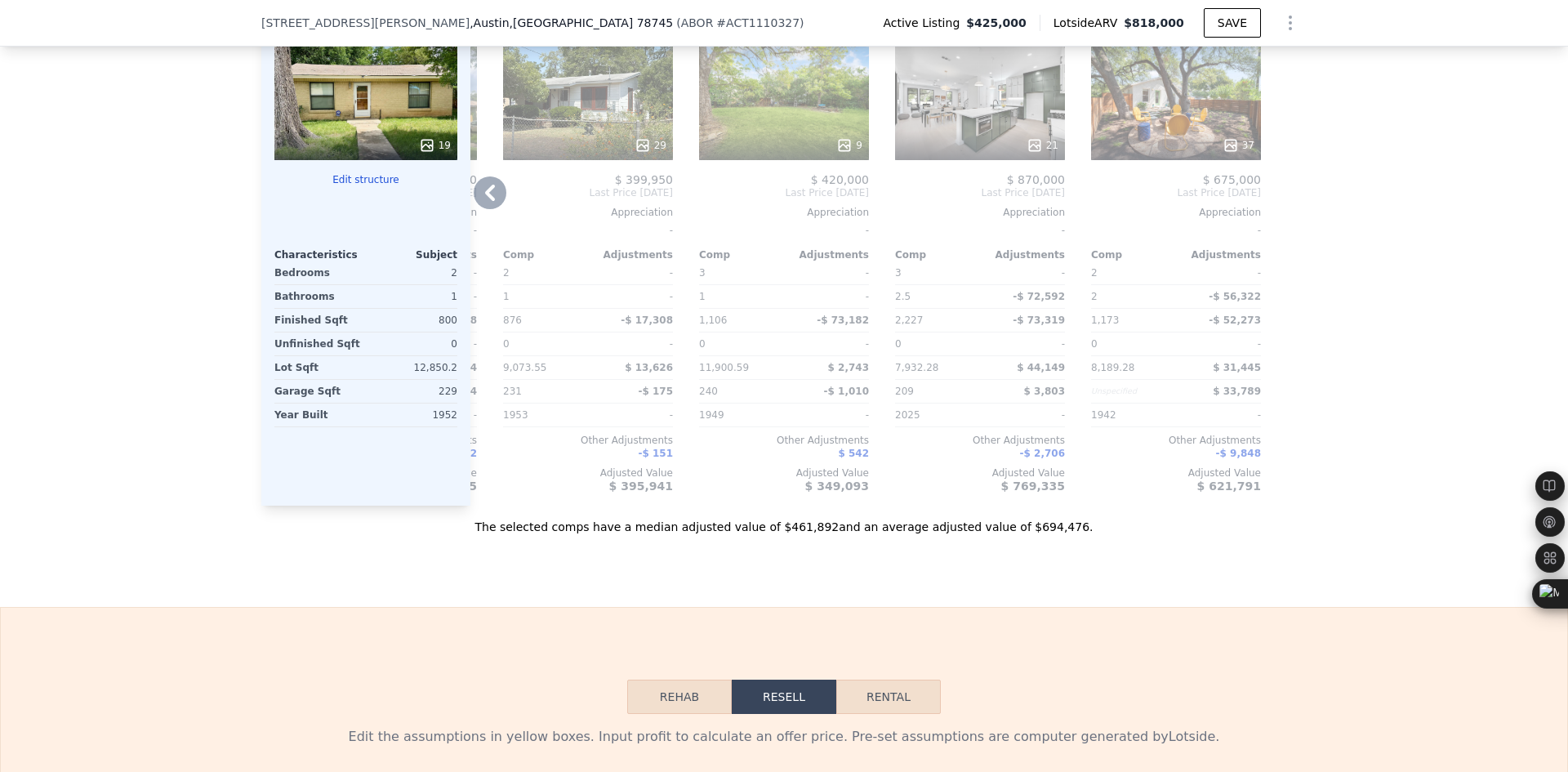
click at [485, 238] on div "Comp A ( 0.08 miles) [STREET_ADDRESS][PERSON_NAME] This is a Flip 1 39 $ 415,00…" at bounding box center [889, 243] width 836 height 525
click at [485, 209] on icon at bounding box center [490, 193] width 32 height 32
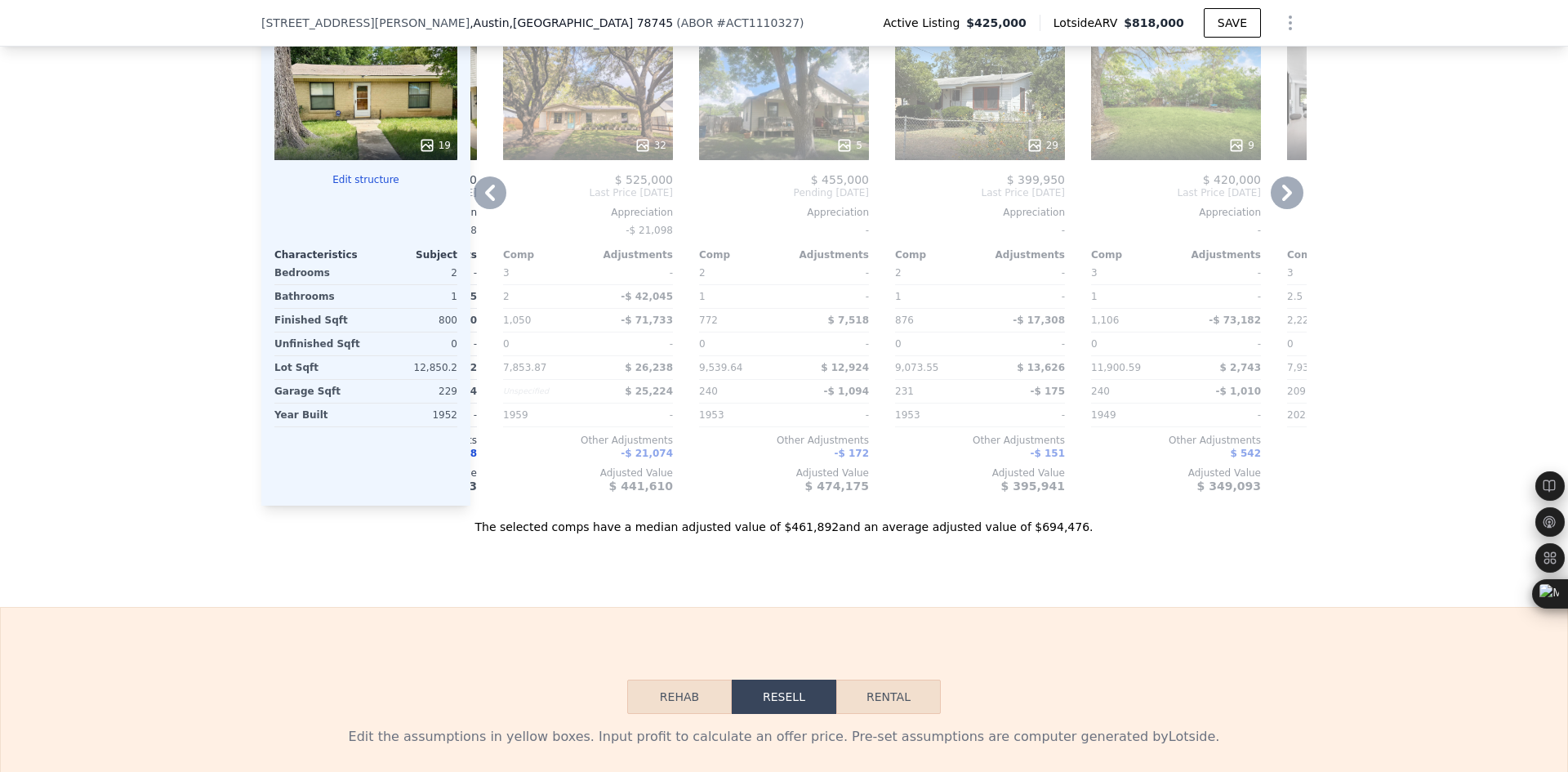
click at [485, 209] on icon at bounding box center [490, 193] width 32 height 32
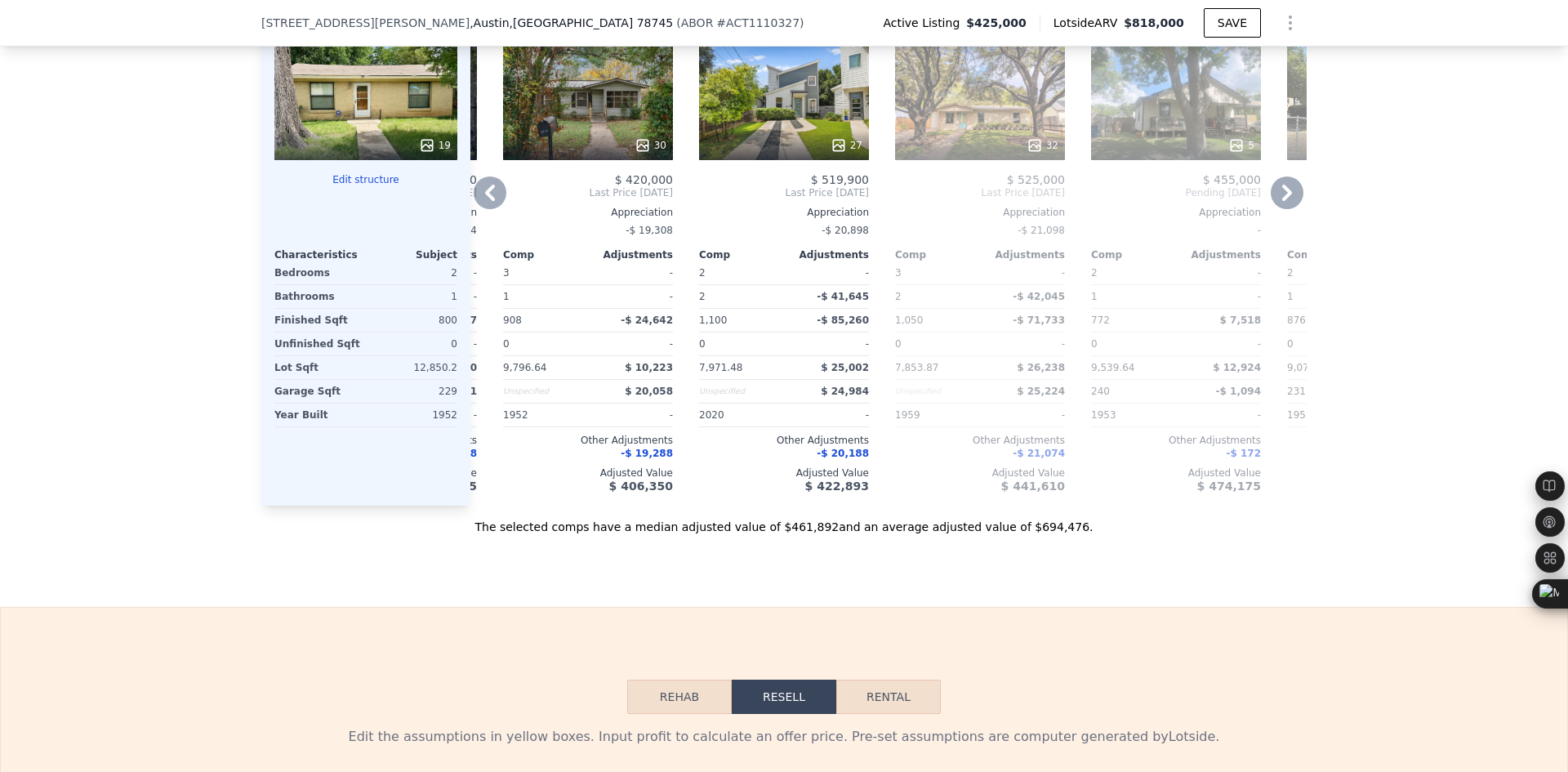
click at [485, 209] on icon at bounding box center [490, 193] width 32 height 32
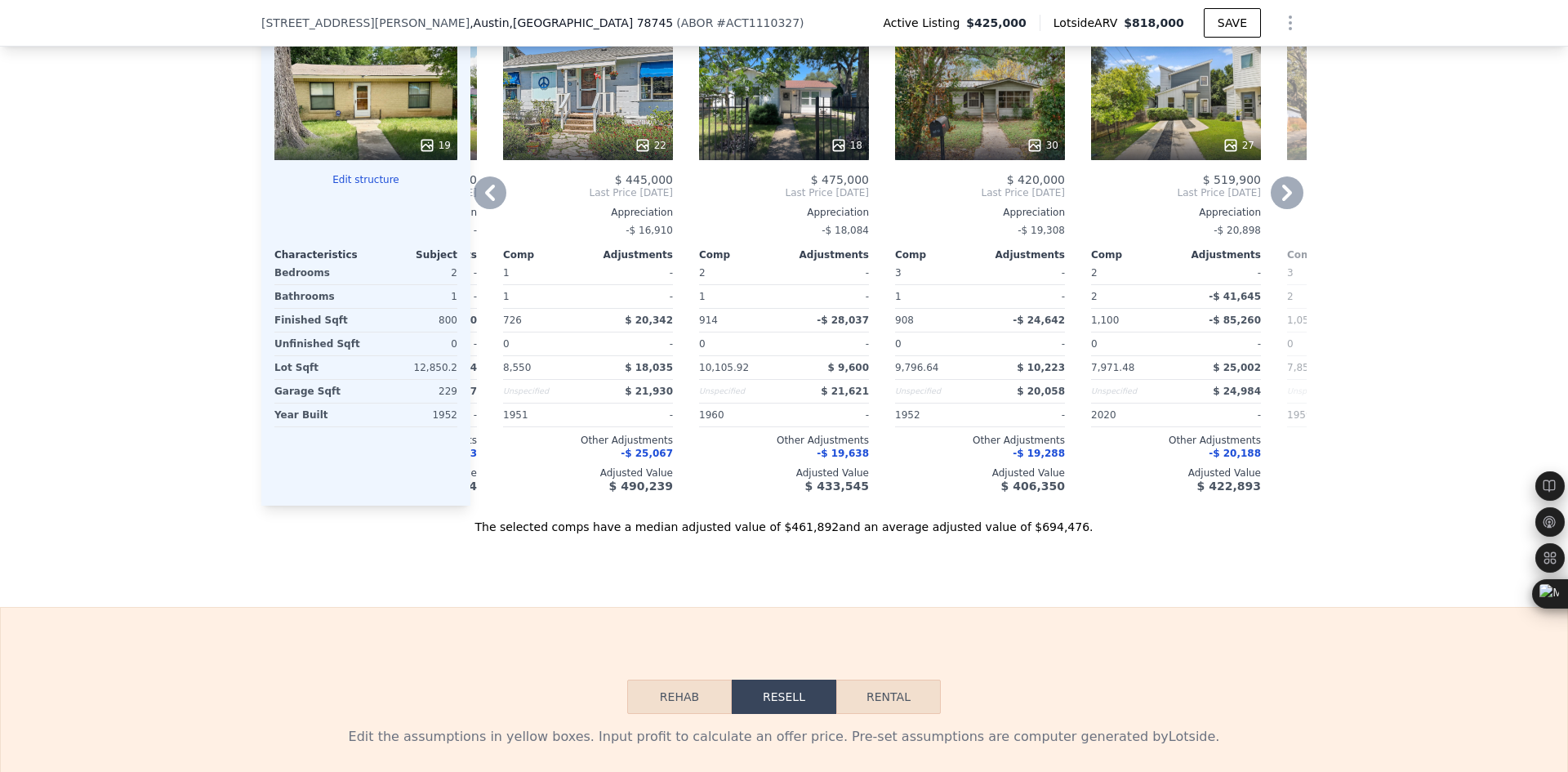
click at [485, 209] on icon at bounding box center [490, 193] width 32 height 32
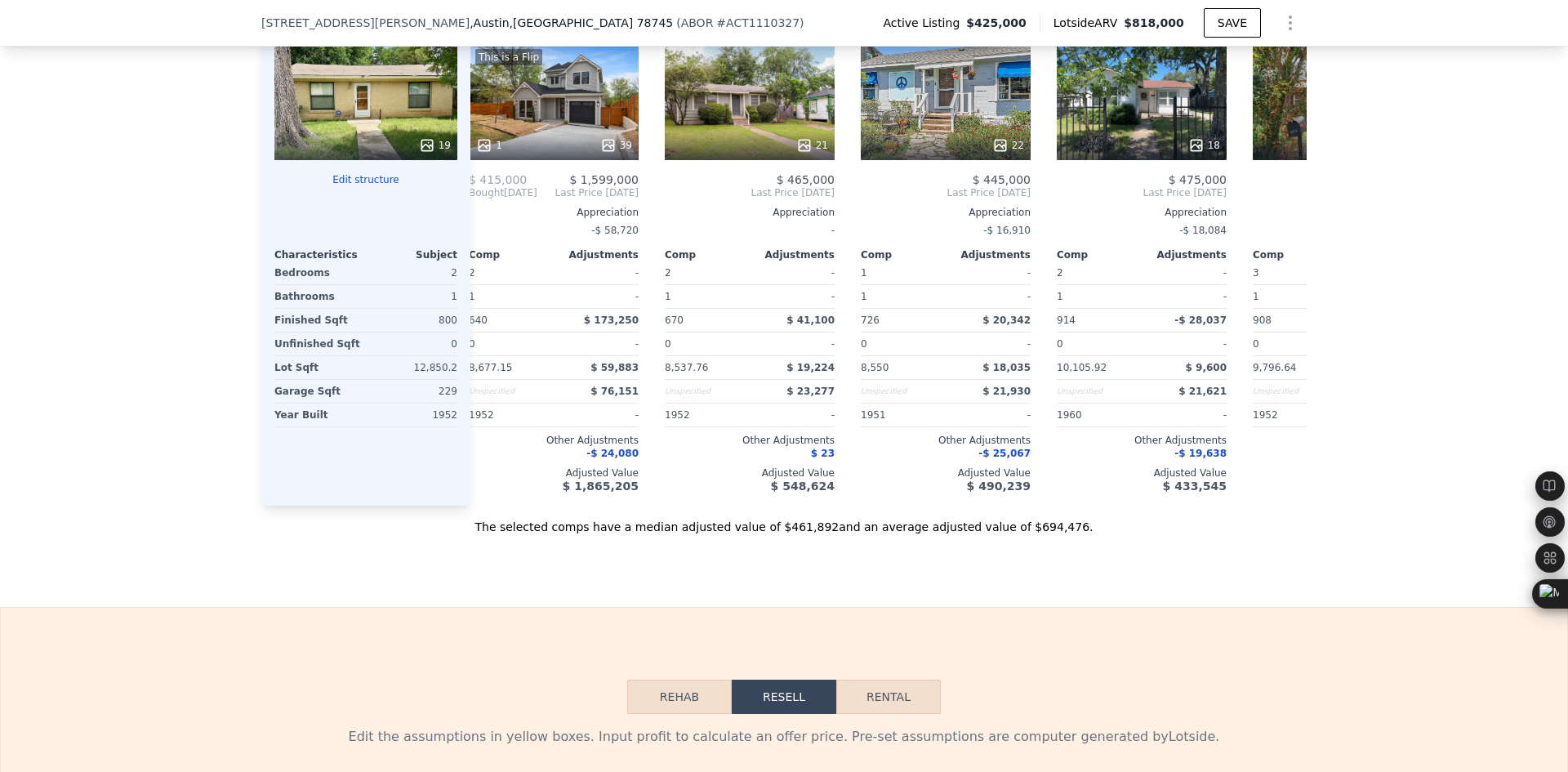
scroll to position [0, 0]
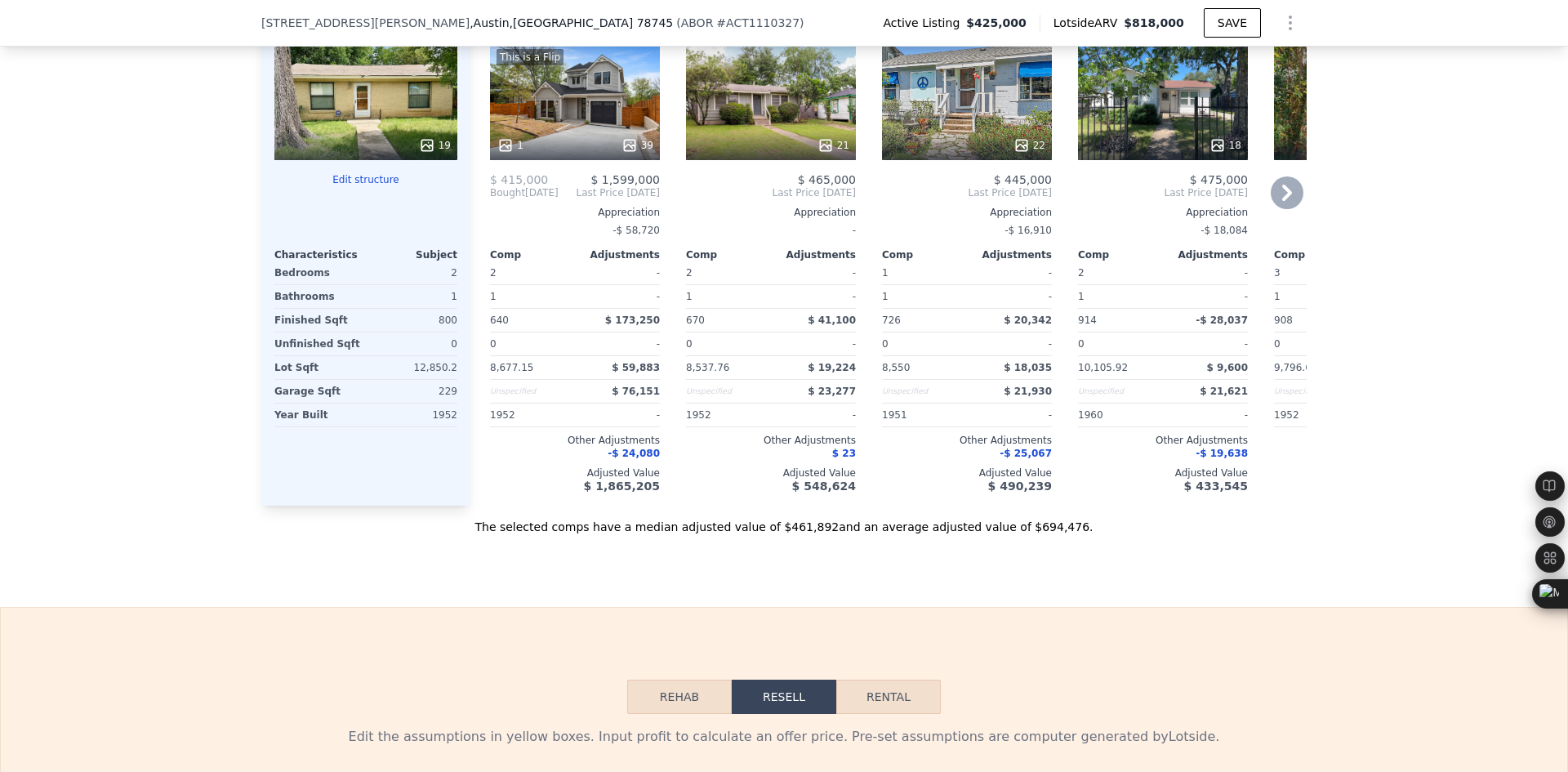
click at [490, 228] on div "$ 415,000 $ 1,599,000 Bought [DATE] Last Price [DATE] Appreciation -$ 58,720 Co…" at bounding box center [575, 333] width 170 height 320
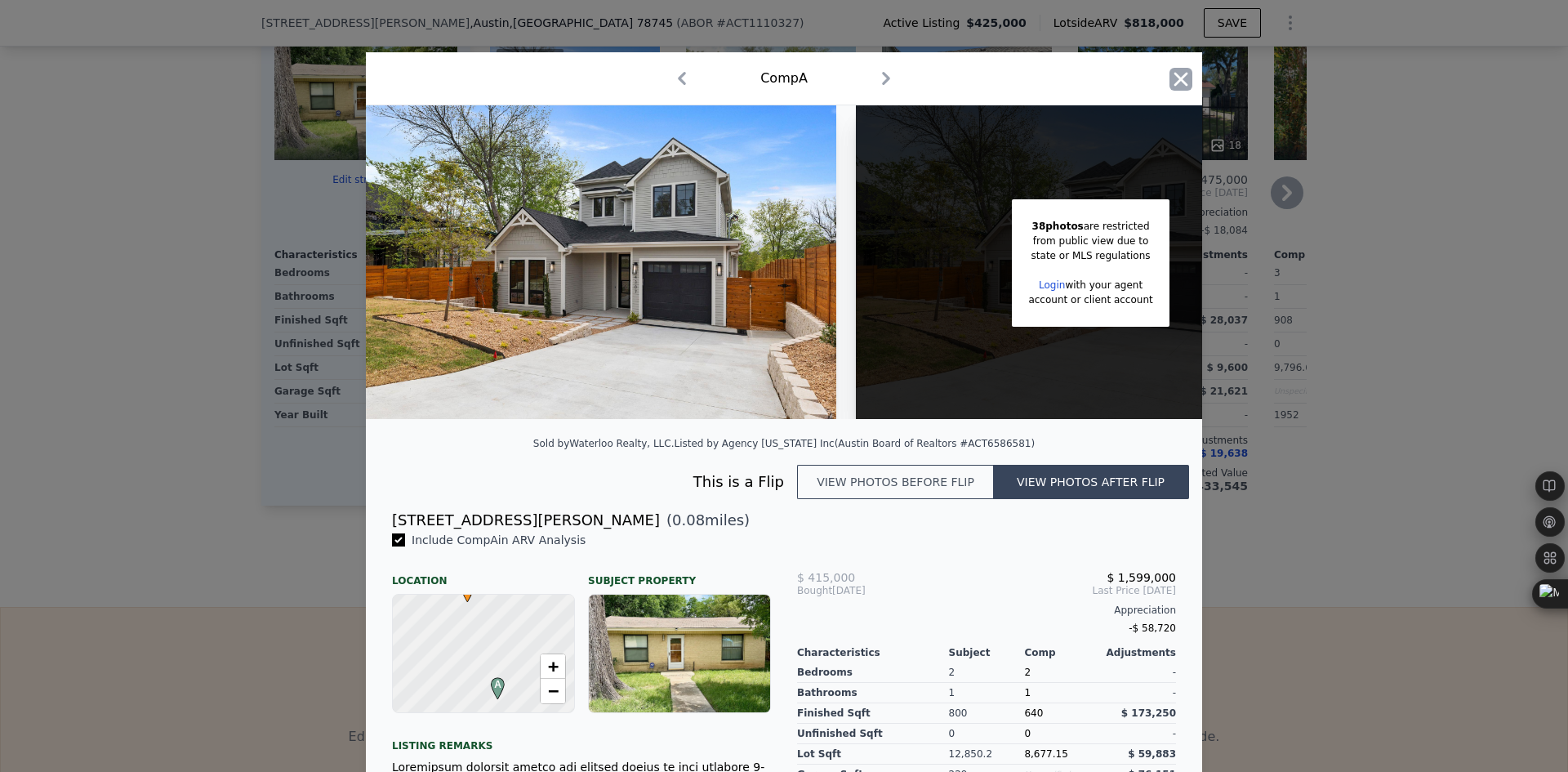
click at [1169, 82] on icon "button" at bounding box center [1180, 79] width 23 height 23
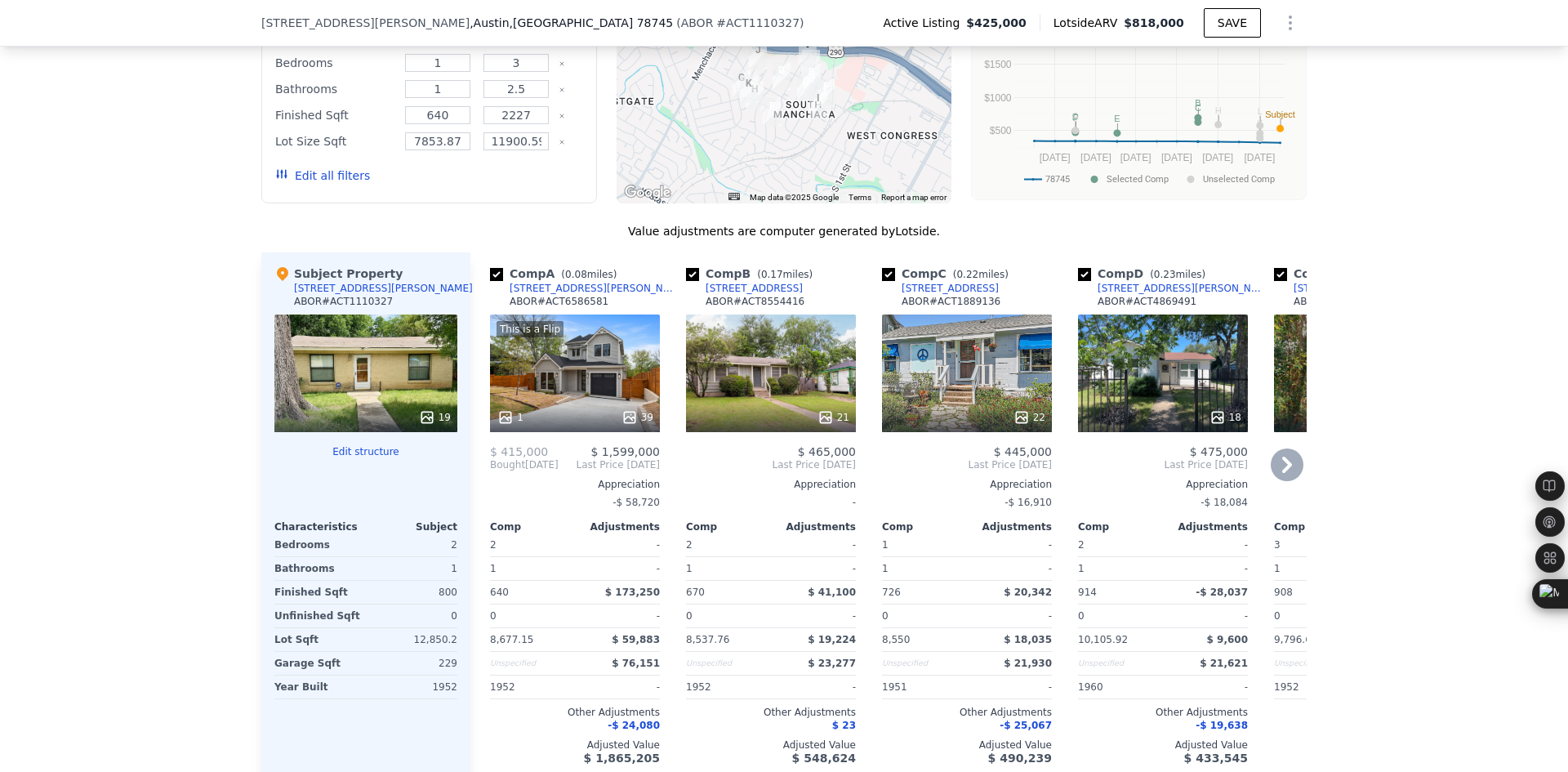
scroll to position [1220, 0]
